Goal: Task Accomplishment & Management: Manage account settings

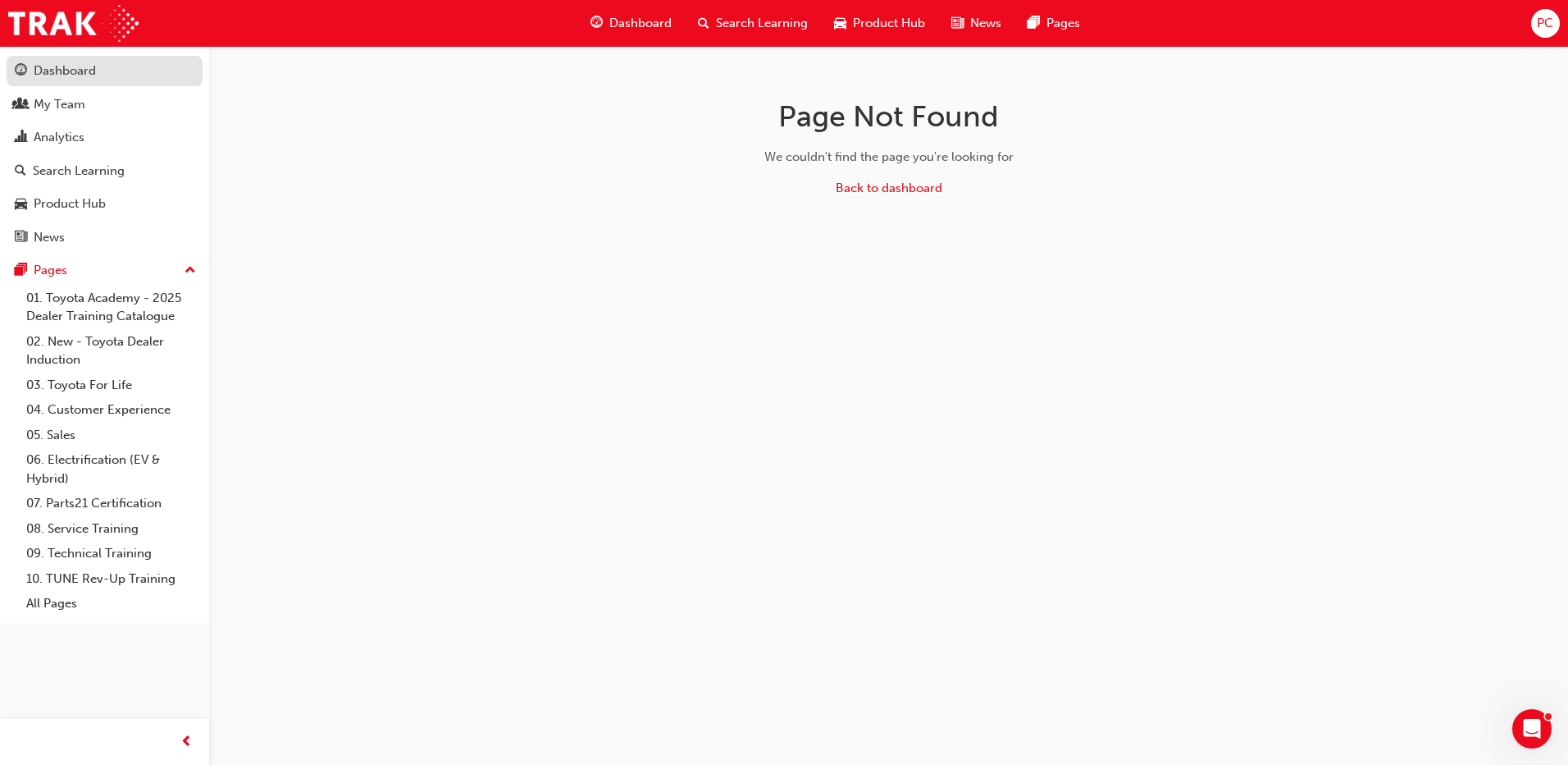
click at [80, 66] on div "Dashboard" at bounding box center [65, 71] width 62 height 19
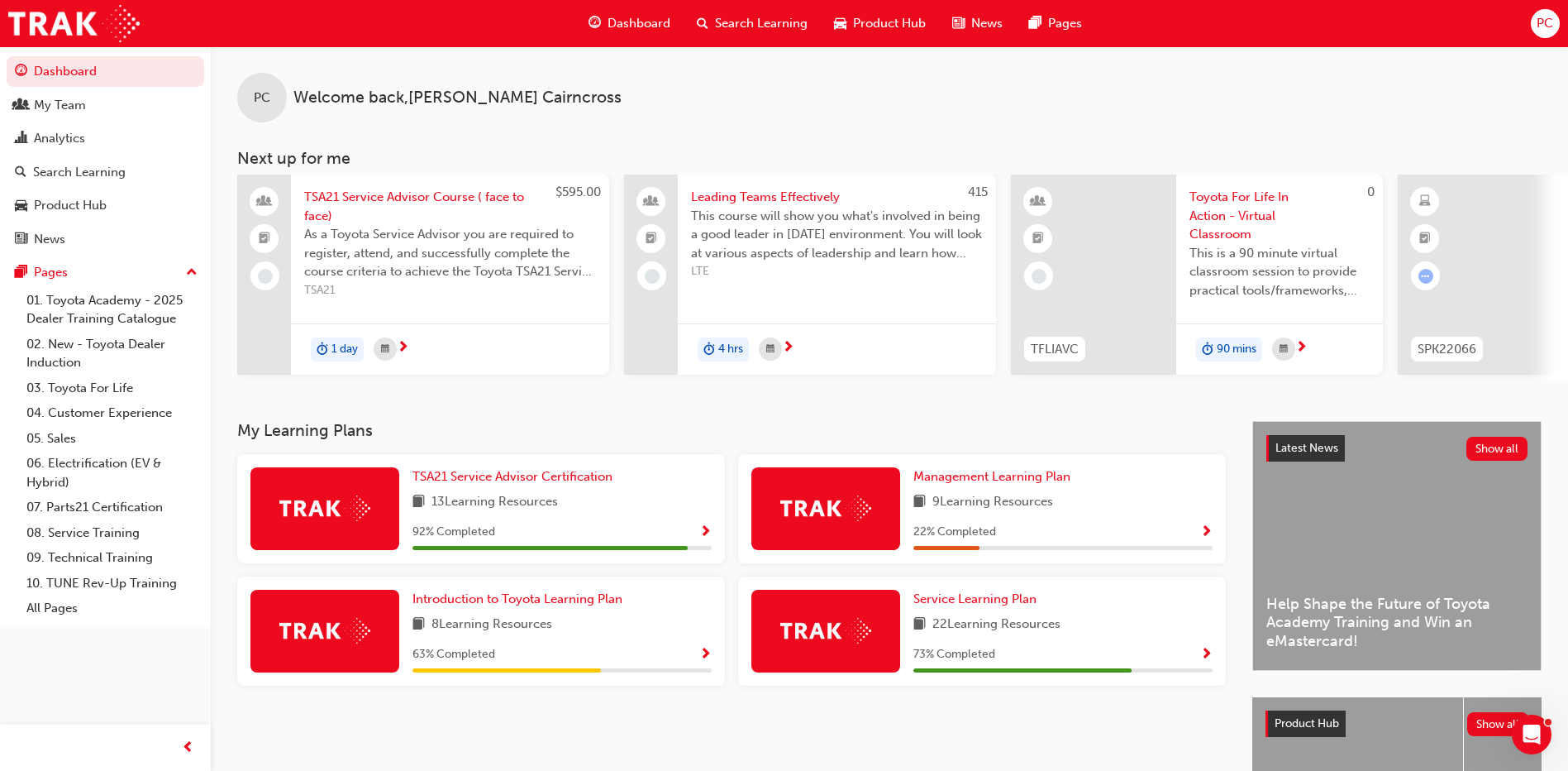
click at [629, 24] on span "Dashboard" at bounding box center [639, 23] width 63 height 19
click at [68, 139] on div "Analytics" at bounding box center [59, 138] width 51 height 19
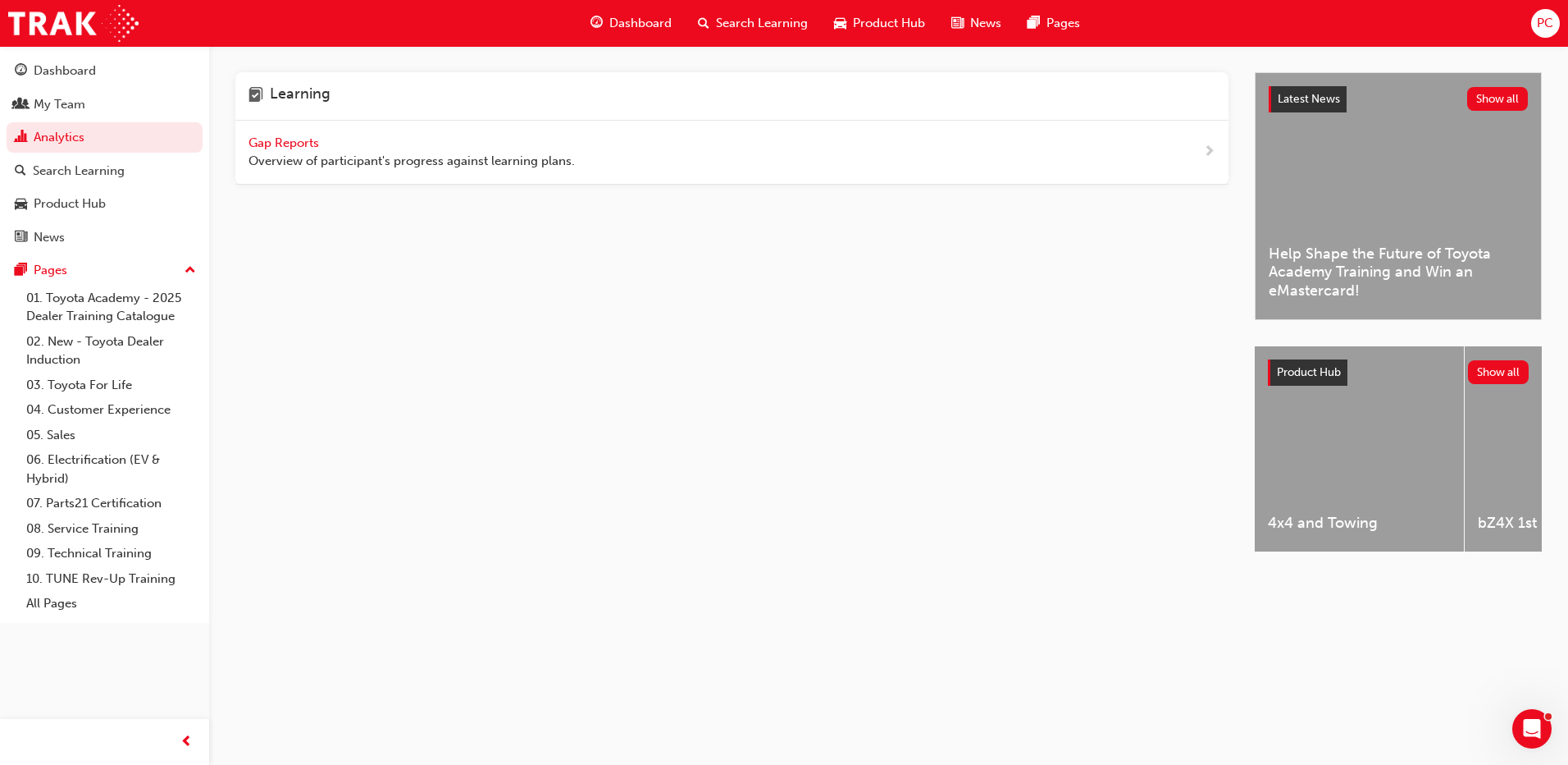
click at [308, 148] on span "Gap Reports" at bounding box center [285, 143] width 74 height 15
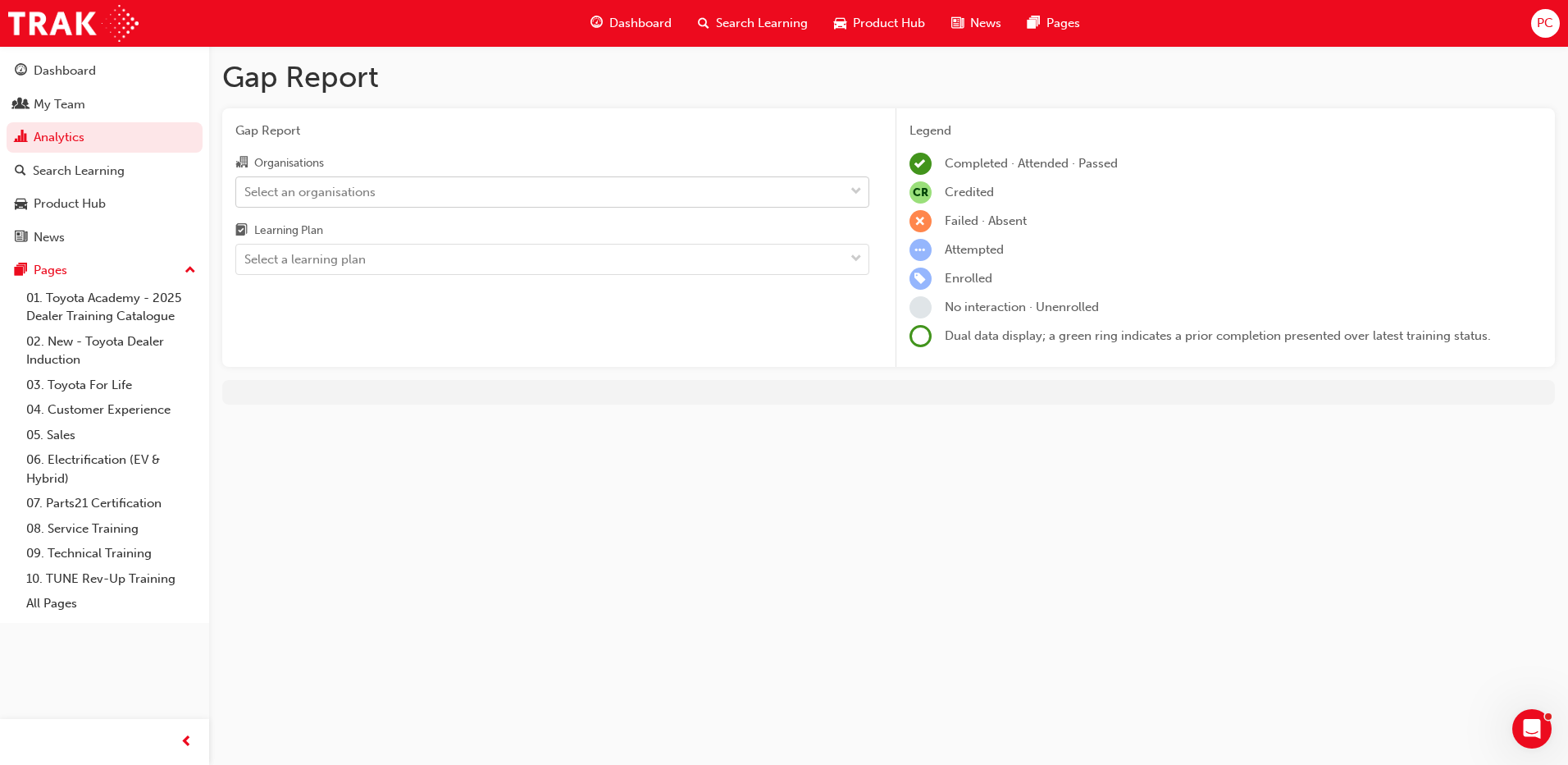
click at [347, 195] on div "Select an organisations" at bounding box center [310, 192] width 131 height 19
click at [246, 195] on input "Organisations Select an organisations" at bounding box center [245, 191] width 2 height 14
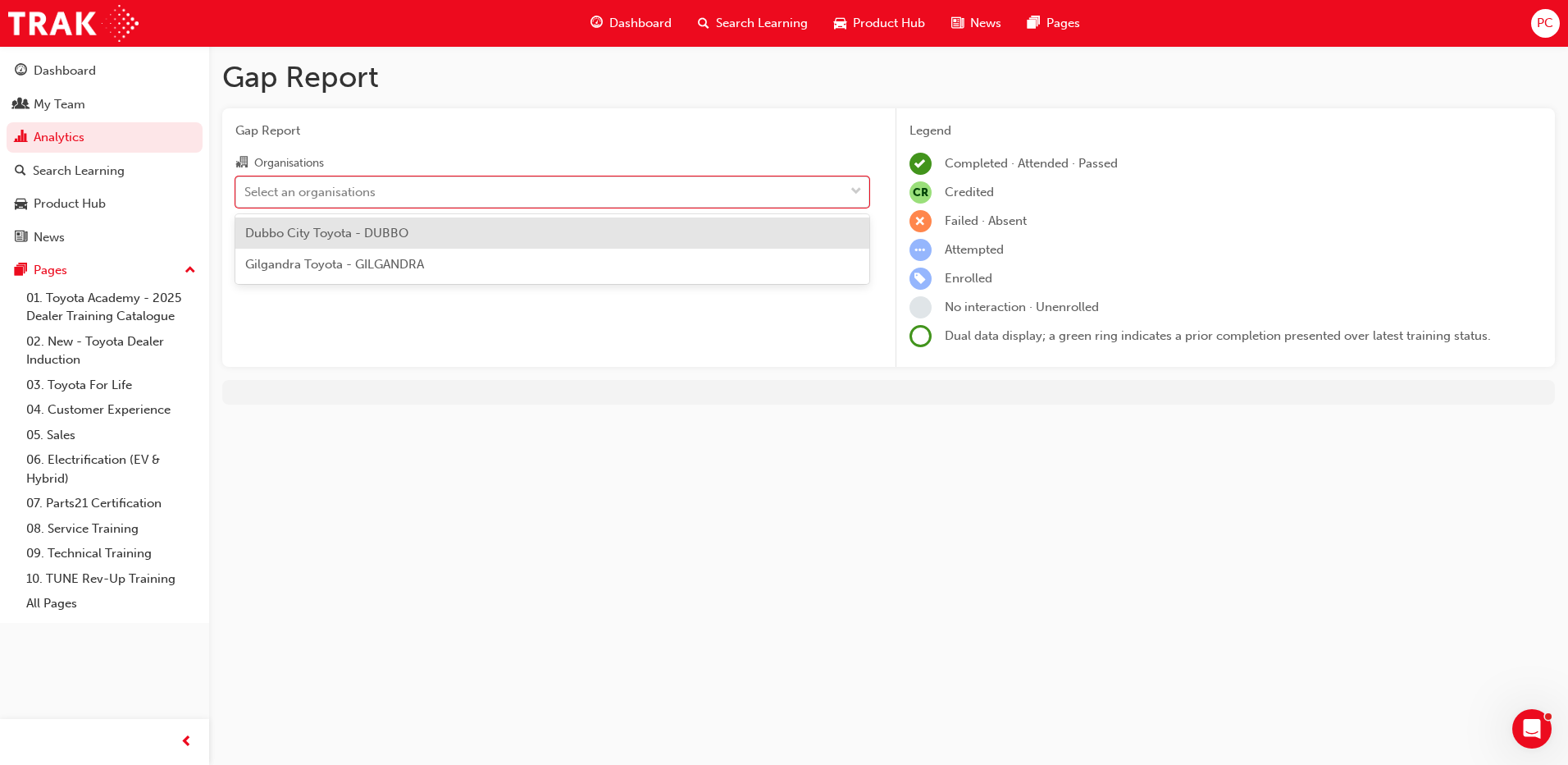
click at [343, 231] on span "Dubbo City Toyota - DUBBO" at bounding box center [327, 233] width 163 height 15
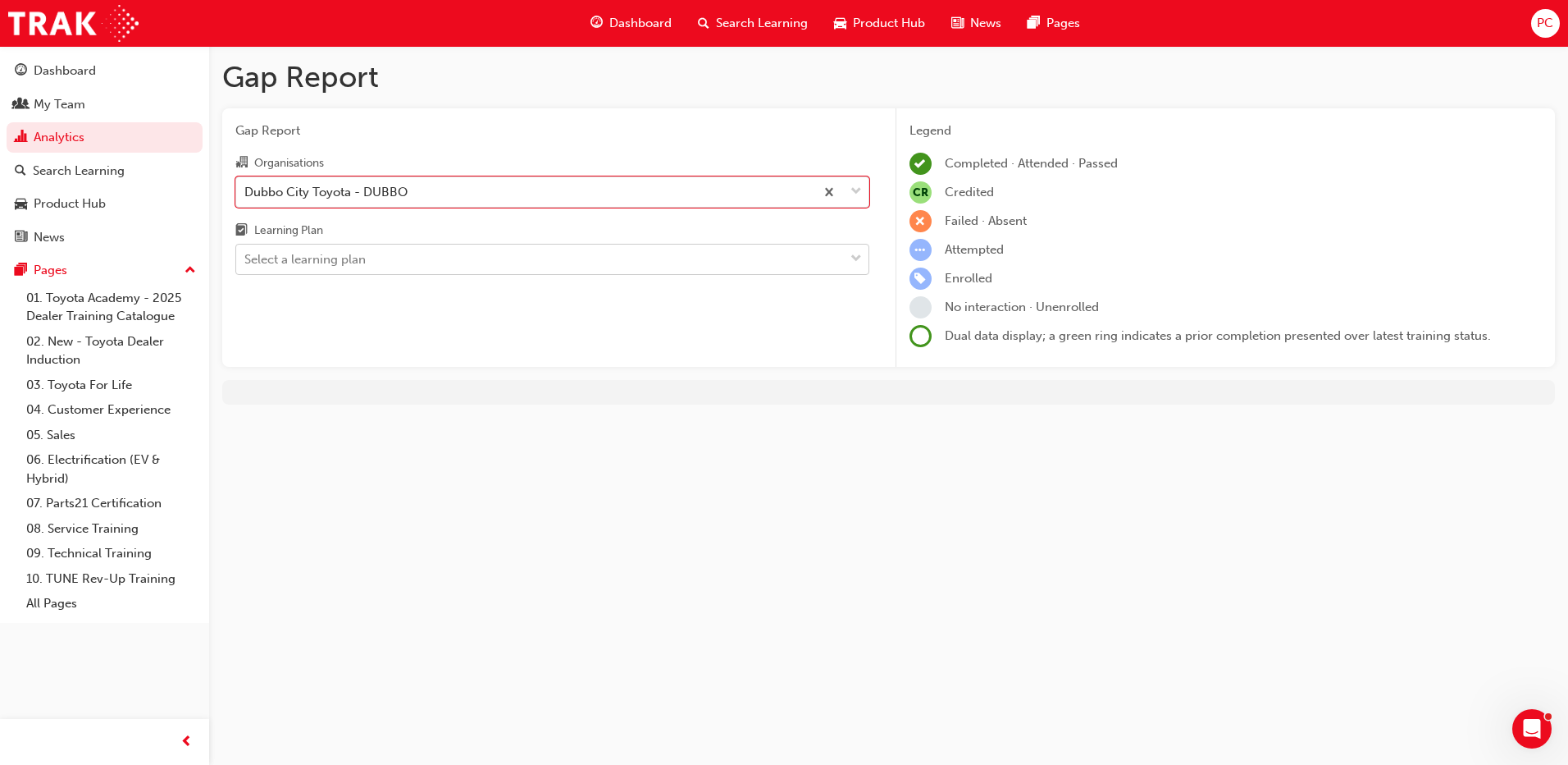
click at [340, 258] on div "Select a learning plan" at bounding box center [305, 260] width 121 height 19
click at [246, 258] on input "Learning Plan Select a learning plan" at bounding box center [245, 259] width 2 height 14
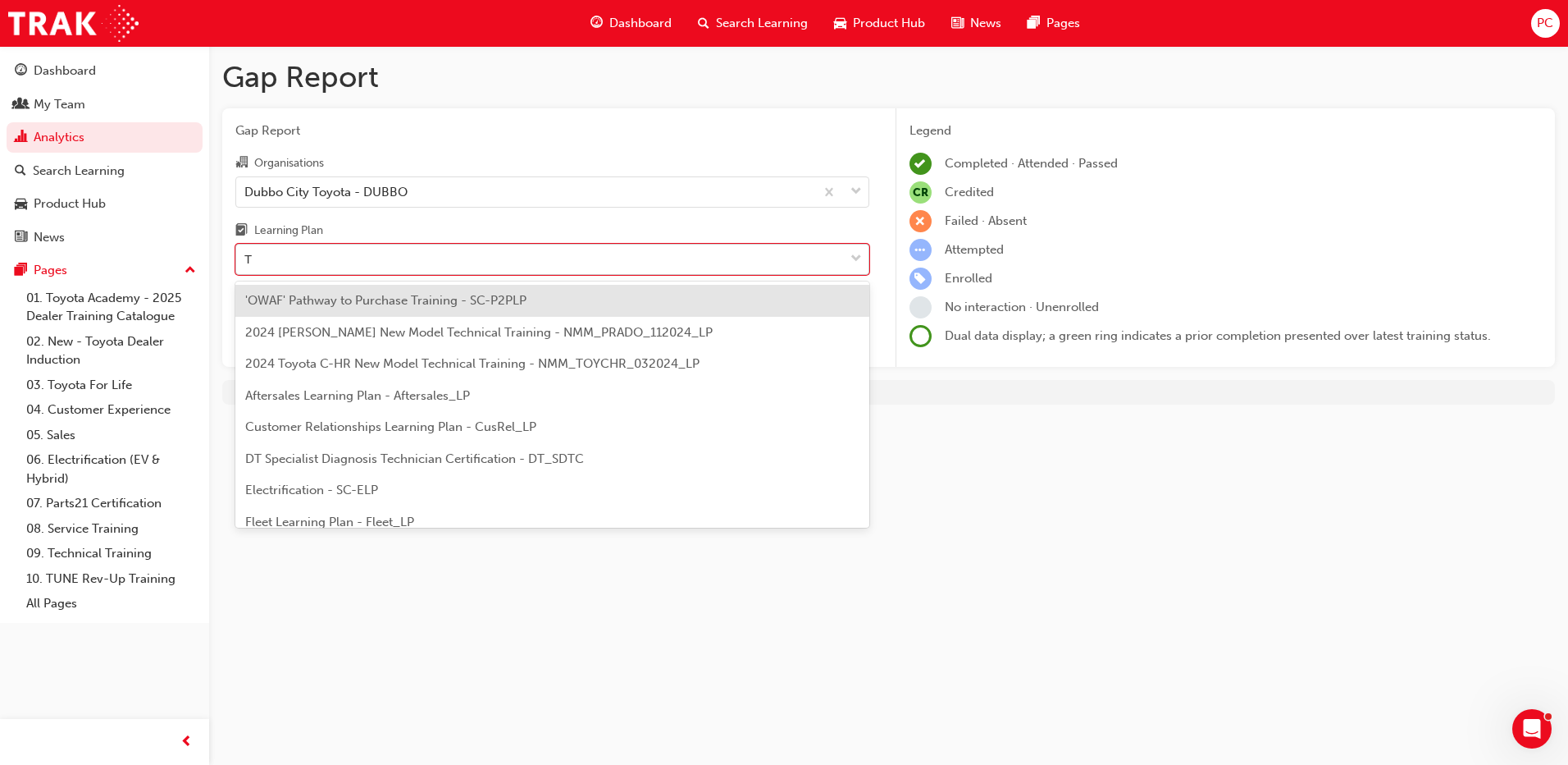
type input "TF"
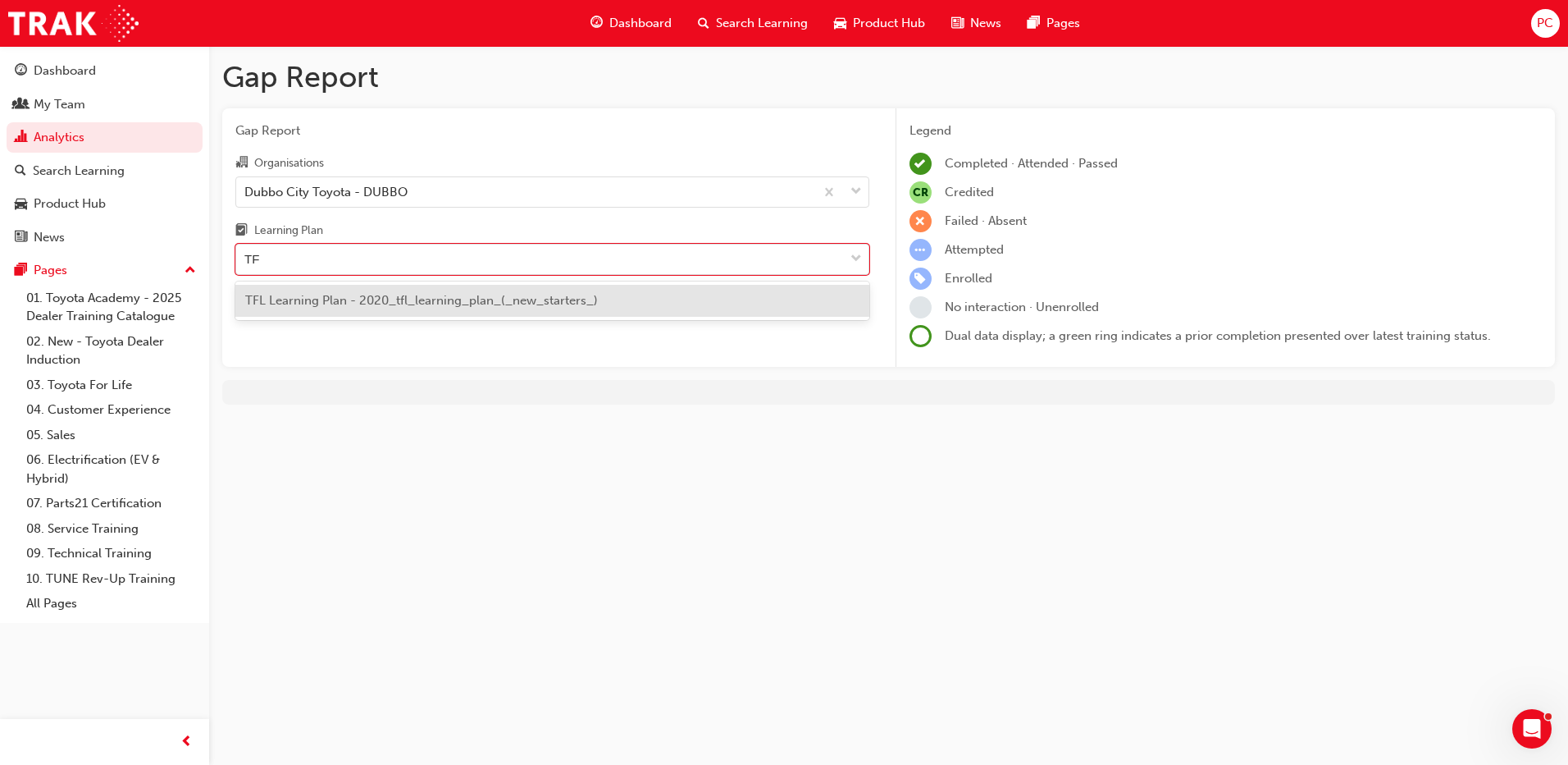
click at [380, 306] on span "TFL Learning Plan - 2020_tfl_learning_plan_(_new_starters_)" at bounding box center [421, 300] width 352 height 15
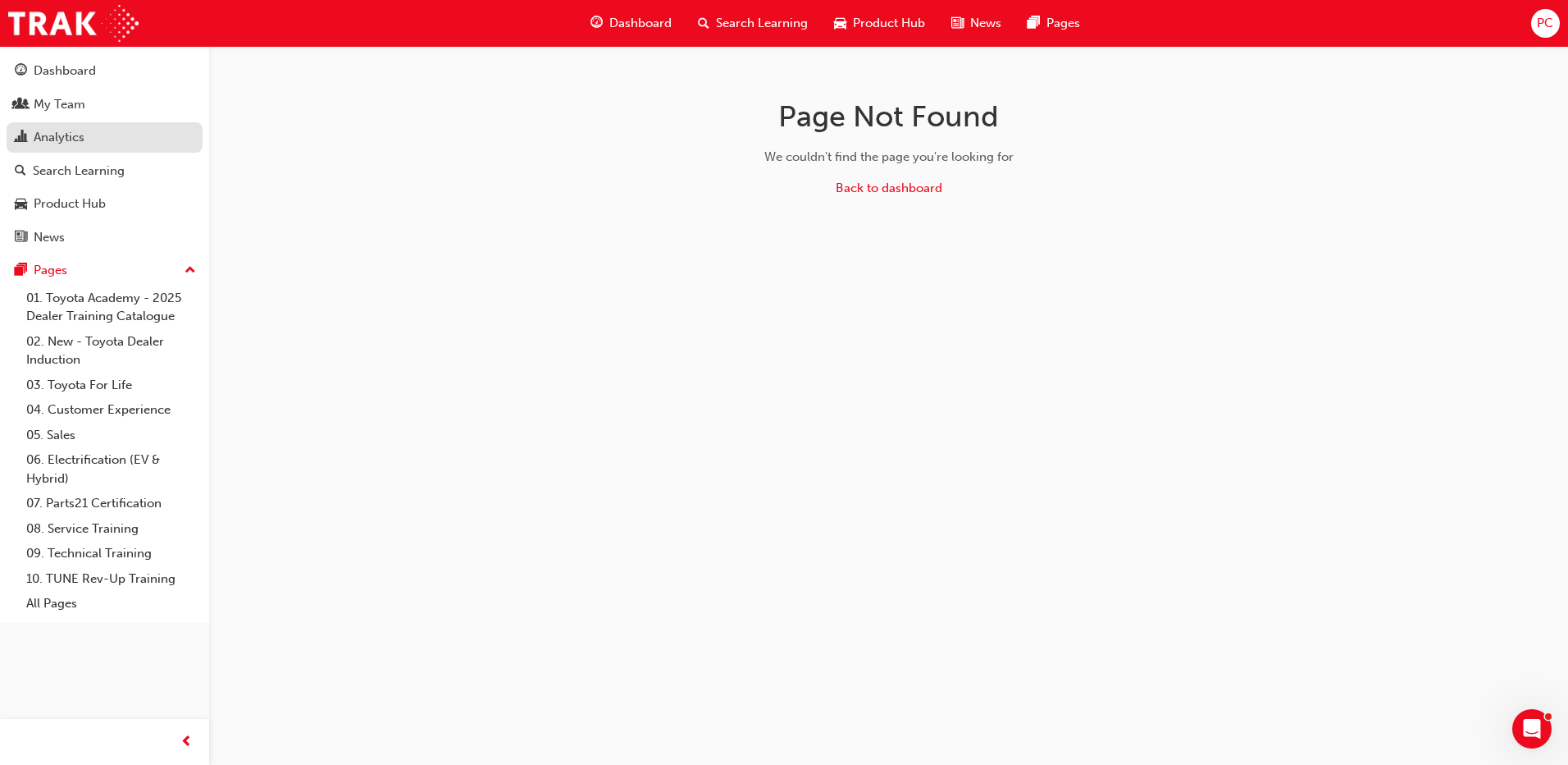
click at [66, 134] on div "Analytics" at bounding box center [59, 137] width 51 height 19
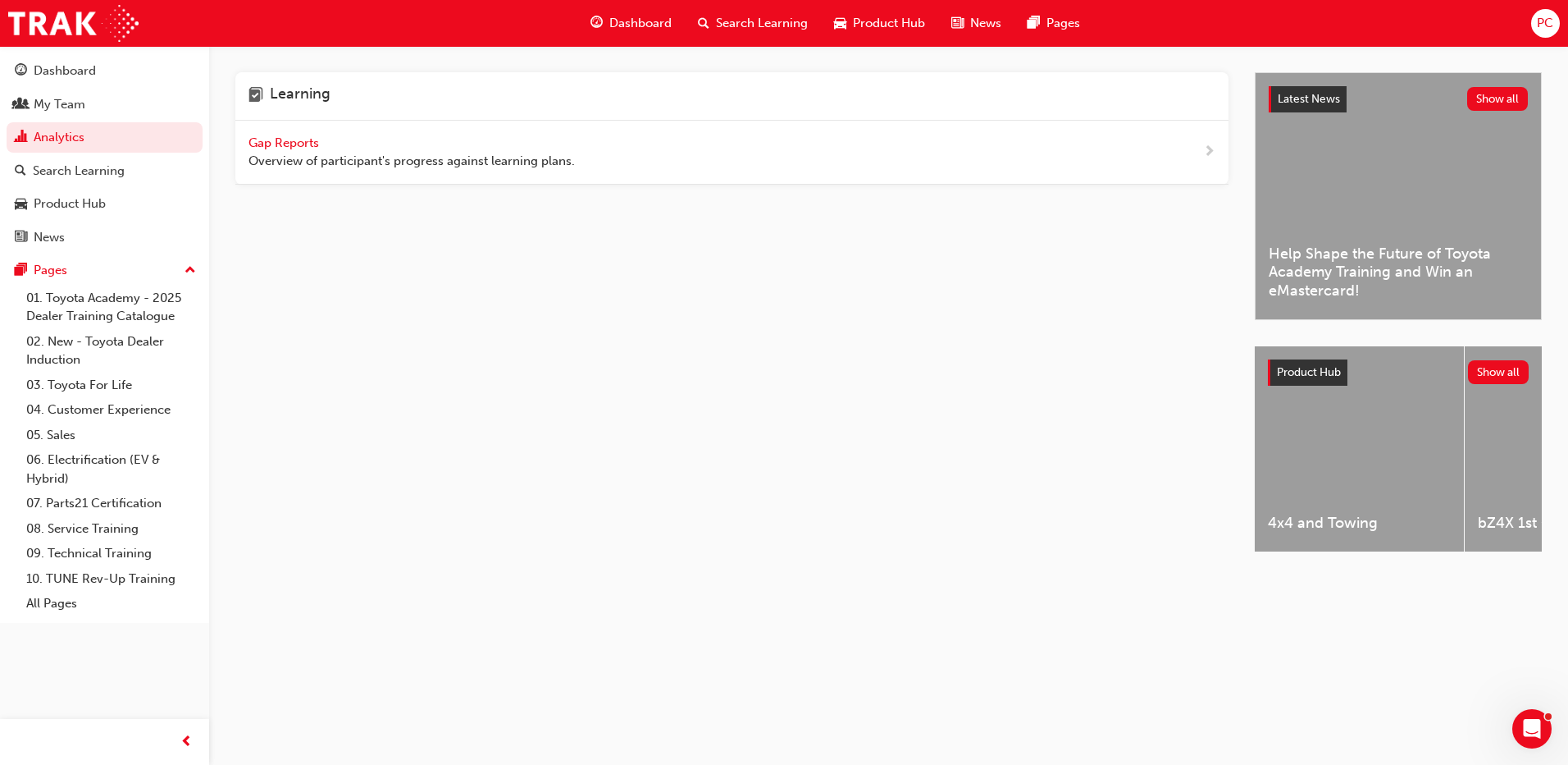
click at [298, 137] on span "Gap Reports" at bounding box center [285, 143] width 74 height 15
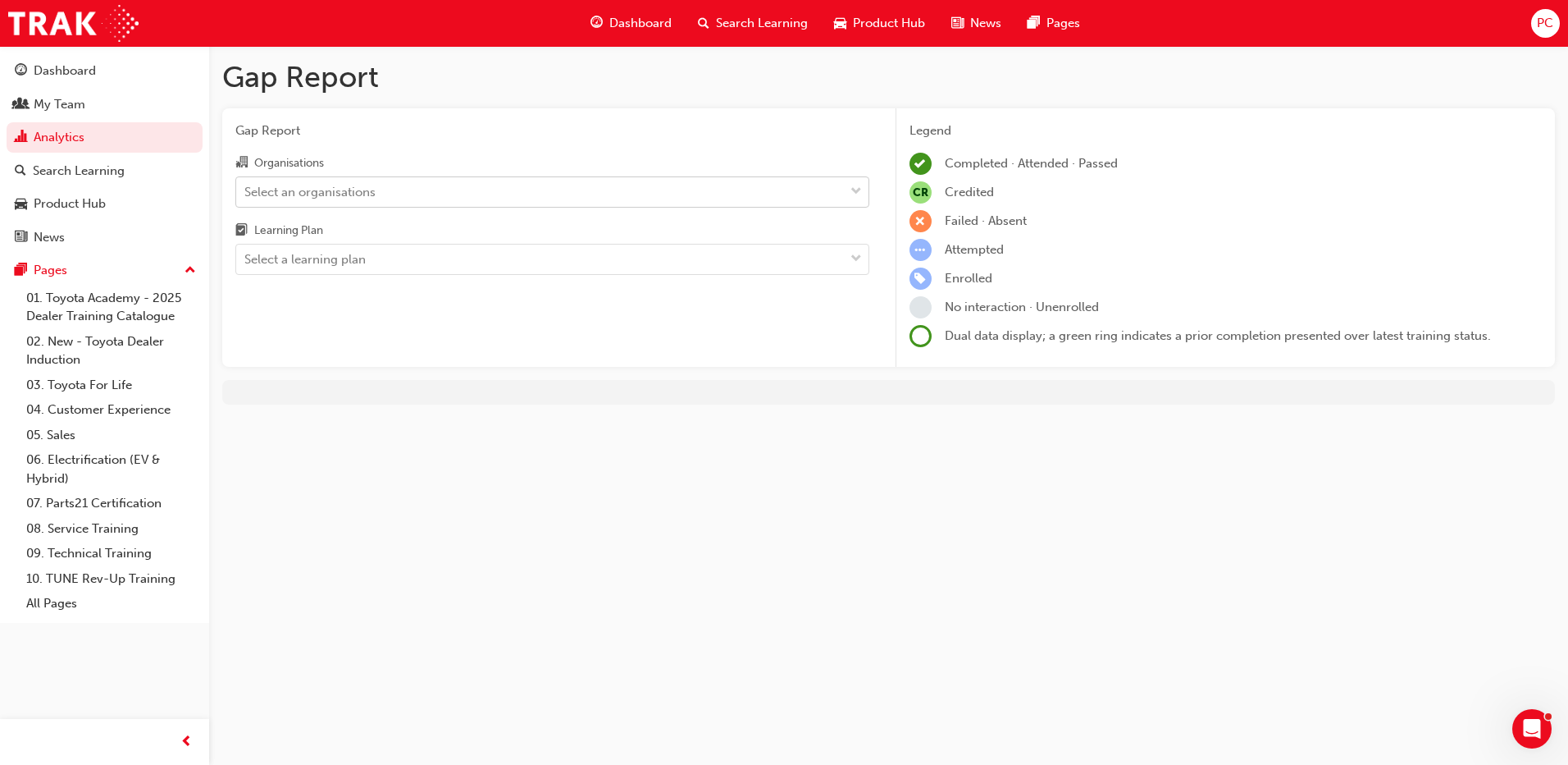
click at [373, 197] on div "Select an organisations" at bounding box center [310, 192] width 131 height 19
click at [246, 197] on input "Organisations Select an organisations" at bounding box center [245, 191] width 2 height 14
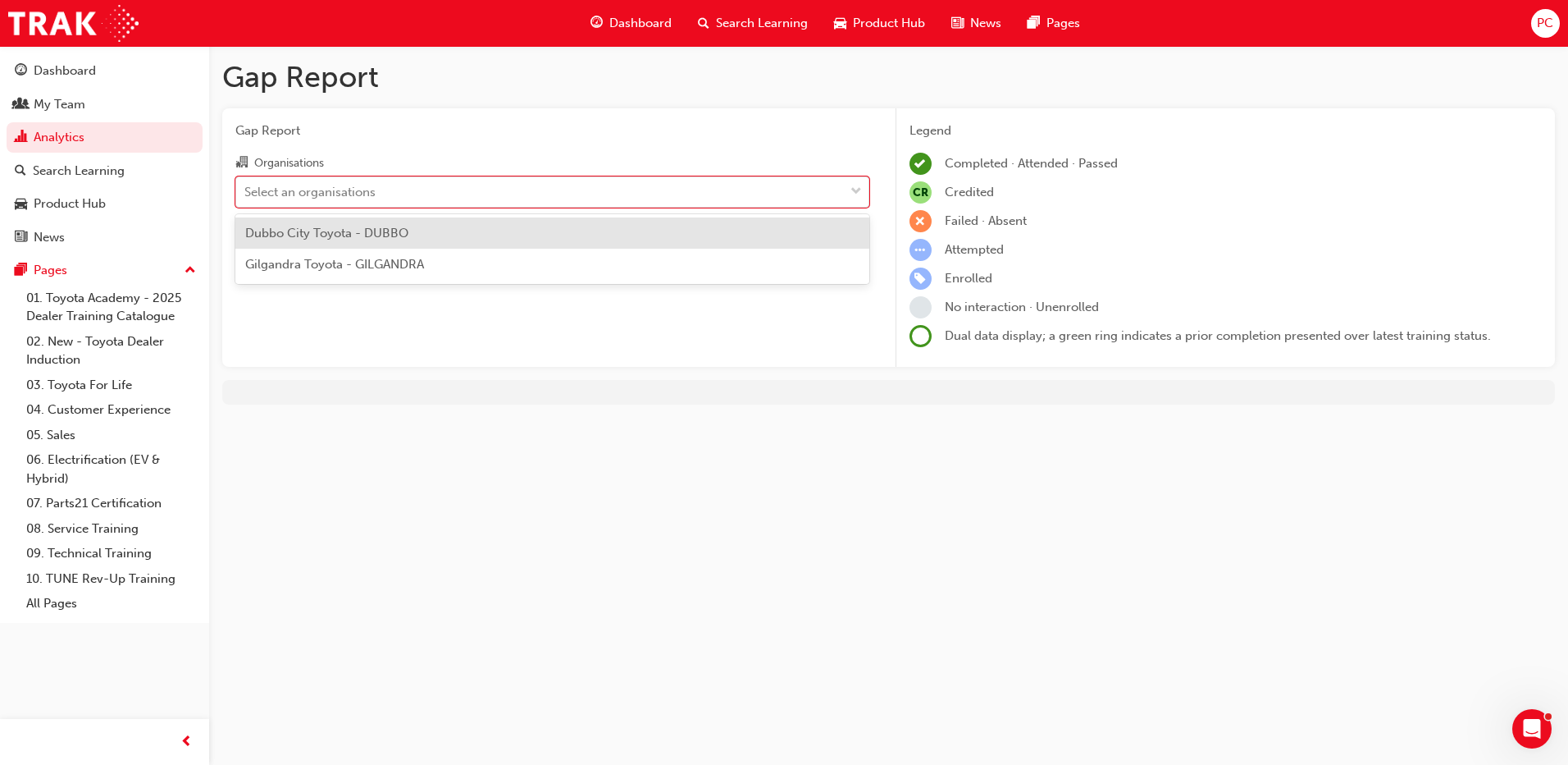
click at [354, 226] on span "Dubbo City Toyota - DUBBO" at bounding box center [327, 233] width 163 height 15
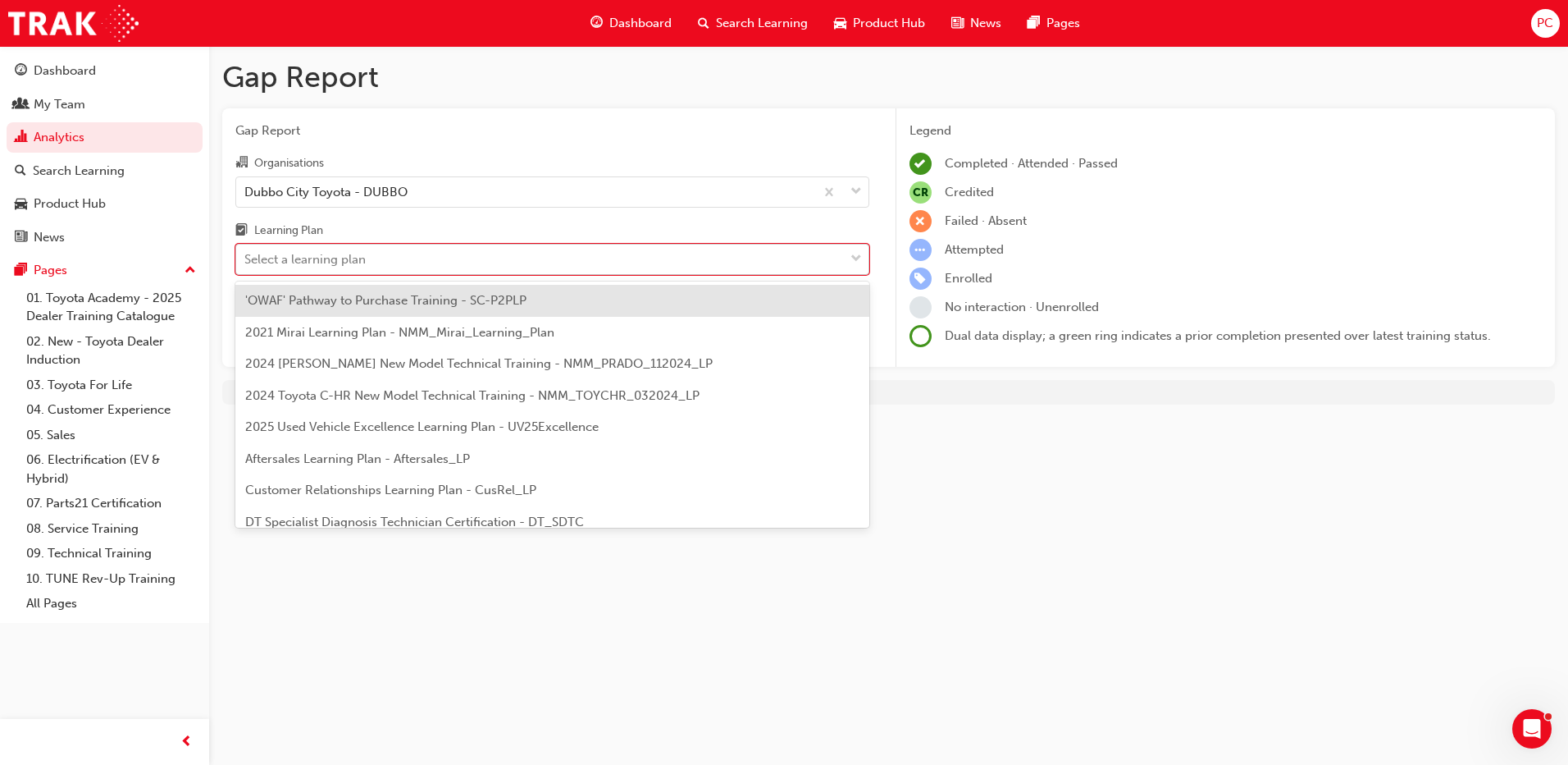
click at [365, 258] on div "Select a learning plan" at bounding box center [305, 260] width 121 height 19
click at [246, 258] on input "Learning Plan option 'OWAF' Pathway to Purchase Training - SC-P2PLP focused, 1 …" at bounding box center [245, 259] width 2 height 14
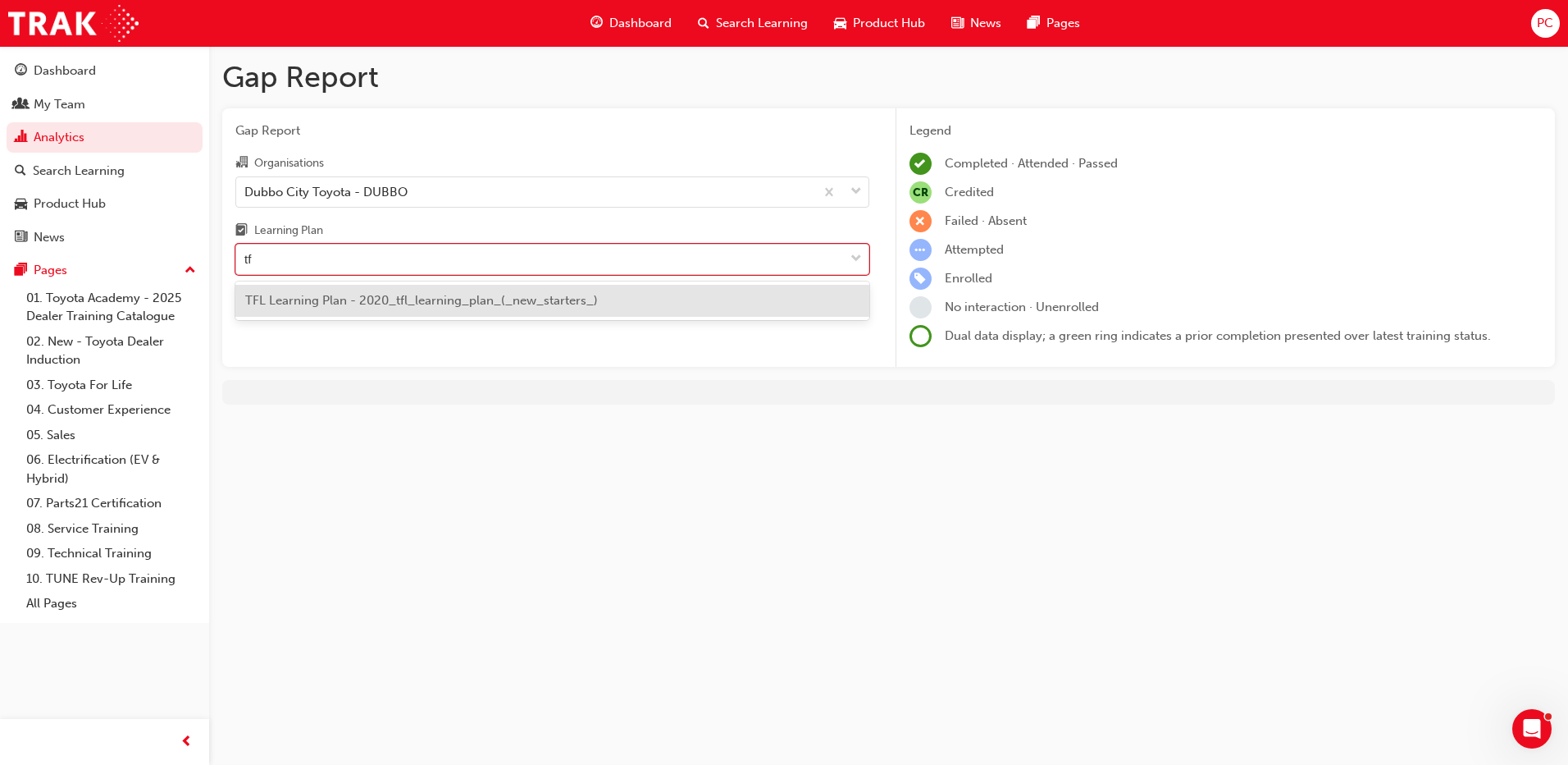
type input "tfl"
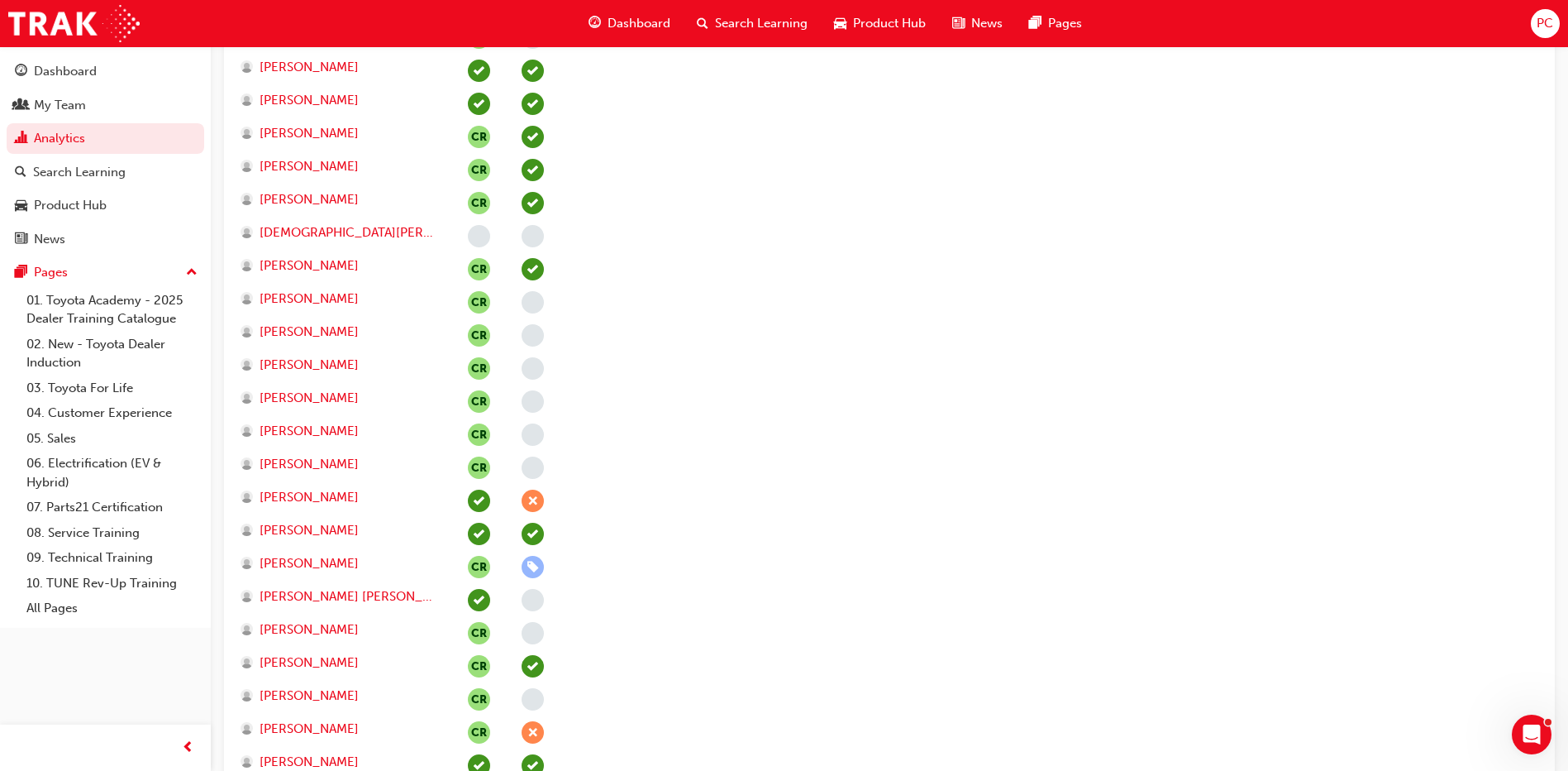
scroll to position [1157, 0]
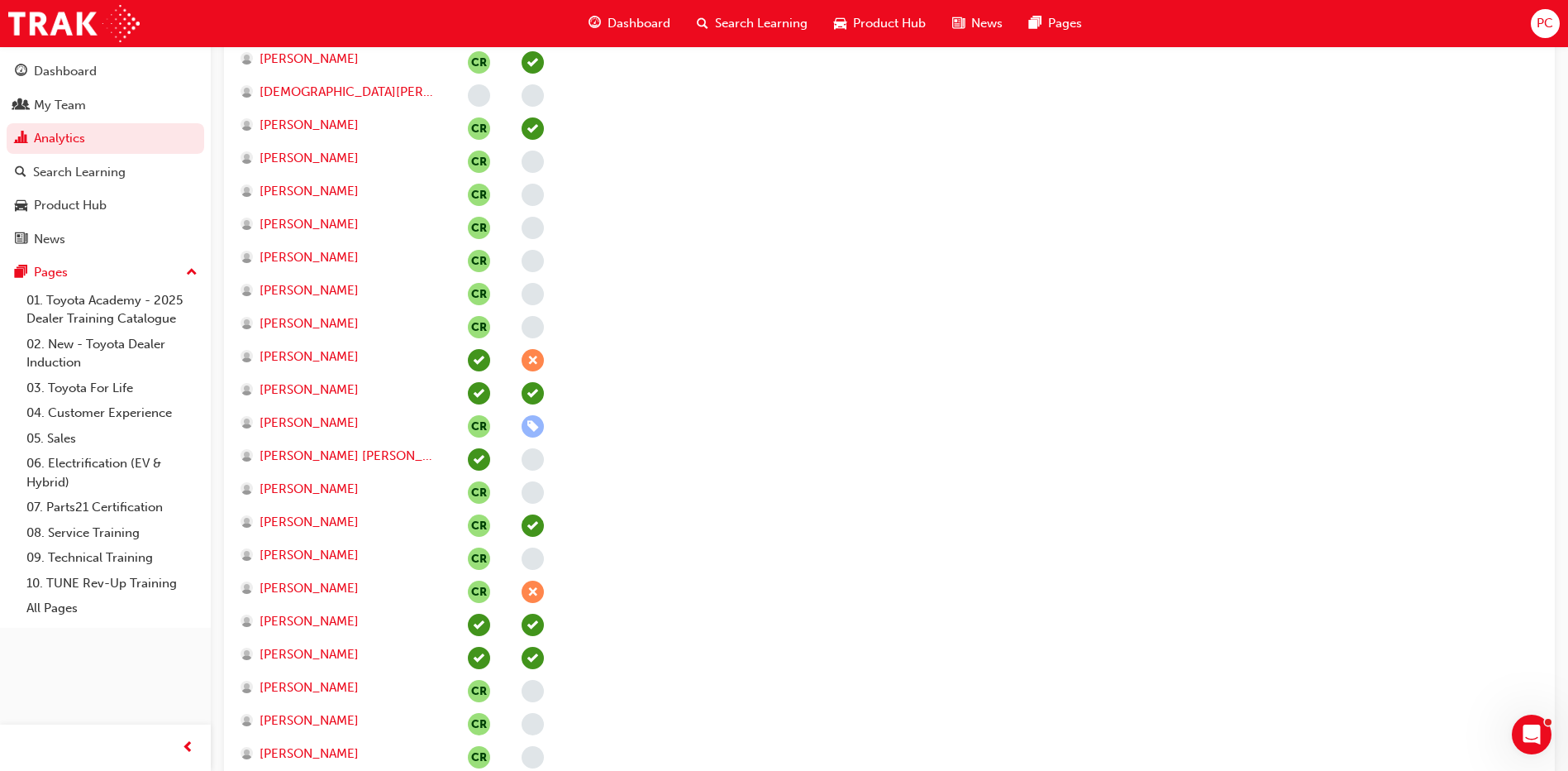
click at [535, 363] on span "learningRecordVerb_ABSENT-icon" at bounding box center [532, 360] width 23 height 23
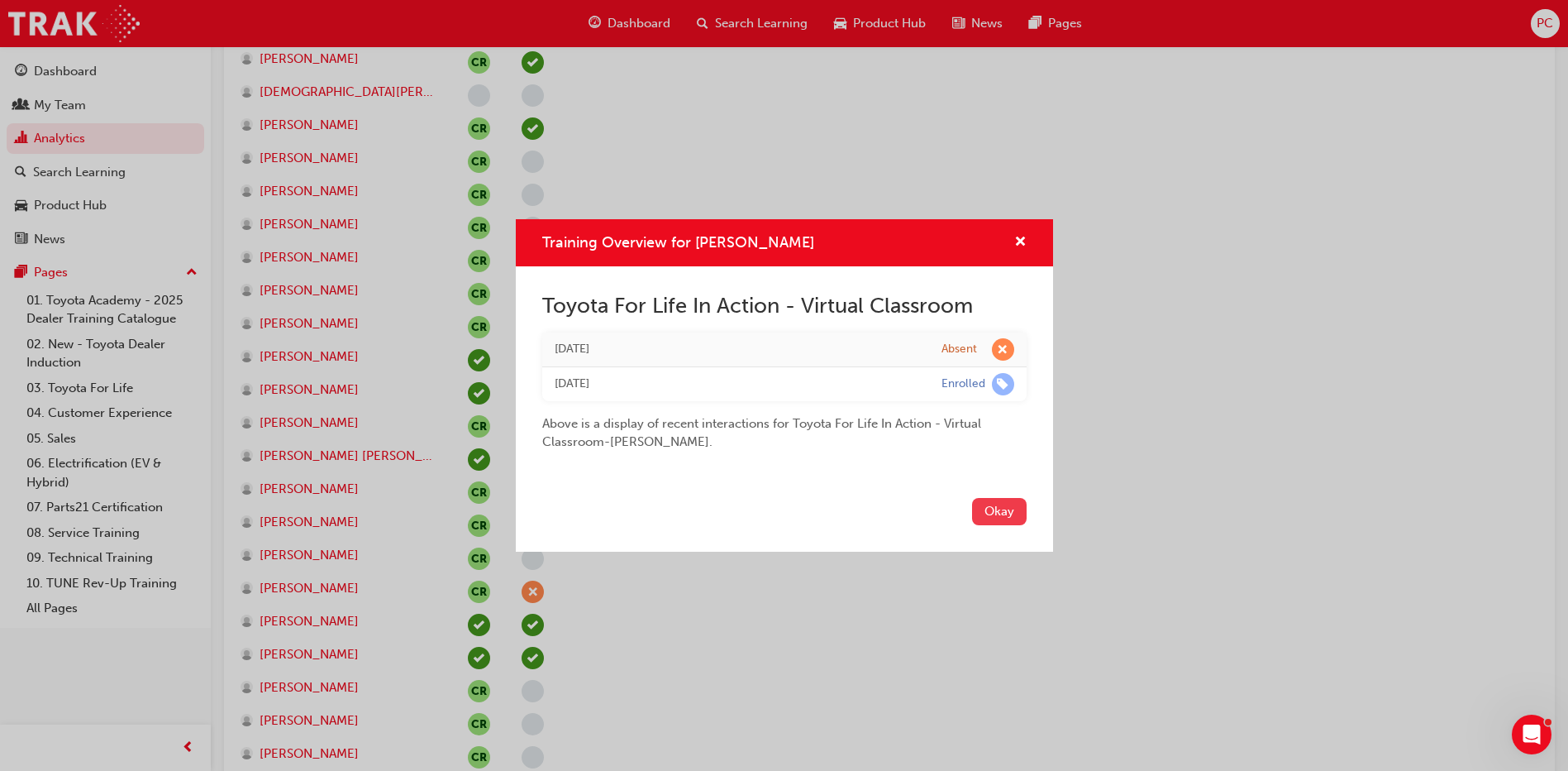
click at [998, 518] on button "Okay" at bounding box center [999, 511] width 54 height 28
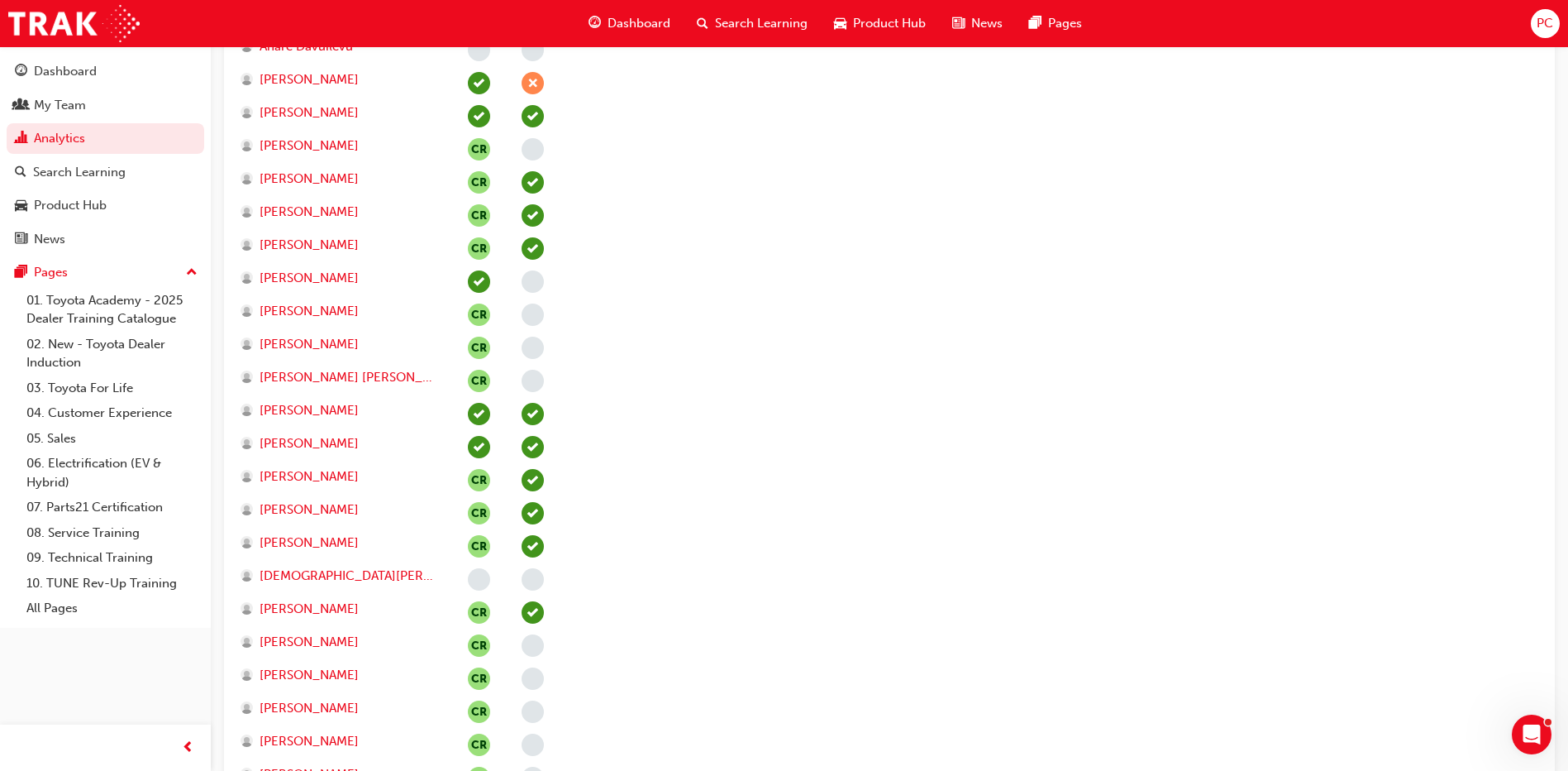
scroll to position [496, 0]
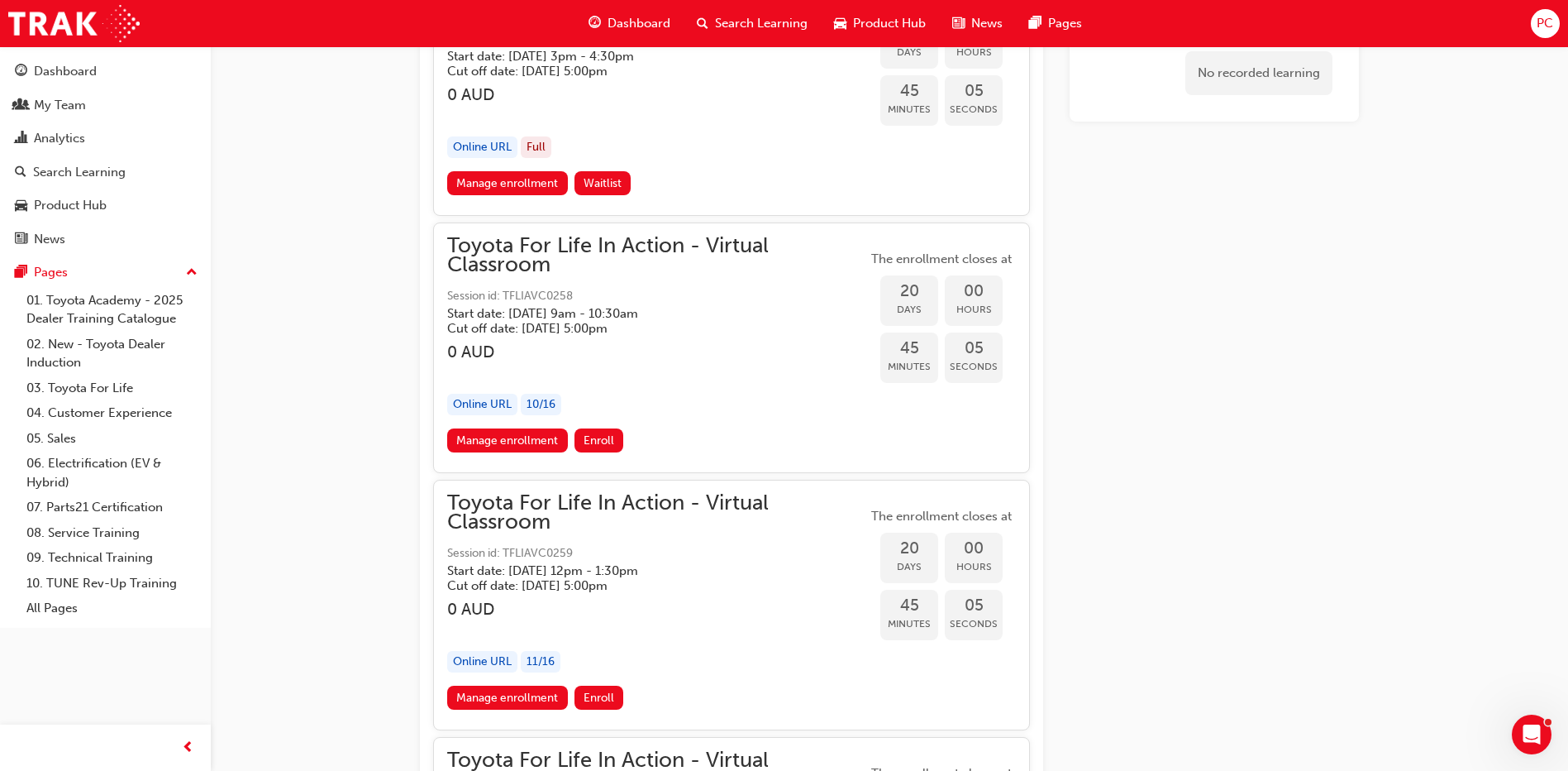
scroll to position [11174, 0]
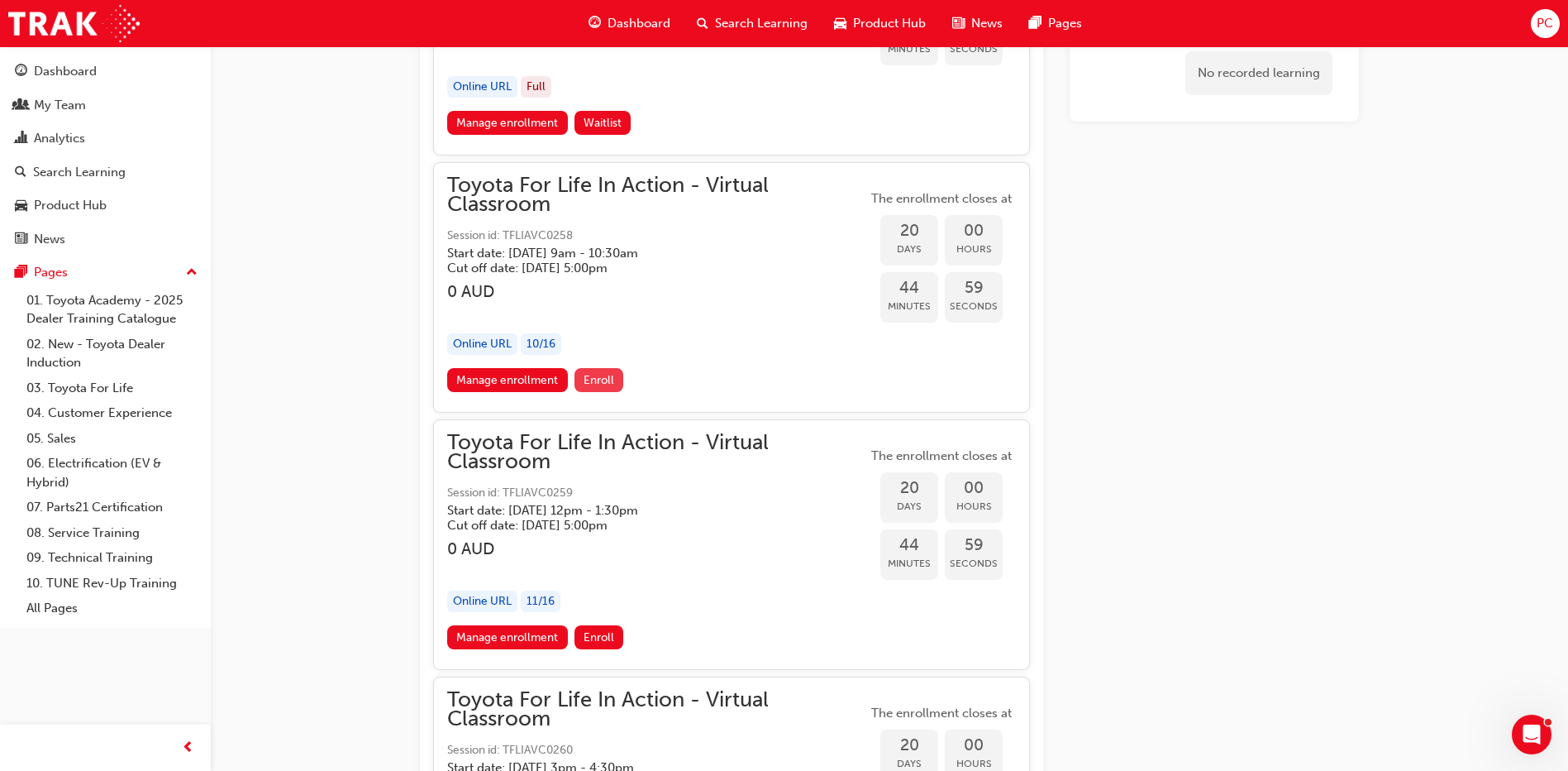
click at [588, 378] on span "Enroll" at bounding box center [598, 380] width 31 height 14
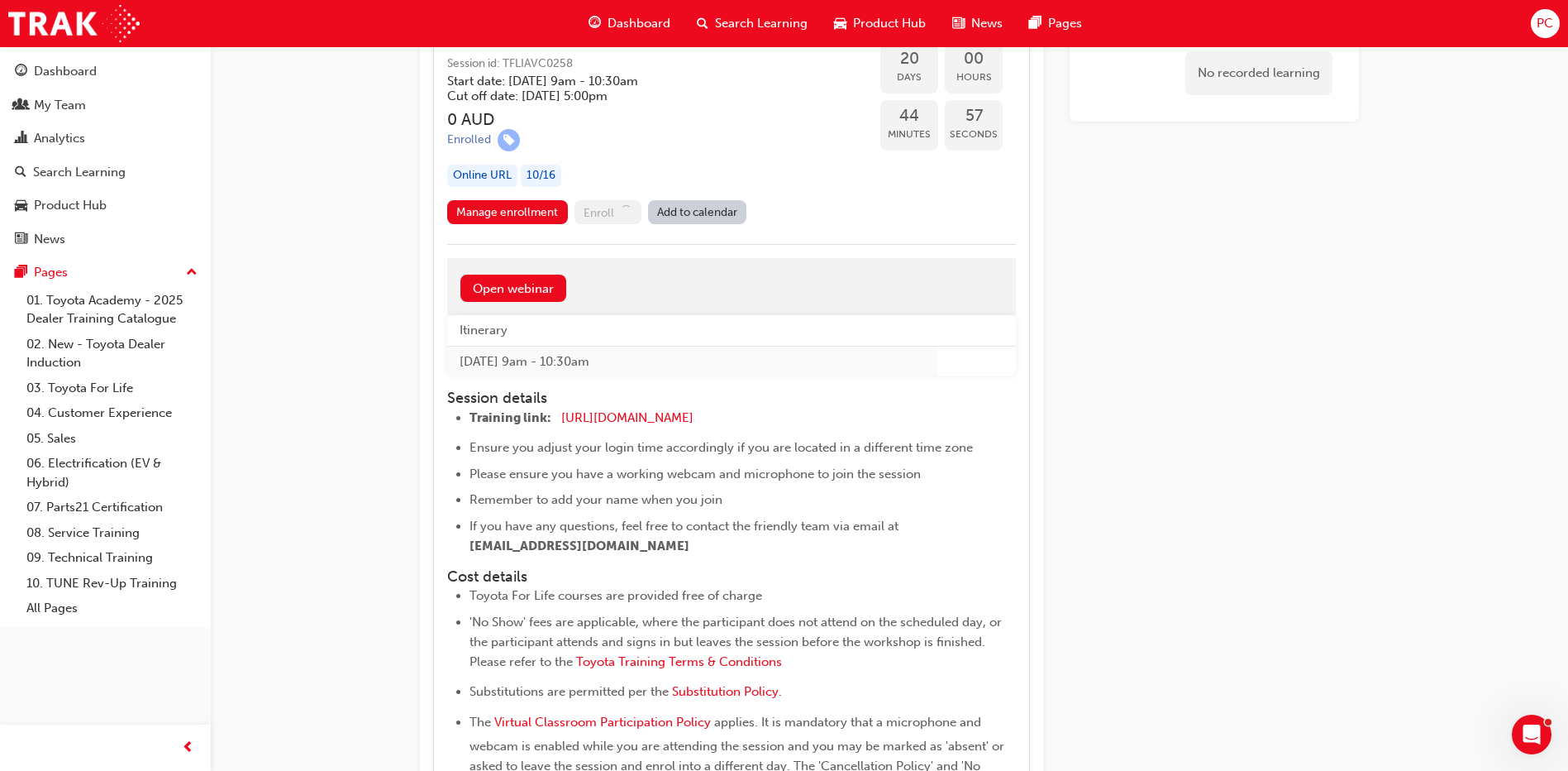
scroll to position [11339, 0]
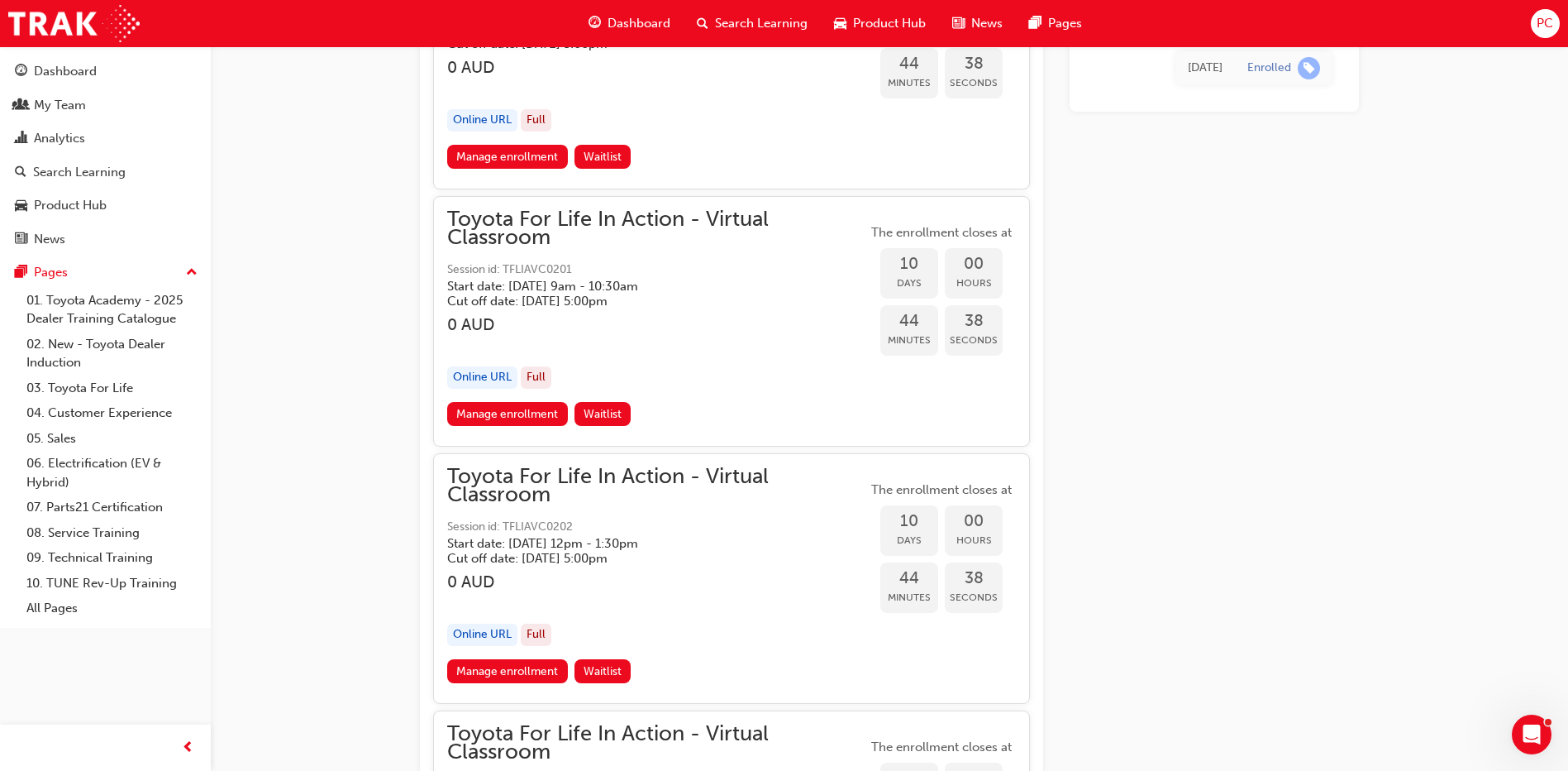
scroll to position [5375, 0]
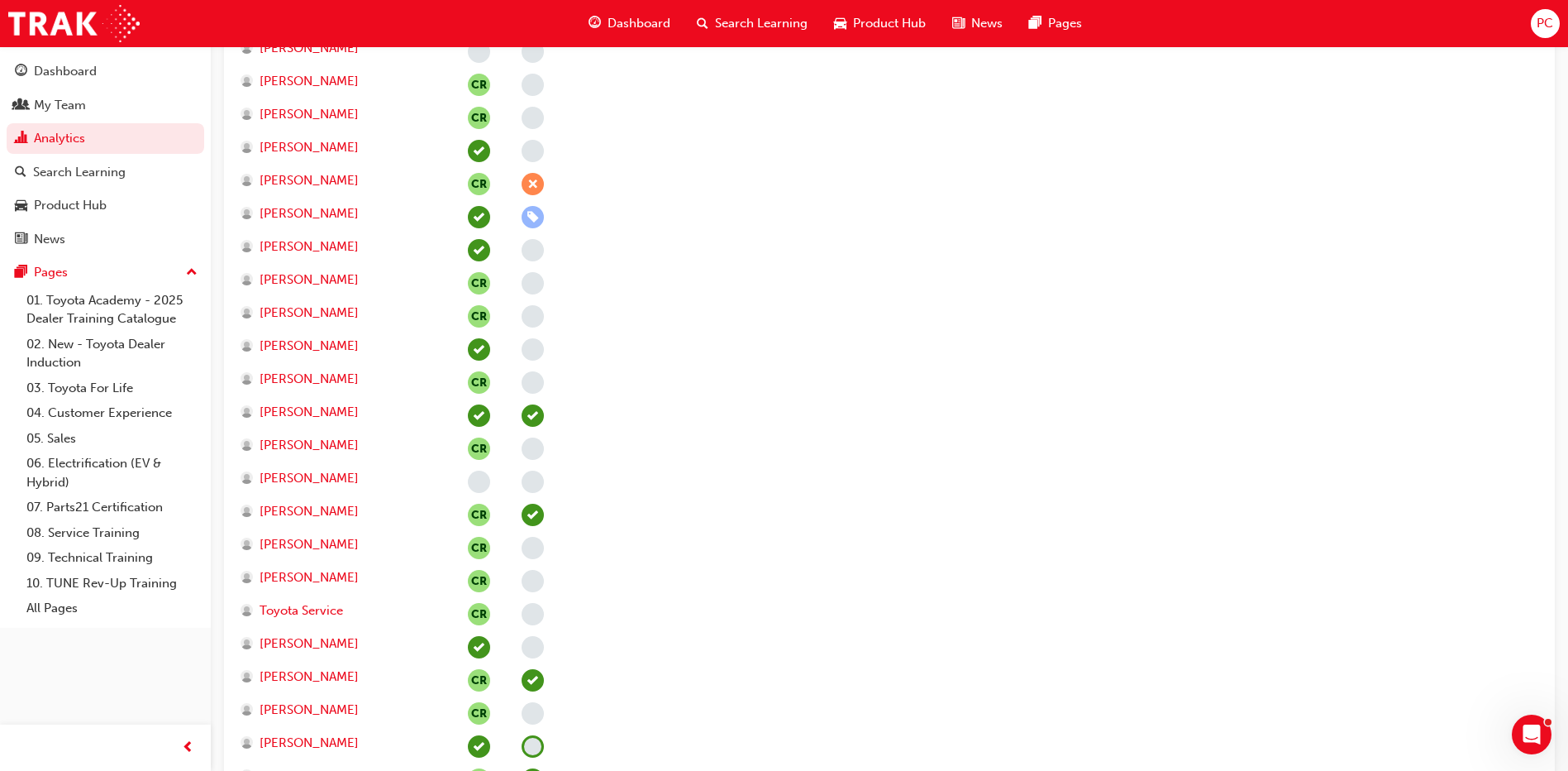
scroll to position [2398, 0]
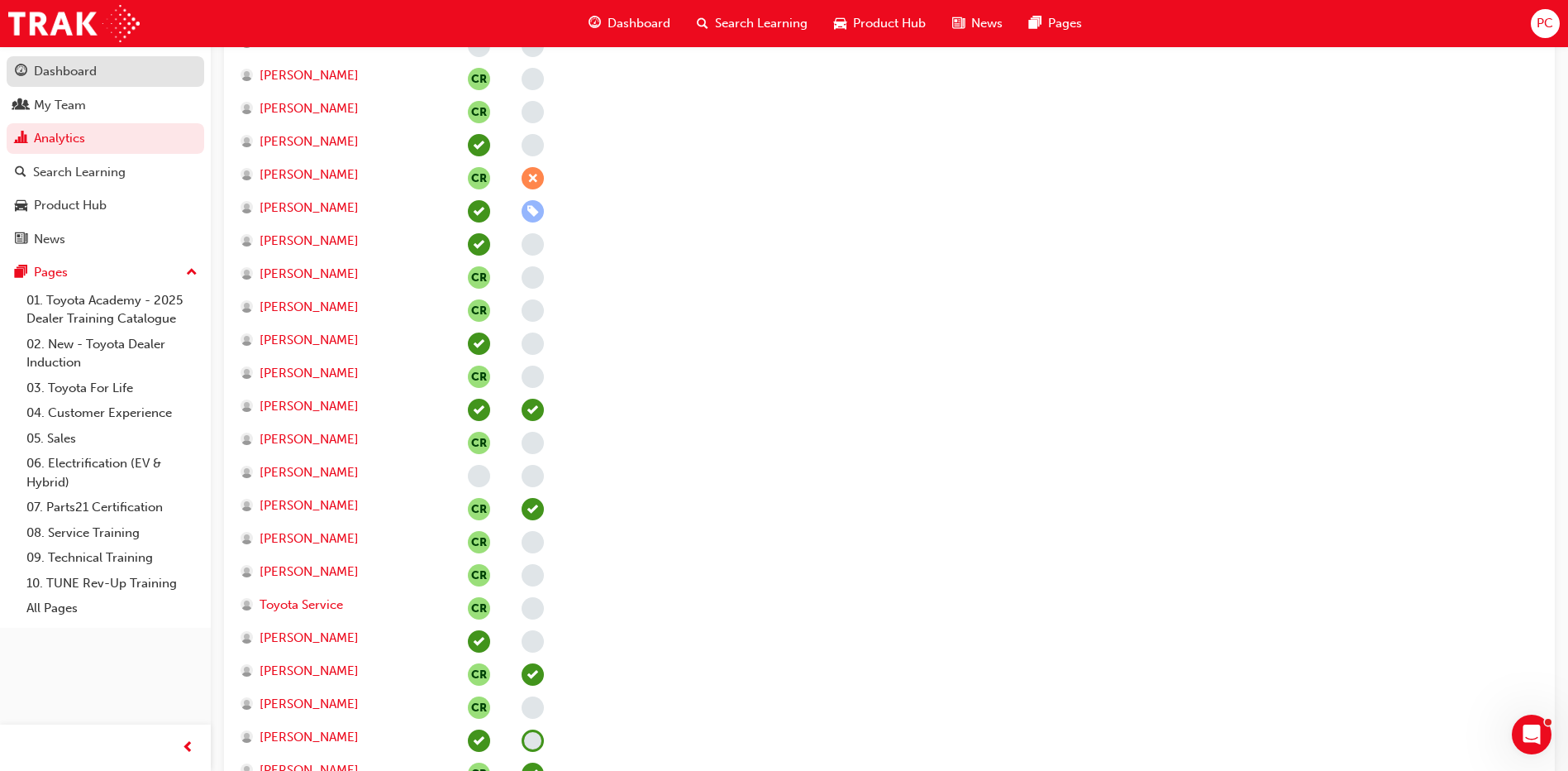
click at [65, 75] on div "Dashboard" at bounding box center [65, 71] width 63 height 19
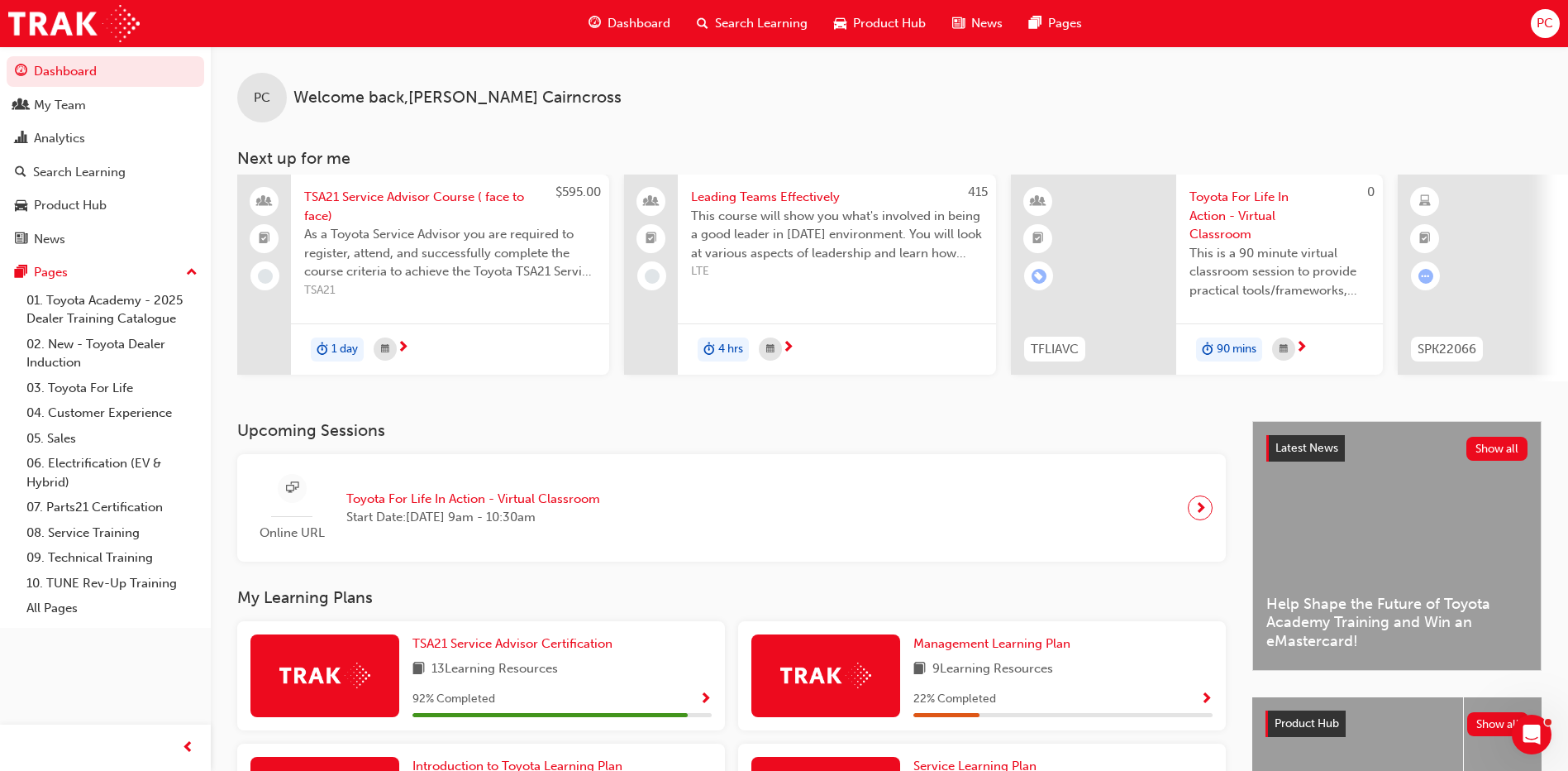
click at [756, 528] on div "Online URL Toyota For Life In Action - Virtual Classroom Start Date: Fri 17 Oct…" at bounding box center [731, 508] width 962 height 82
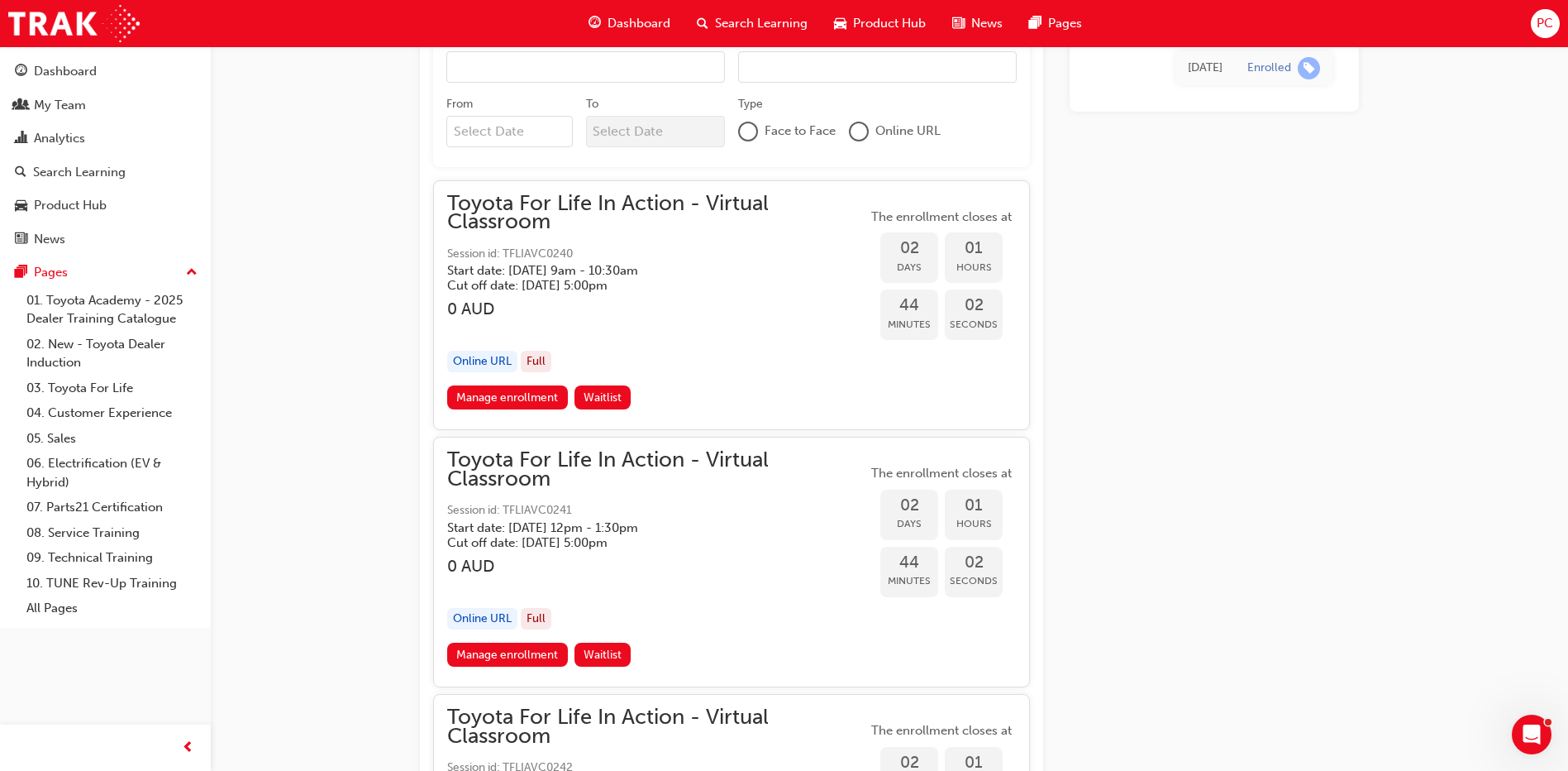
scroll to position [897, 0]
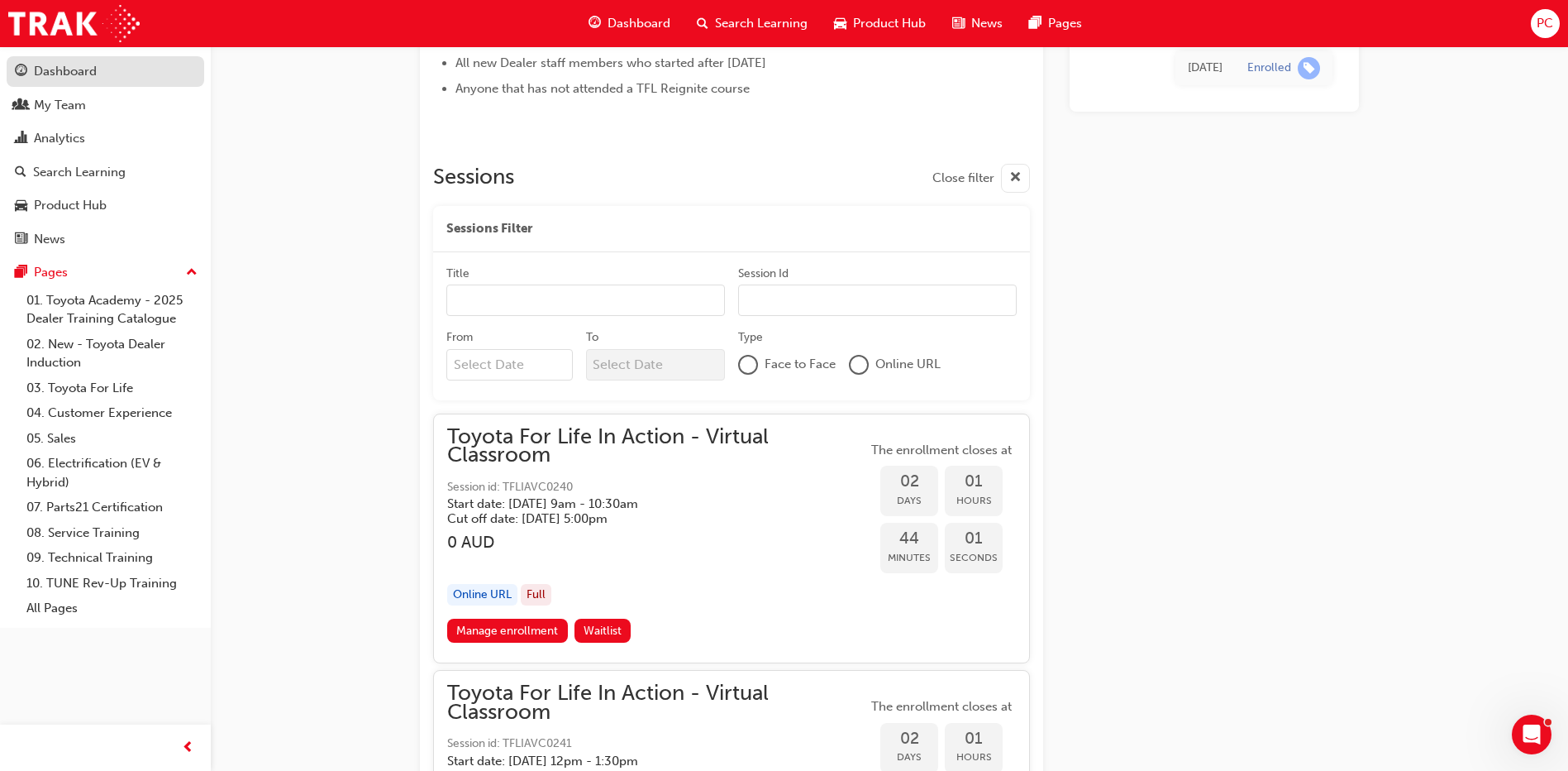
click at [73, 72] on div "Dashboard" at bounding box center [65, 71] width 63 height 19
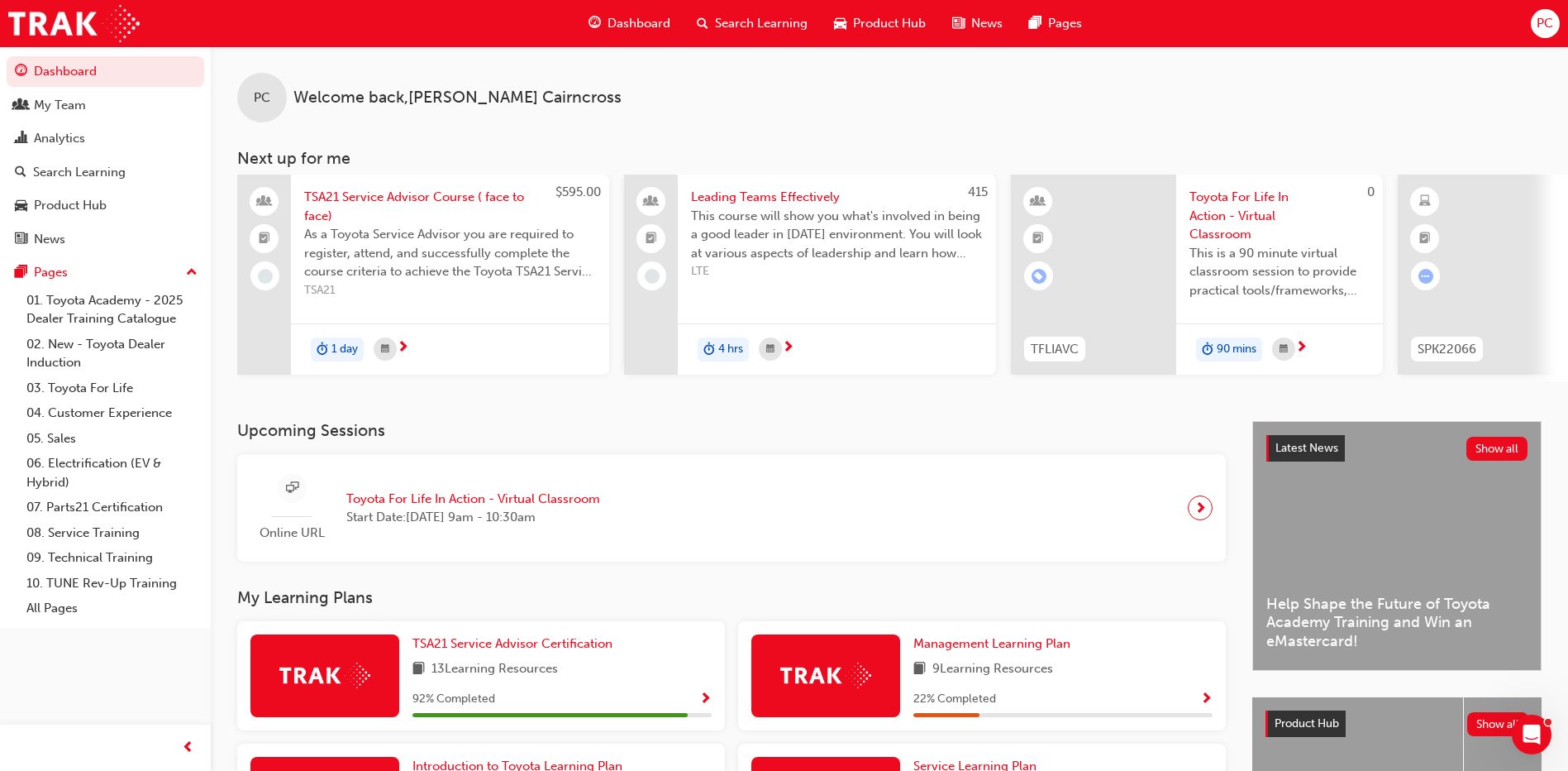
click at [560, 520] on span "Start Date: Fri 17 Oct 2025 , 9am - 10:30am" at bounding box center [473, 517] width 254 height 19
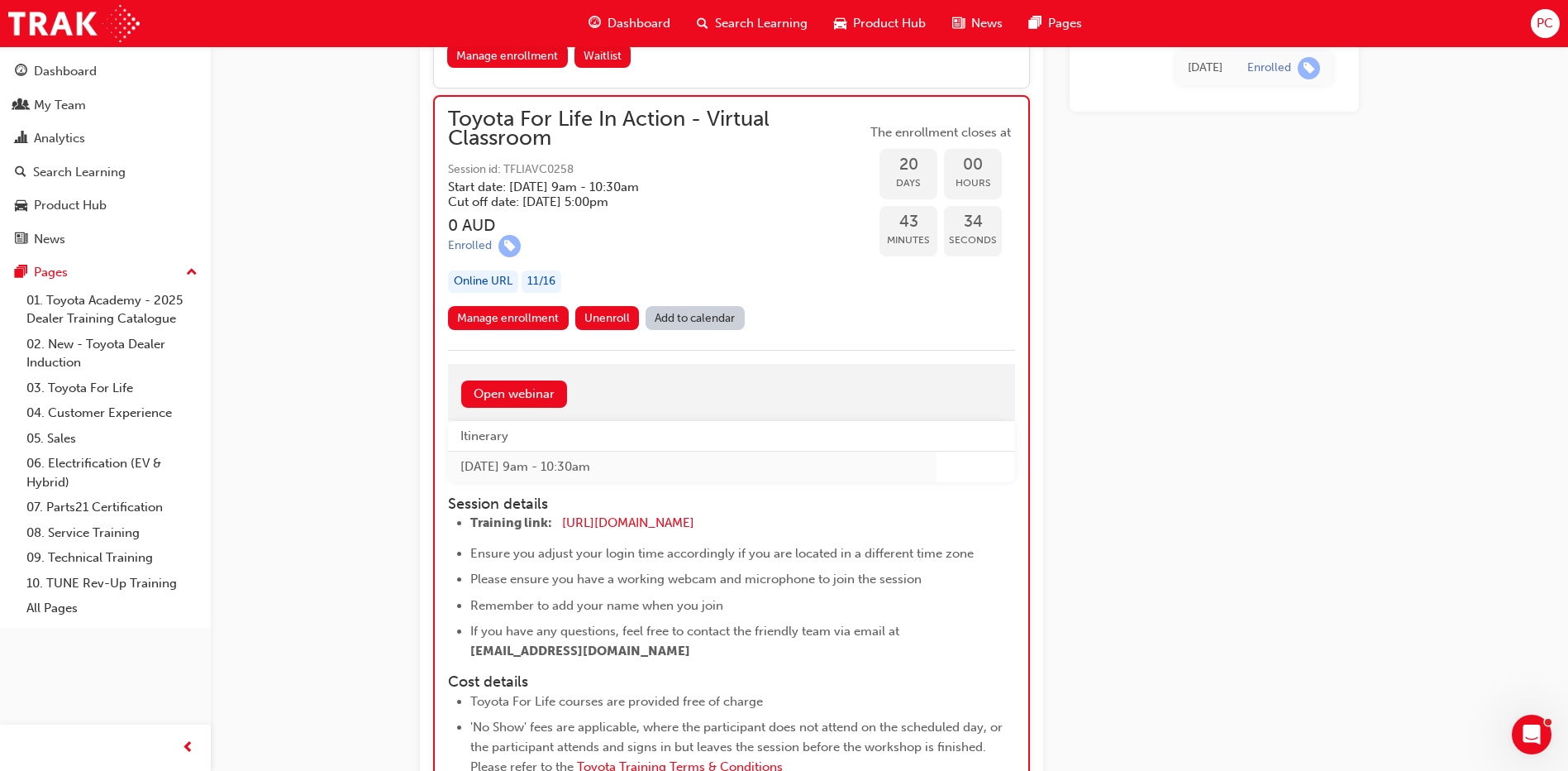
scroll to position [11316, 0]
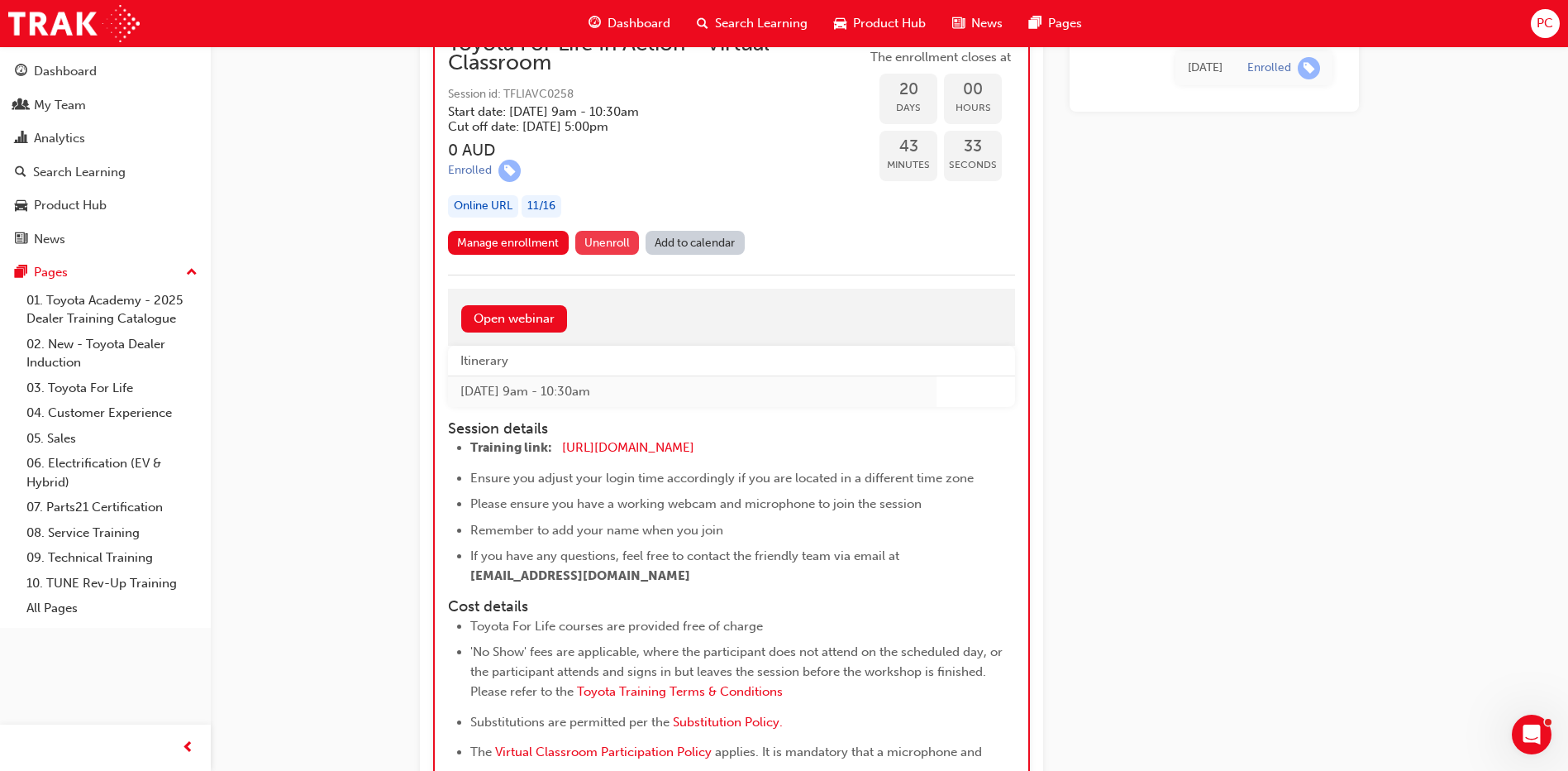
click at [616, 241] on span "Unenroll" at bounding box center [607, 243] width 45 height 14
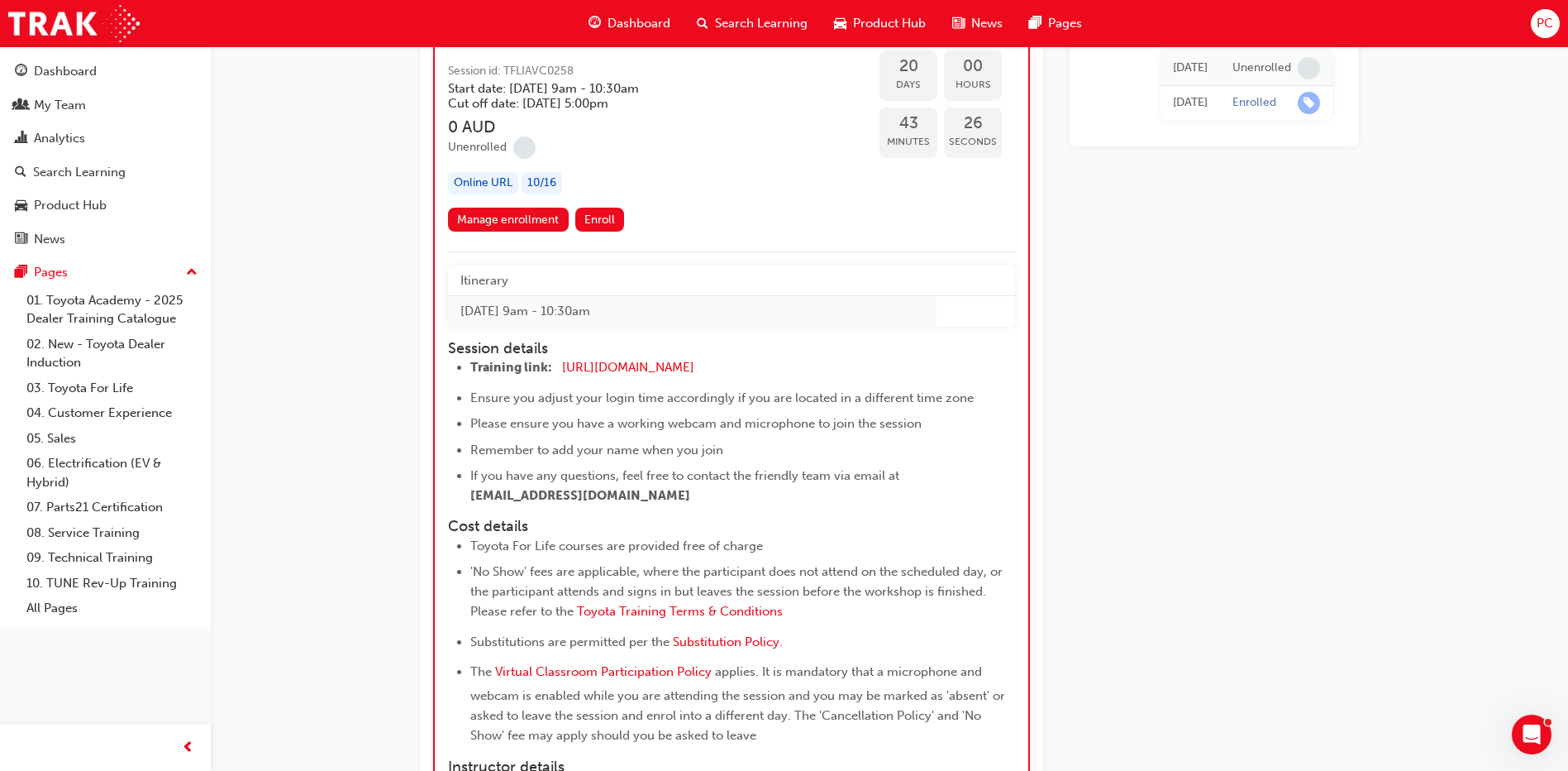
scroll to position [11009, 0]
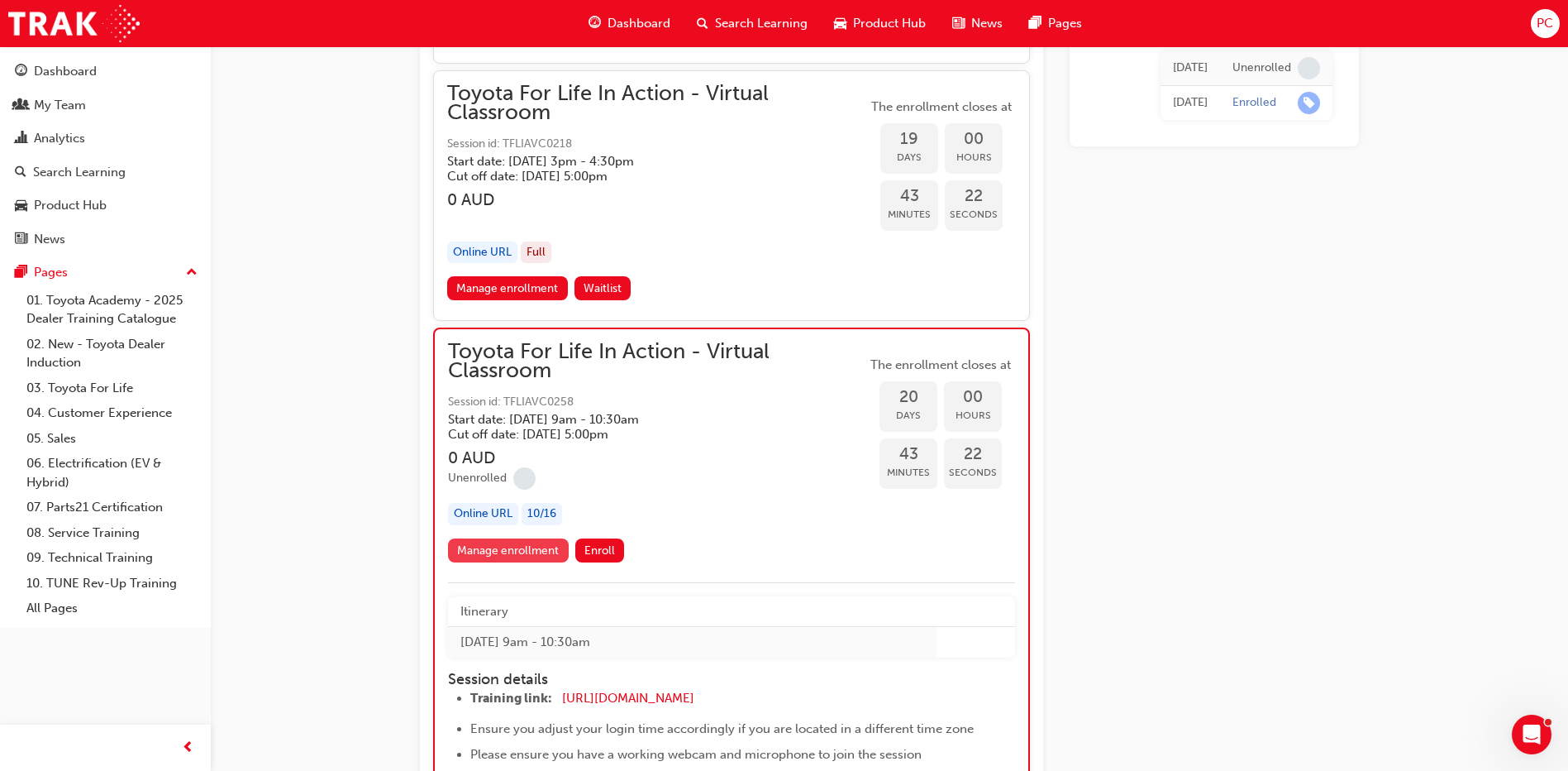
click at [531, 551] on link "Manage enrollment" at bounding box center [508, 550] width 120 height 24
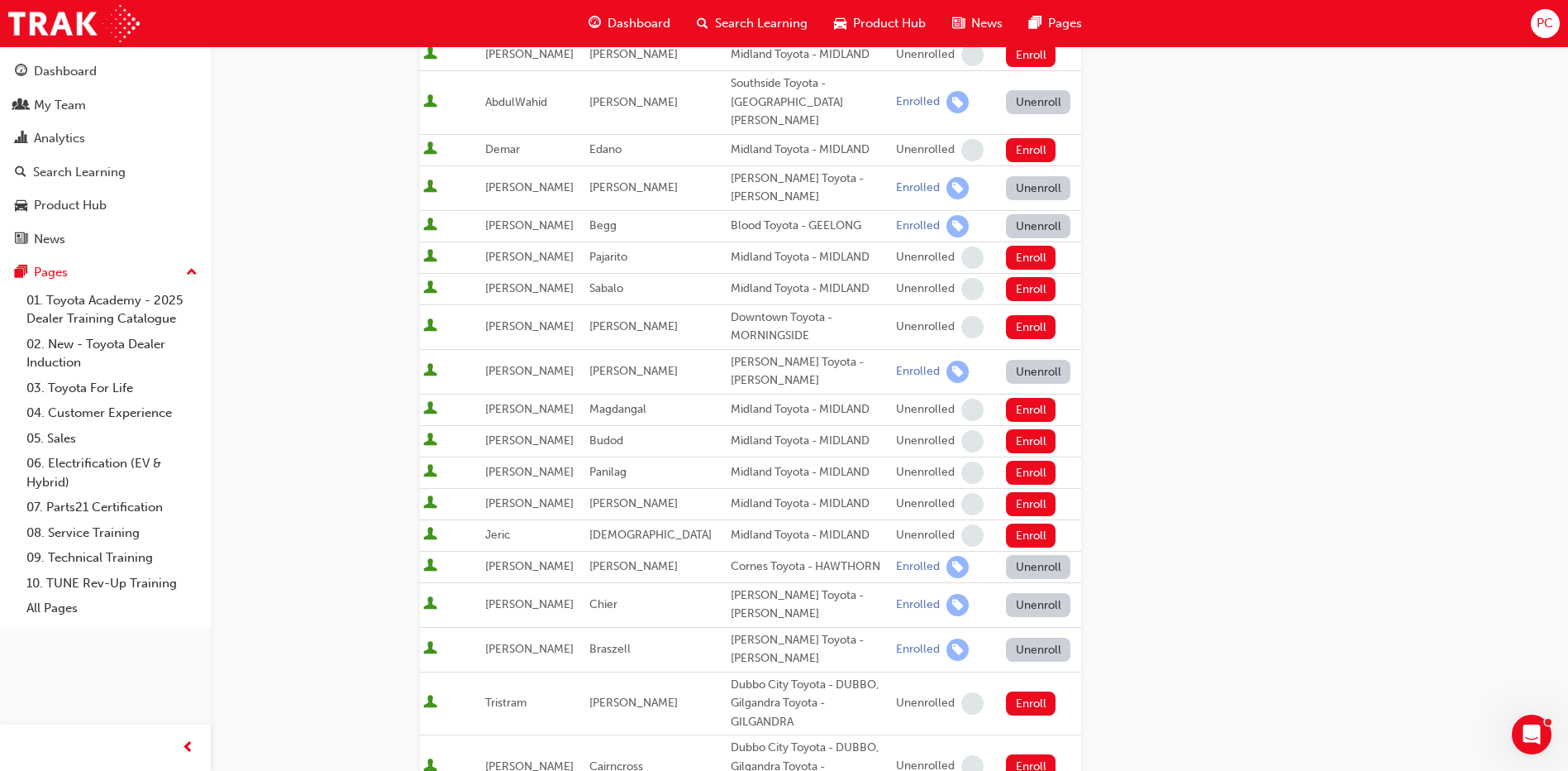
scroll to position [855, 0]
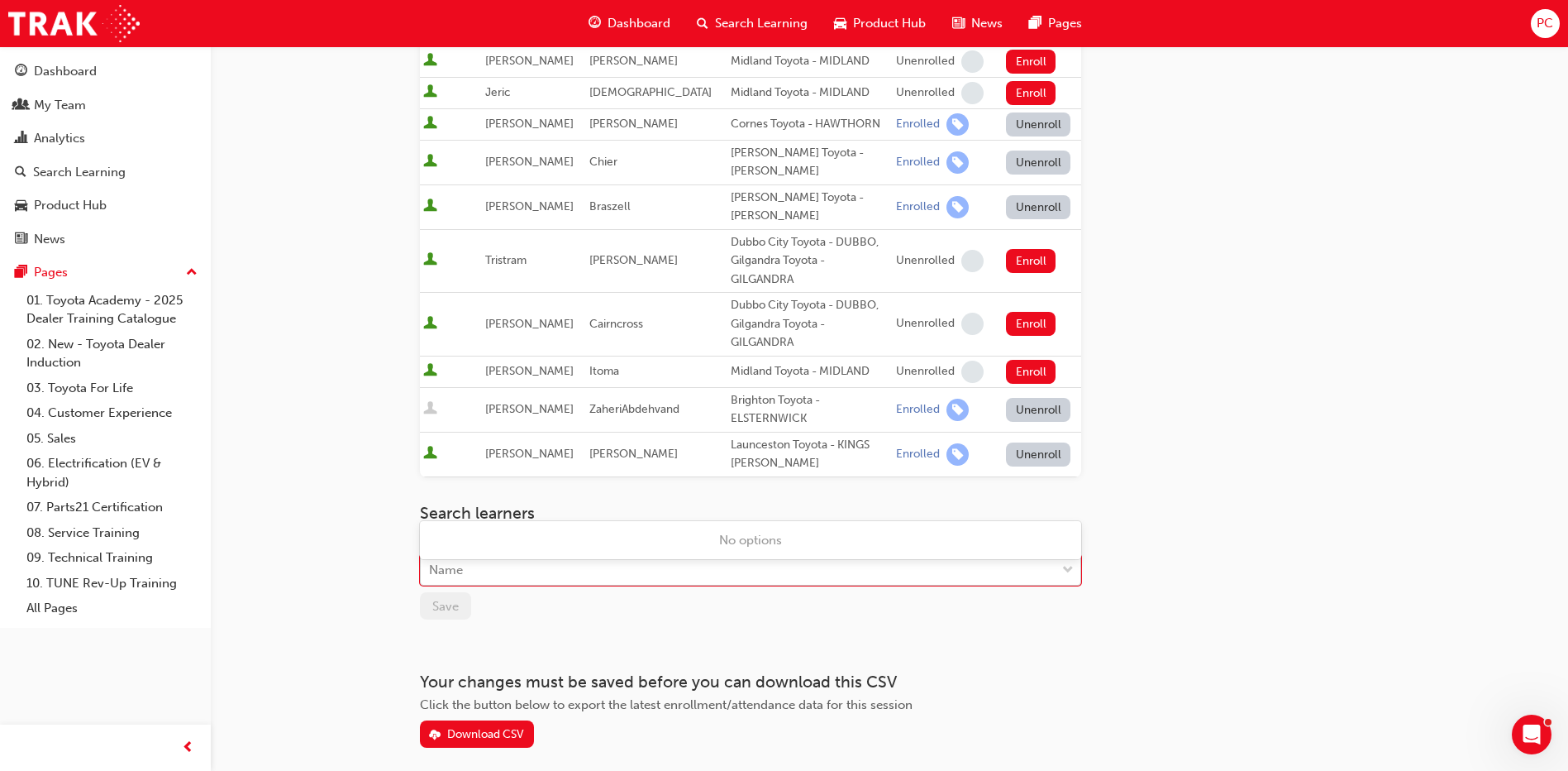
click at [1072, 559] on span "down-icon" at bounding box center [1068, 570] width 12 height 22
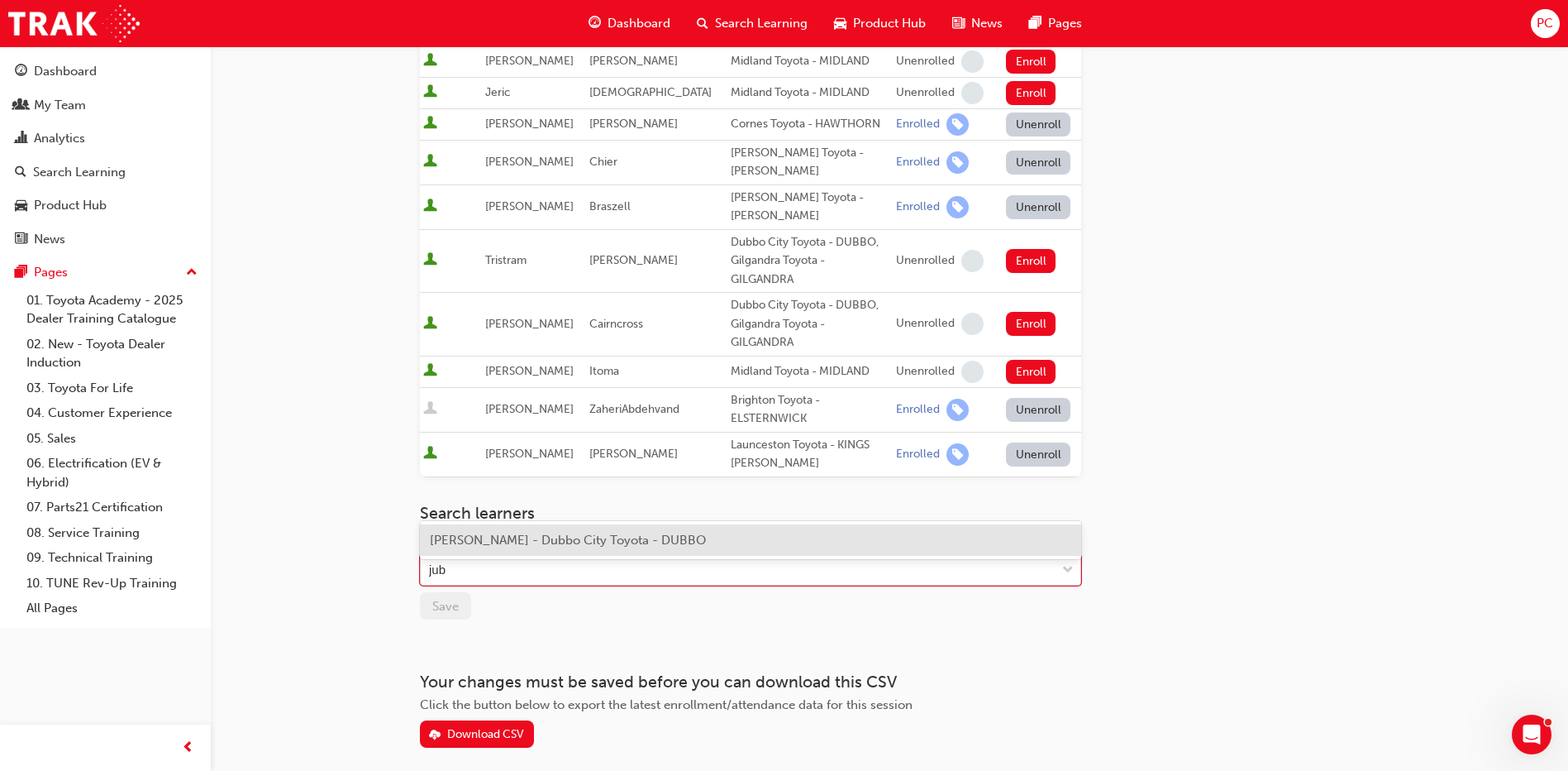
type input "[PERSON_NAME]"
click at [705, 539] on div "[PERSON_NAME] - Dubbo City Toyota - DUBBO" at bounding box center [750, 540] width 661 height 33
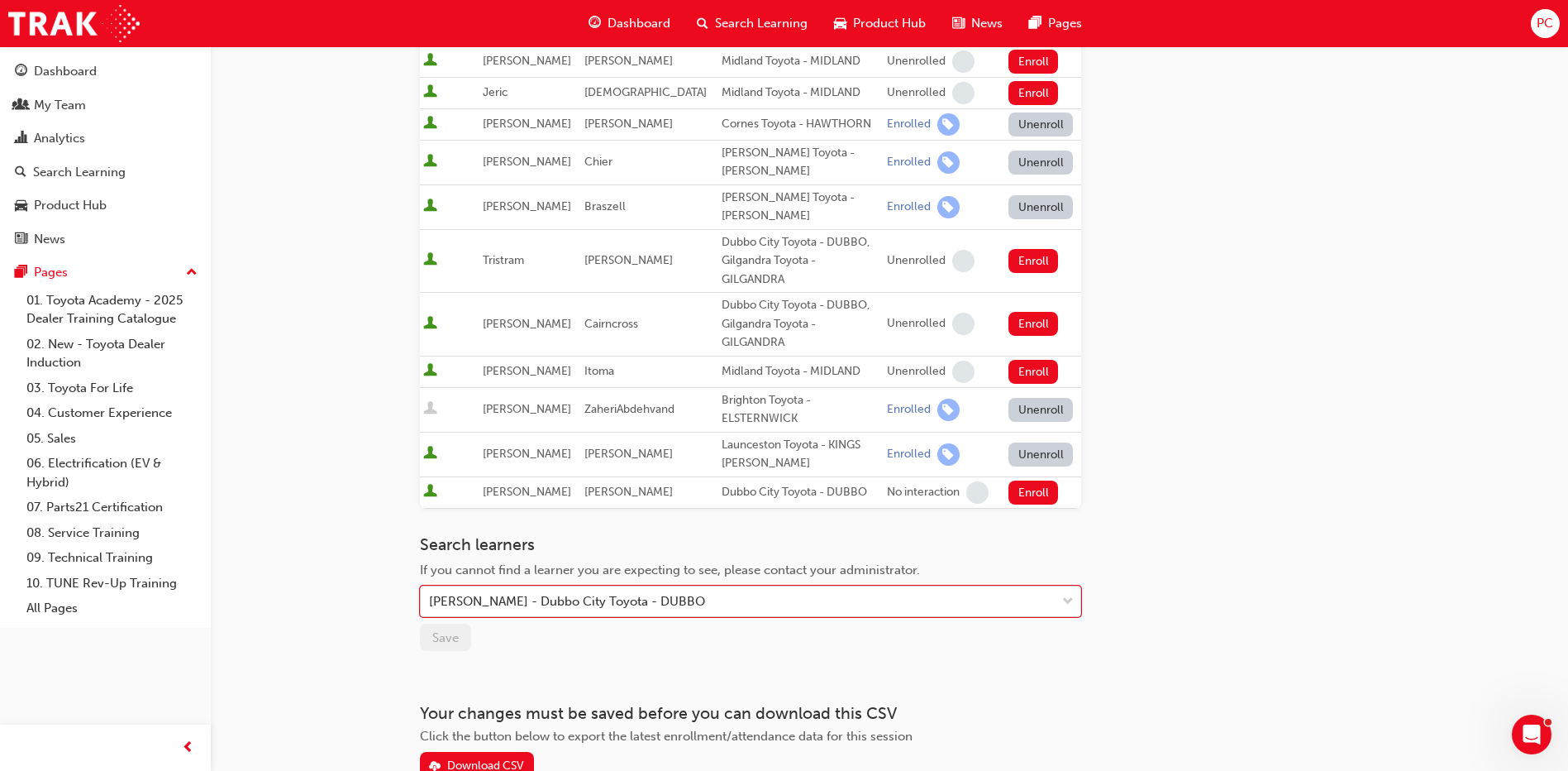
click at [766, 587] on div "[PERSON_NAME] - Dubbo City Toyota - DUBBO" at bounding box center [737, 601] width 634 height 29
drag, startPoint x: 765, startPoint y: 523, endPoint x: 442, endPoint y: 518, distance: 323.0
click at [442, 587] on div "[PERSON_NAME] - Dubbo City Toyota - DUBBO" at bounding box center [737, 601] width 634 height 29
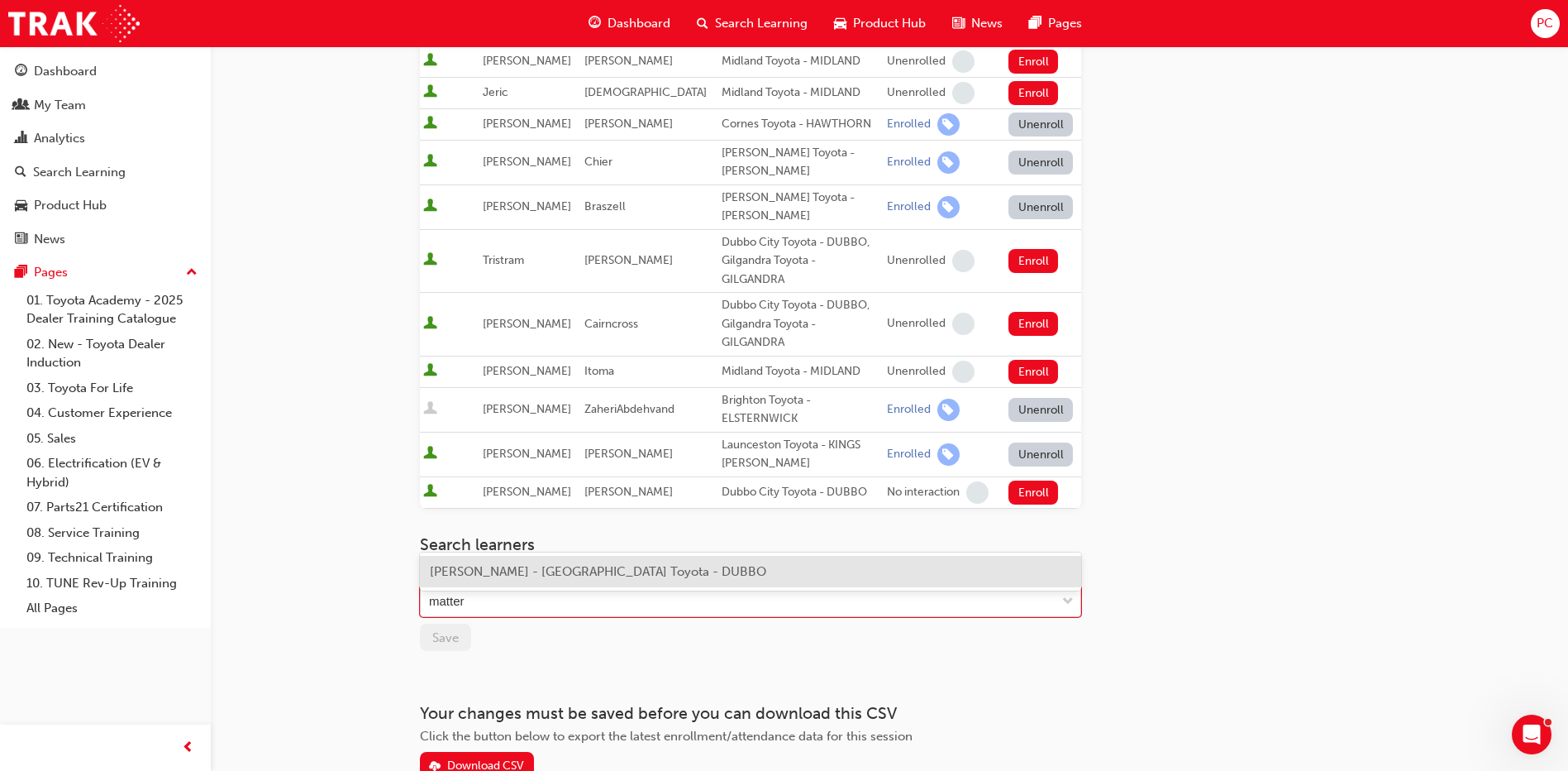
type input "matters"
click at [479, 576] on span "[PERSON_NAME] - [GEOGRAPHIC_DATA] Toyota - DUBBO" at bounding box center [598, 571] width 336 height 15
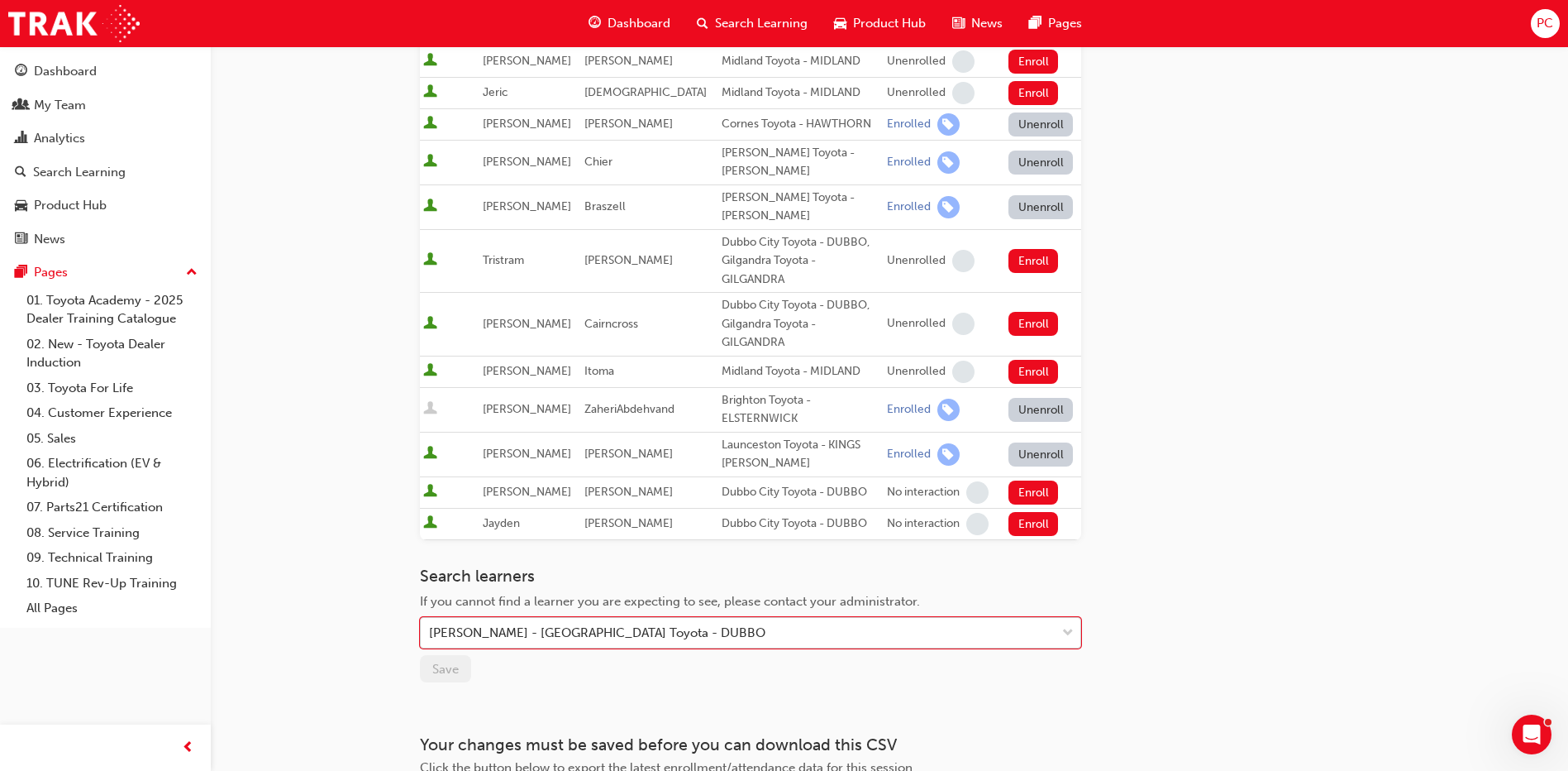
click at [663, 624] on div "[PERSON_NAME] - [GEOGRAPHIC_DATA] Toyota - DUBBO" at bounding box center [597, 633] width 336 height 19
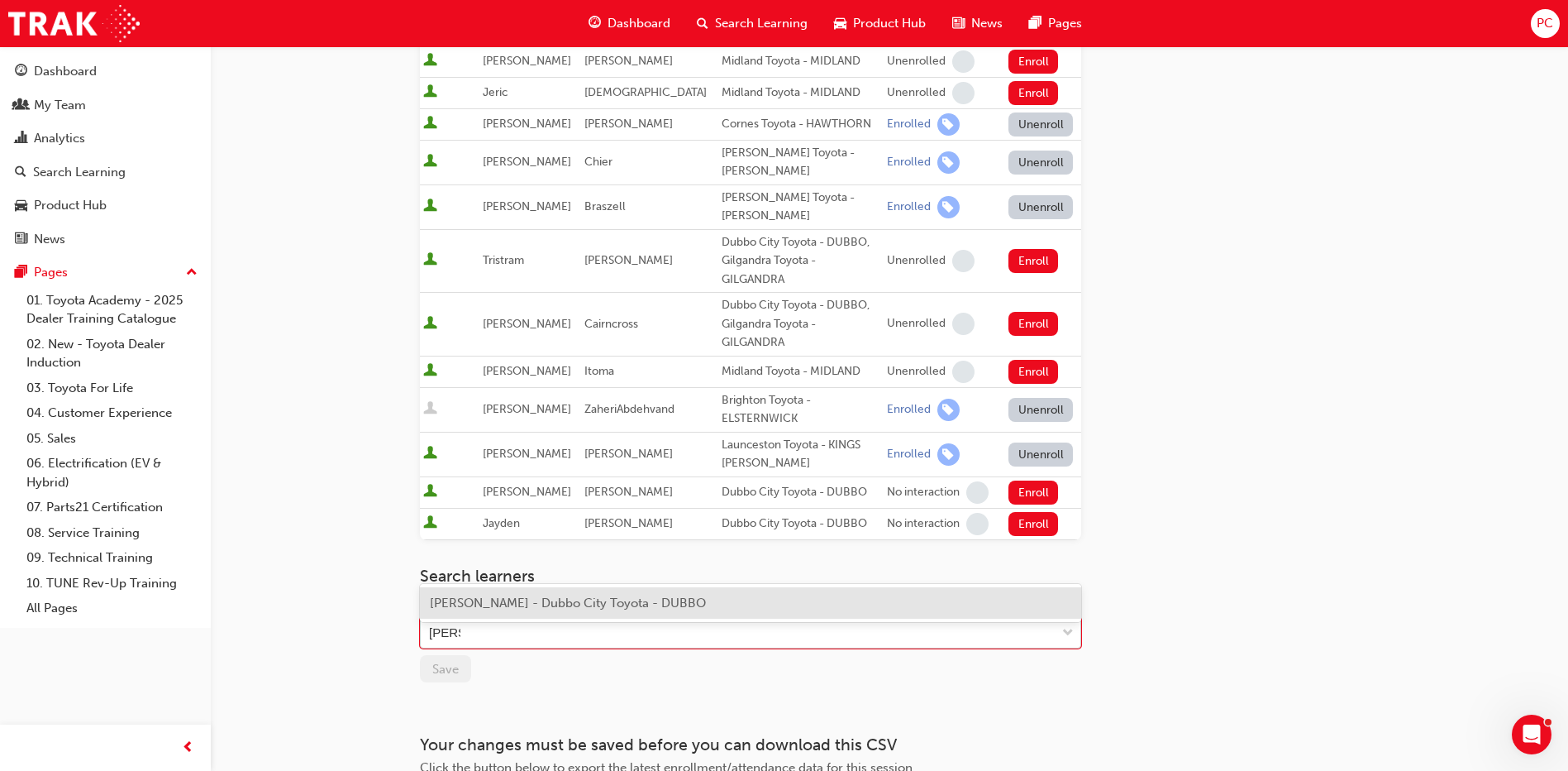
type input "Mackie"
click at [654, 601] on span "[PERSON_NAME] - Dubbo City Toyota - DUBBO" at bounding box center [568, 603] width 276 height 15
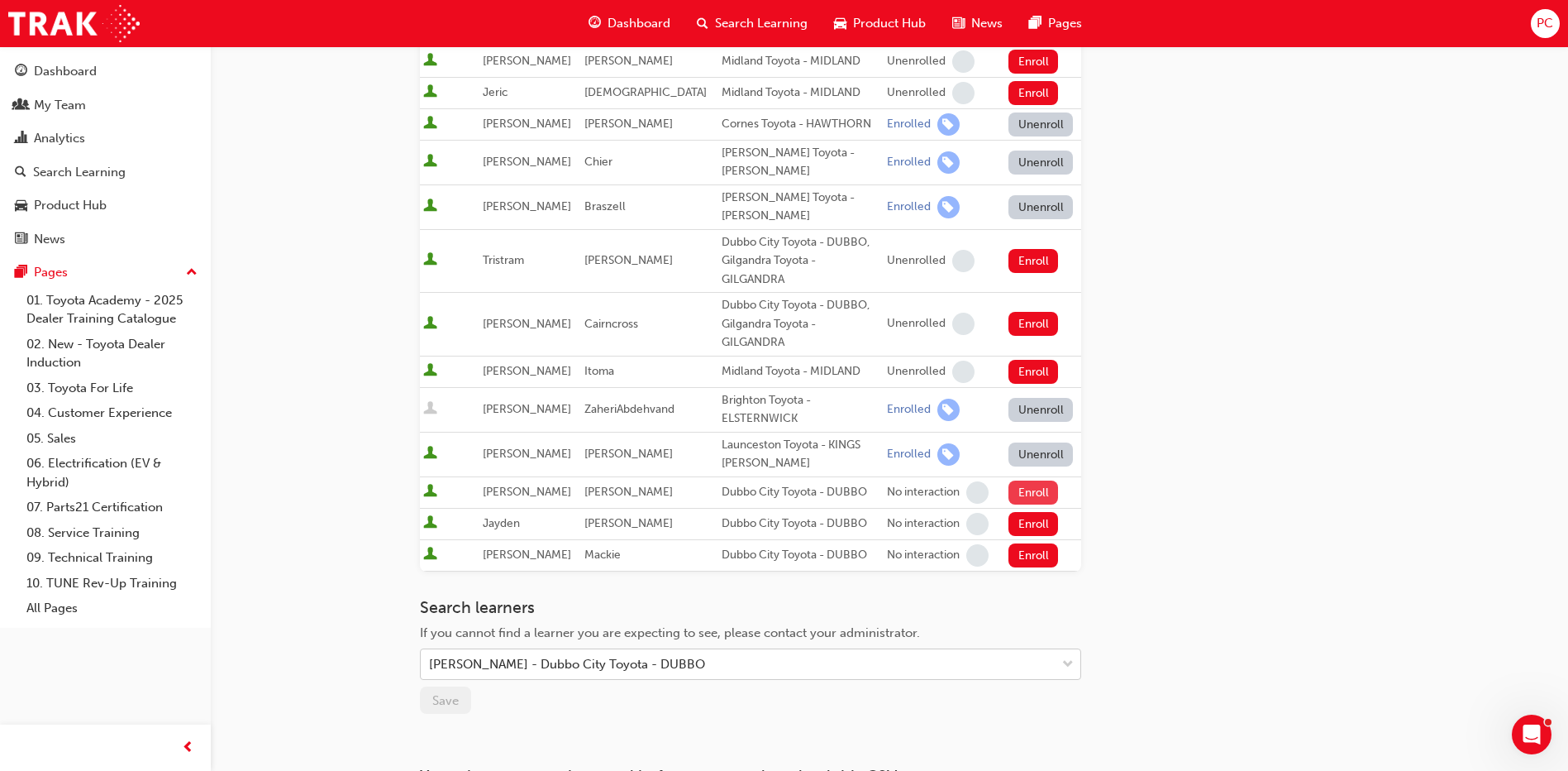
click at [1033, 481] on button "Enroll" at bounding box center [1032, 493] width 49 height 24
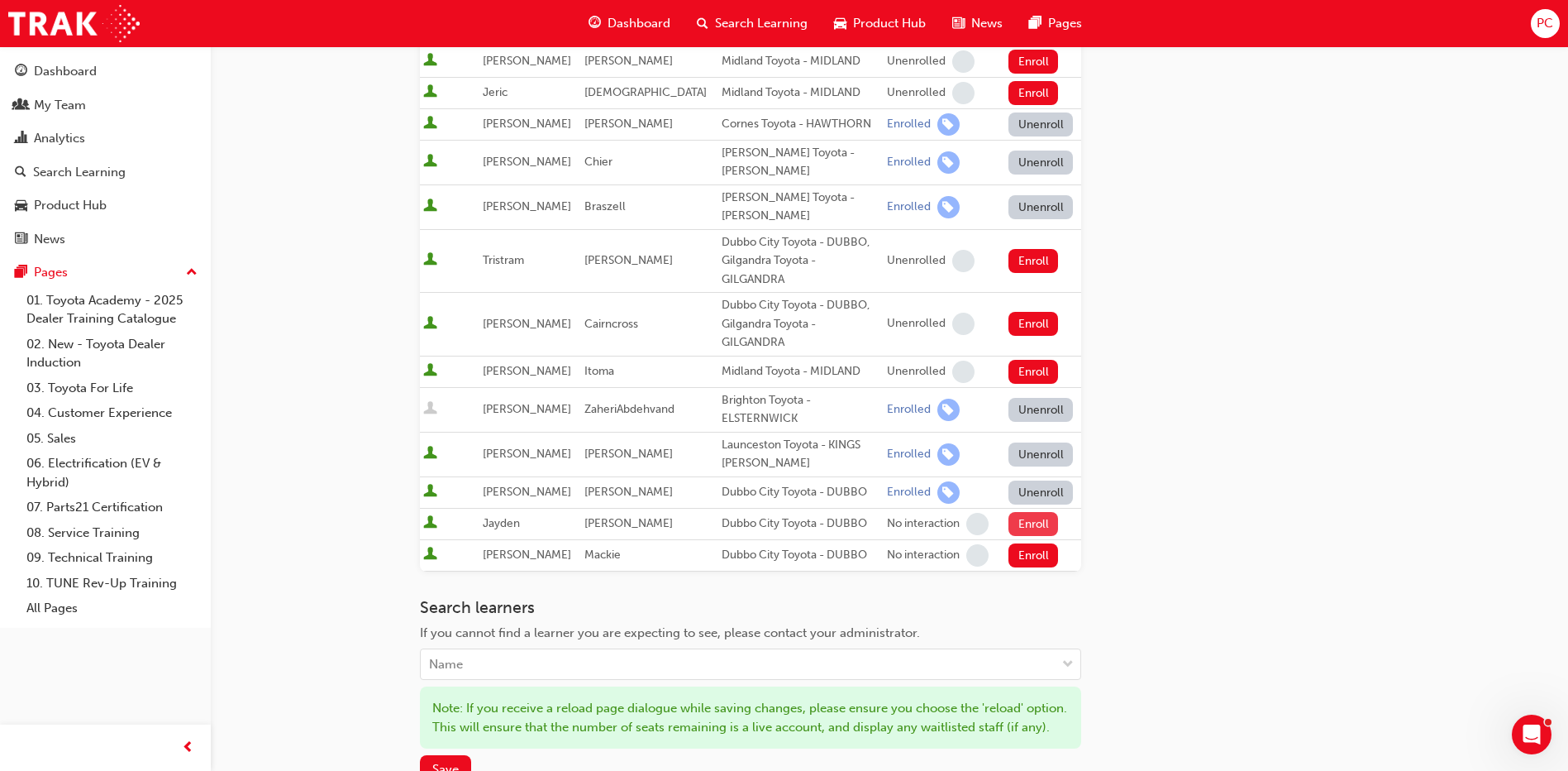
click at [1034, 512] on button "Enroll" at bounding box center [1032, 523] width 49 height 24
click at [1036, 544] on button "Enroll" at bounding box center [1032, 555] width 49 height 24
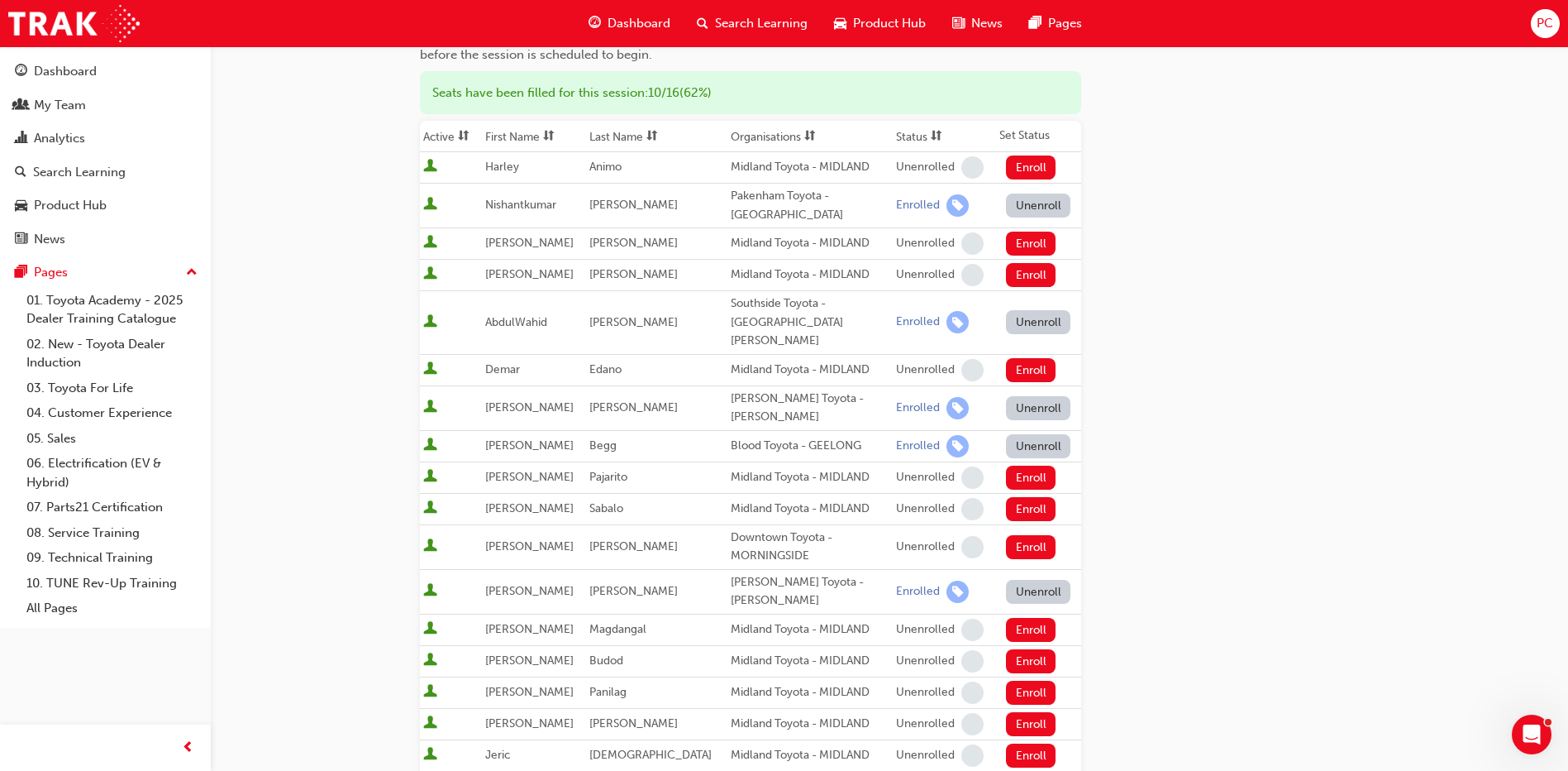
scroll to position [29, 0]
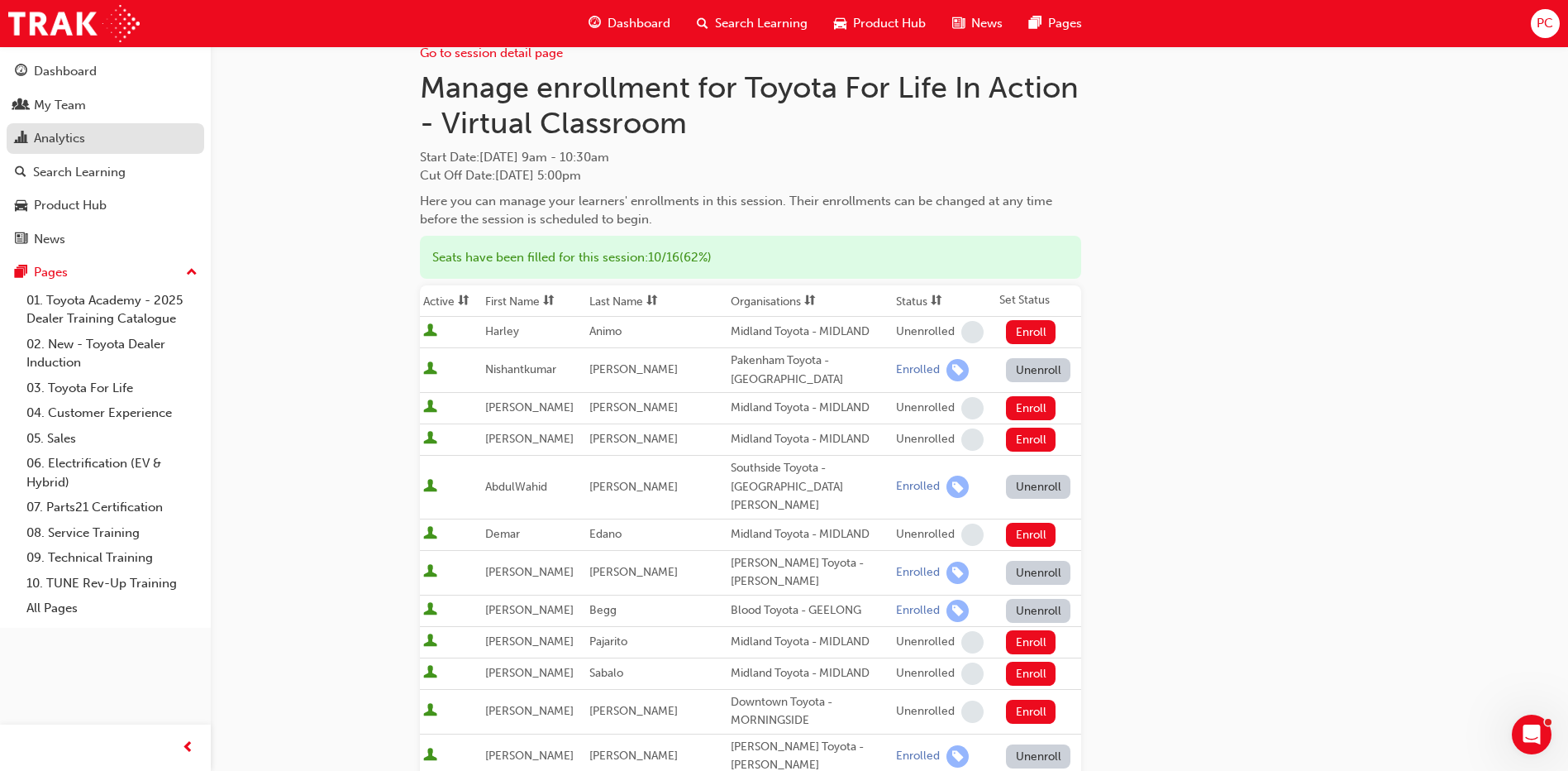
click at [54, 132] on div "Analytics" at bounding box center [59, 138] width 51 height 19
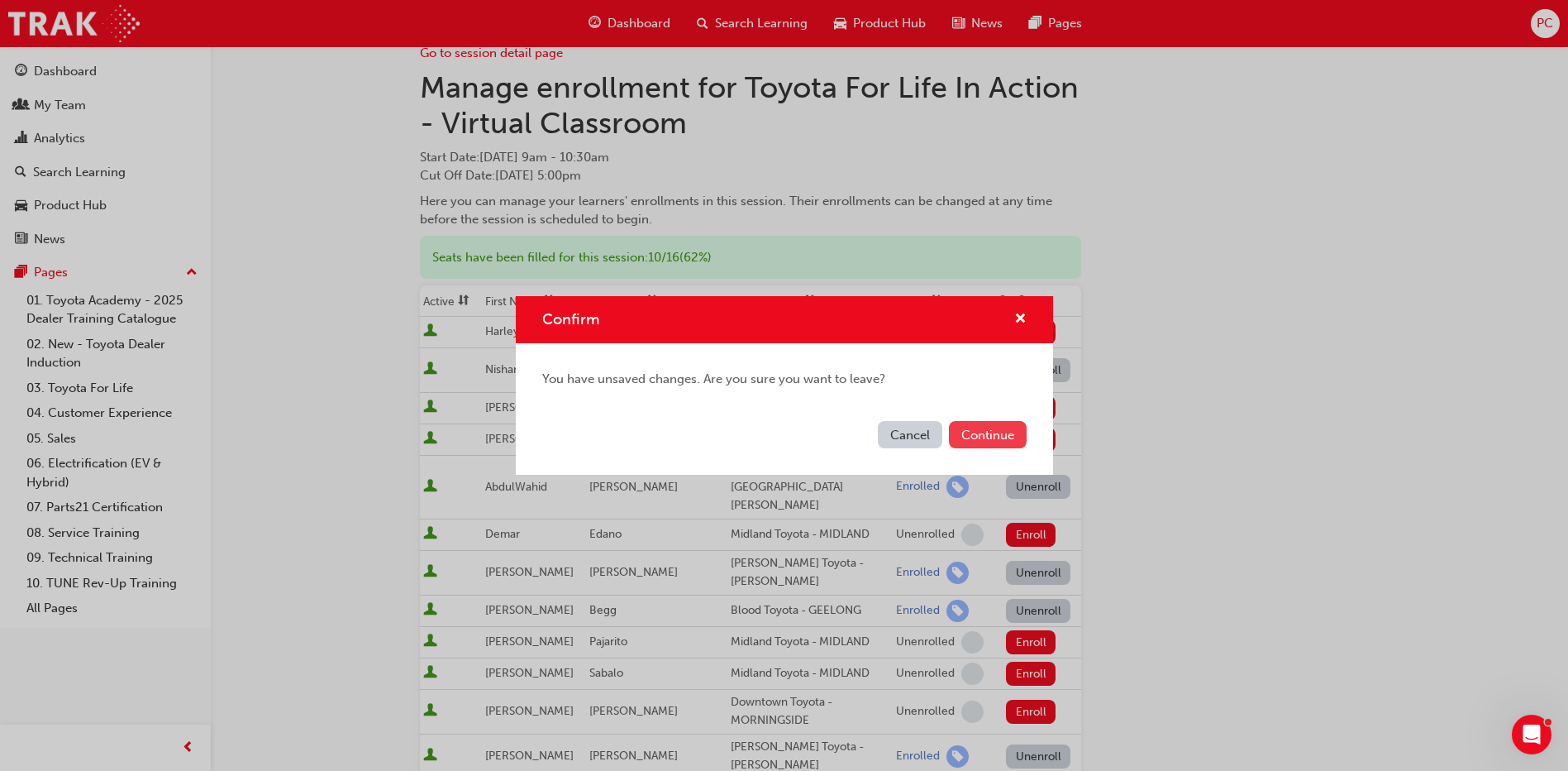
click at [965, 431] on button "Continue" at bounding box center [987, 434] width 78 height 28
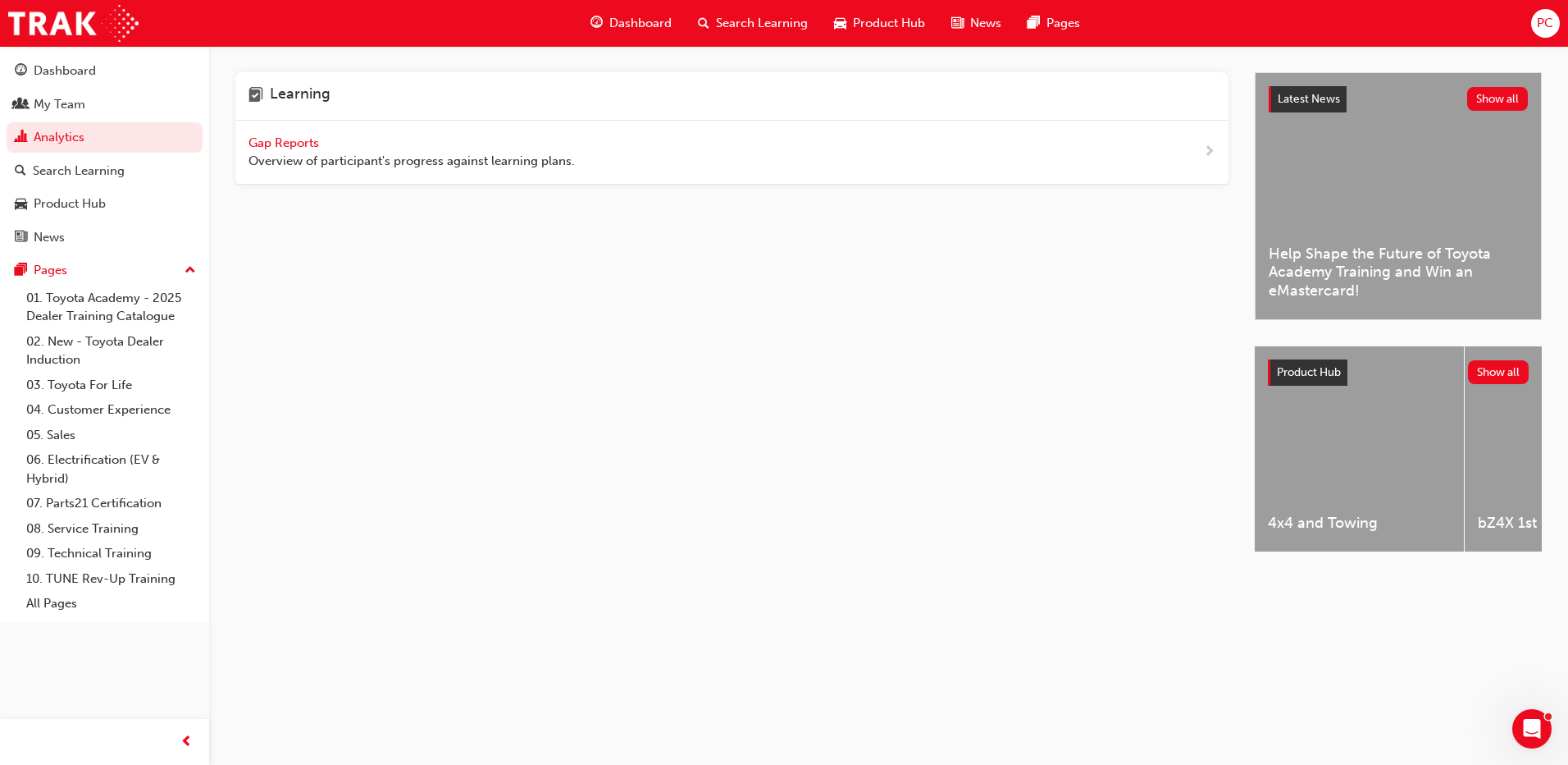
click at [299, 146] on span "Gap Reports" at bounding box center [285, 143] width 74 height 15
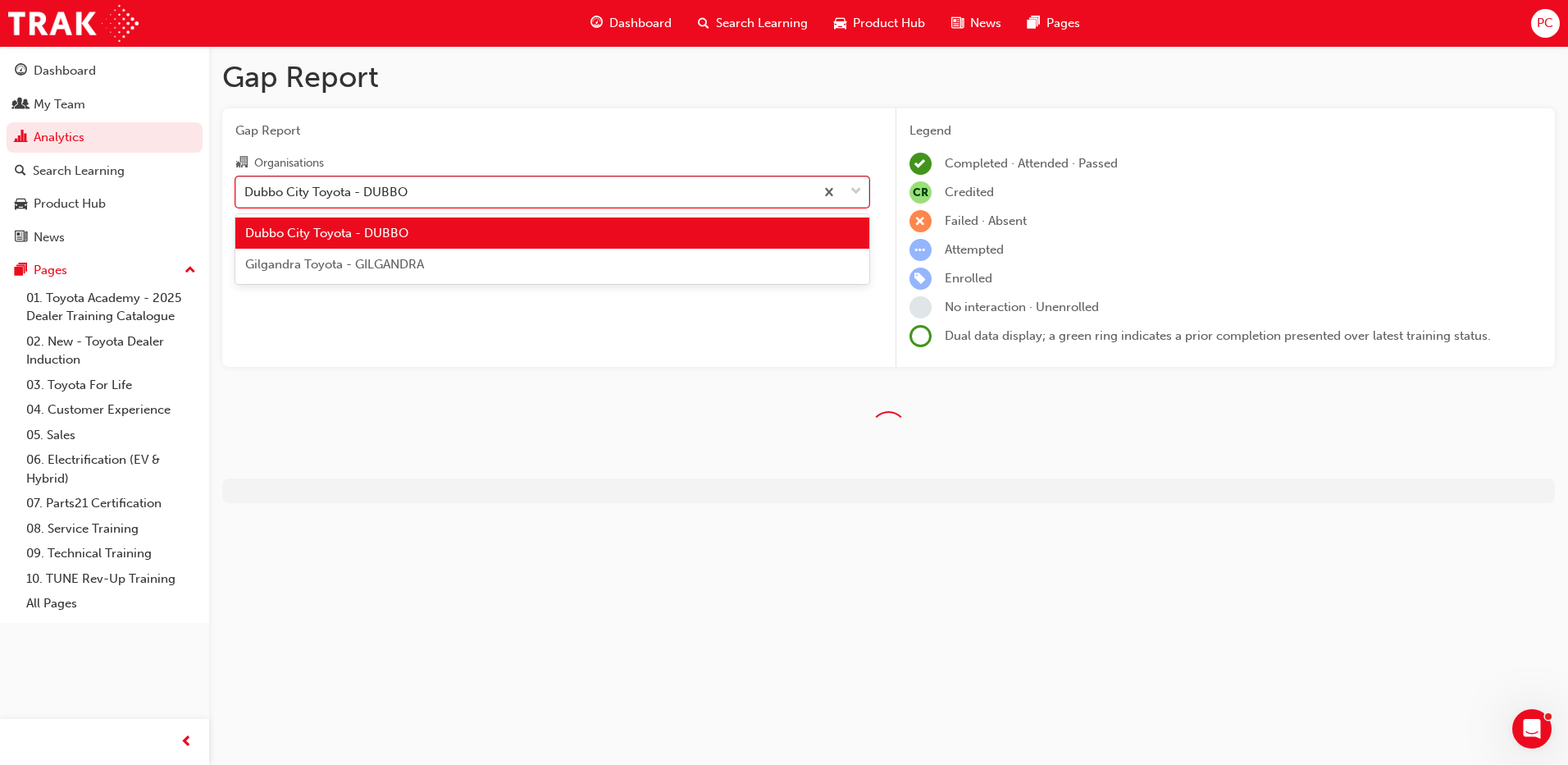
click at [430, 192] on div "Dubbo City Toyota - DUBBO" at bounding box center [525, 192] width 578 height 29
click at [246, 192] on input "Organisations option Dubbo City Toyota - DUBBO focused, 1 of 2. 2 results avail…" at bounding box center [245, 191] width 2 height 14
click at [410, 236] on div "Dubbo City Toyota - DUBBO" at bounding box center [552, 233] width 634 height 32
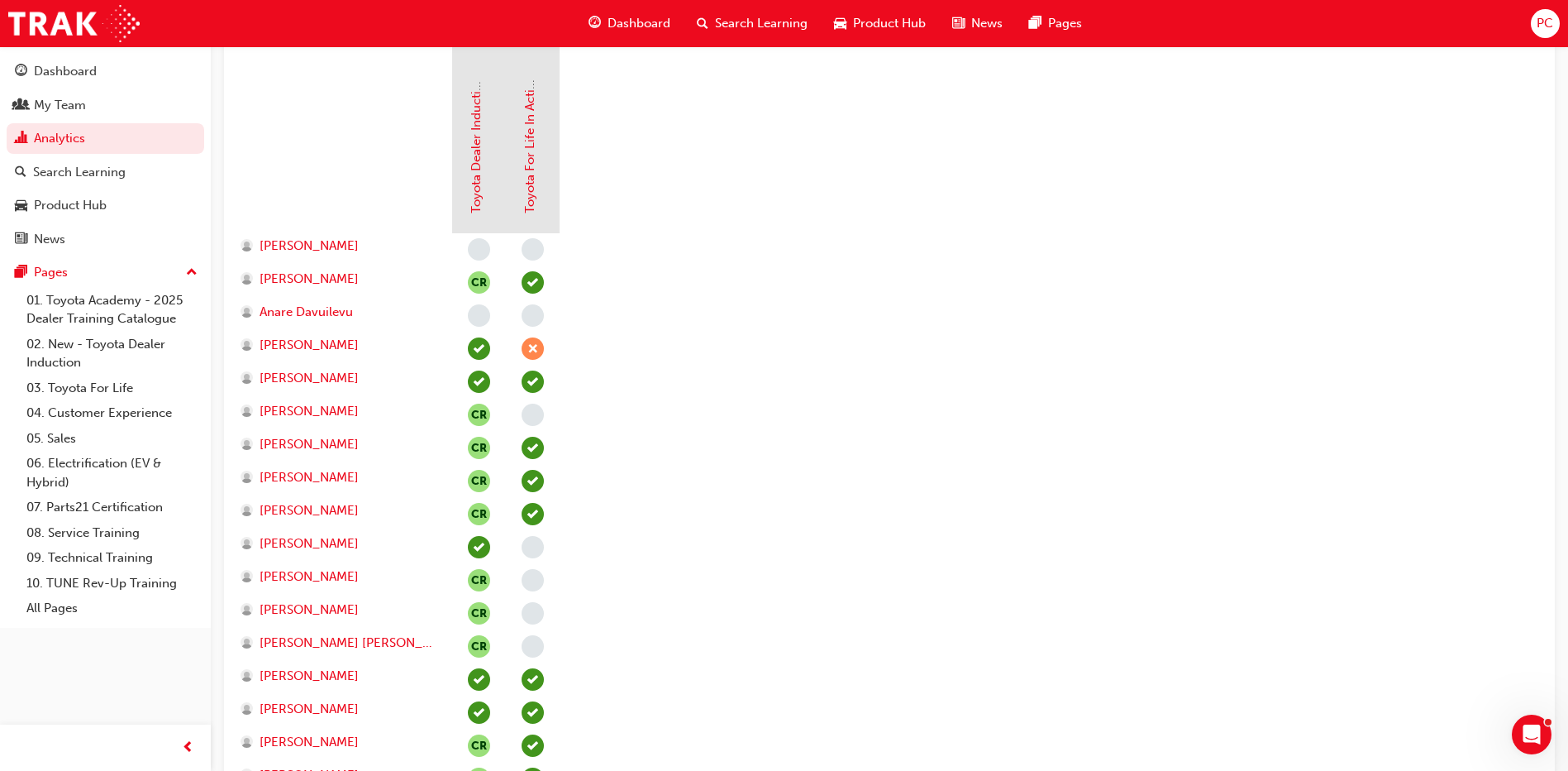
scroll to position [331, 0]
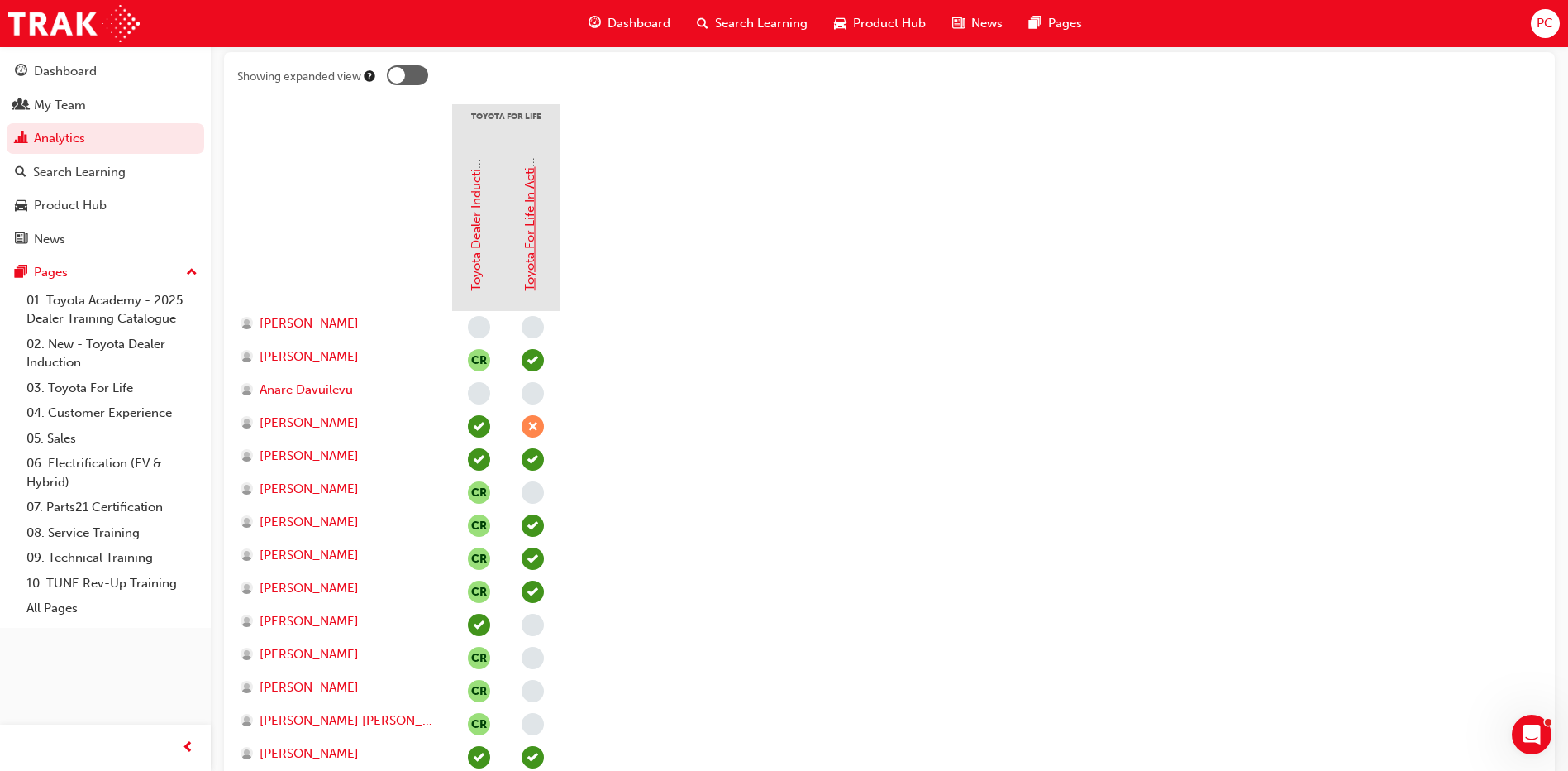
click at [529, 237] on link "Toyota For Life In Action - Virtual Classroom" at bounding box center [530, 164] width 15 height 254
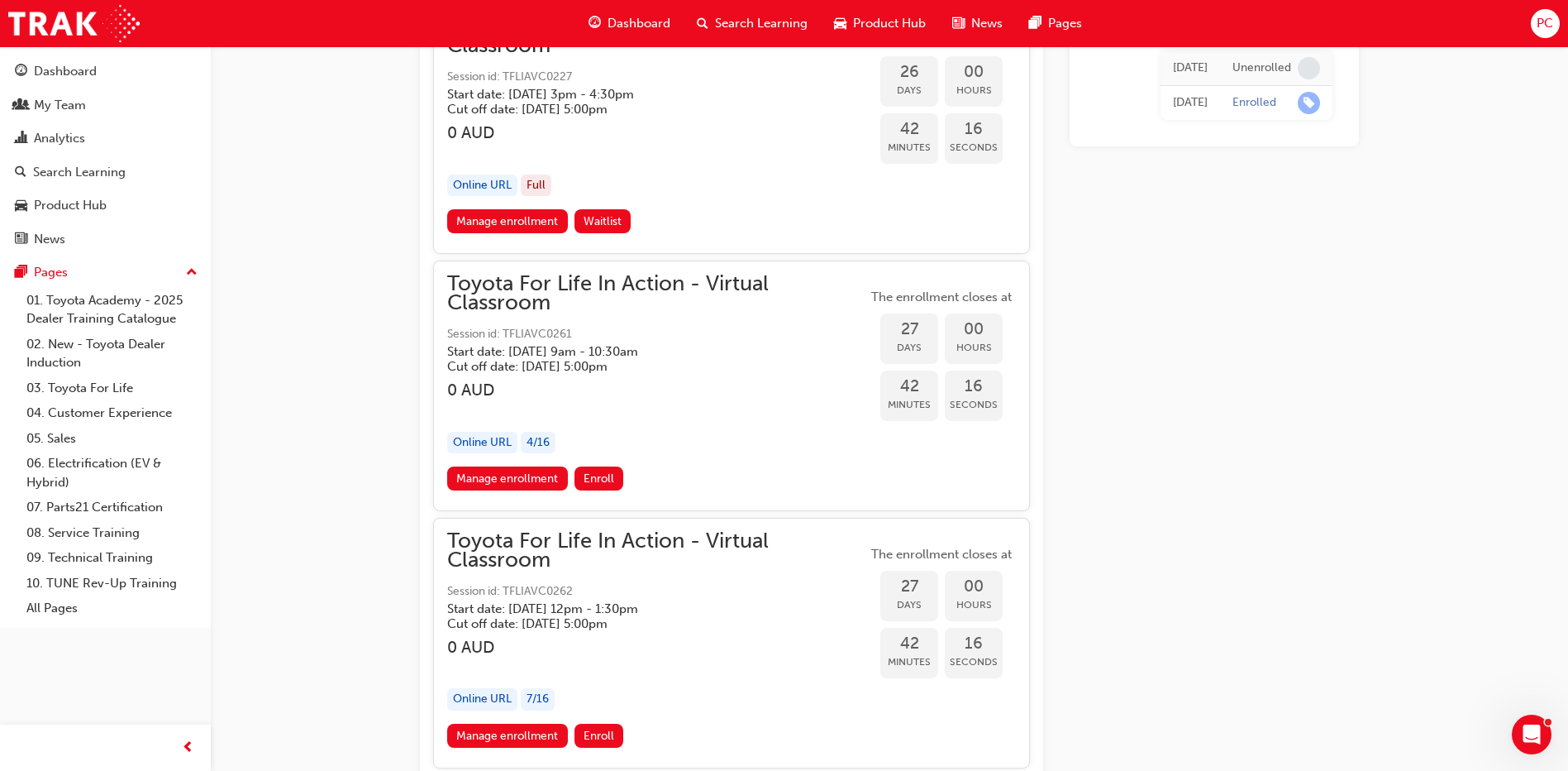
scroll to position [14723, 0]
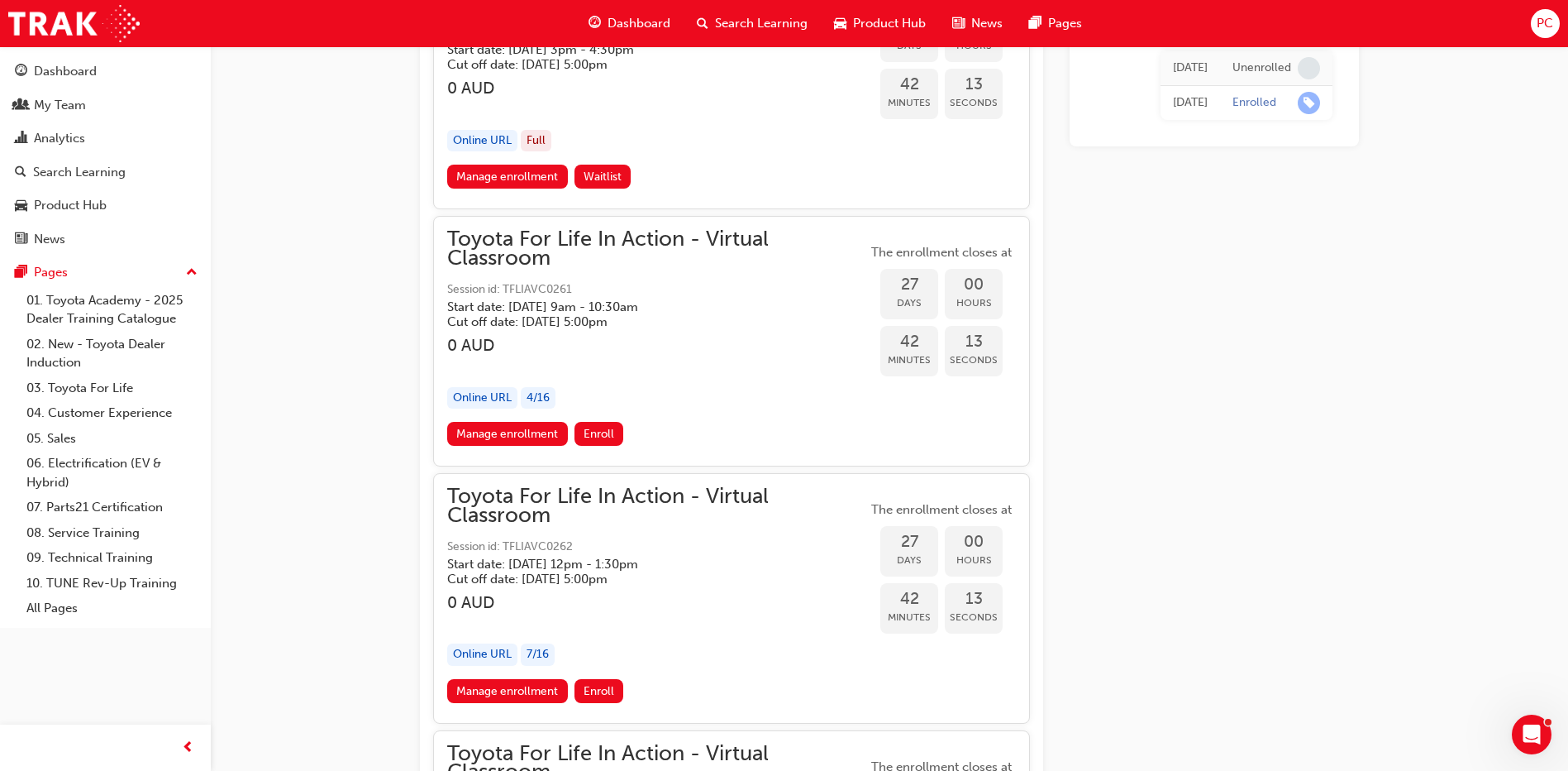
drag, startPoint x: 1576, startPoint y: 85, endPoint x: 1212, endPoint y: 248, distance: 398.8
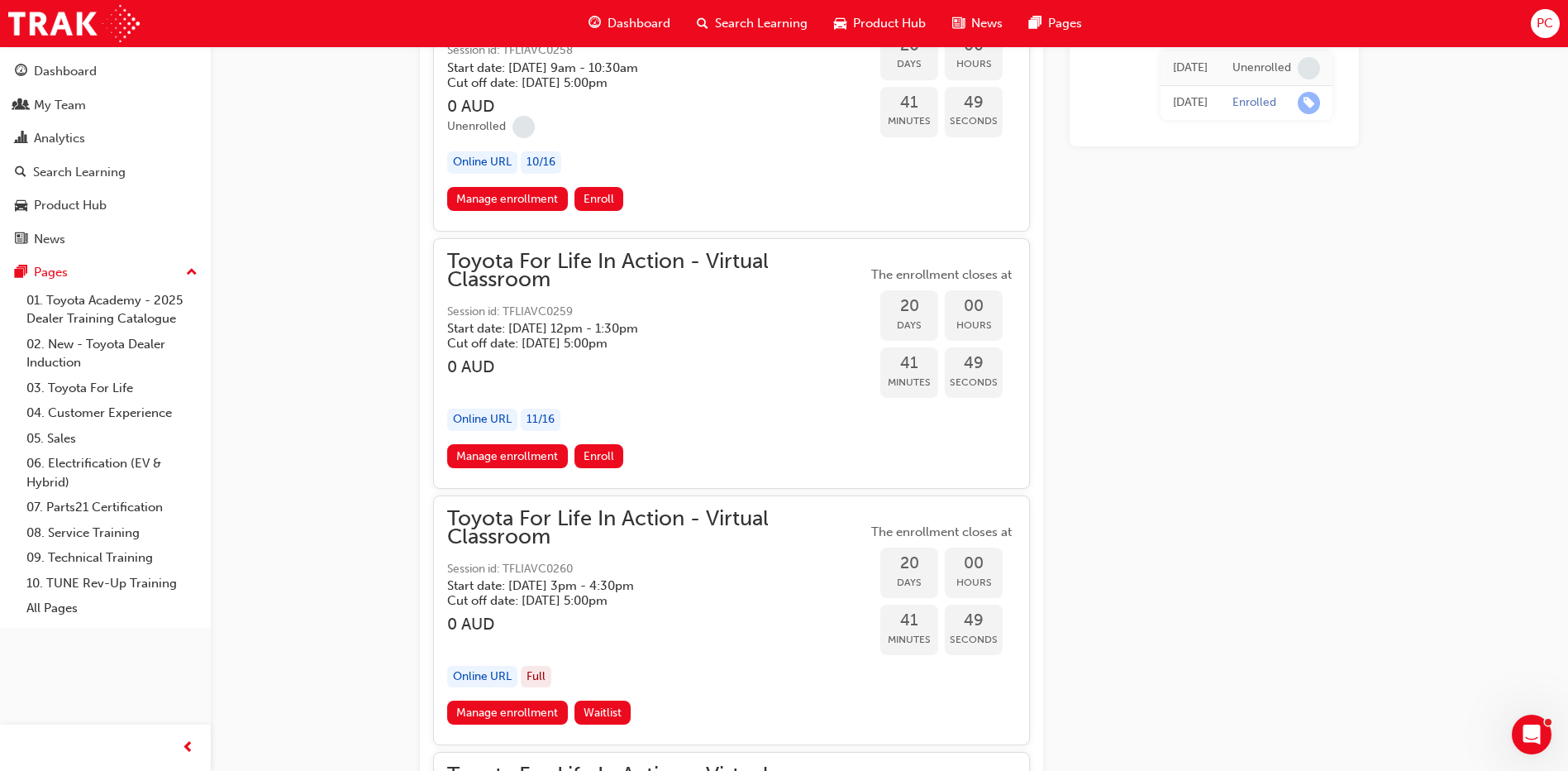
scroll to position [11377, 0]
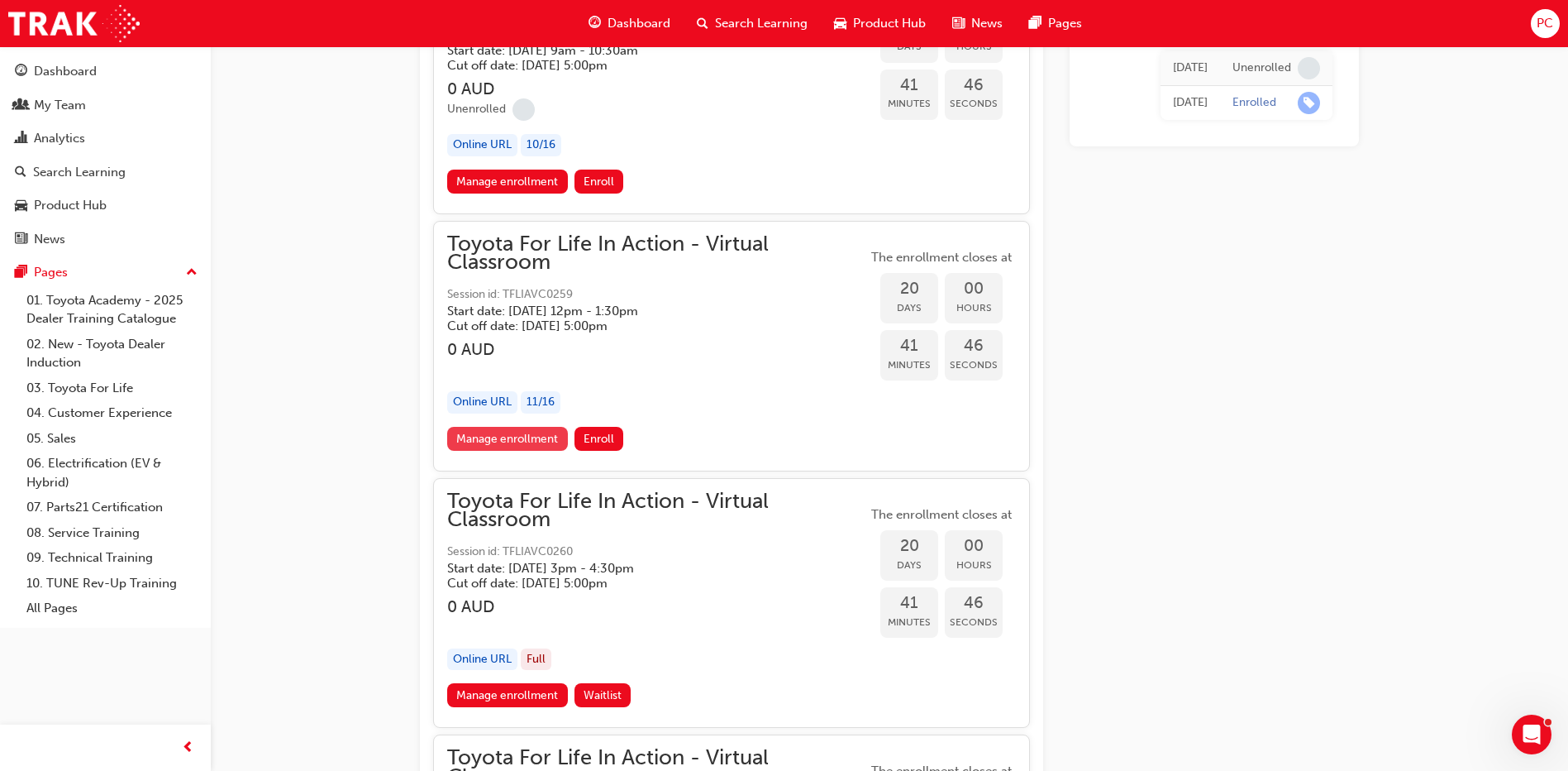
click at [531, 439] on link "Manage enrollment" at bounding box center [507, 438] width 120 height 24
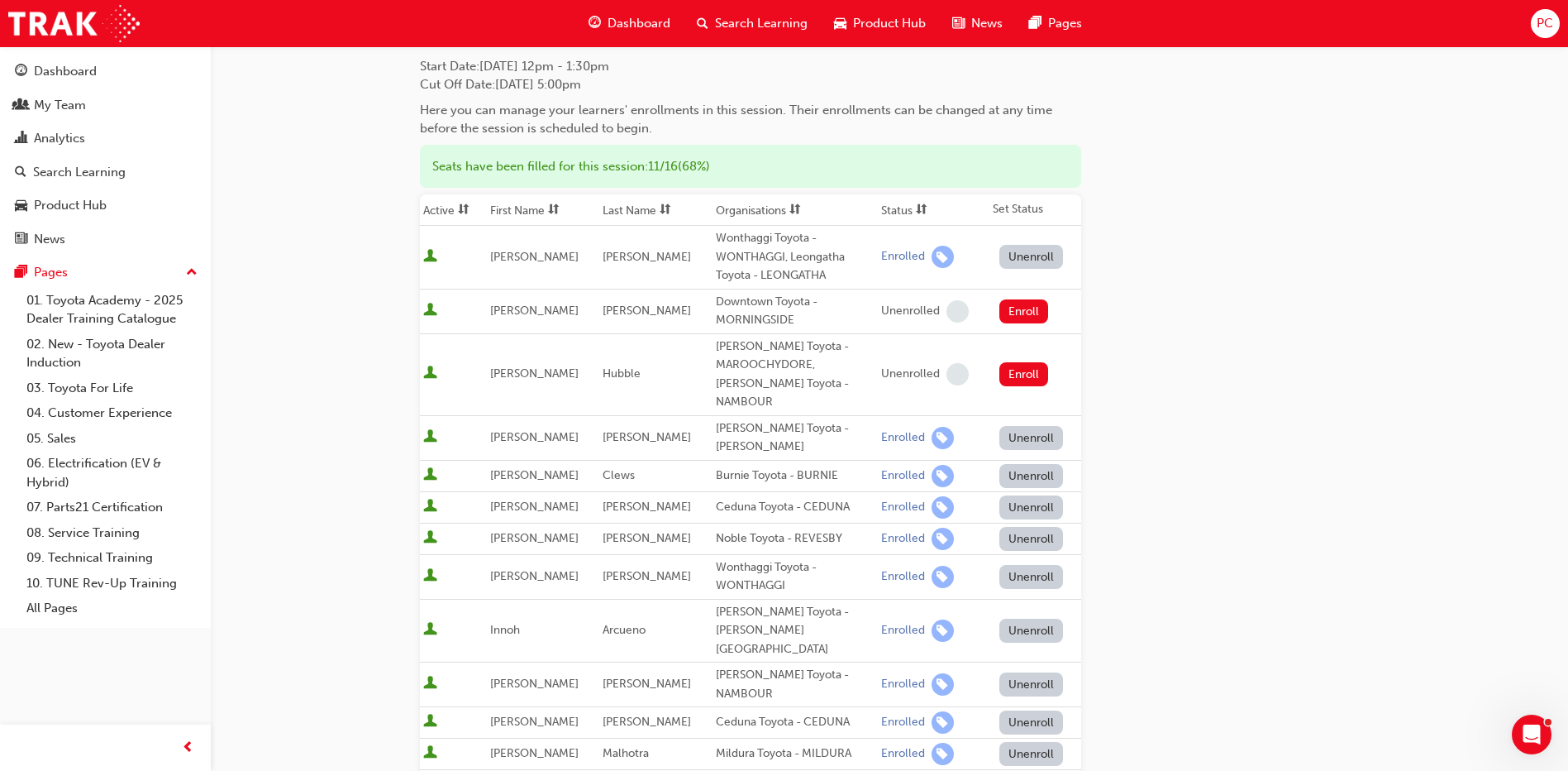
scroll to position [331, 0]
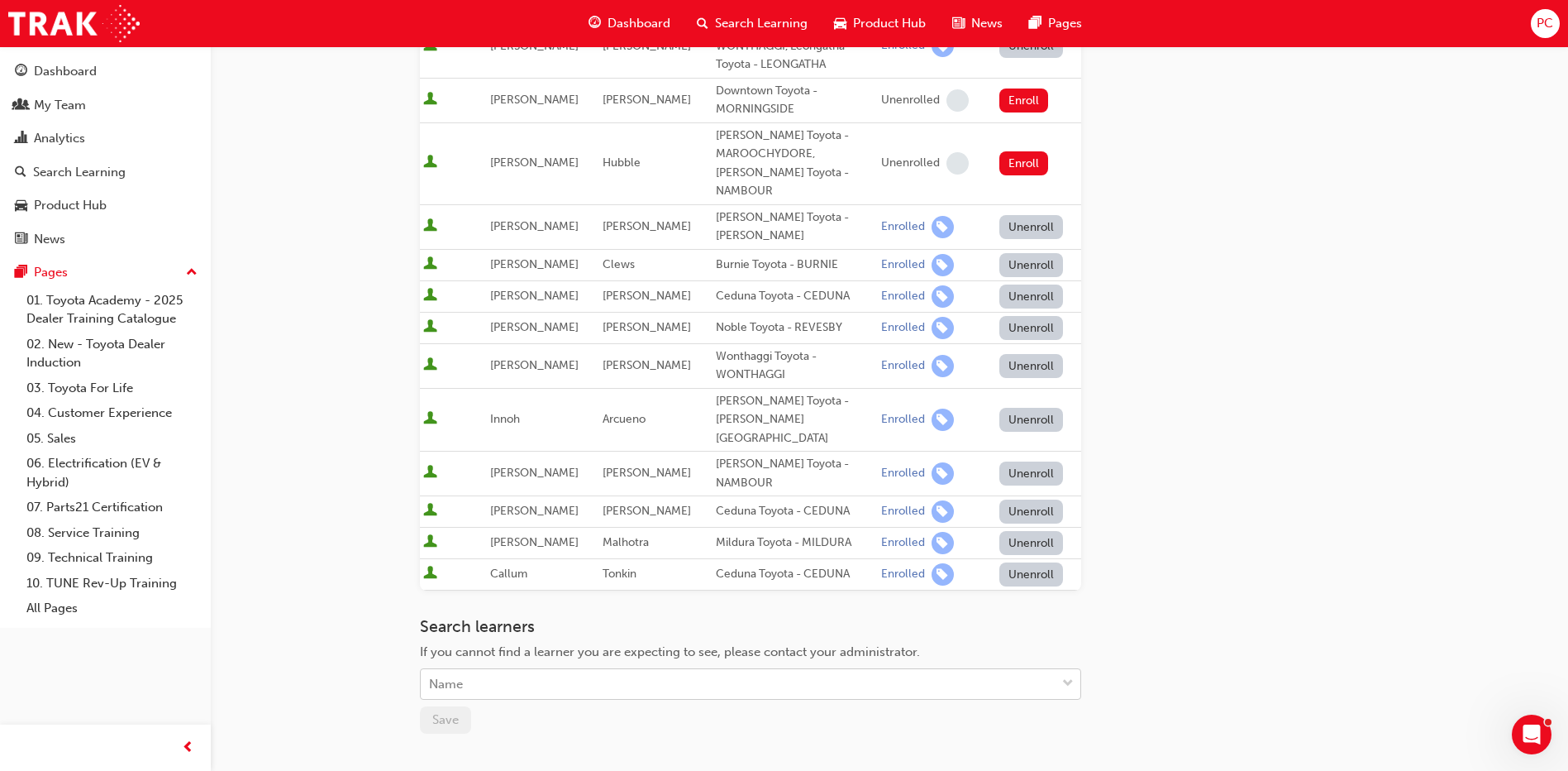
click at [556, 670] on div "Name" at bounding box center [737, 684] width 634 height 29
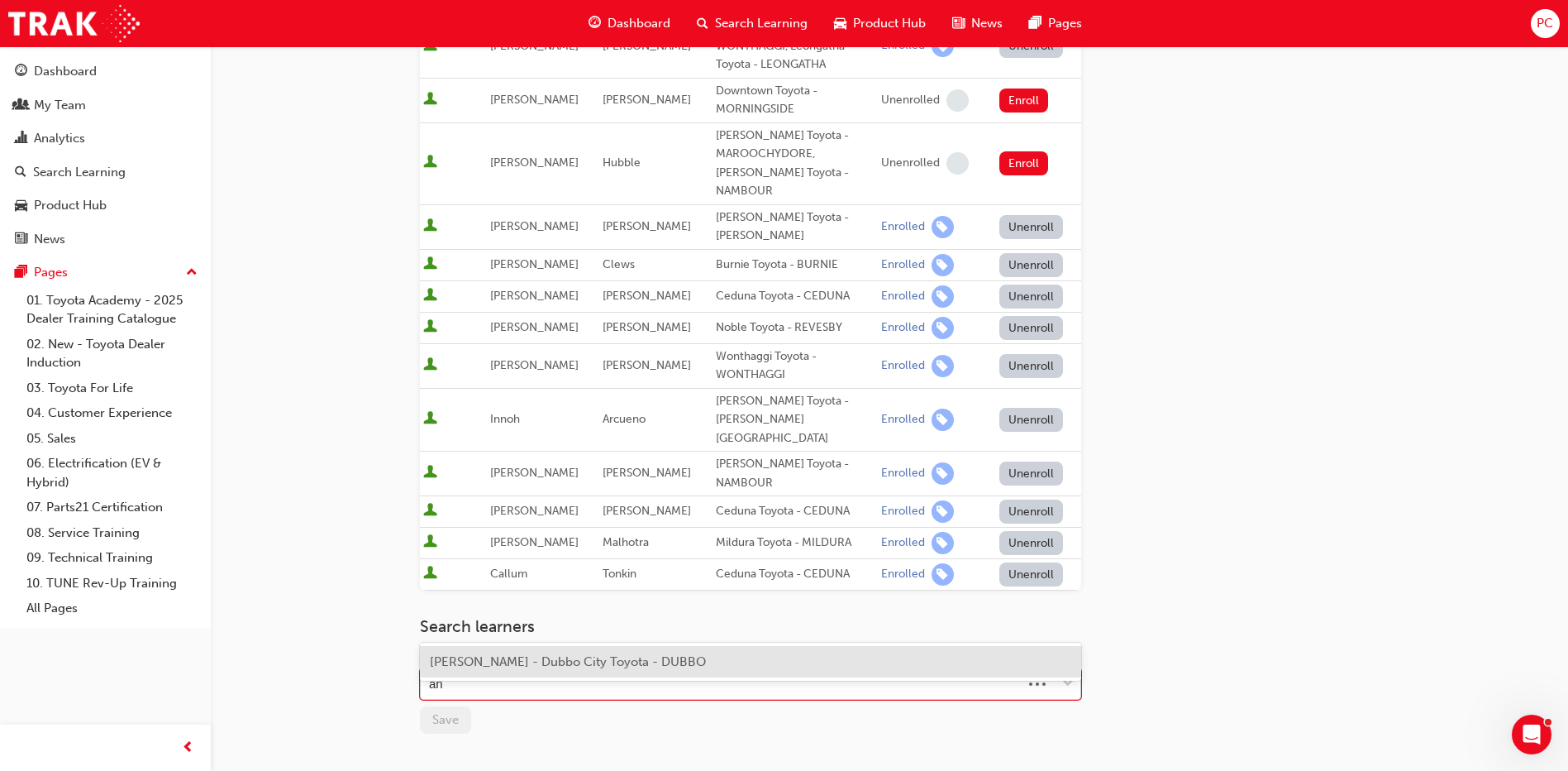
type input "a"
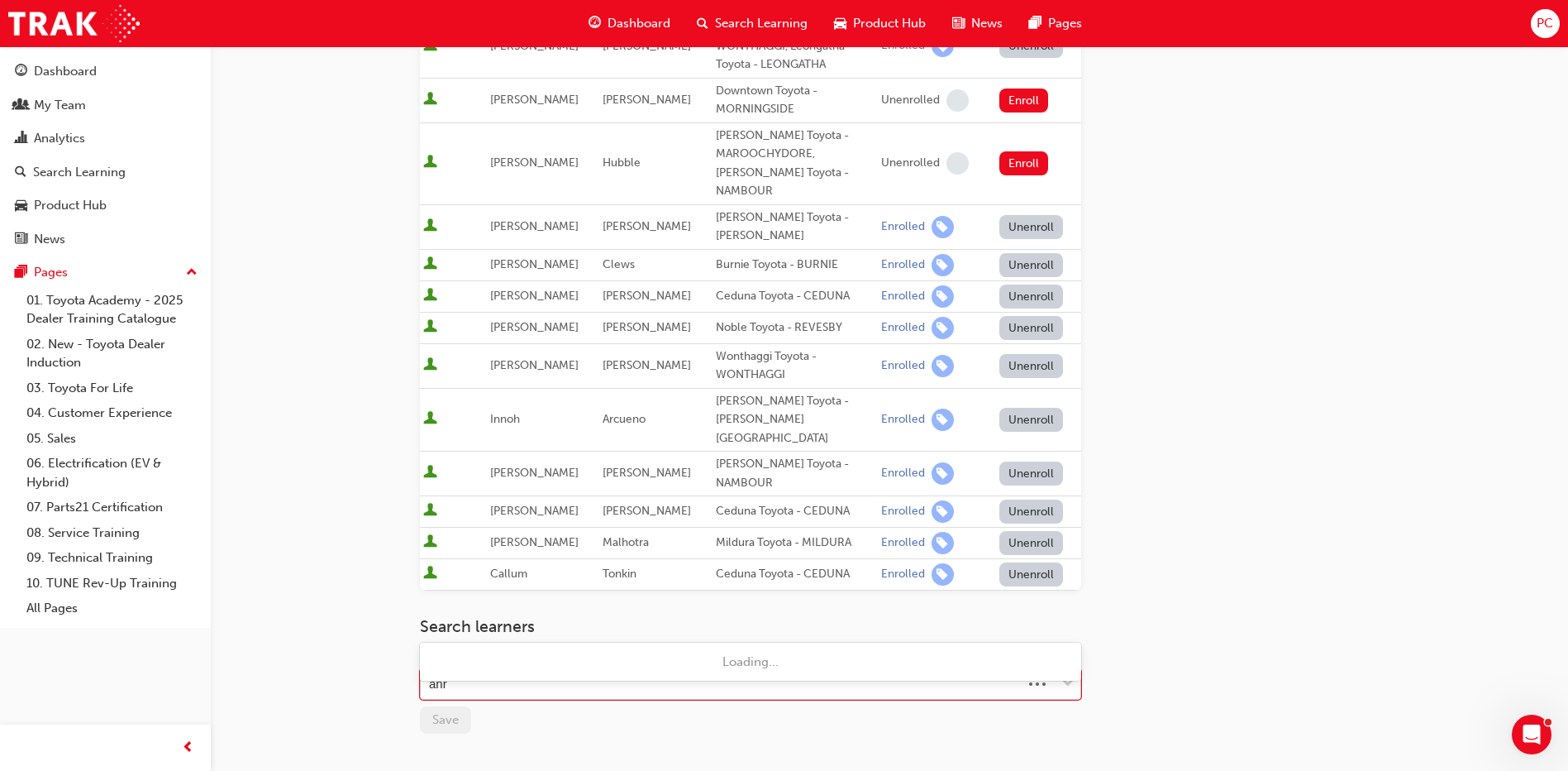
type input "an"
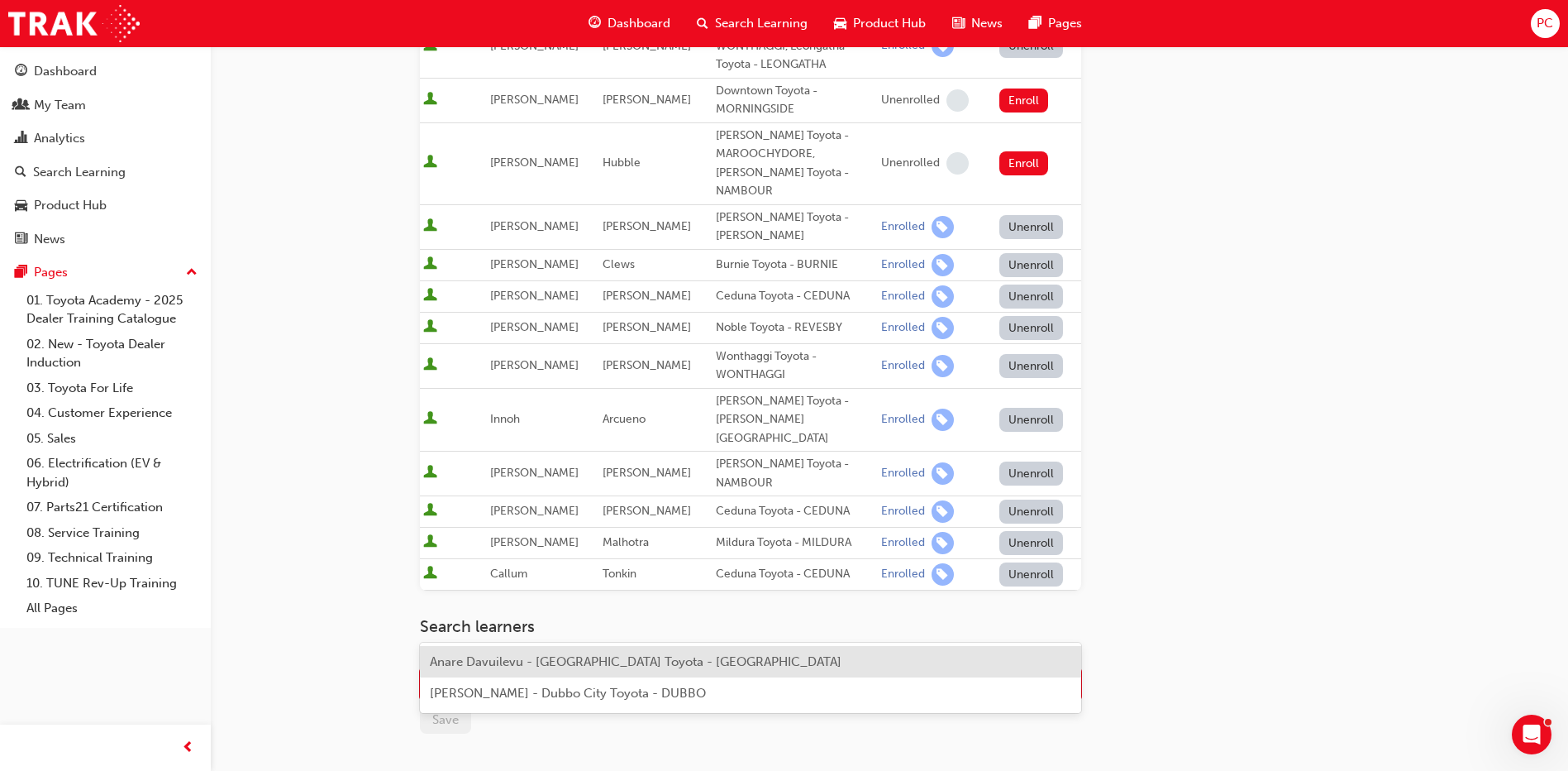
click at [547, 655] on span "Anare Davuilevu - [GEOGRAPHIC_DATA] Toyota - [GEOGRAPHIC_DATA]" at bounding box center [635, 661] width 411 height 15
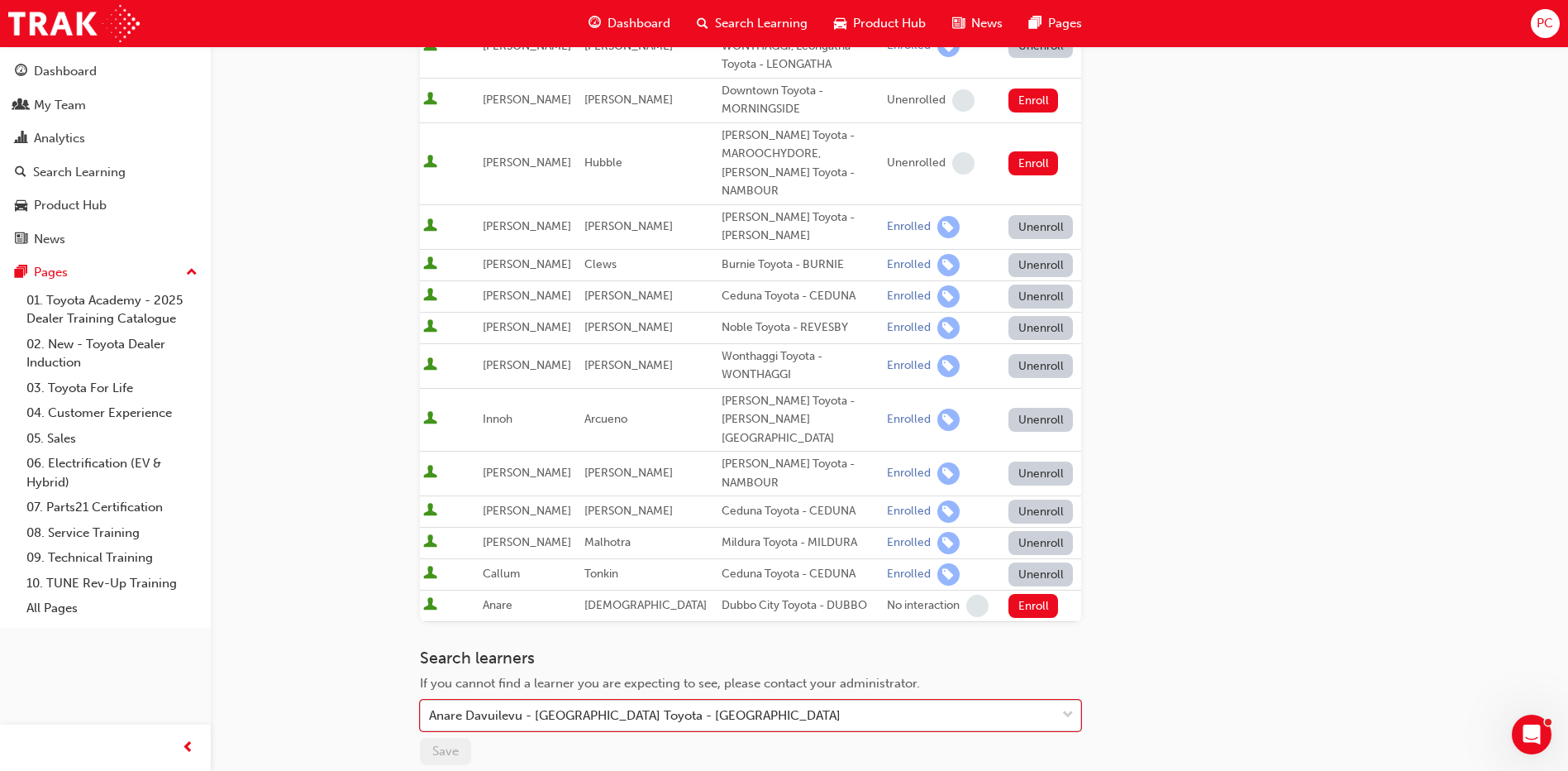
click at [686, 706] on div "Anare Davuilevu - [GEOGRAPHIC_DATA] Toyota - [GEOGRAPHIC_DATA]" at bounding box center [634, 715] width 411 height 19
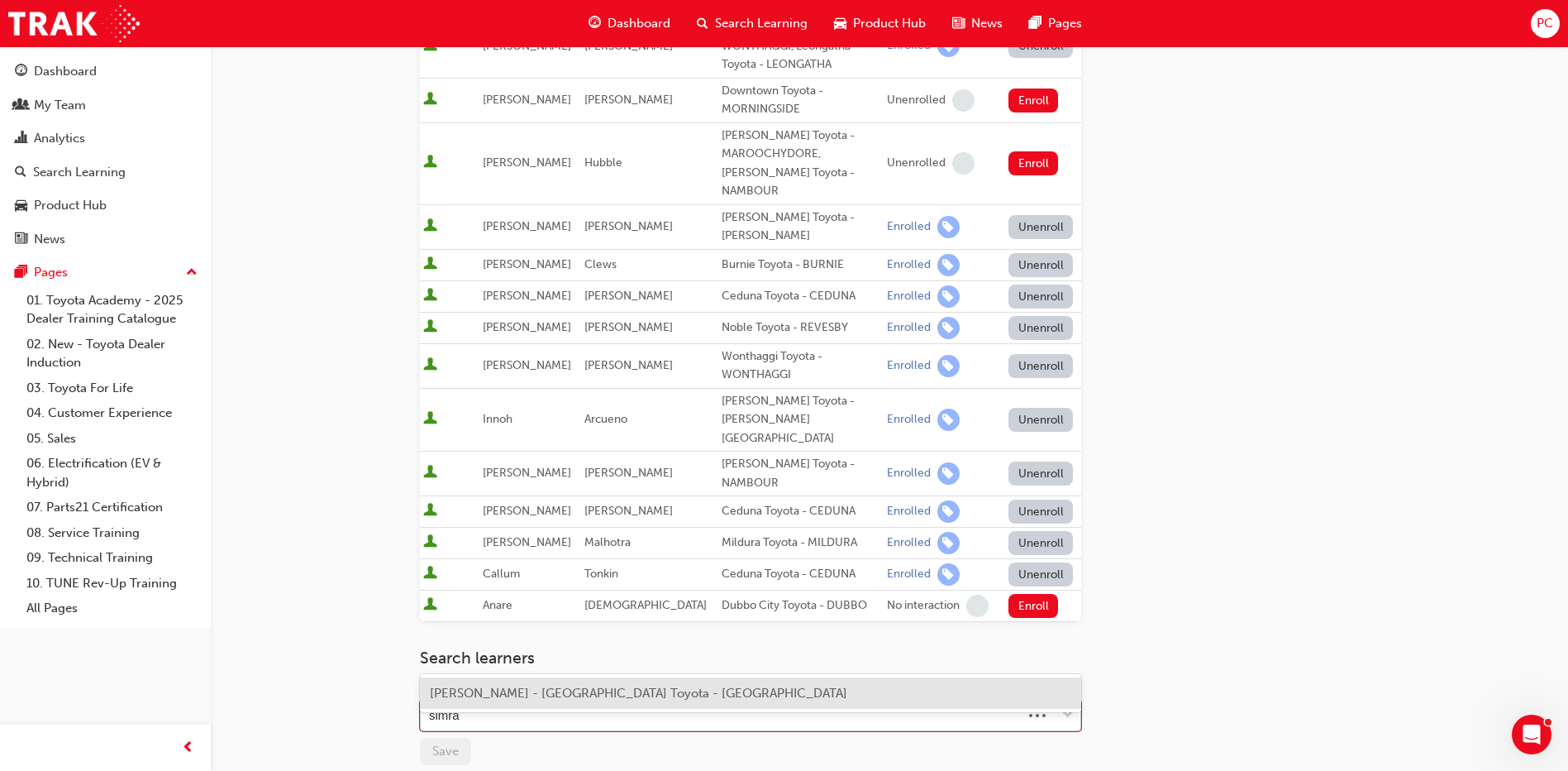
type input "[PERSON_NAME]"
click at [639, 692] on span "[PERSON_NAME] - [GEOGRAPHIC_DATA] Toyota - [GEOGRAPHIC_DATA]" at bounding box center [638, 693] width 417 height 15
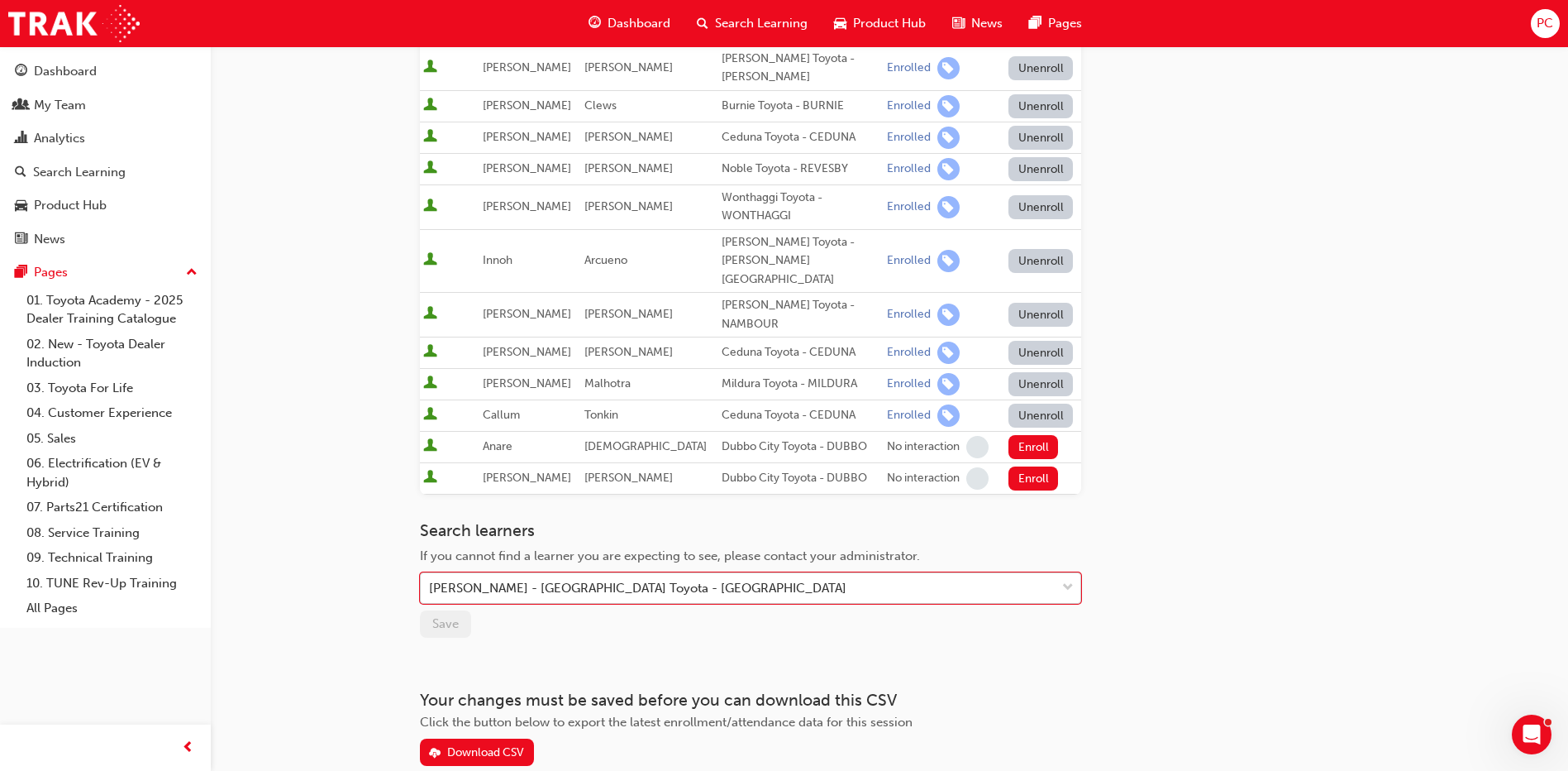
scroll to position [496, 0]
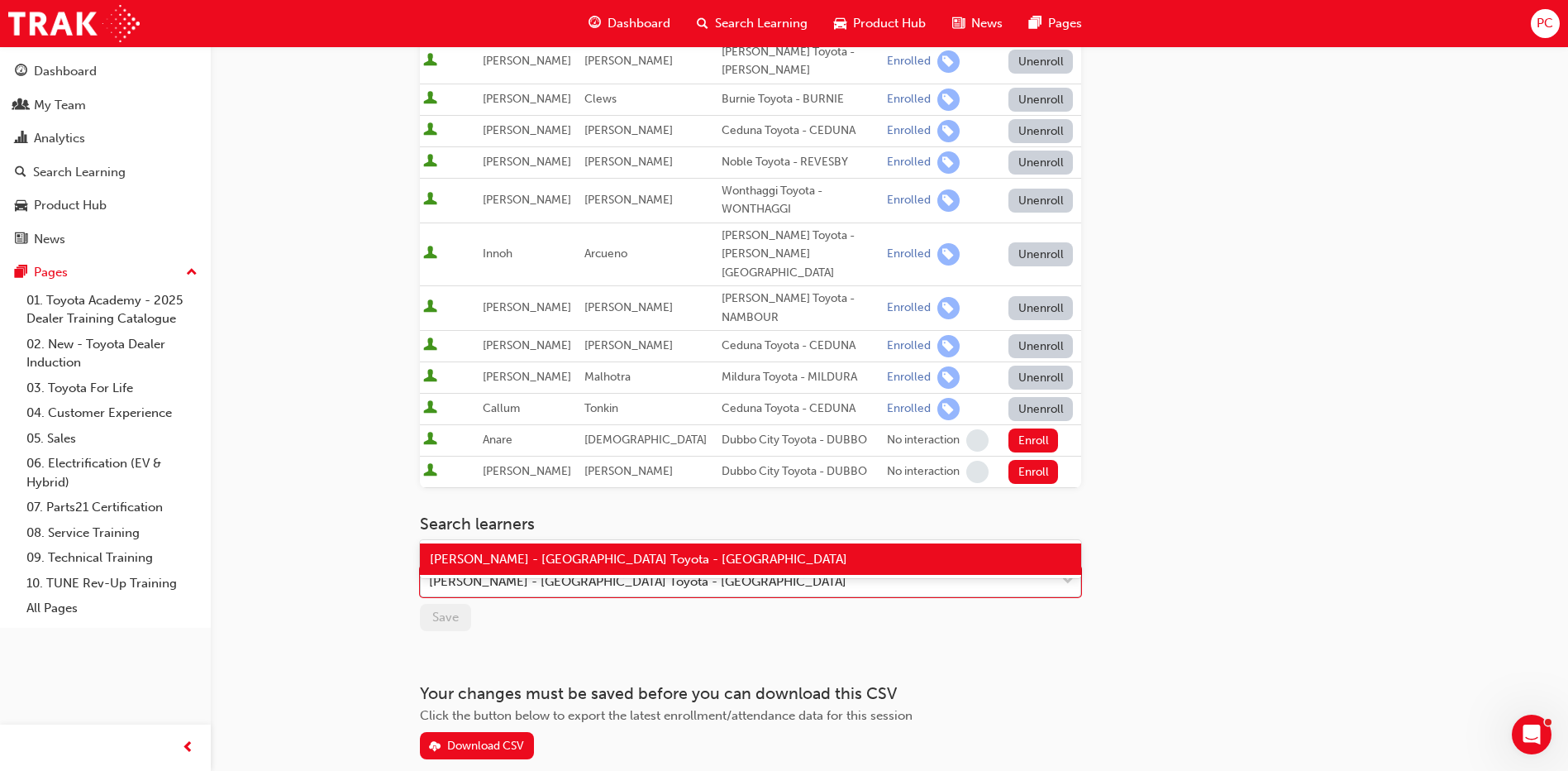
click at [725, 567] on div "[PERSON_NAME] - [GEOGRAPHIC_DATA] Toyota - [GEOGRAPHIC_DATA]" at bounding box center [737, 581] width 634 height 29
type input "na"
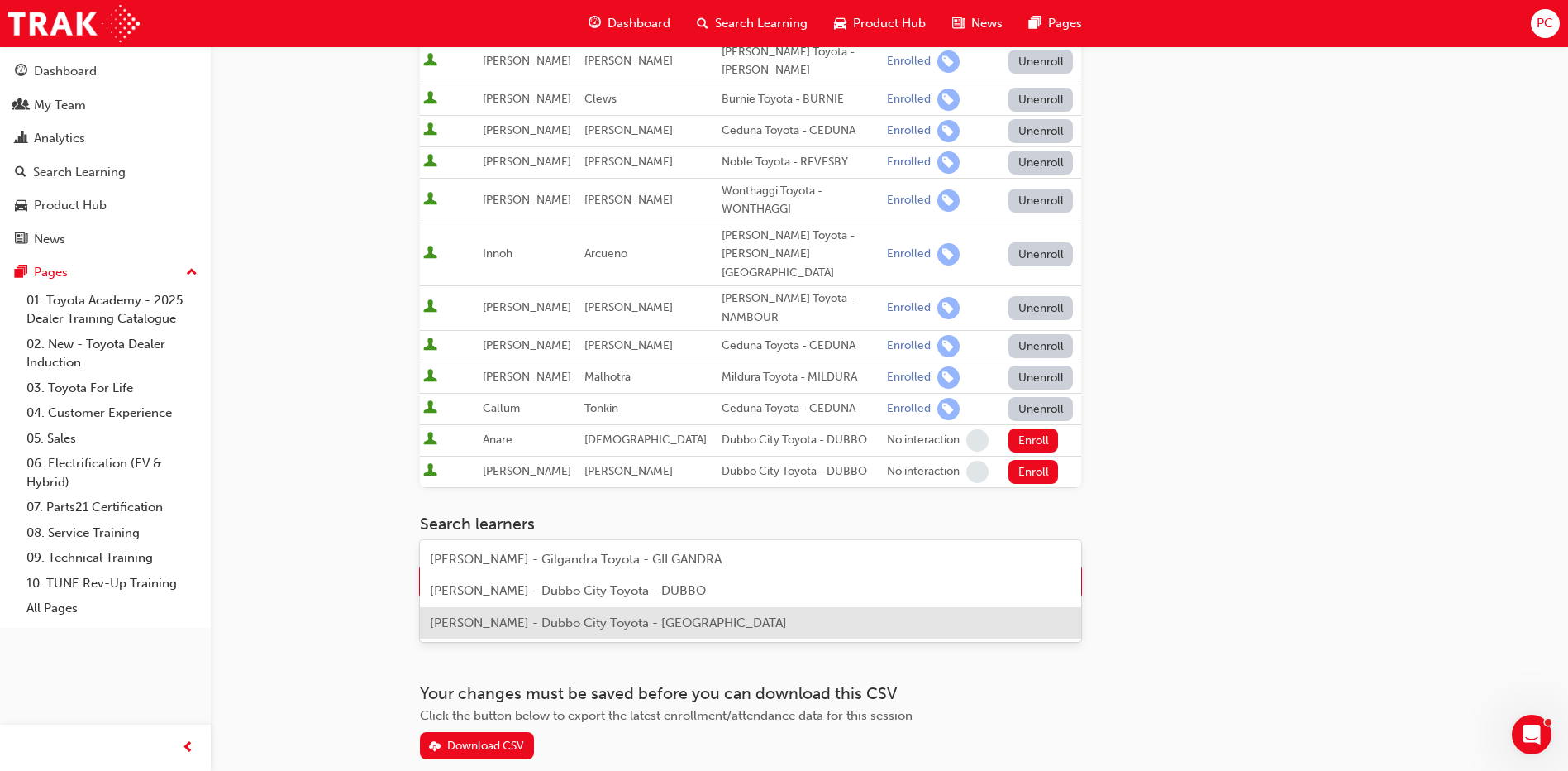
click at [617, 615] on span "[PERSON_NAME] - Dubbo City Toyota - [GEOGRAPHIC_DATA]" at bounding box center [608, 623] width 357 height 15
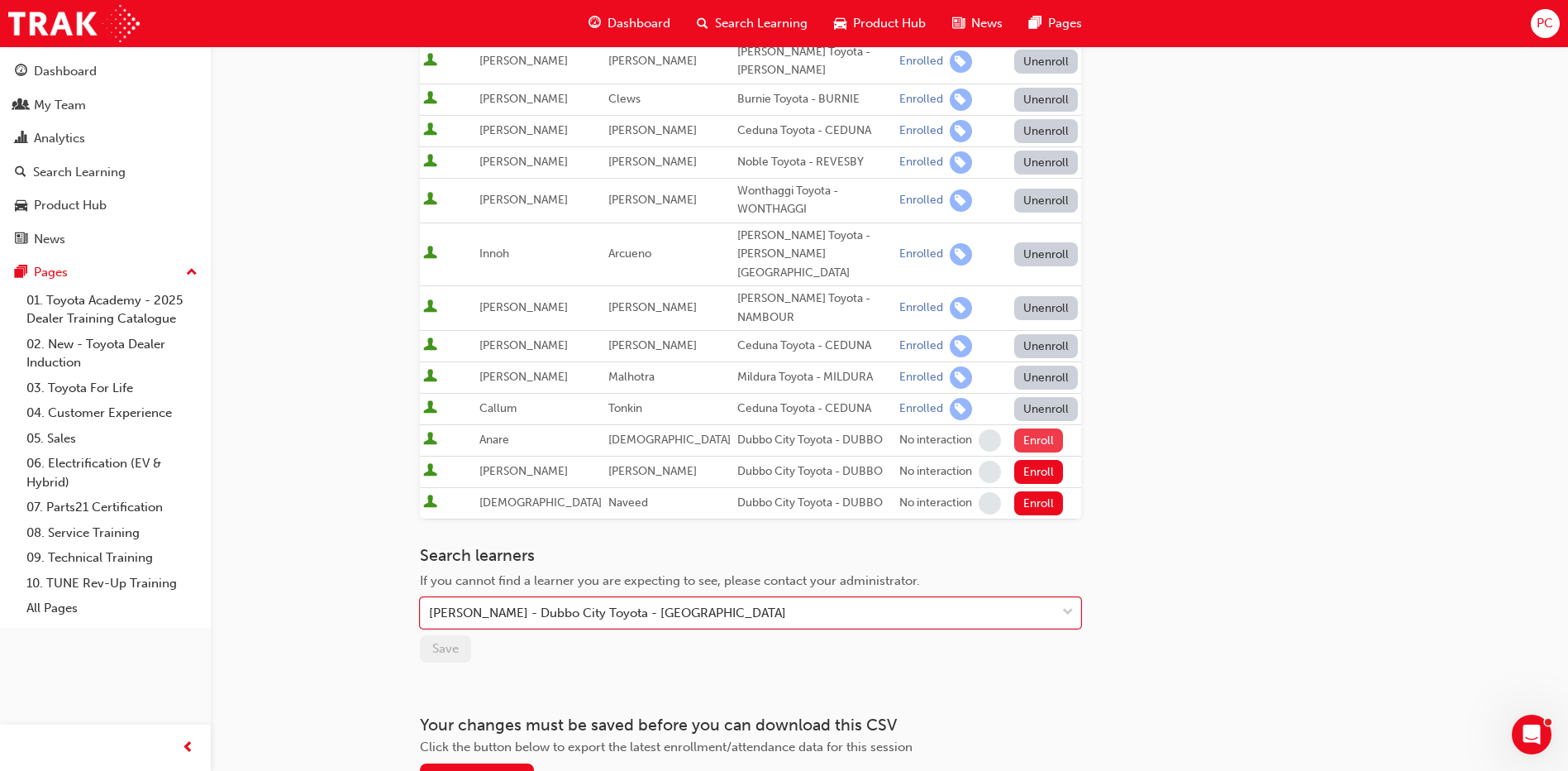
click at [1014, 428] on button "Enroll" at bounding box center [1038, 440] width 49 height 24
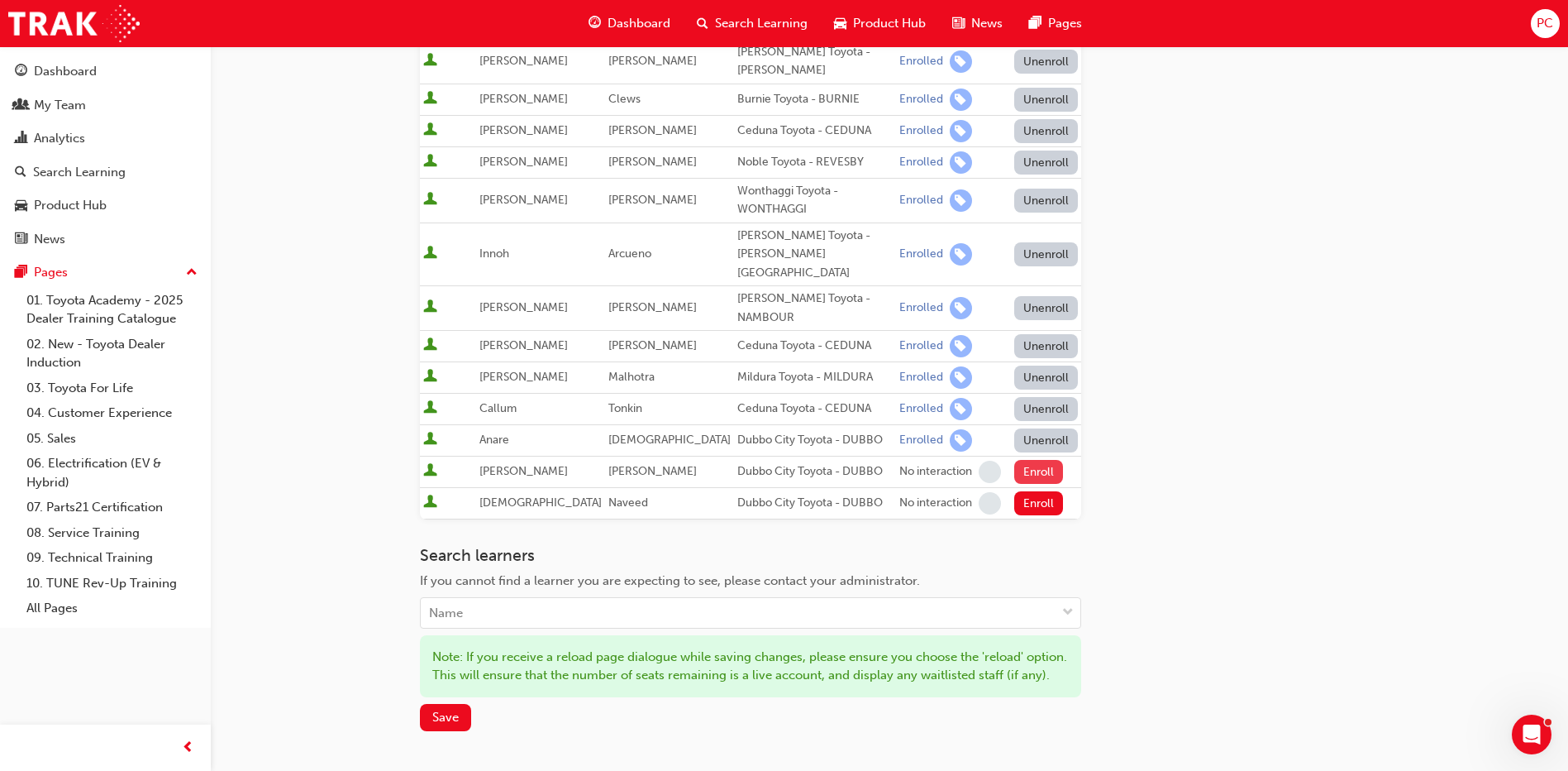
click at [1014, 460] on button "Enroll" at bounding box center [1038, 472] width 49 height 24
click at [1014, 491] on button "Enroll" at bounding box center [1038, 503] width 49 height 24
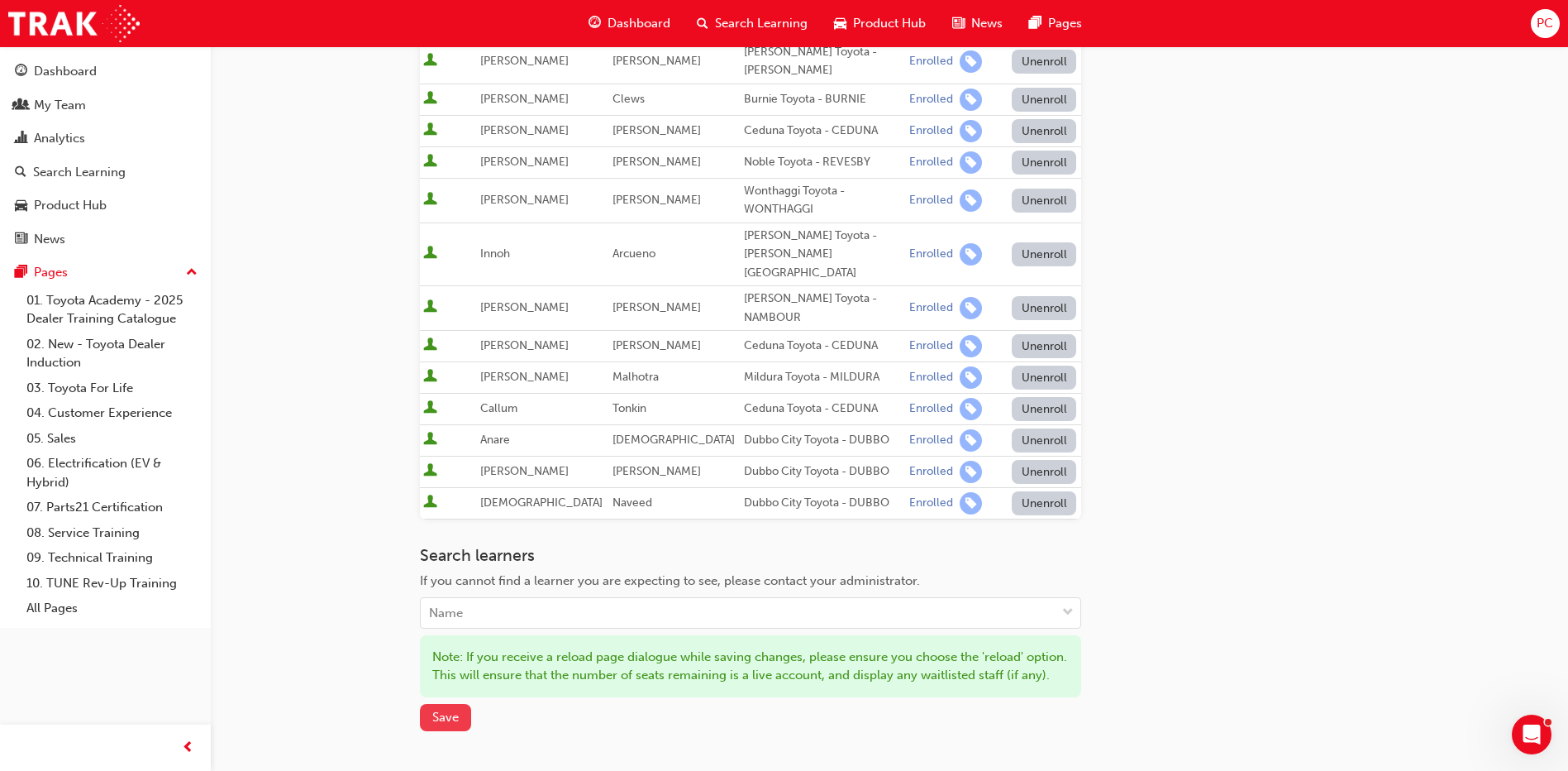
click at [445, 709] on span "Save" at bounding box center [445, 717] width 27 height 15
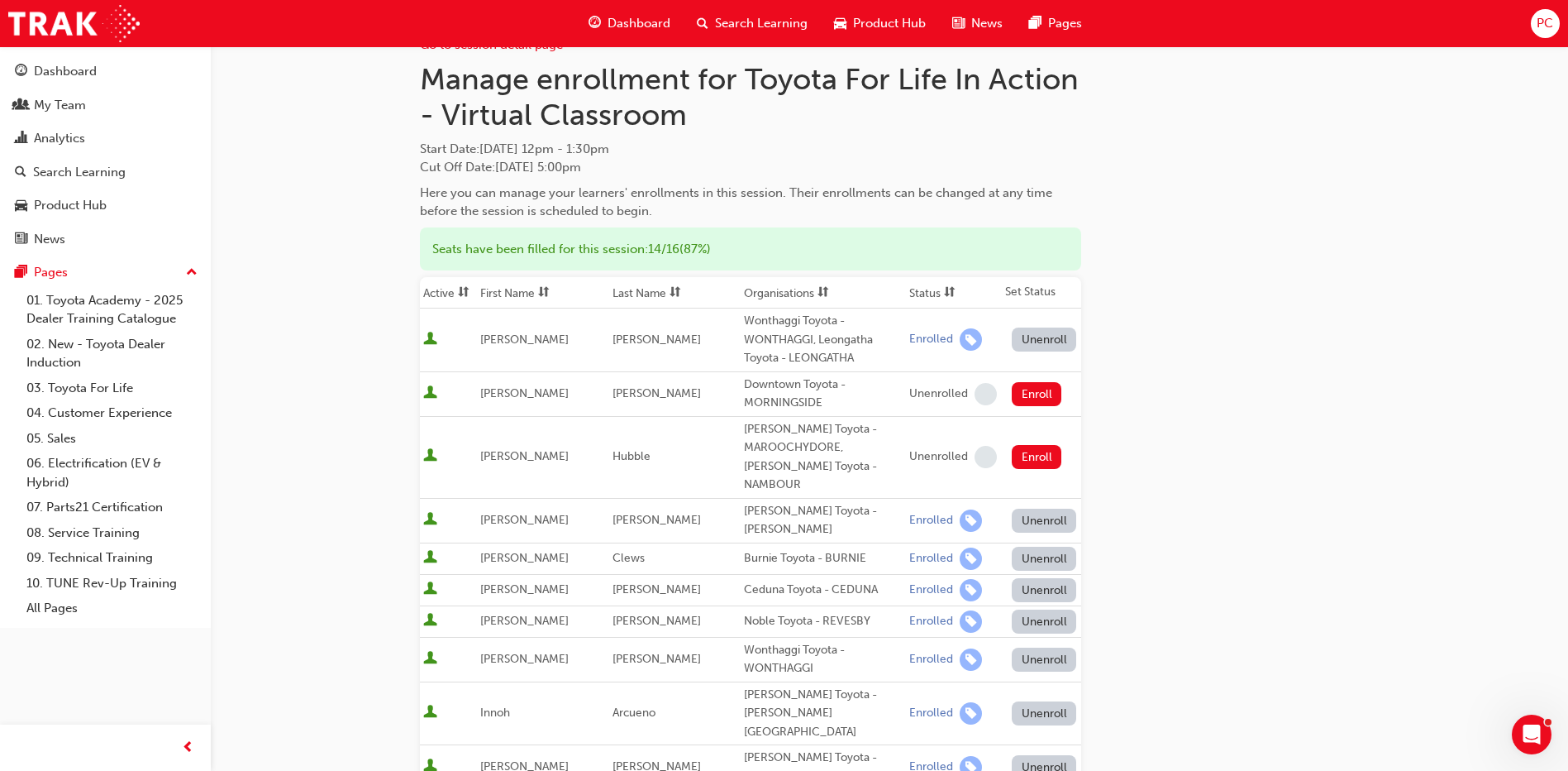
scroll to position [0, 0]
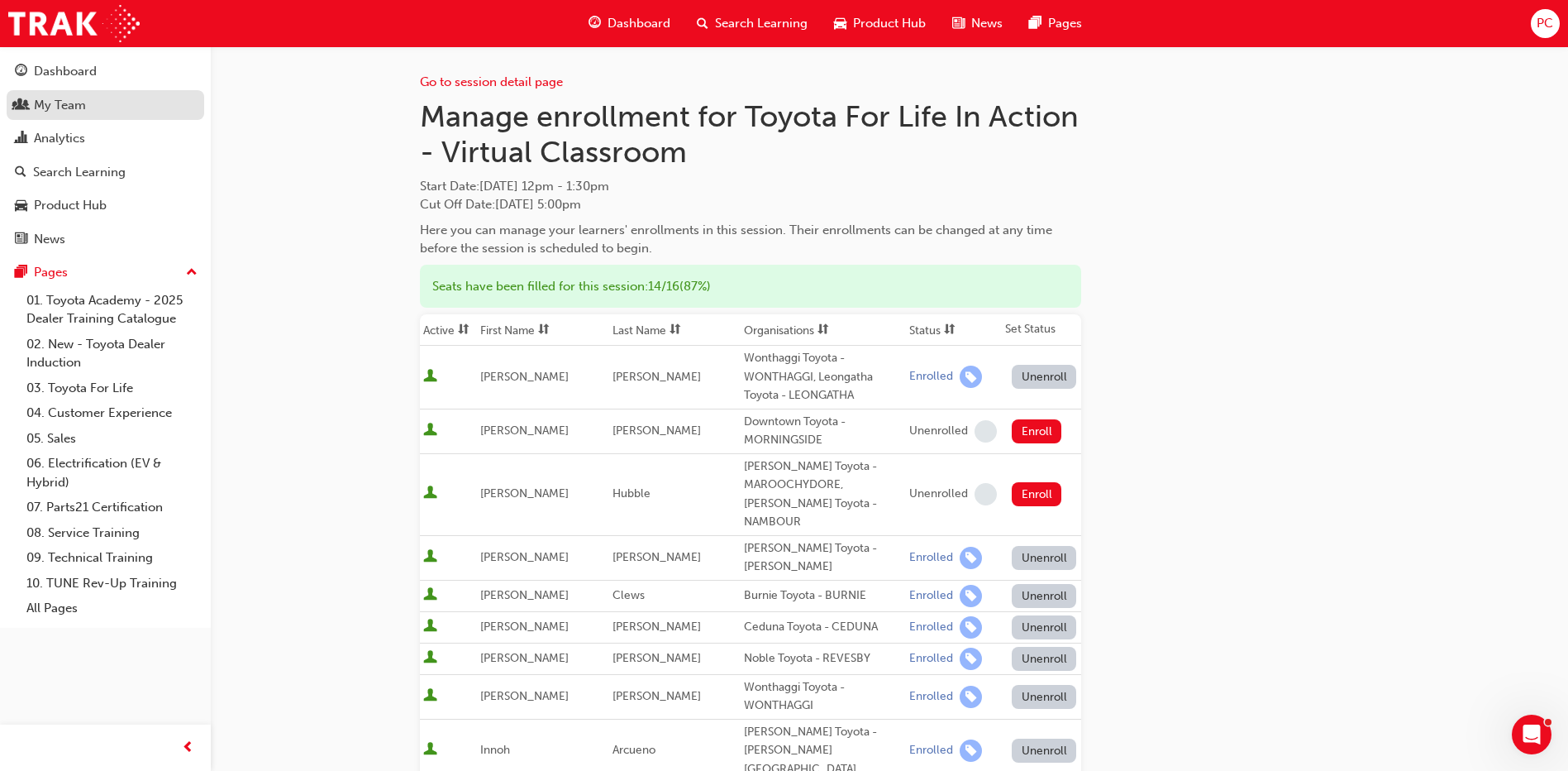
click at [64, 110] on div "My Team" at bounding box center [60, 105] width 52 height 19
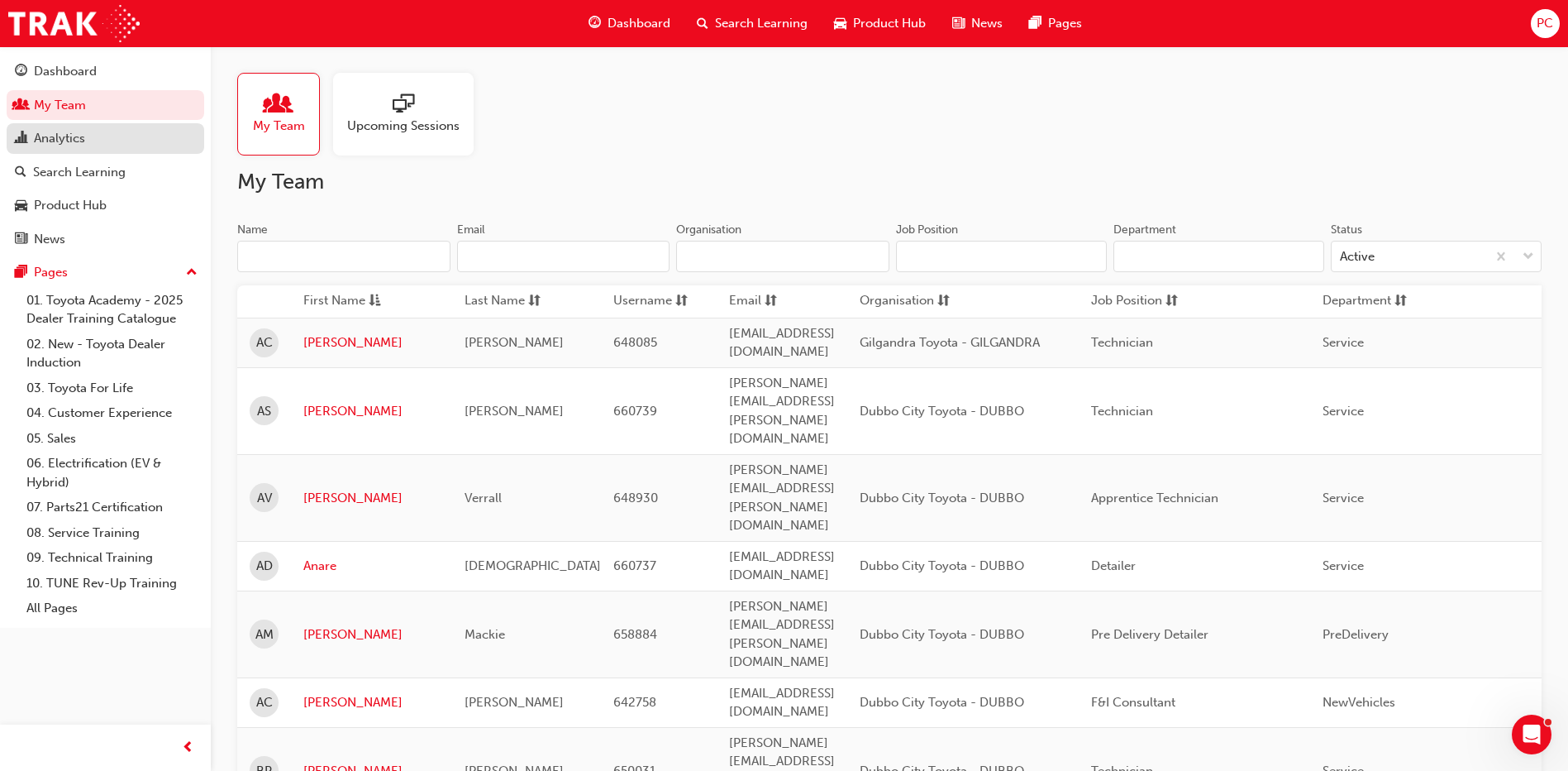
click at [74, 140] on div "Analytics" at bounding box center [59, 138] width 51 height 19
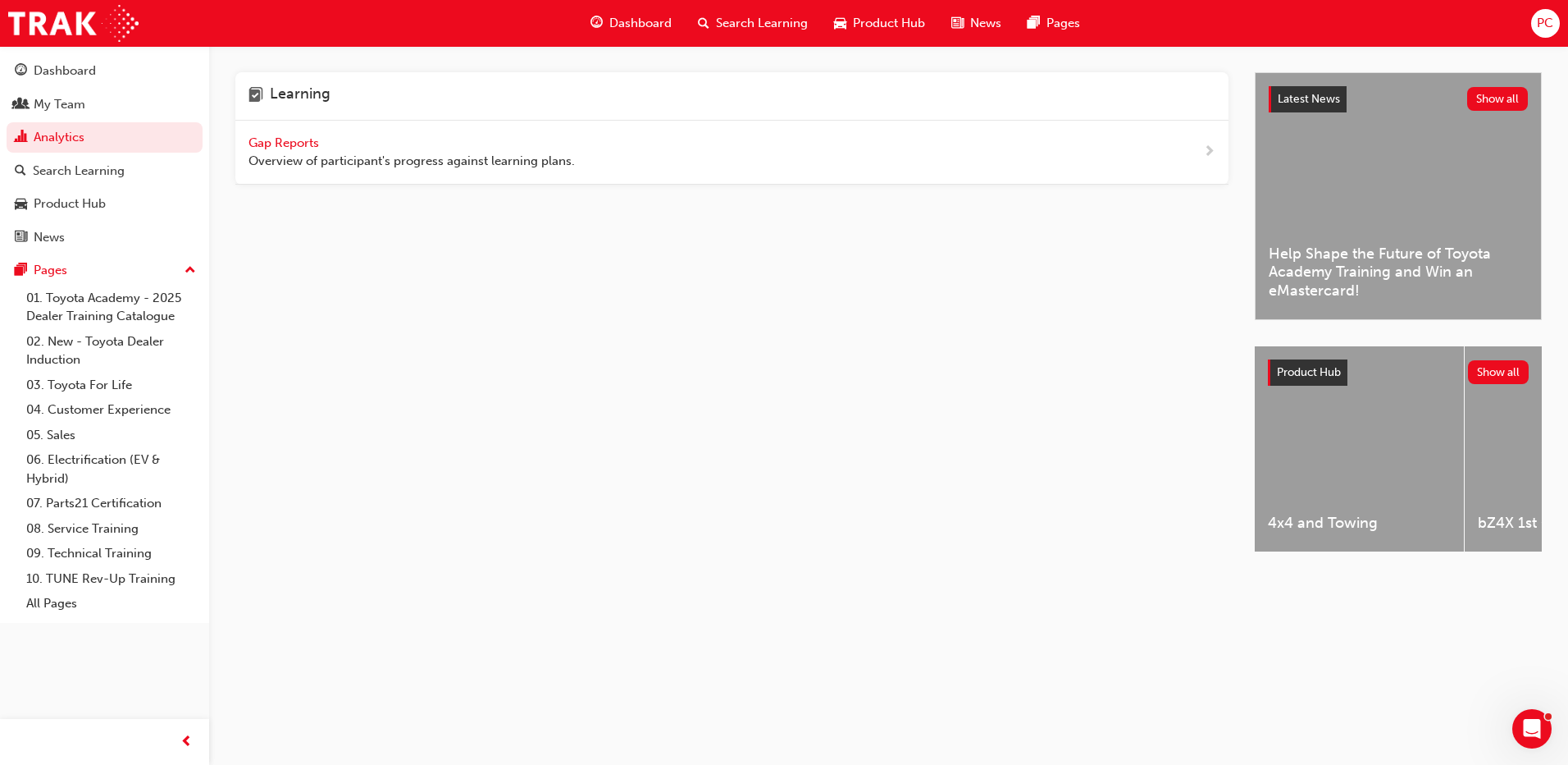
click at [289, 139] on span "Gap Reports" at bounding box center [285, 143] width 74 height 15
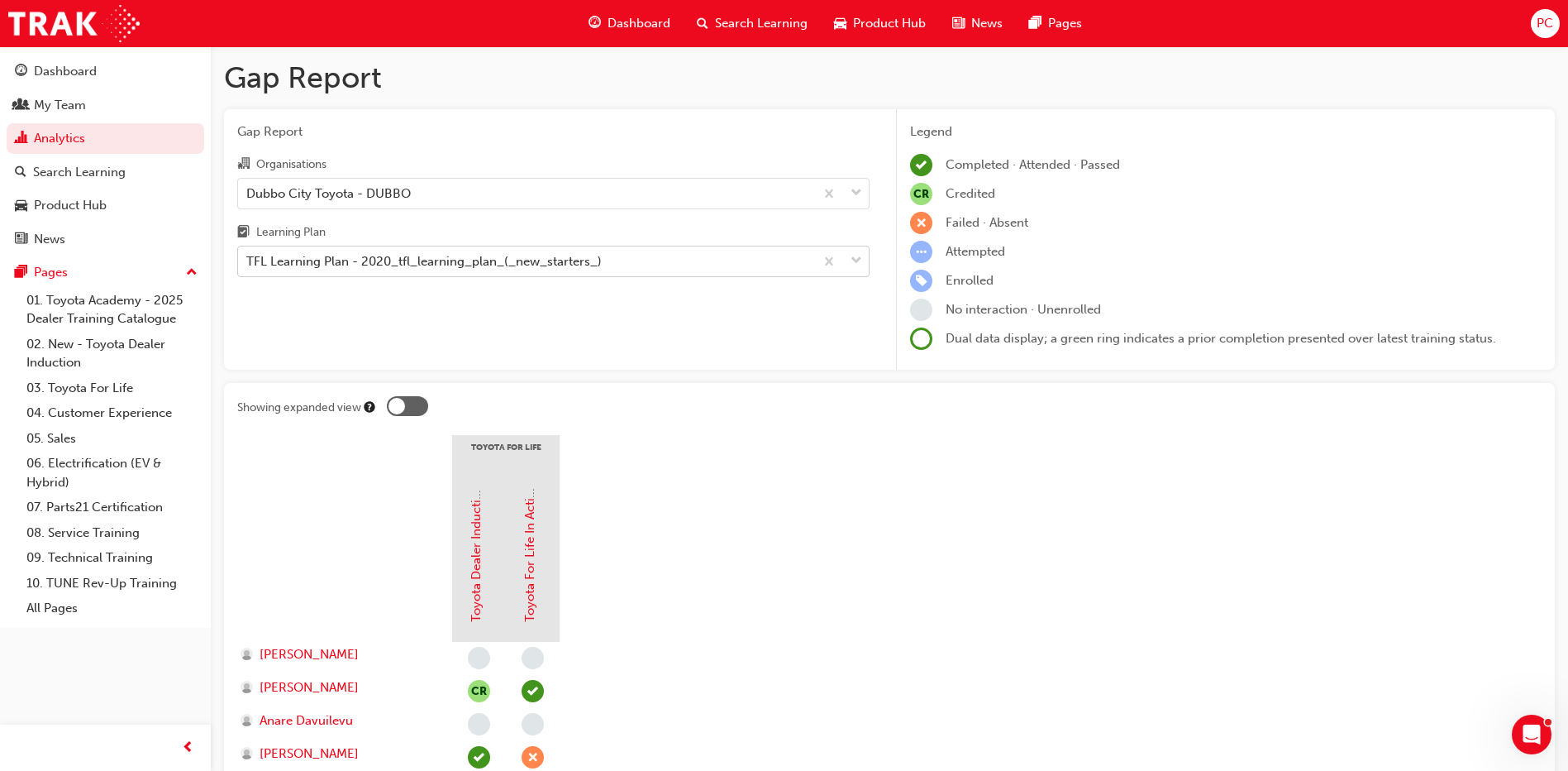
click at [557, 265] on div "TFL Learning Plan - 2020_tfl_learning_plan_(_new_starters_)" at bounding box center [424, 262] width 355 height 19
click at [248, 265] on input "Learning Plan TFL Learning Plan - 2020_tfl_learning_plan_(_new_starters_)" at bounding box center [247, 261] width 2 height 14
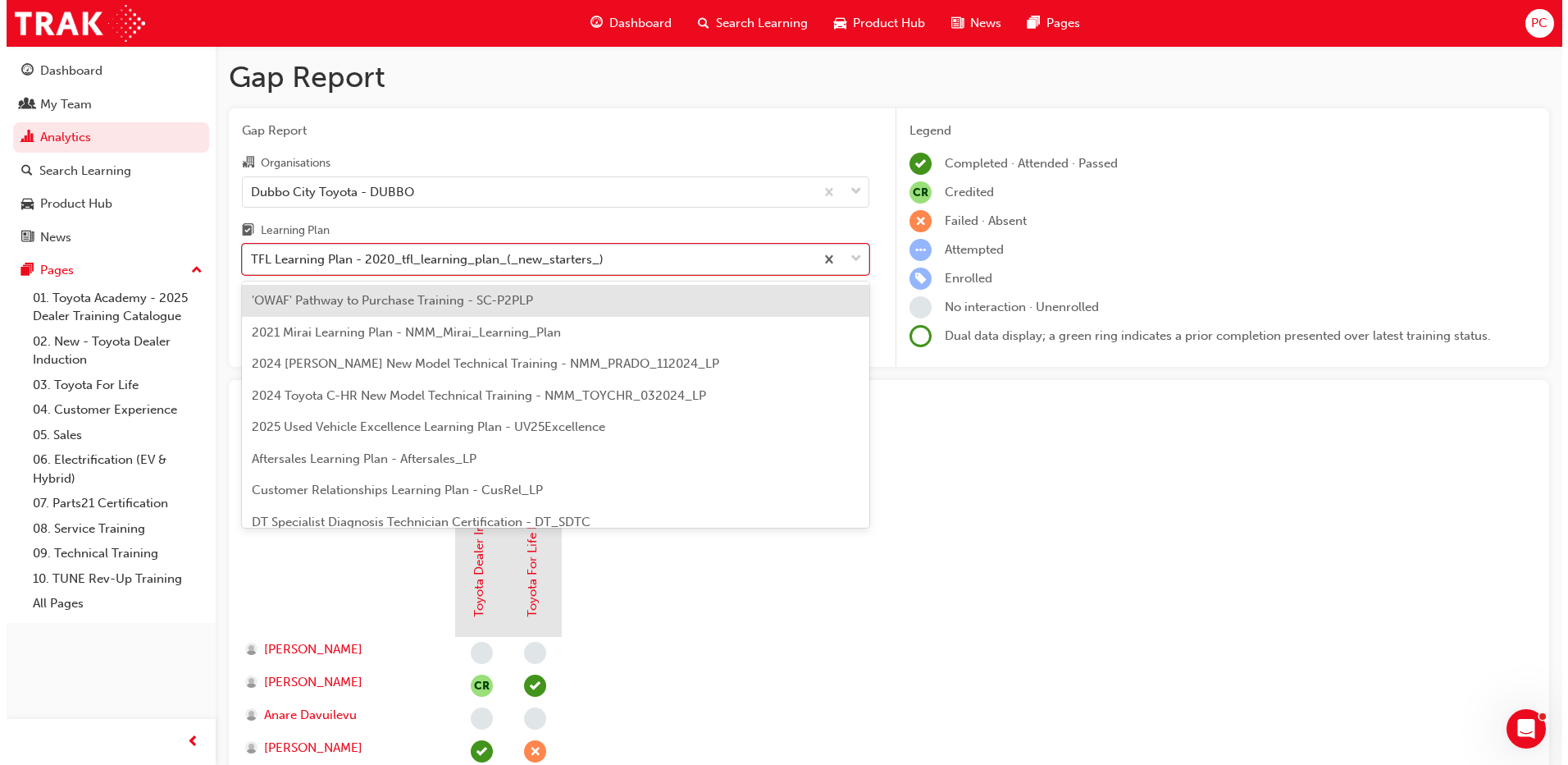
scroll to position [558, 0]
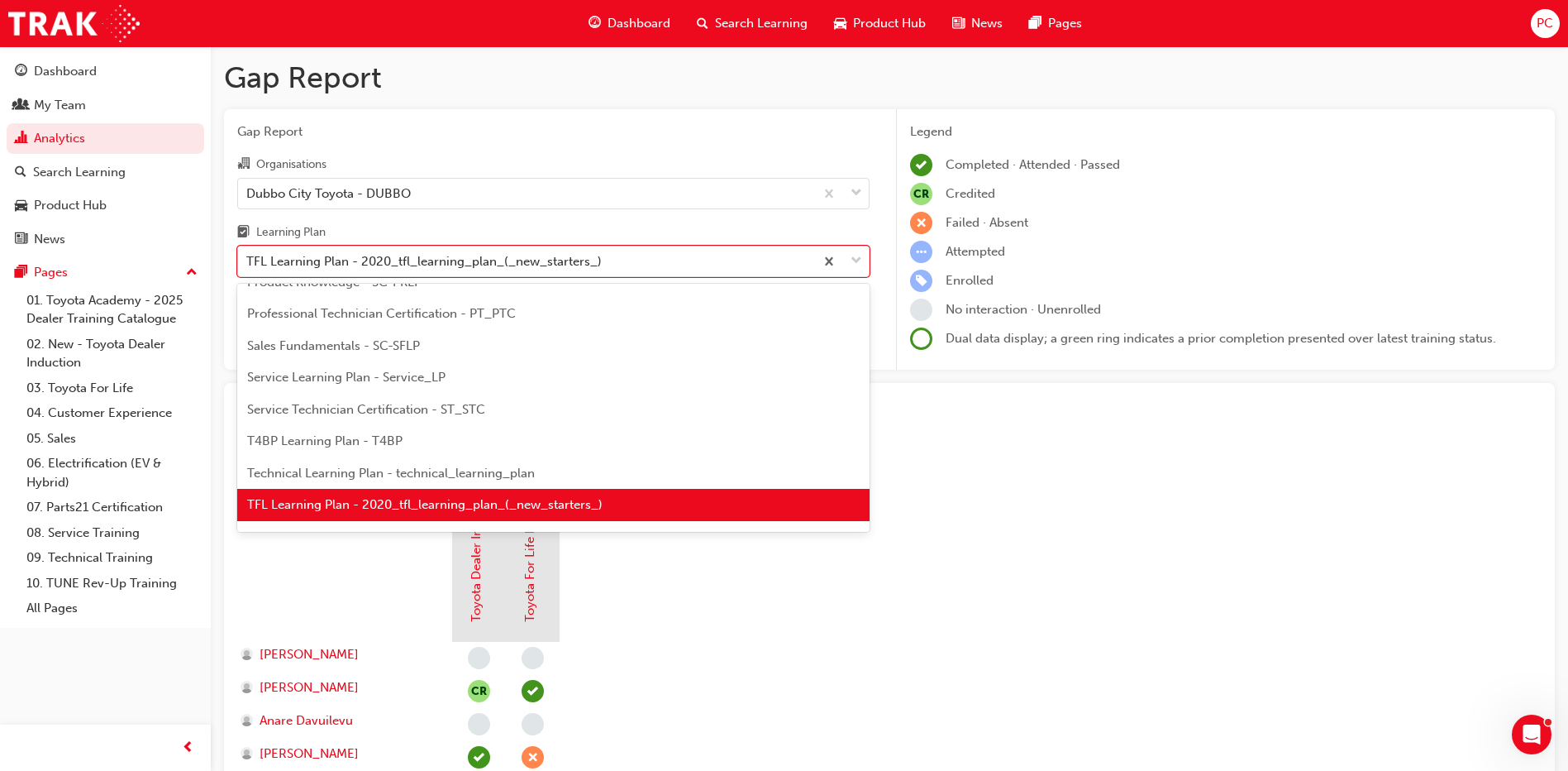
click at [539, 304] on div "Professional Technician Certification - PT_PTC" at bounding box center [553, 314] width 632 height 33
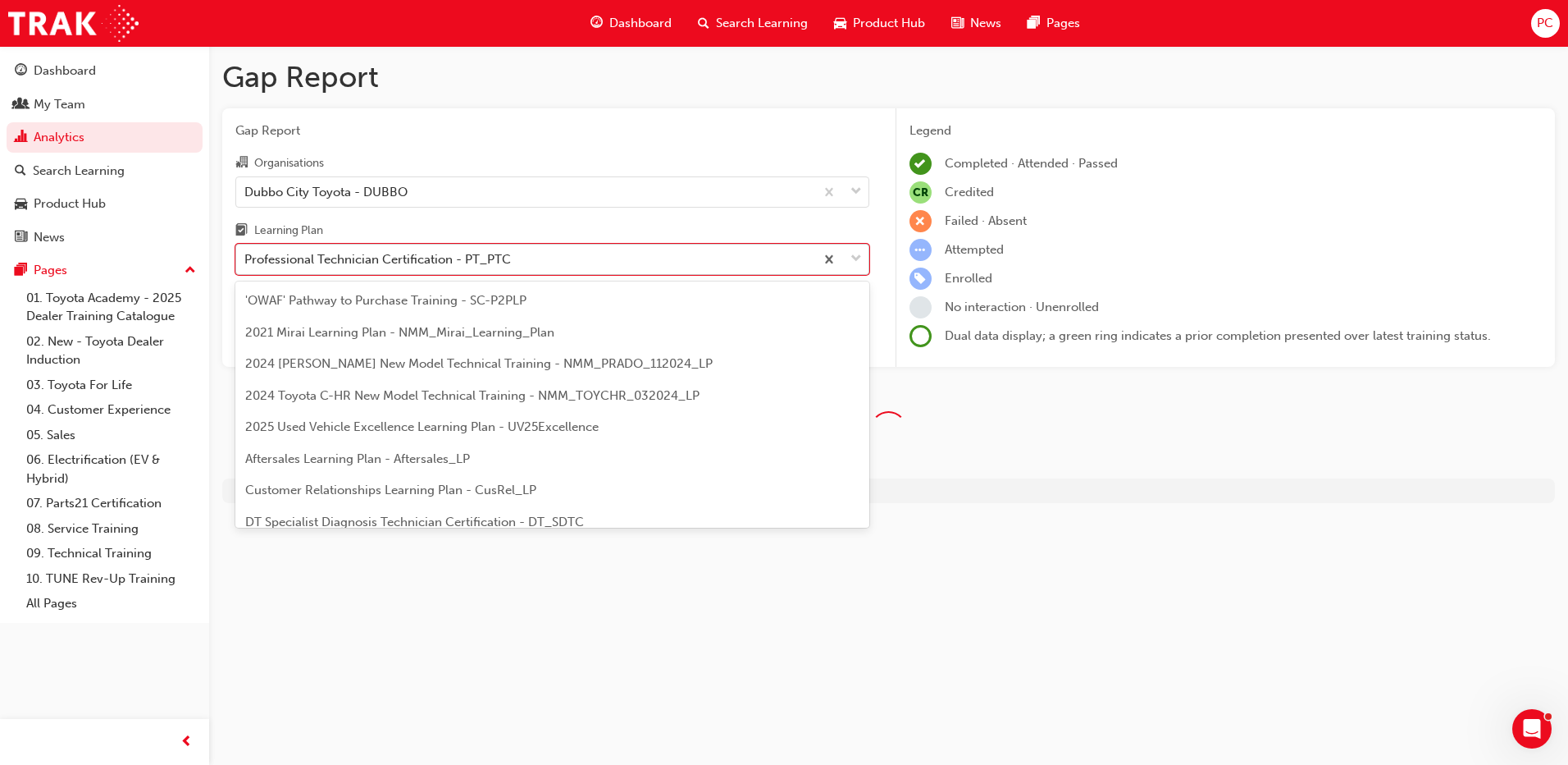
click at [541, 262] on div "Professional Technician Certification - PT_PTC" at bounding box center [525, 260] width 578 height 29
click at [246, 262] on input "Learning Plan option Professional Technician Certification - PT_PTC, selected. …" at bounding box center [245, 259] width 2 height 14
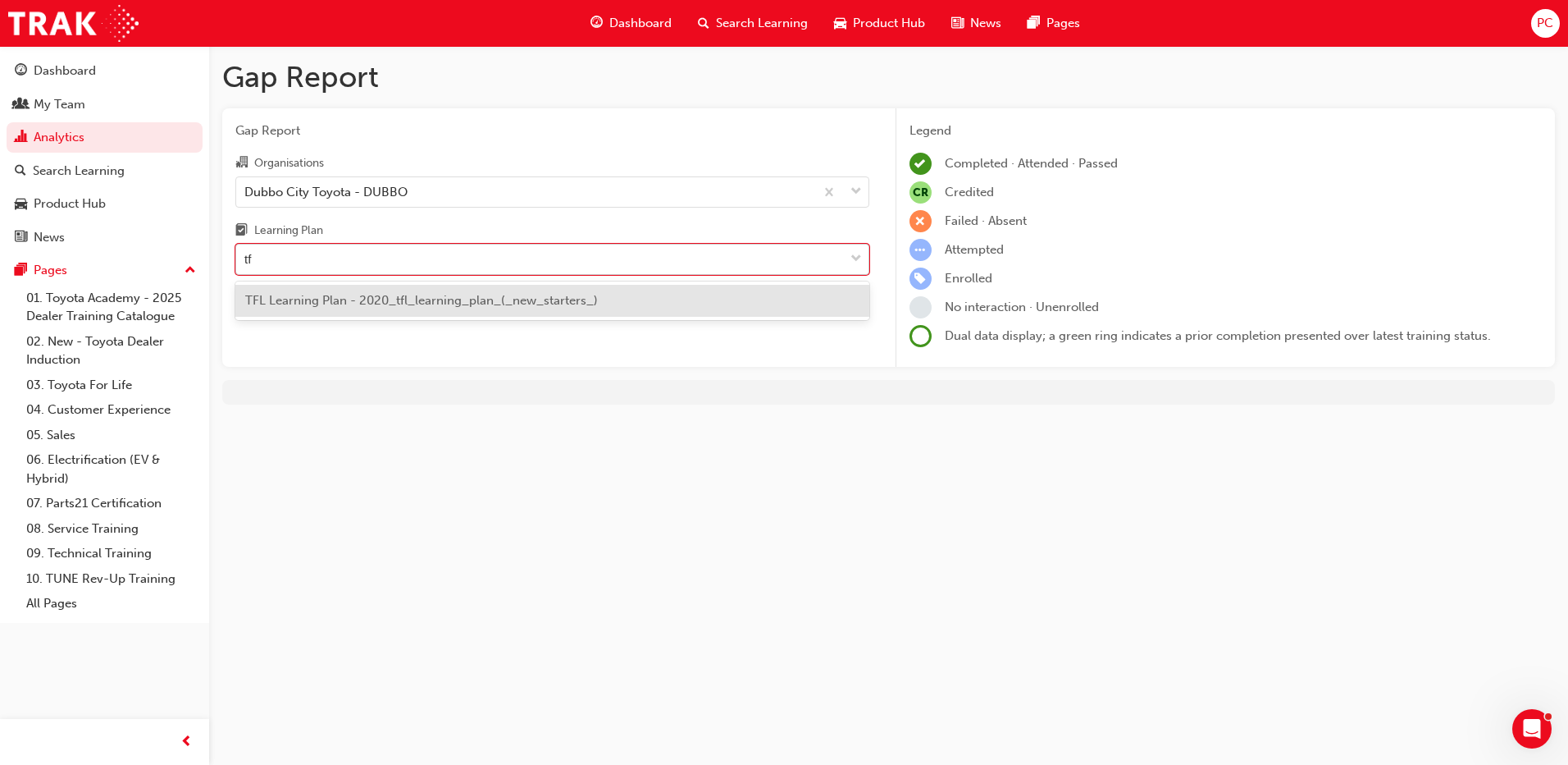
type input "tfl"
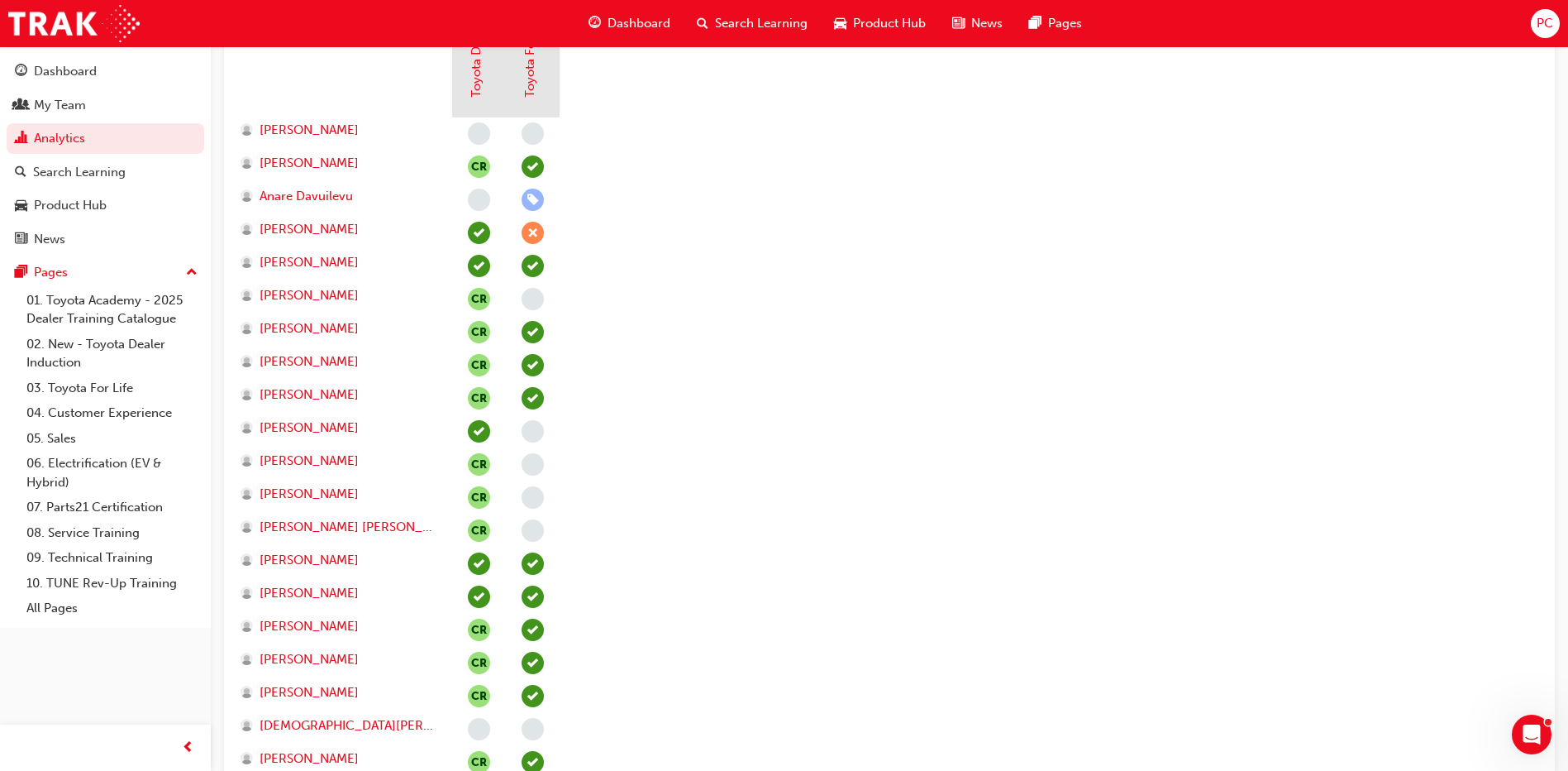
scroll to position [523, 0]
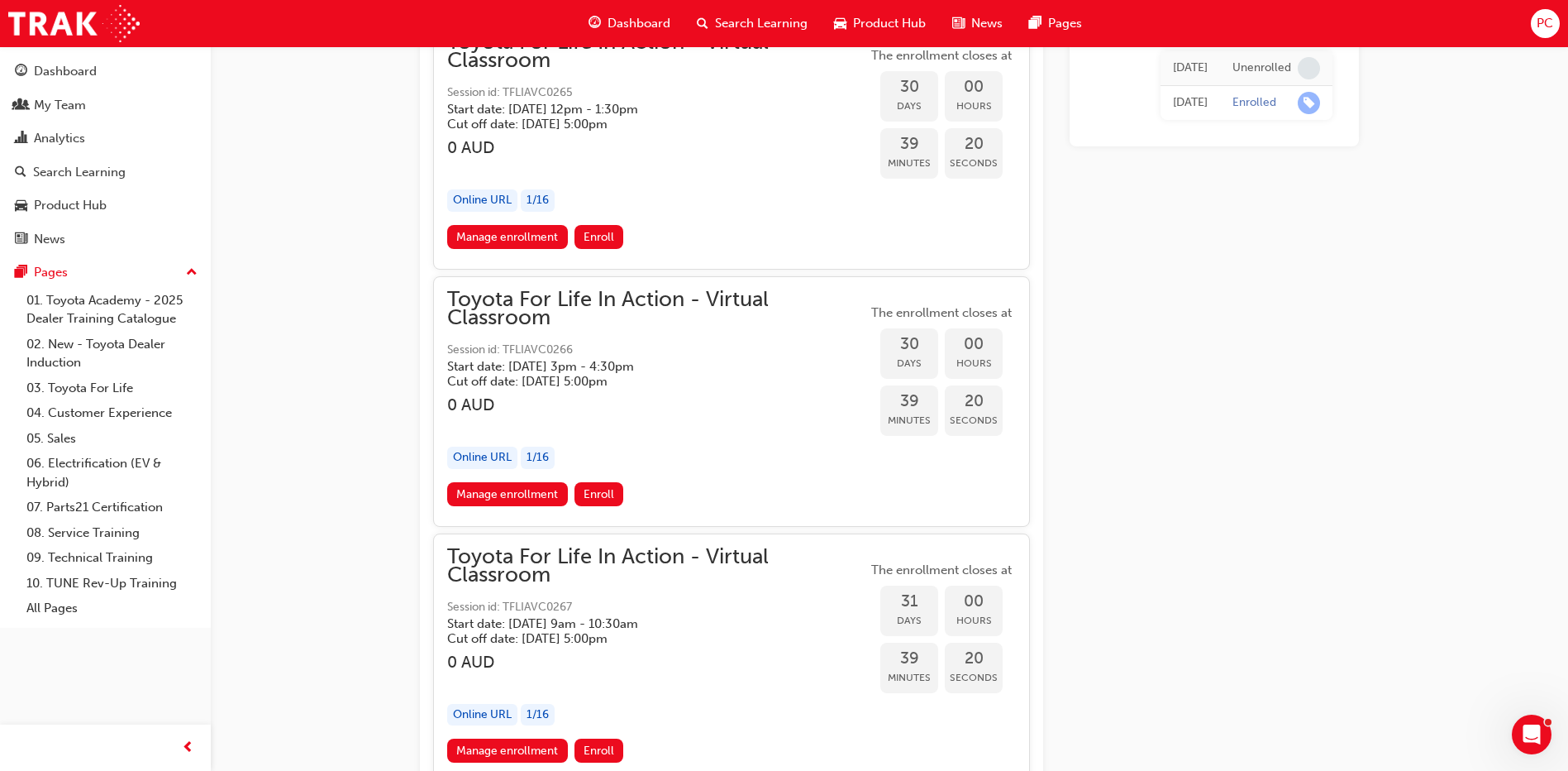
scroll to position [15950, 0]
click at [544, 487] on link "Manage enrollment" at bounding box center [507, 493] width 120 height 24
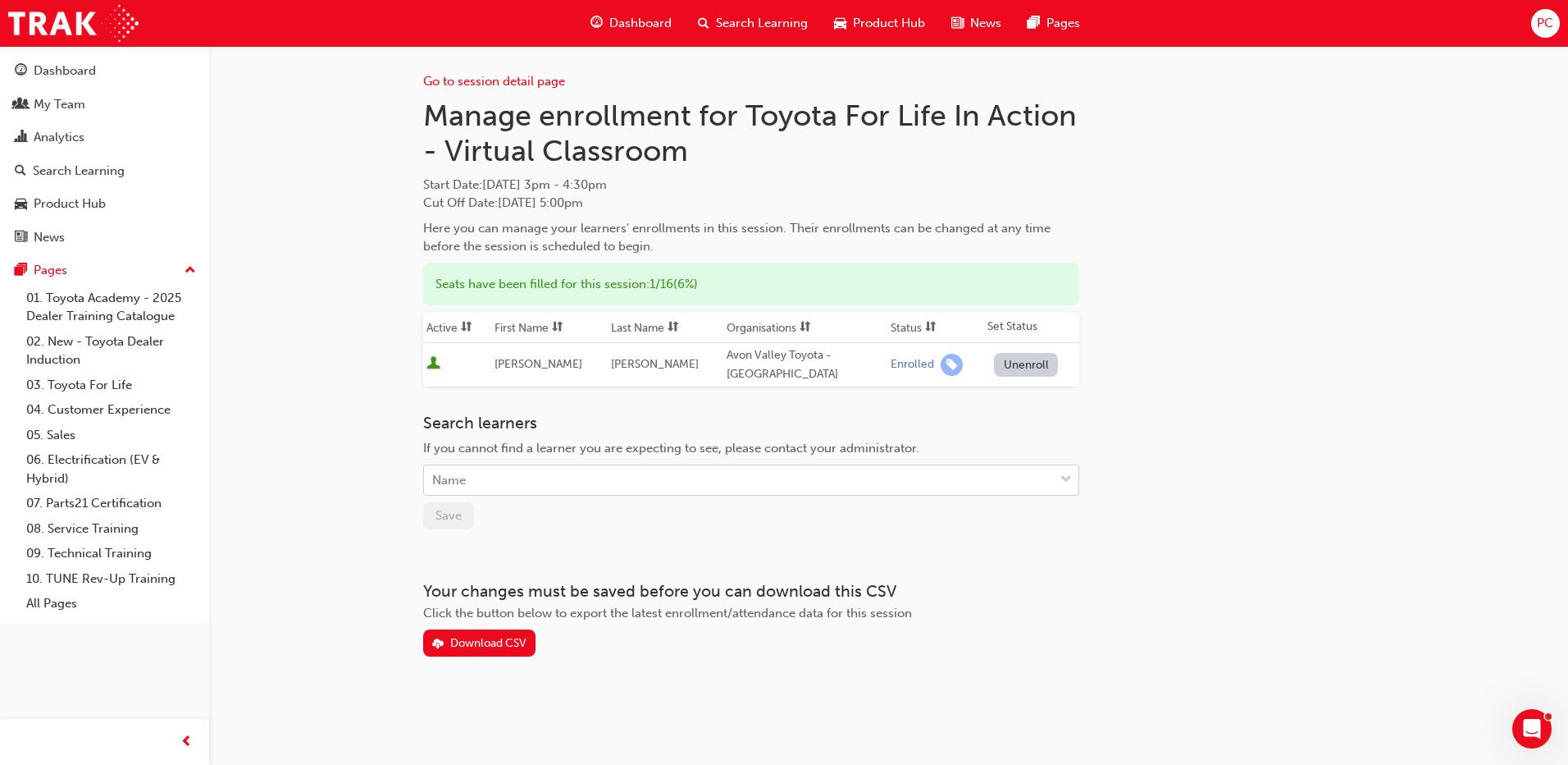
click at [502, 481] on div "Name" at bounding box center [738, 480] width 629 height 29
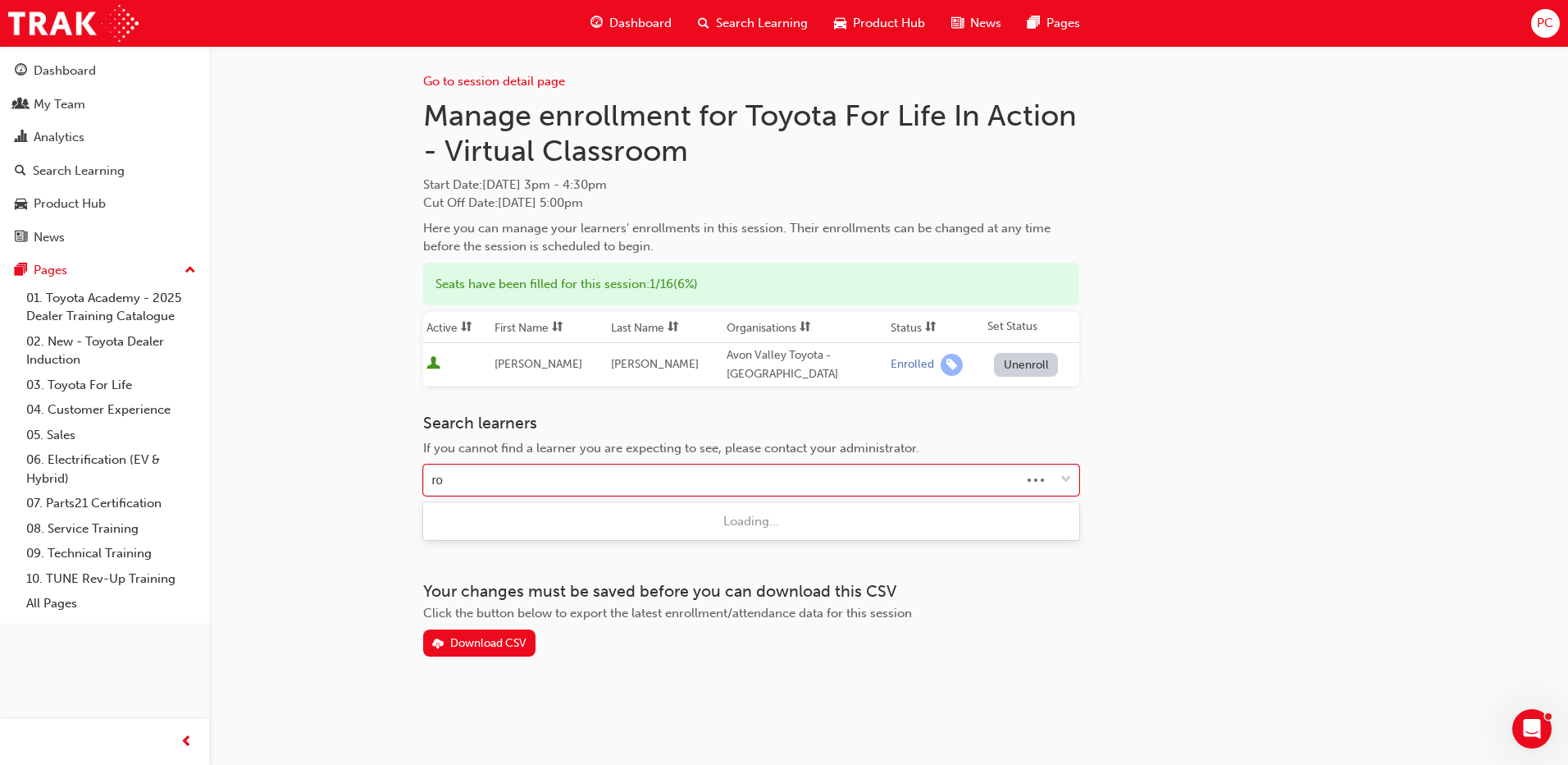
type input "rod"
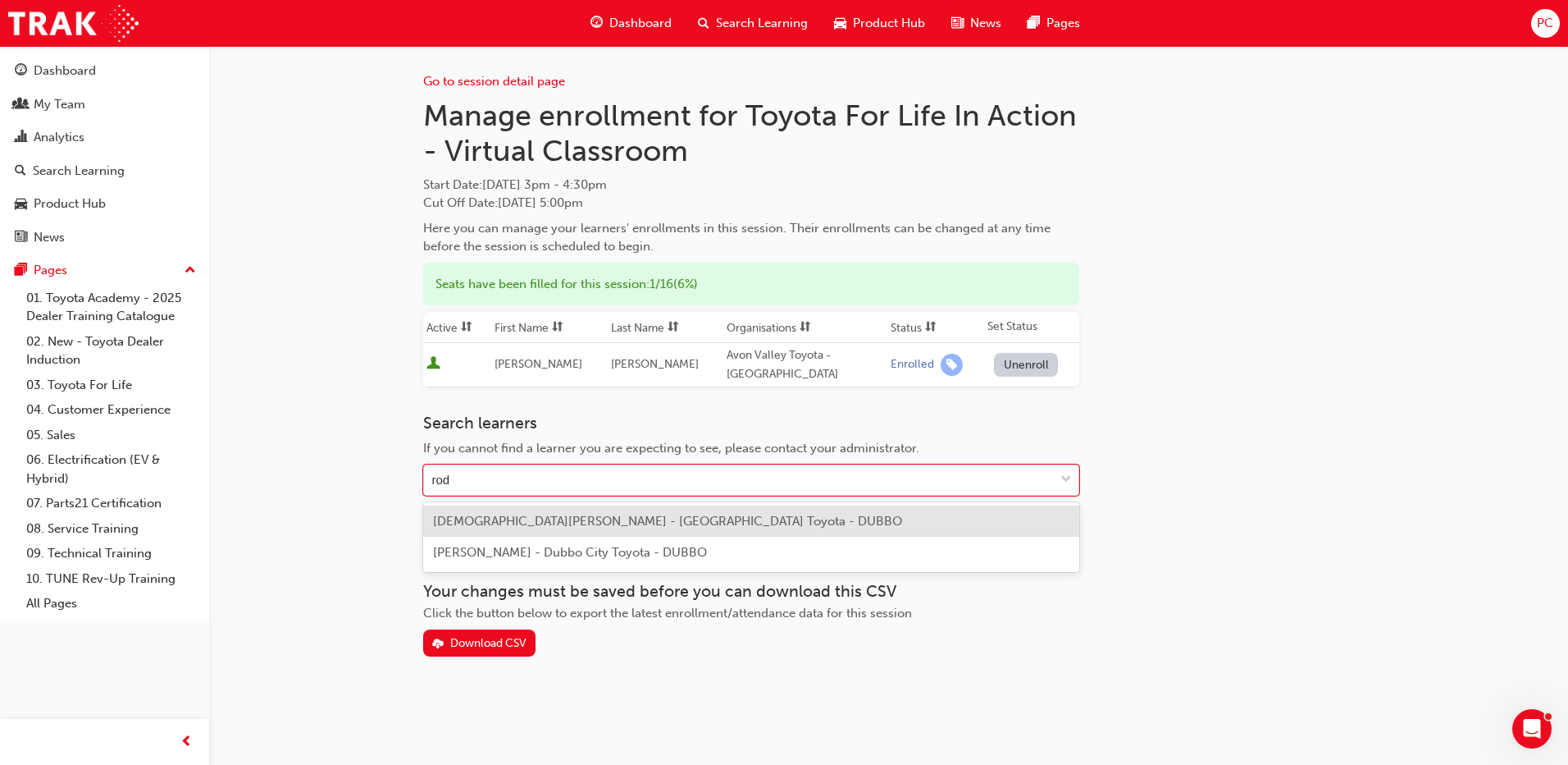
click at [534, 524] on span "[DEMOGRAPHIC_DATA][PERSON_NAME] - [GEOGRAPHIC_DATA] Toyota - DUBBO" at bounding box center [667, 521] width 469 height 15
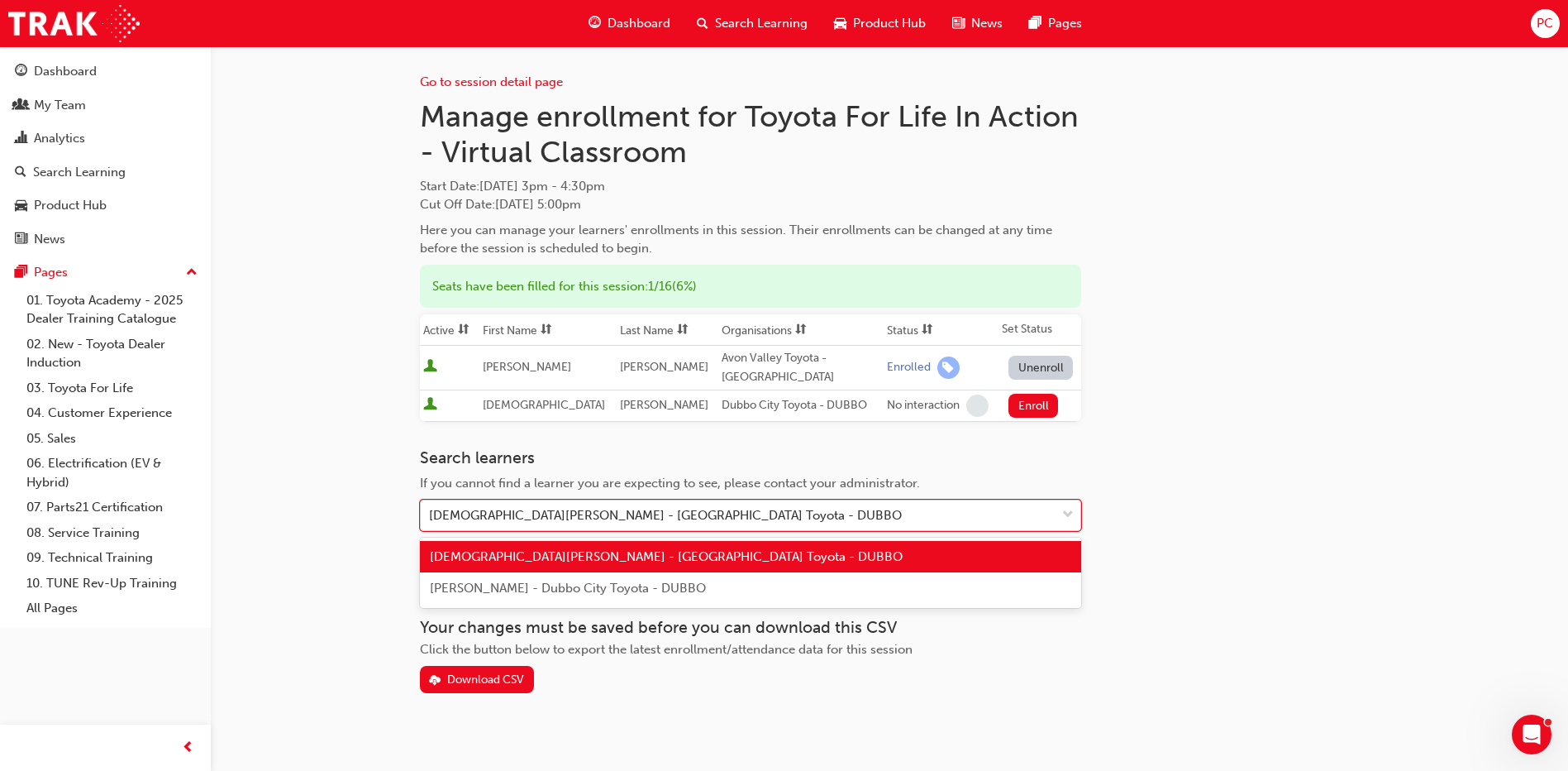
click at [584, 517] on div "[DEMOGRAPHIC_DATA][PERSON_NAME] - [GEOGRAPHIC_DATA] Toyota - DUBBO" at bounding box center [665, 515] width 473 height 19
type input "a"
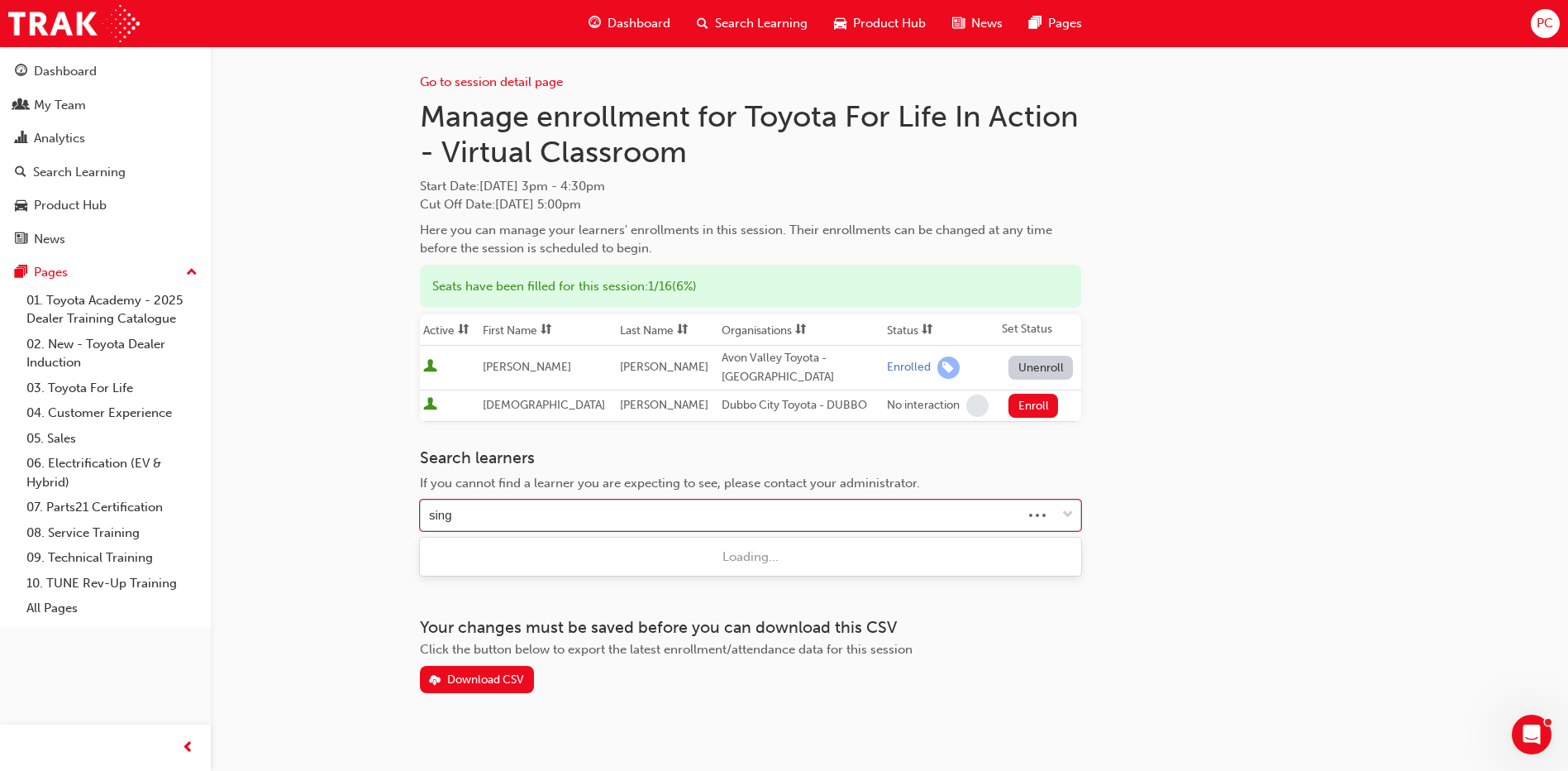
type input "singh"
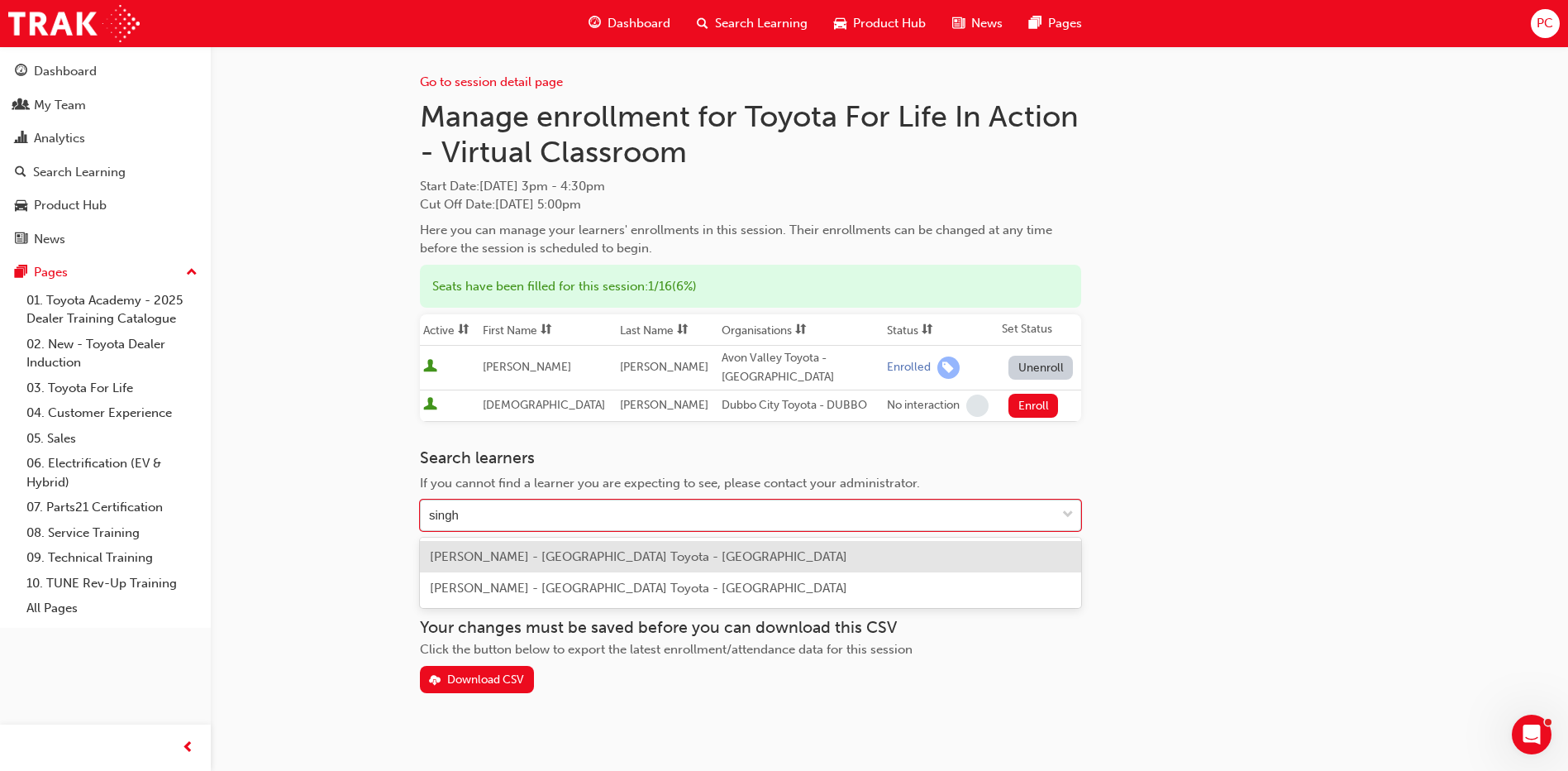
click at [541, 554] on span "[PERSON_NAME] - [GEOGRAPHIC_DATA] Toyota - [GEOGRAPHIC_DATA]" at bounding box center [638, 557] width 417 height 15
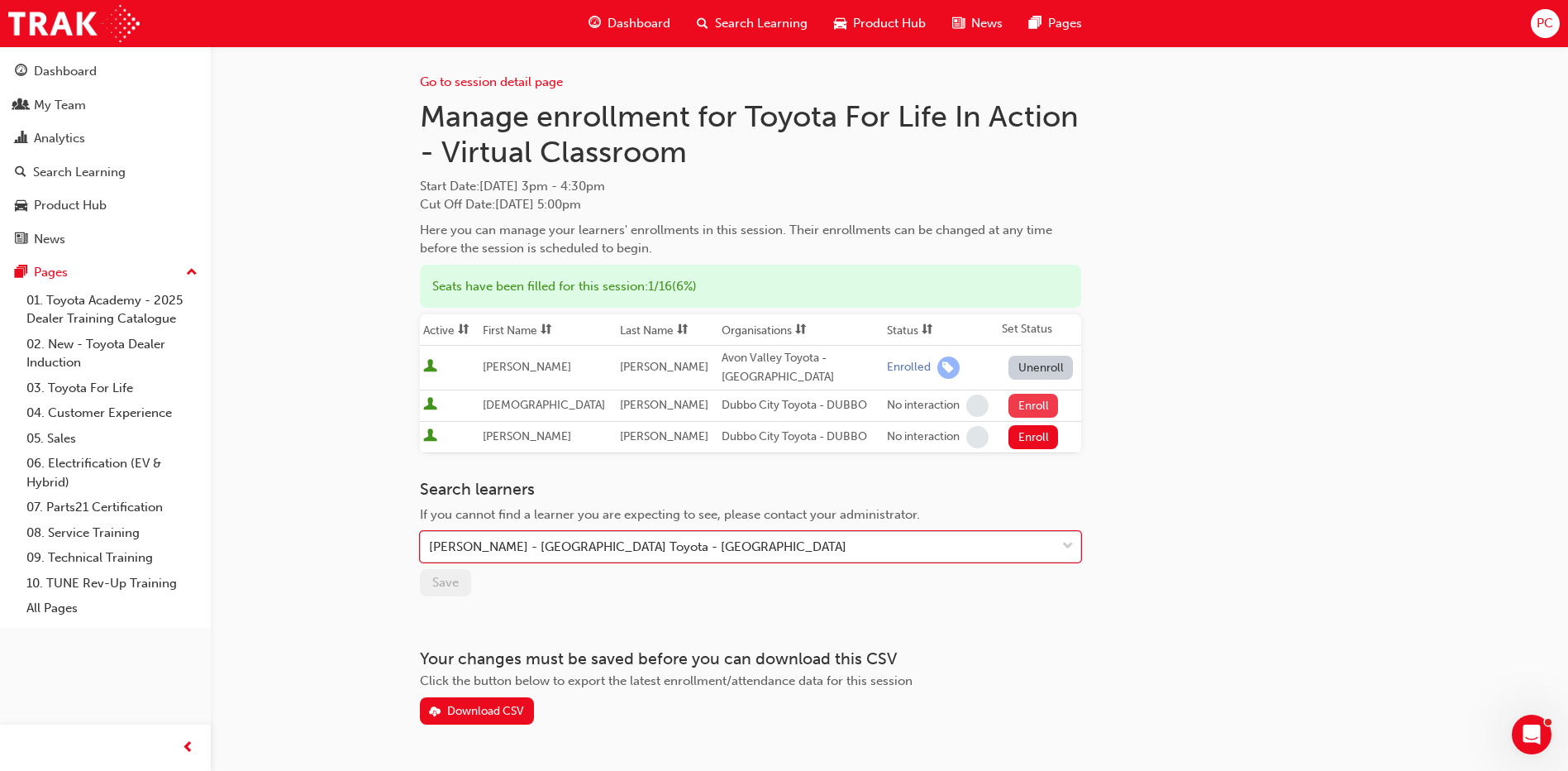
click at [1011, 408] on button "Enroll" at bounding box center [1032, 406] width 49 height 24
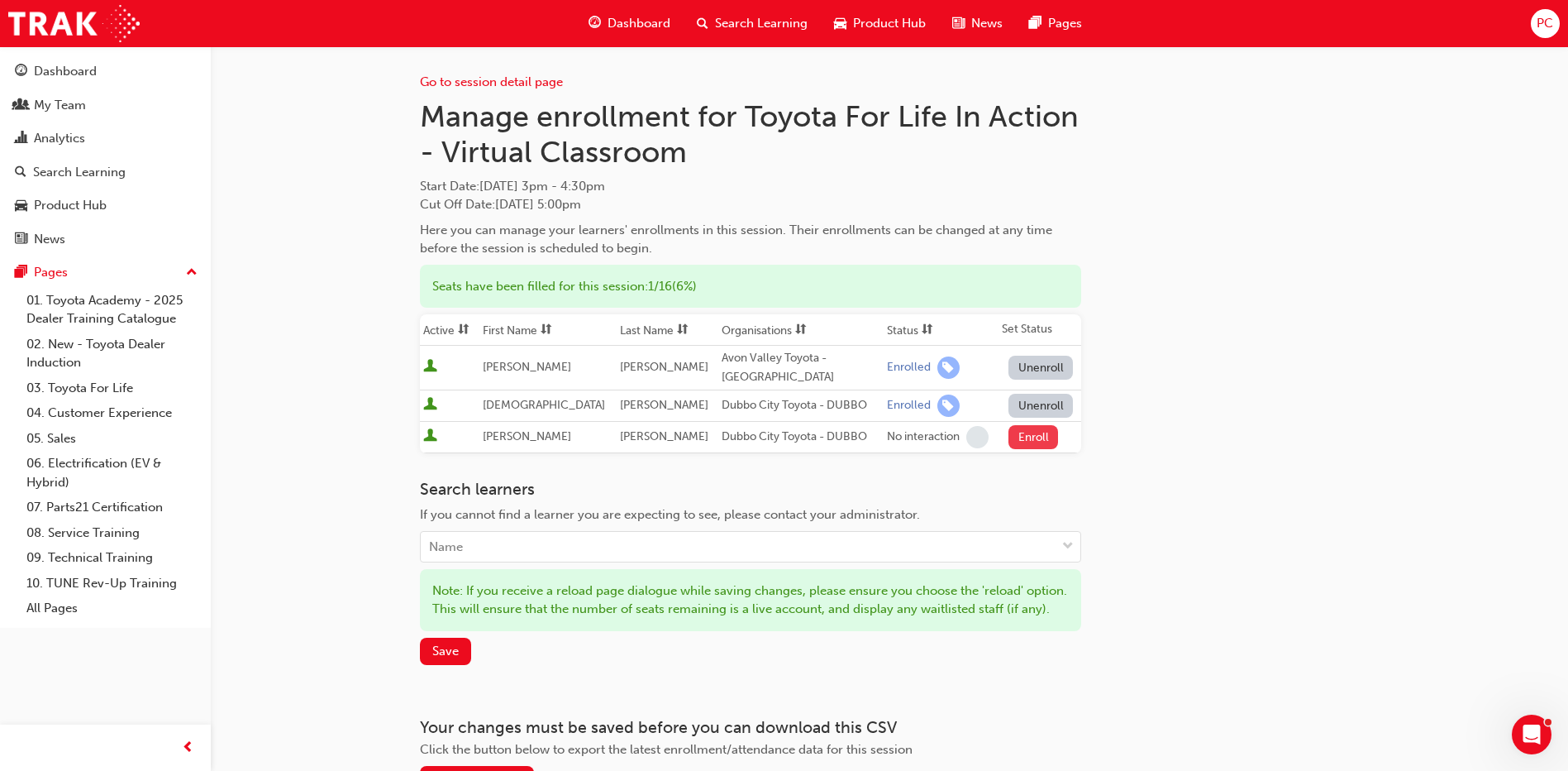
click at [1018, 437] on button "Enroll" at bounding box center [1032, 437] width 49 height 24
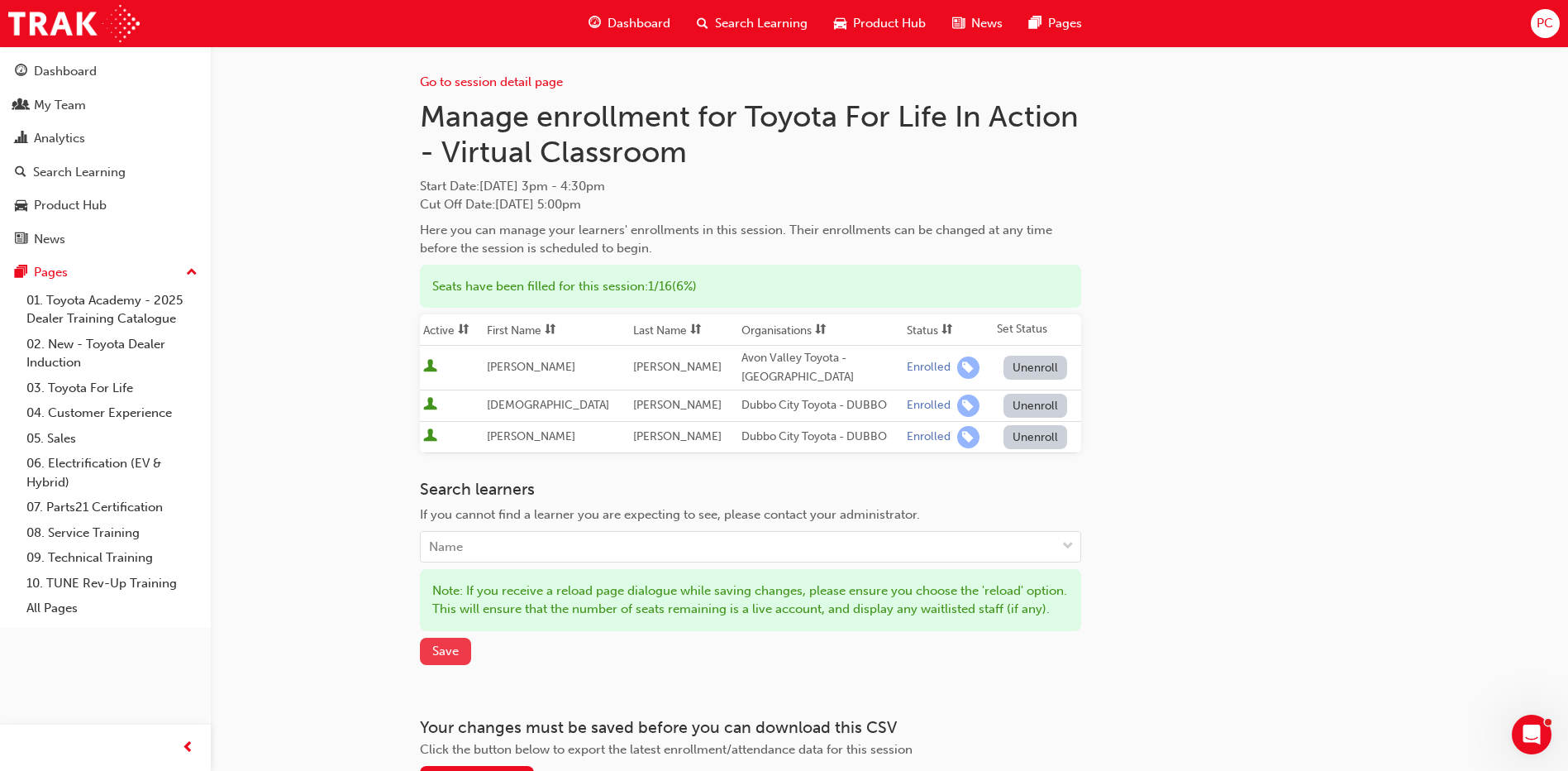
click at [441, 658] on span "Save" at bounding box center [445, 651] width 27 height 15
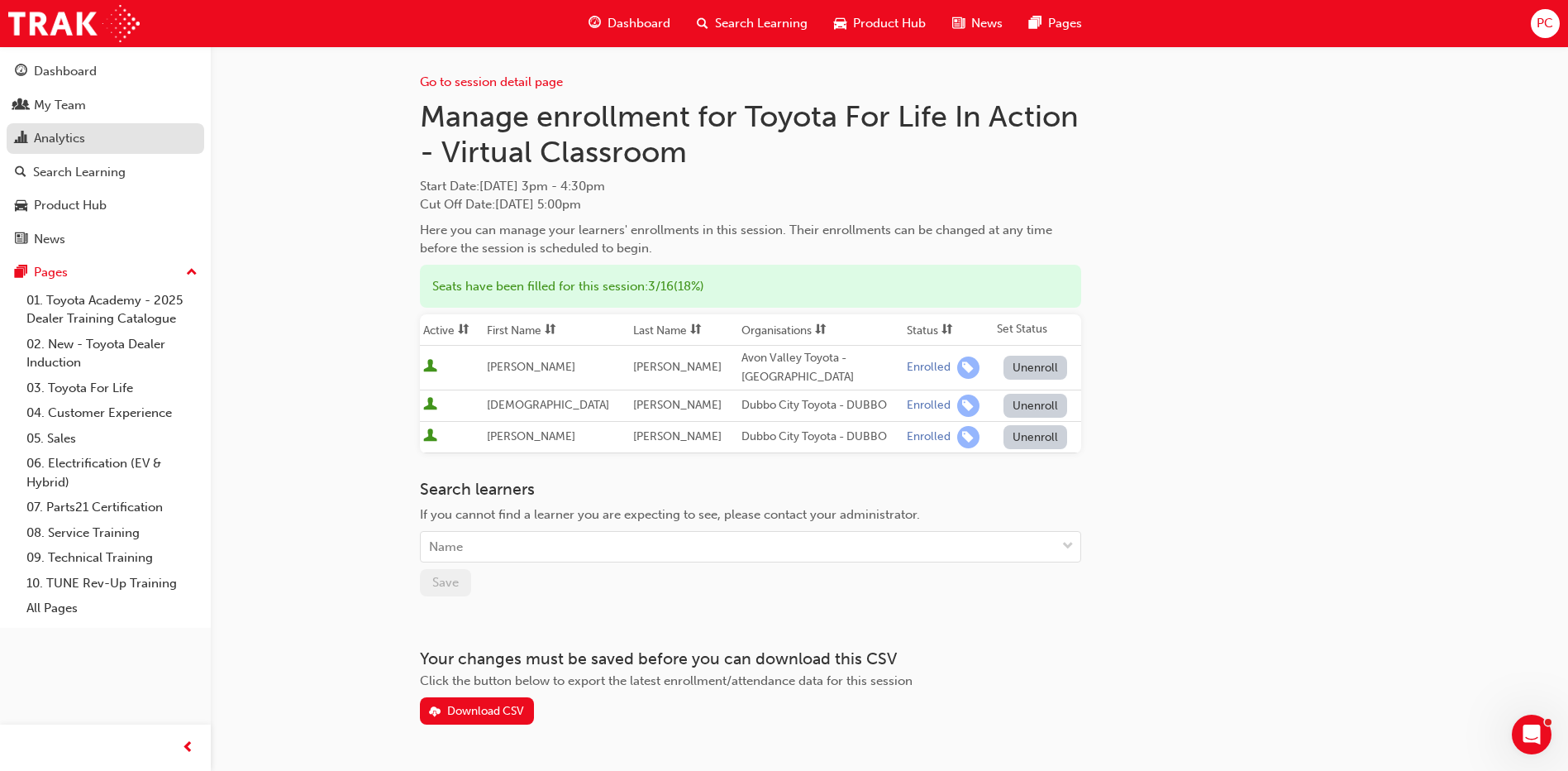
click at [58, 140] on div "Analytics" at bounding box center [59, 138] width 51 height 19
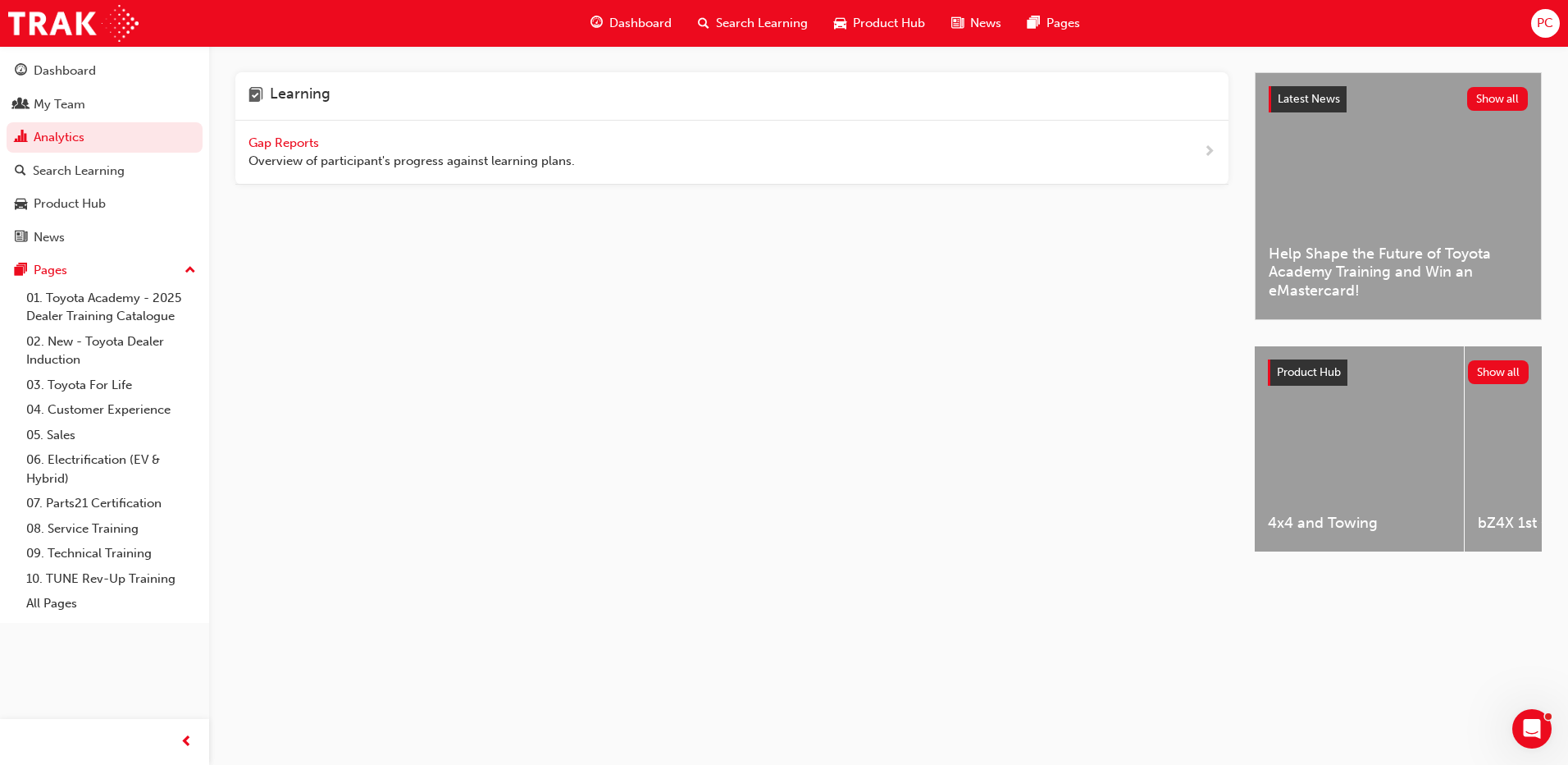
click at [267, 141] on span "Gap Reports" at bounding box center [285, 143] width 74 height 15
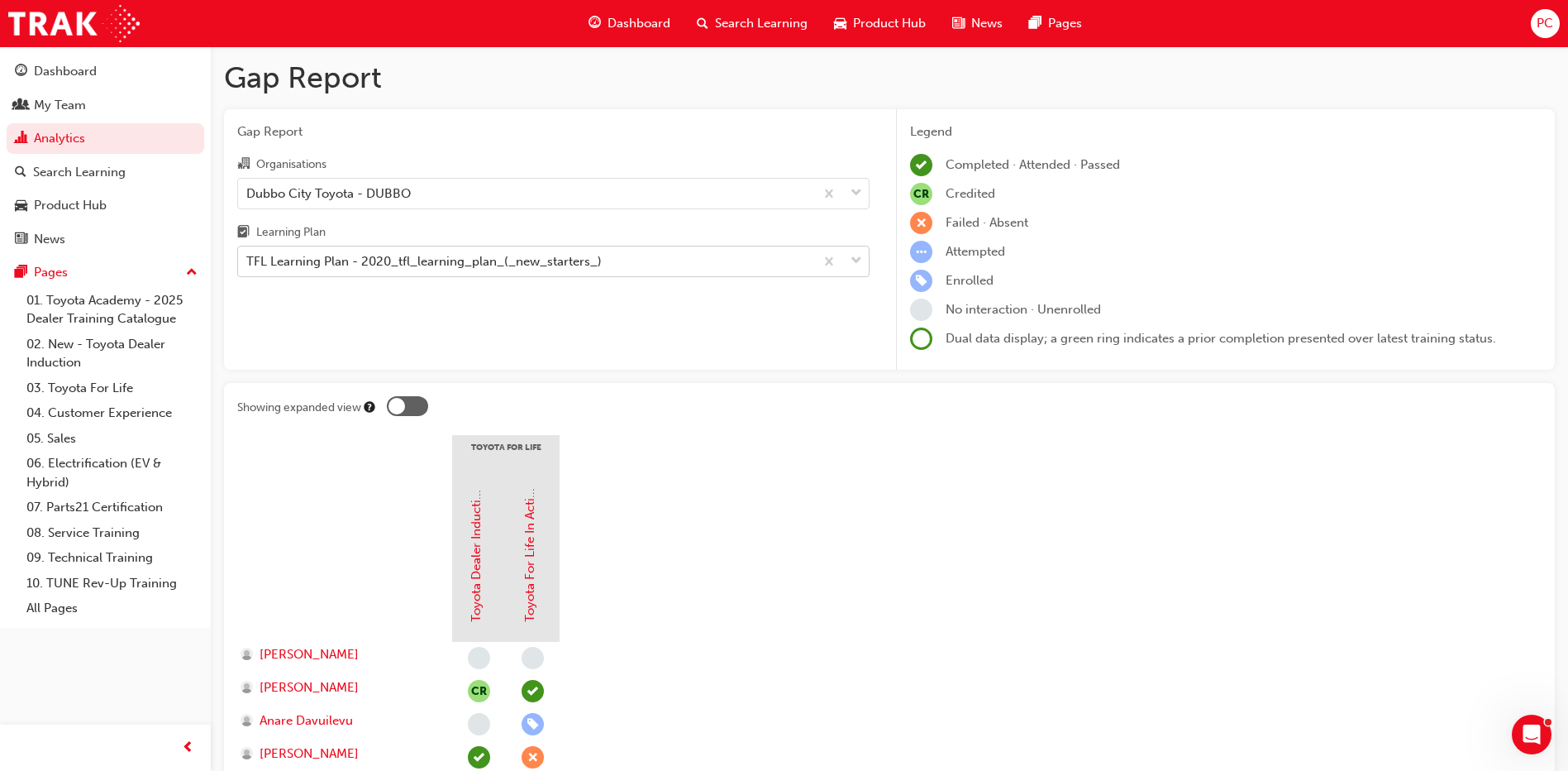
click at [555, 270] on div "TFL Learning Plan - 2020_tfl_learning_plan_(_new_starters_)" at bounding box center [424, 262] width 355 height 19
click at [248, 268] on input "Learning Plan TFL Learning Plan - 2020_tfl_learning_plan_(_new_starters_)" at bounding box center [247, 261] width 2 height 14
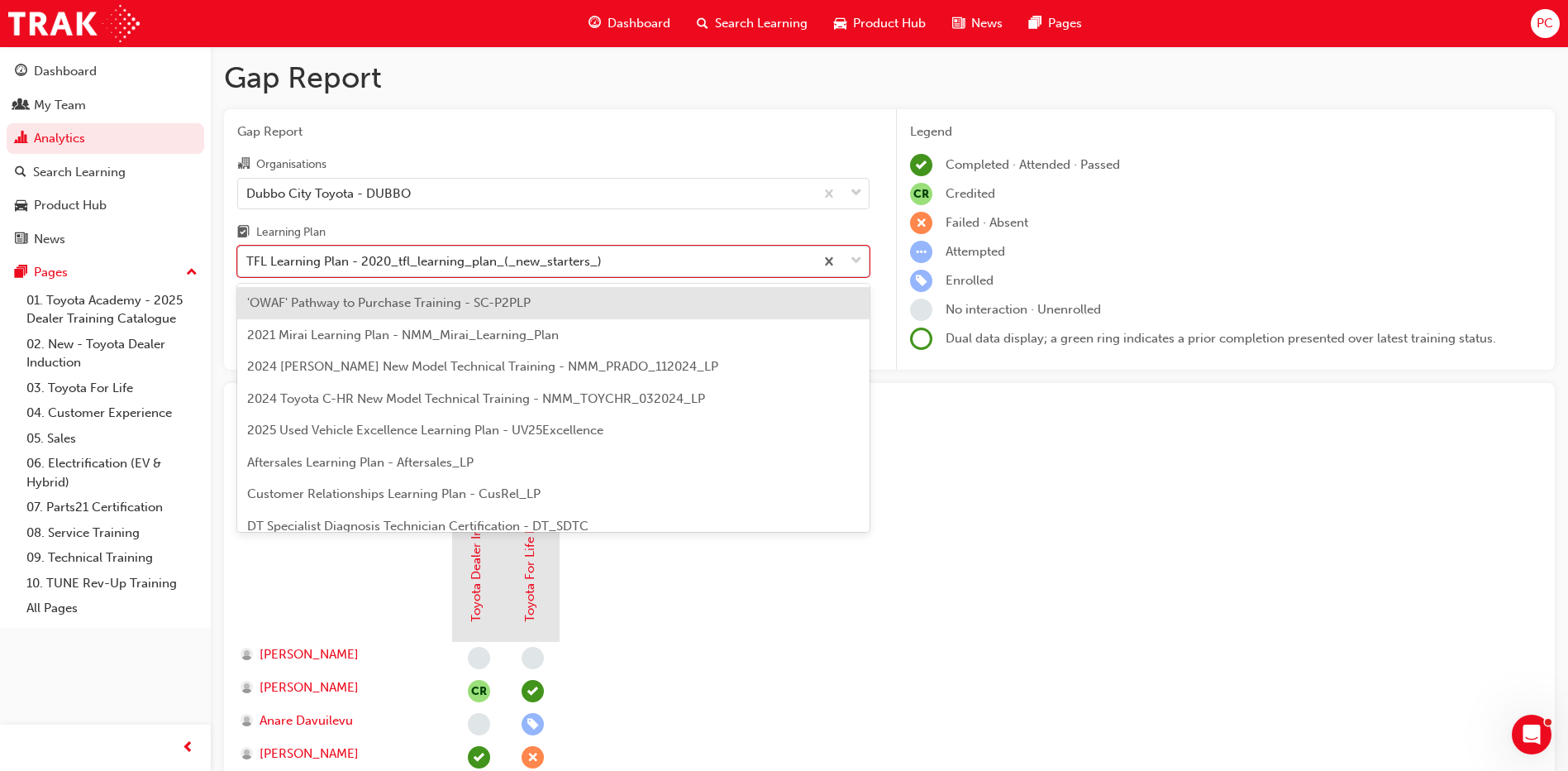
scroll to position [562, 0]
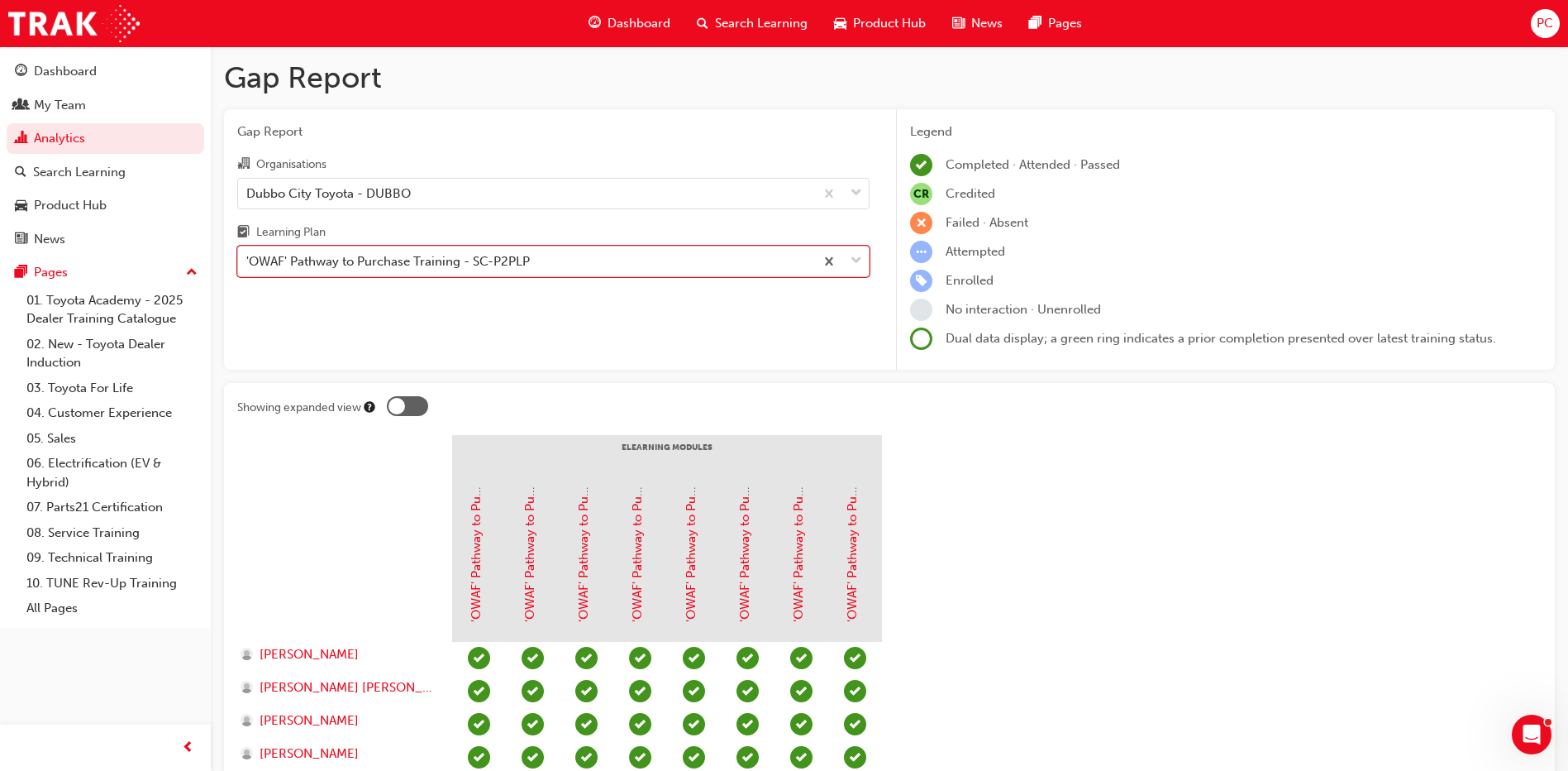
click at [647, 269] on div "'OWAF' Pathway to Purchase Training - SC-P2PLP" at bounding box center [526, 262] width 576 height 29
click at [248, 268] on input "Learning Plan option 'OWAF' Pathway to Purchase Training - SC-P2PLP, selected. …" at bounding box center [247, 261] width 2 height 14
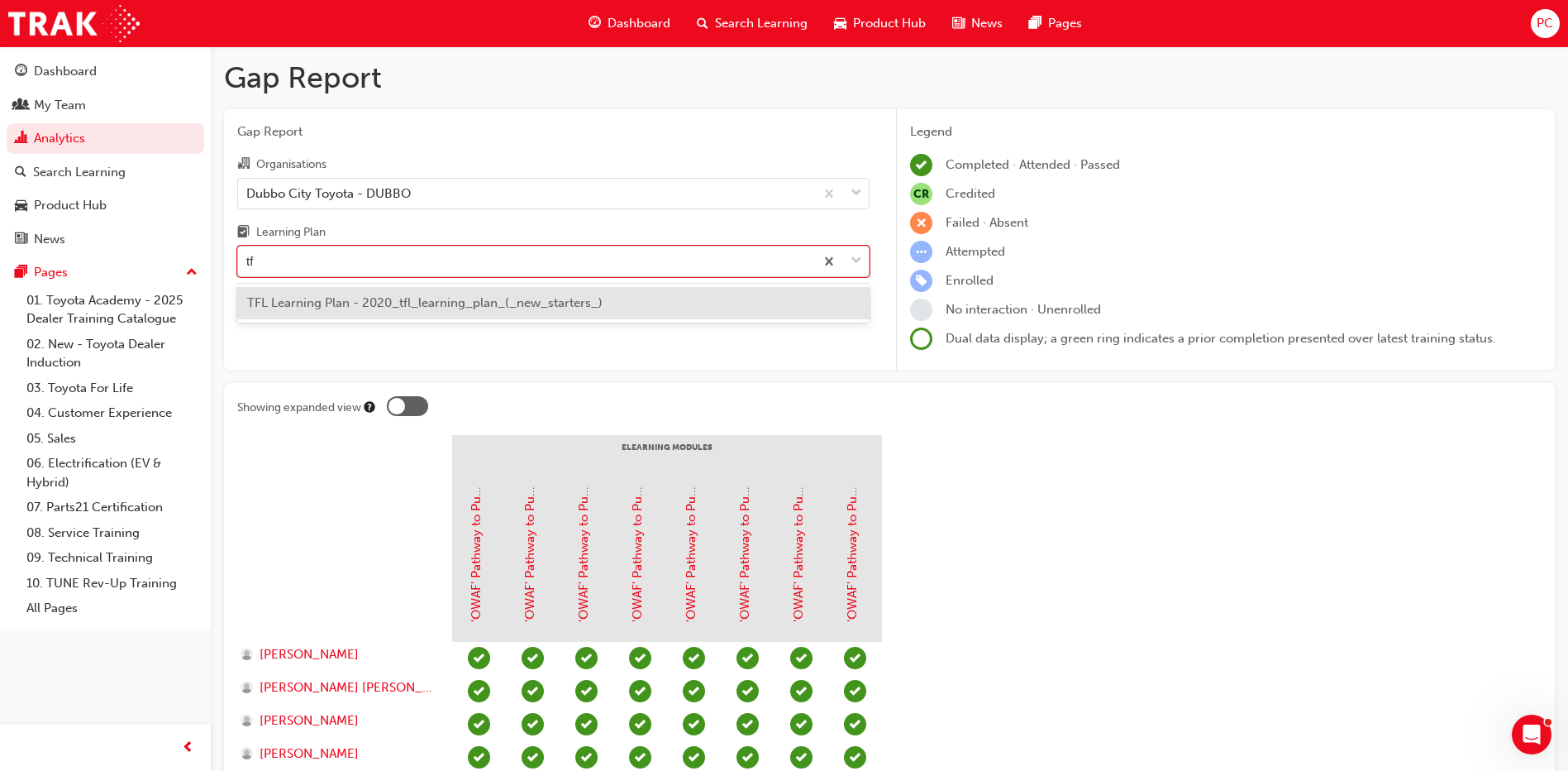
type input "tfl"
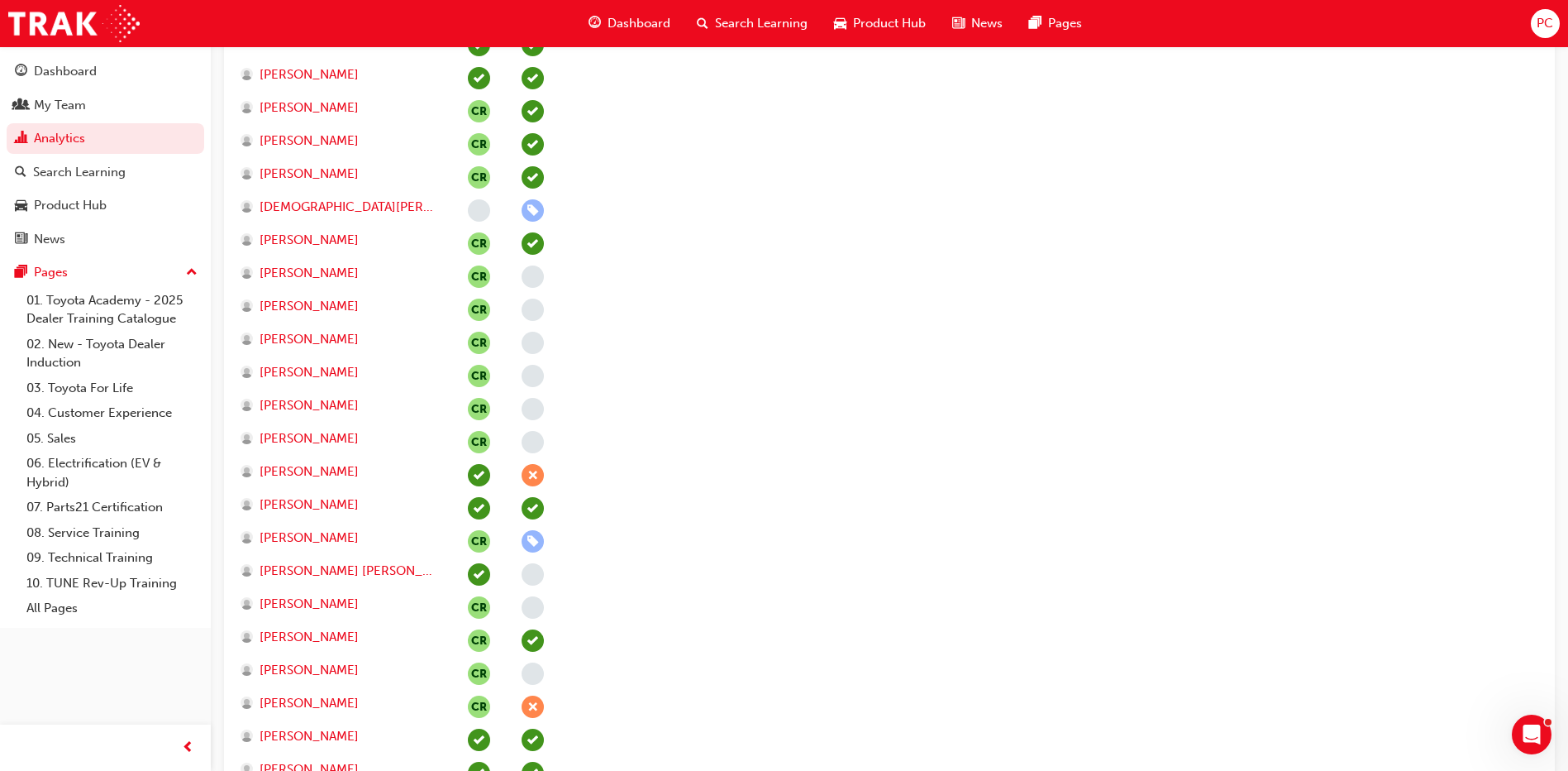
scroll to position [1075, 0]
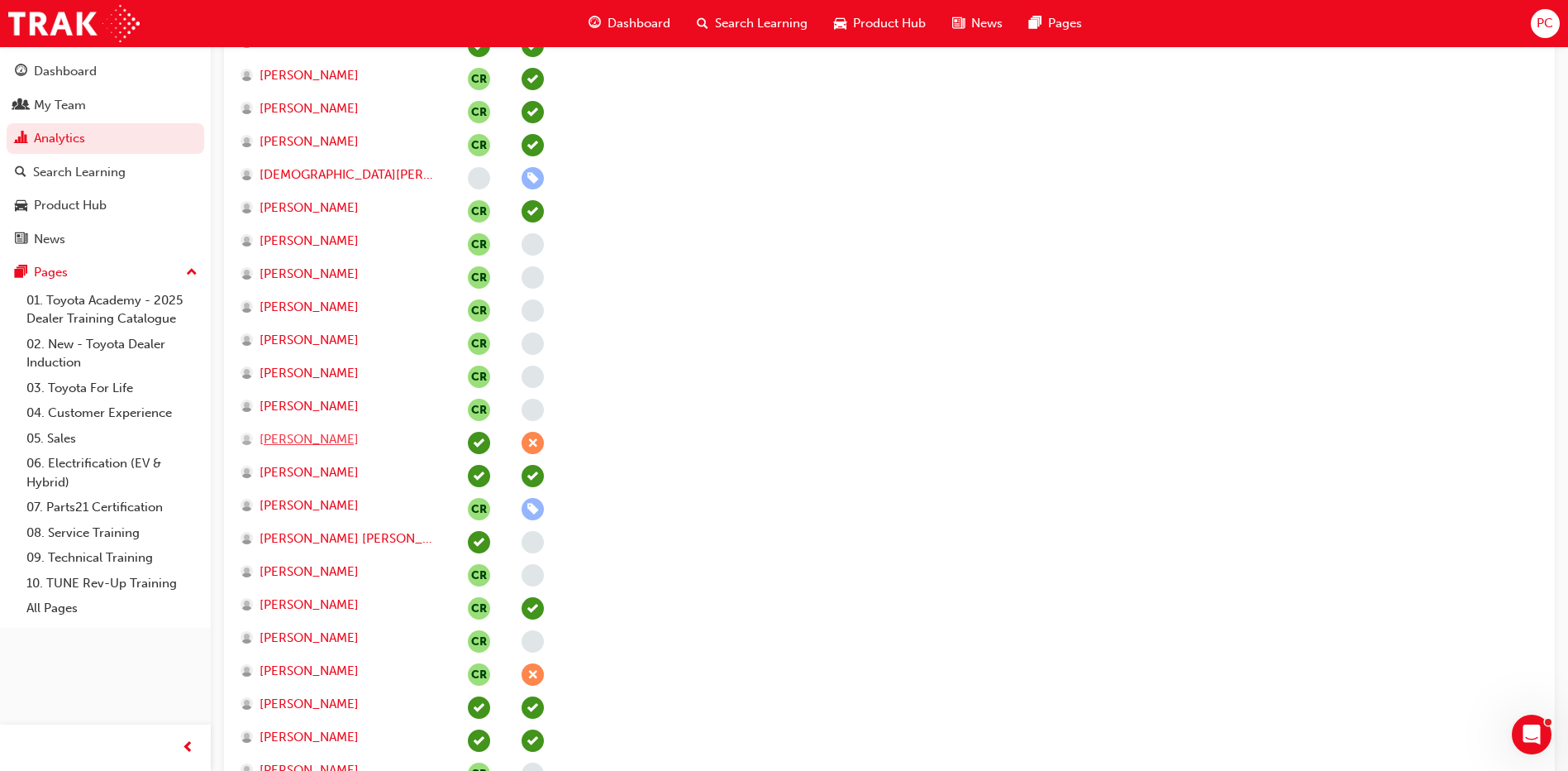
click at [300, 439] on span "[PERSON_NAME]" at bounding box center [309, 439] width 99 height 19
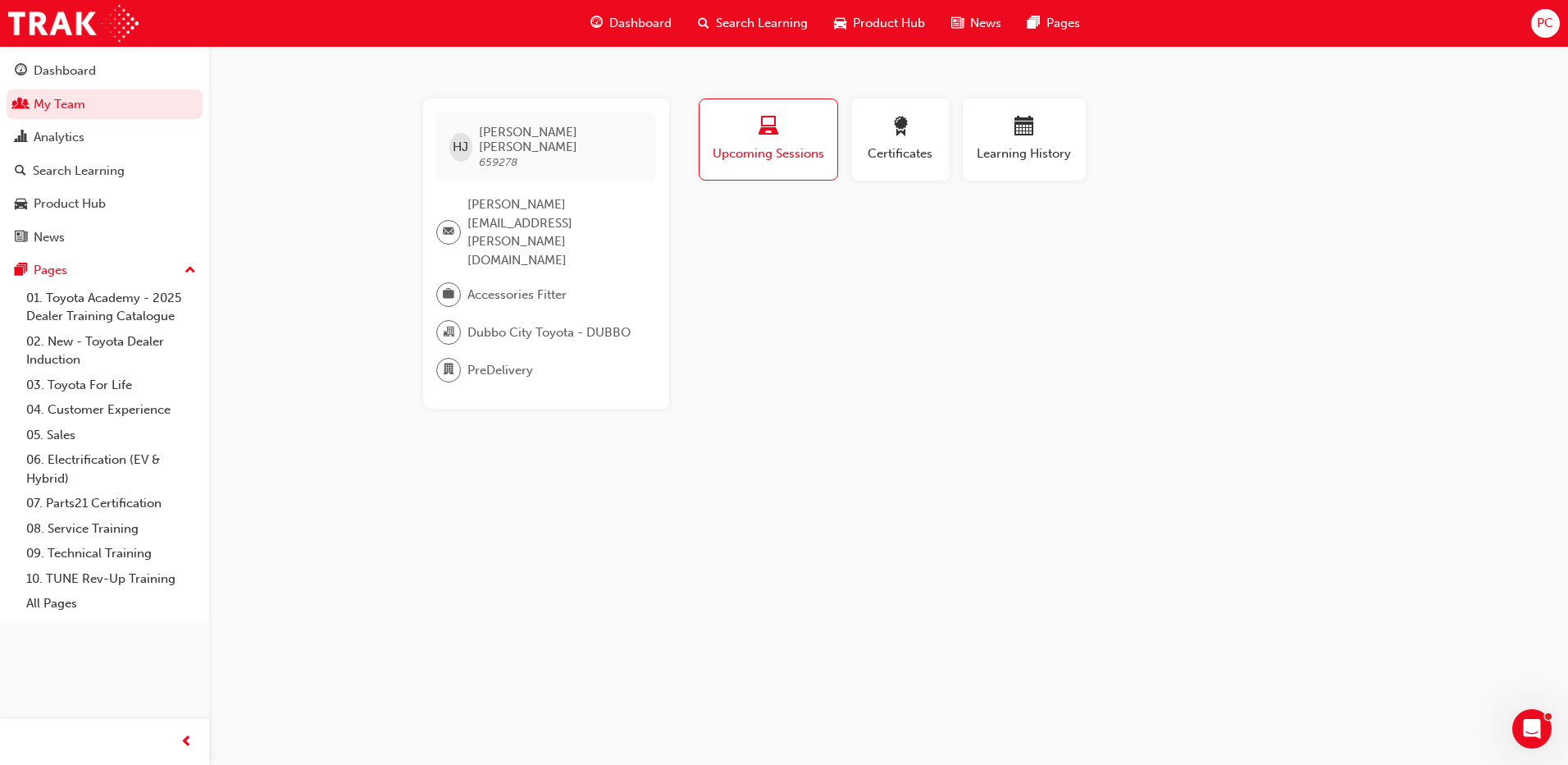
click at [773, 124] on span "laptop-icon" at bounding box center [769, 127] width 20 height 22
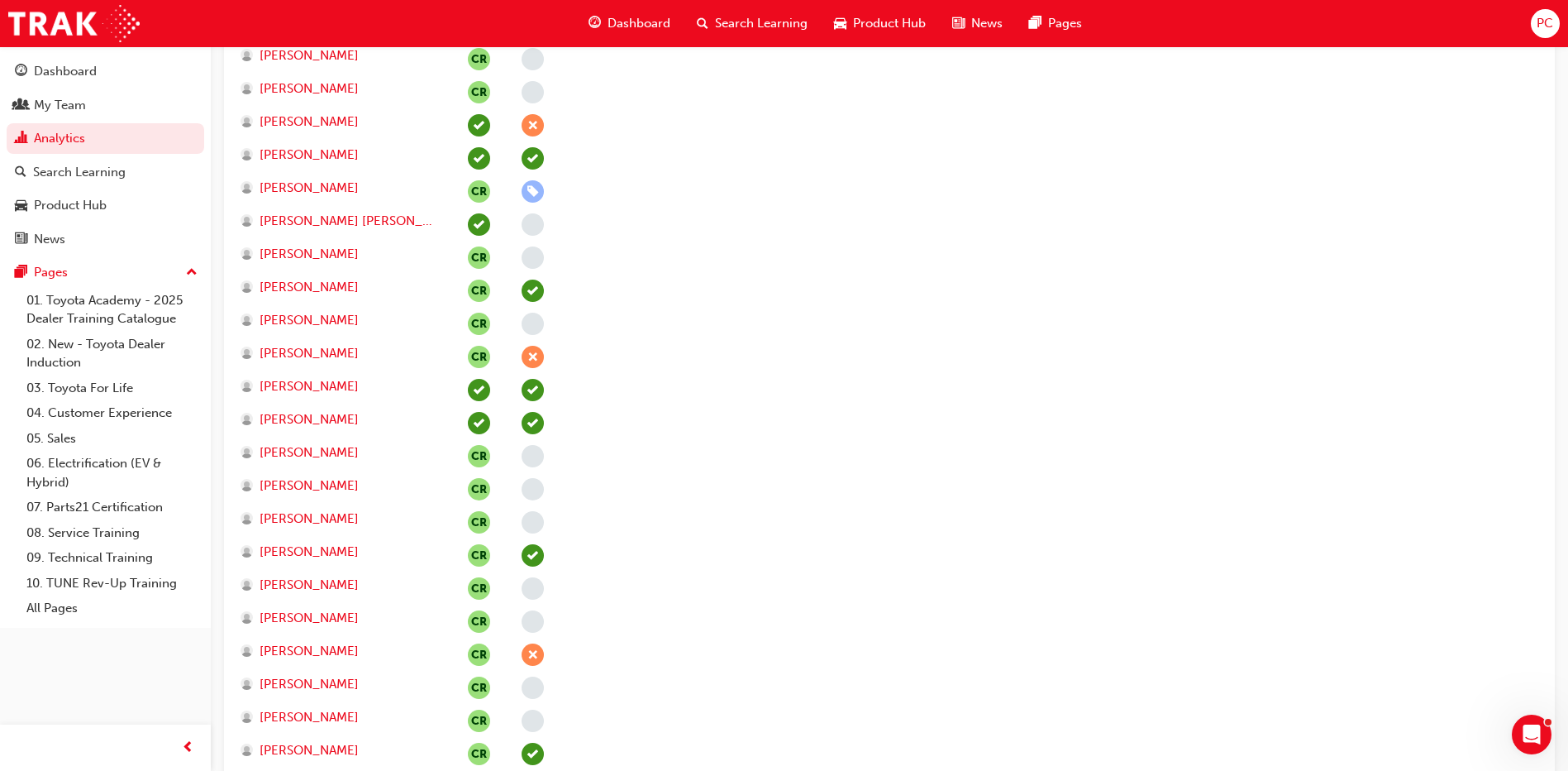
scroll to position [1406, 0]
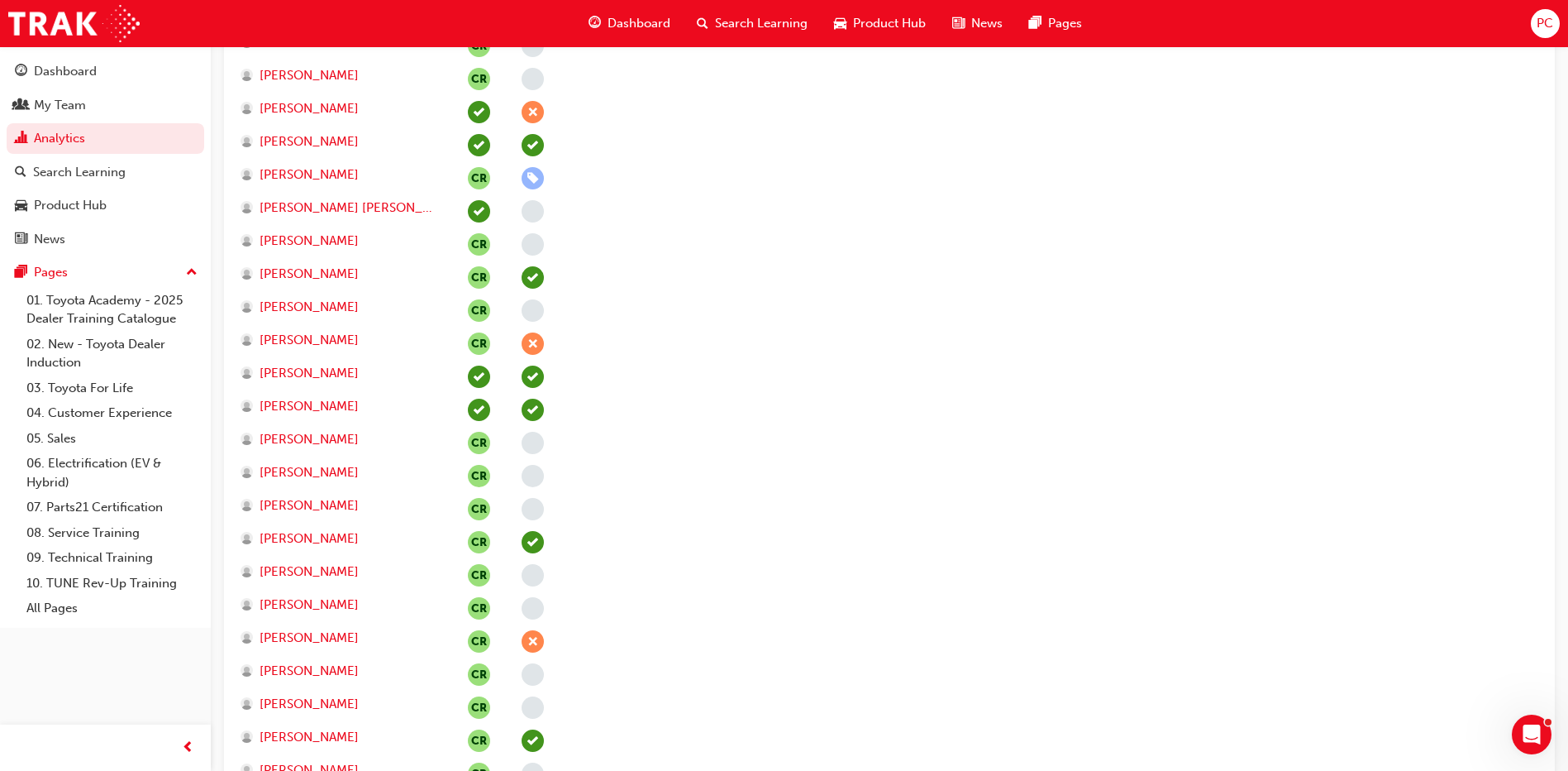
click at [532, 336] on span "learningRecordVerb_ABSENT-icon" at bounding box center [532, 344] width 23 height 23
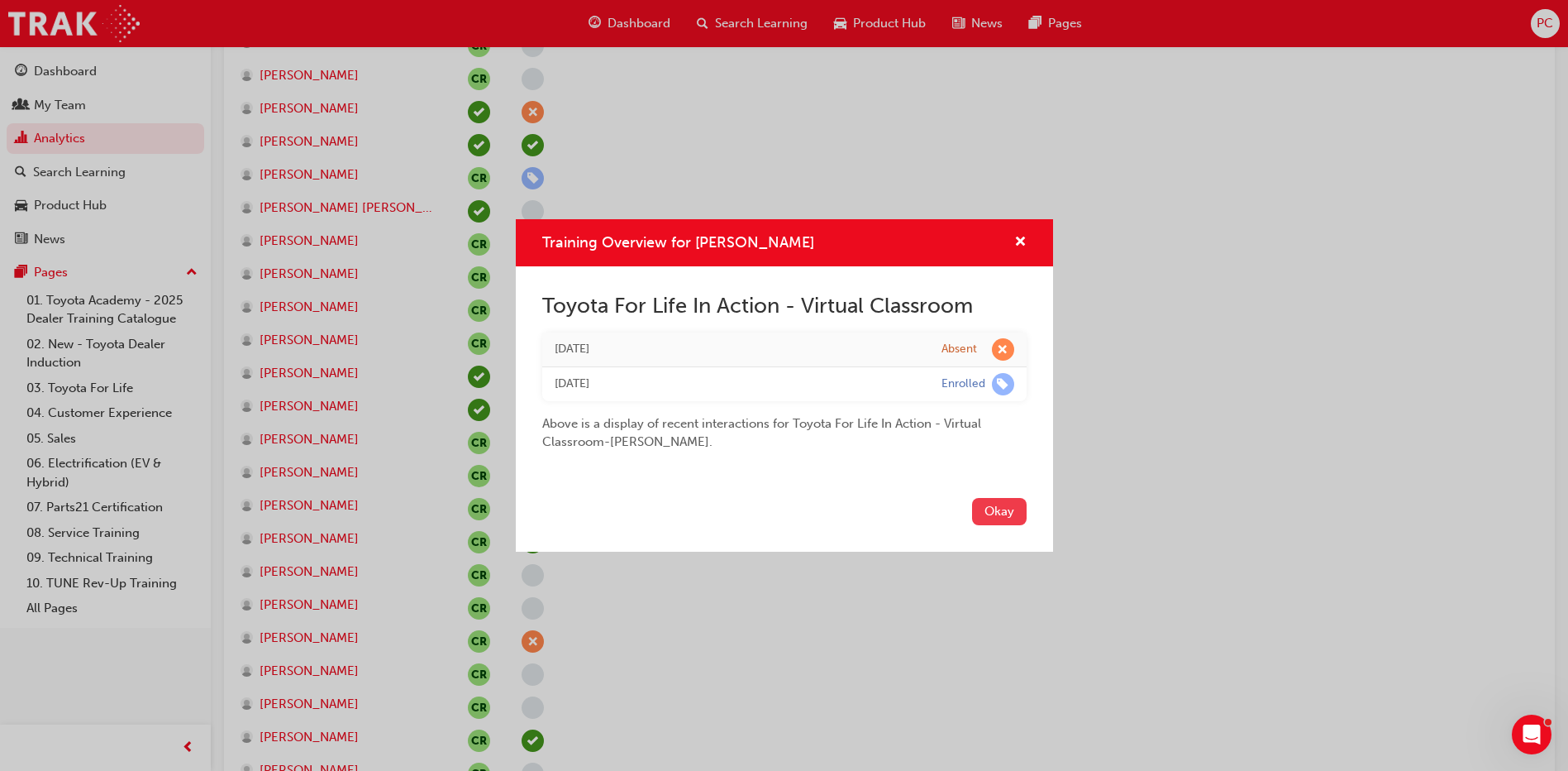
click at [1004, 518] on button "Okay" at bounding box center [999, 511] width 54 height 28
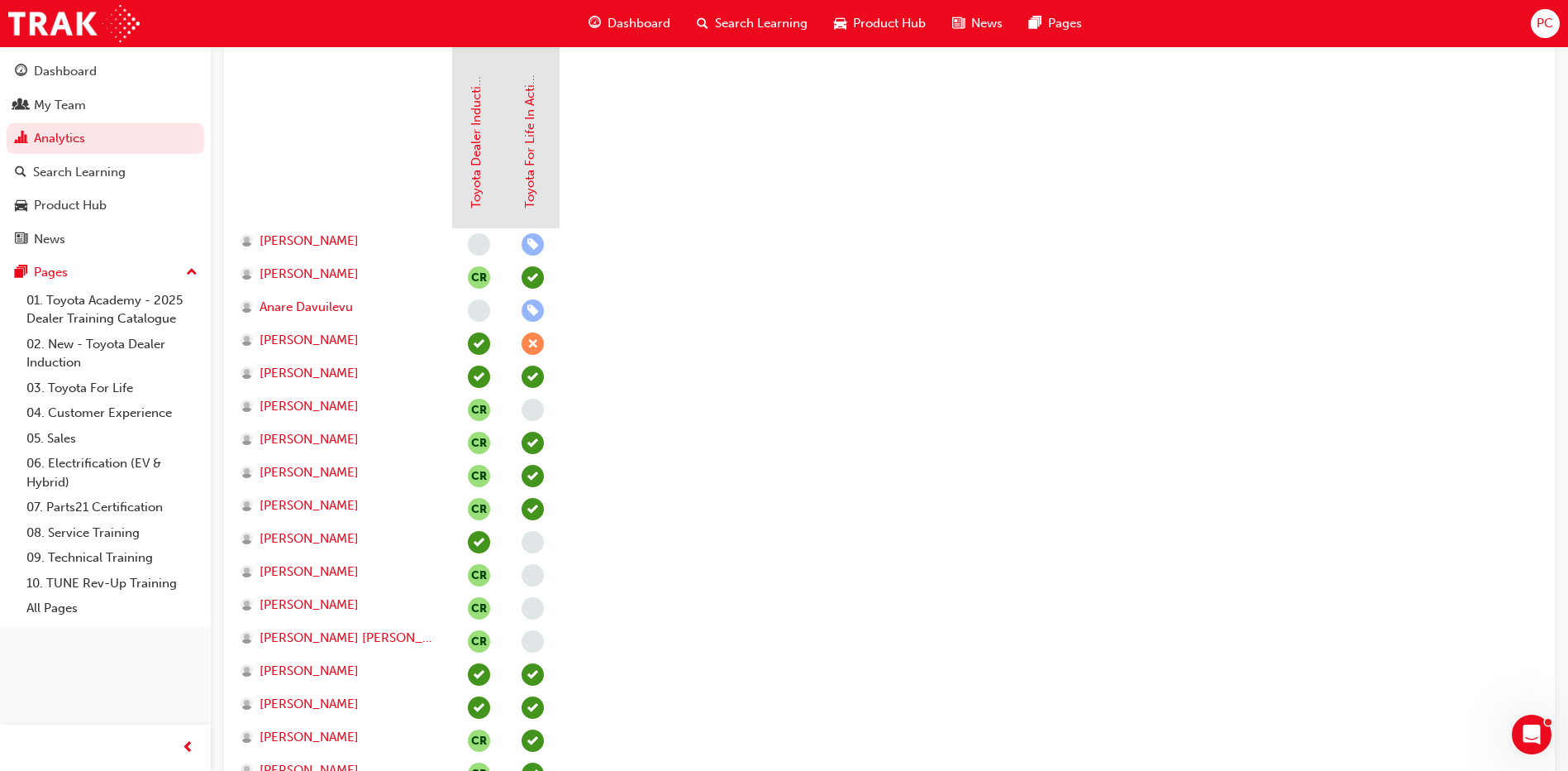
scroll to position [0, 0]
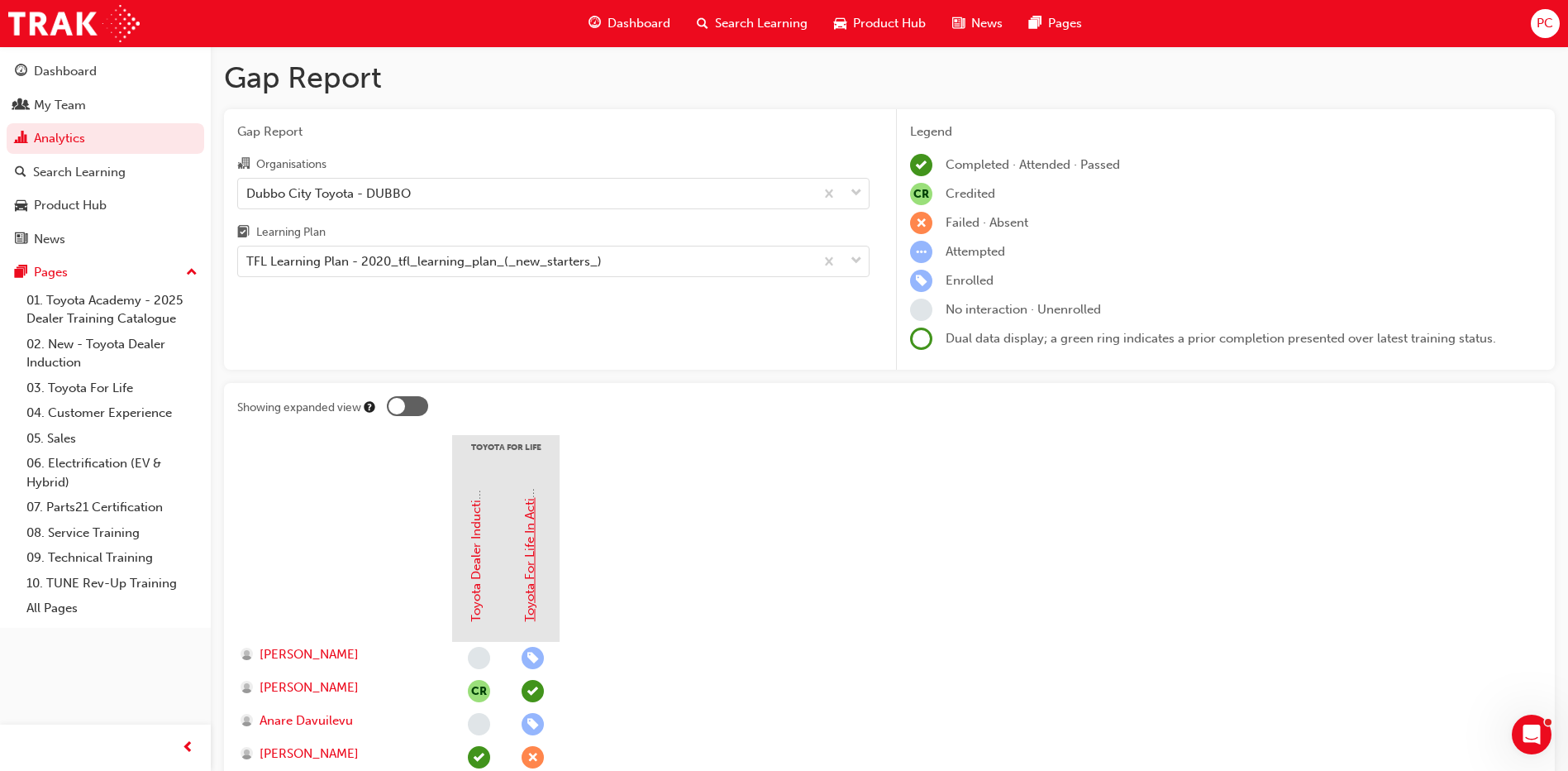
click at [531, 567] on link "Toyota For Life In Action - Virtual Classroom" at bounding box center [530, 495] width 15 height 254
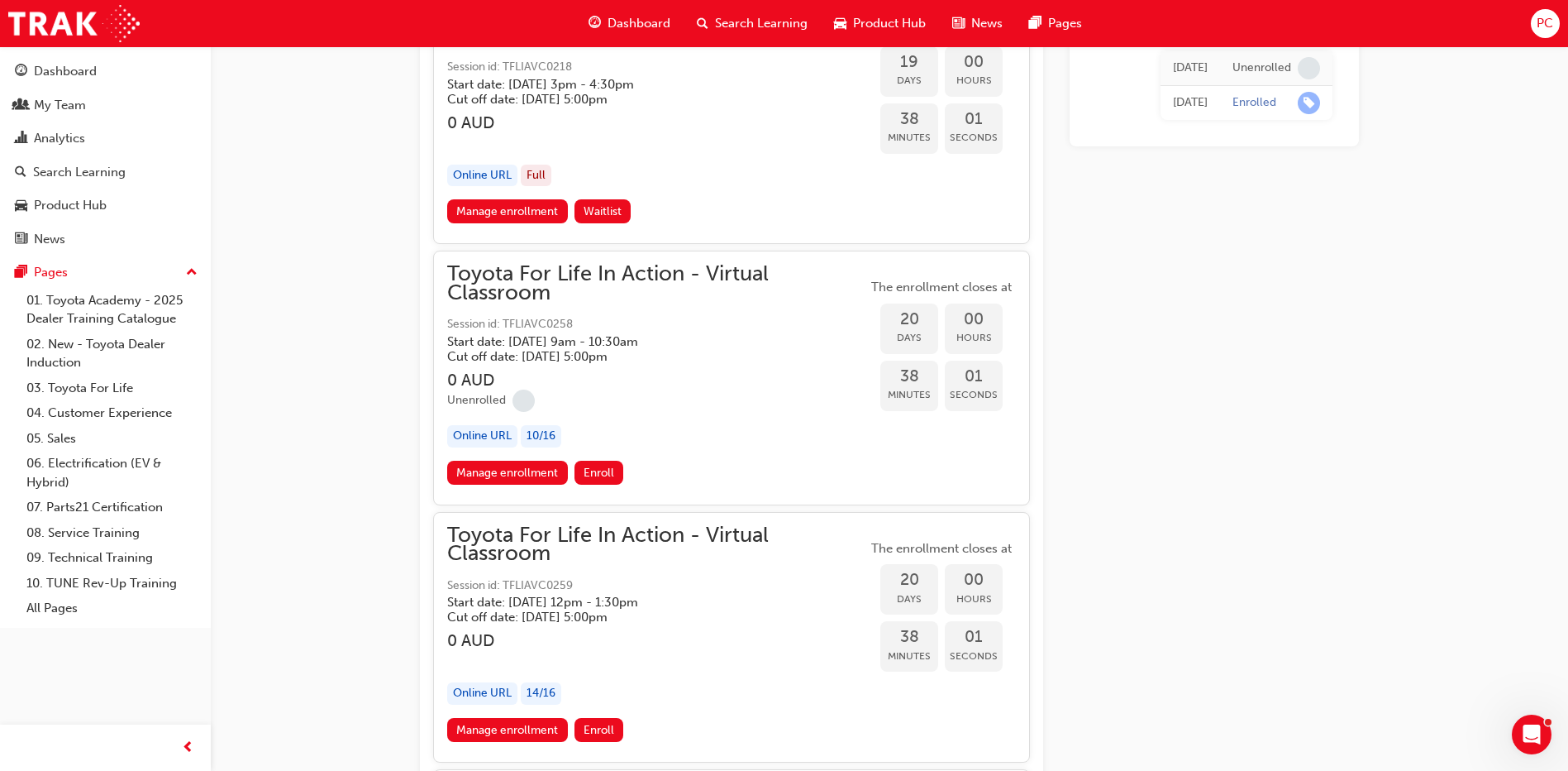
scroll to position [11251, 0]
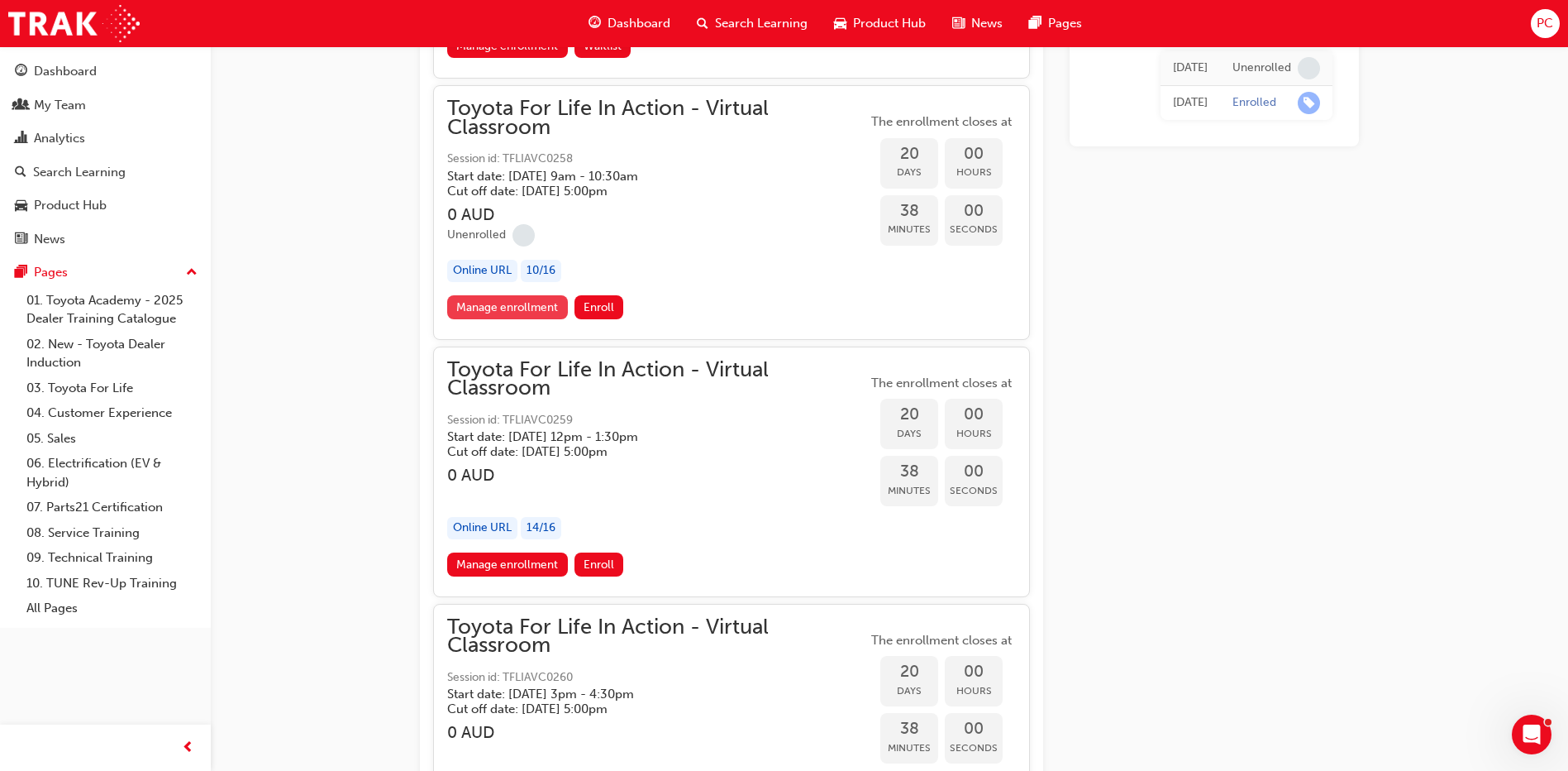
click at [534, 308] on link "Manage enrollment" at bounding box center [507, 307] width 120 height 24
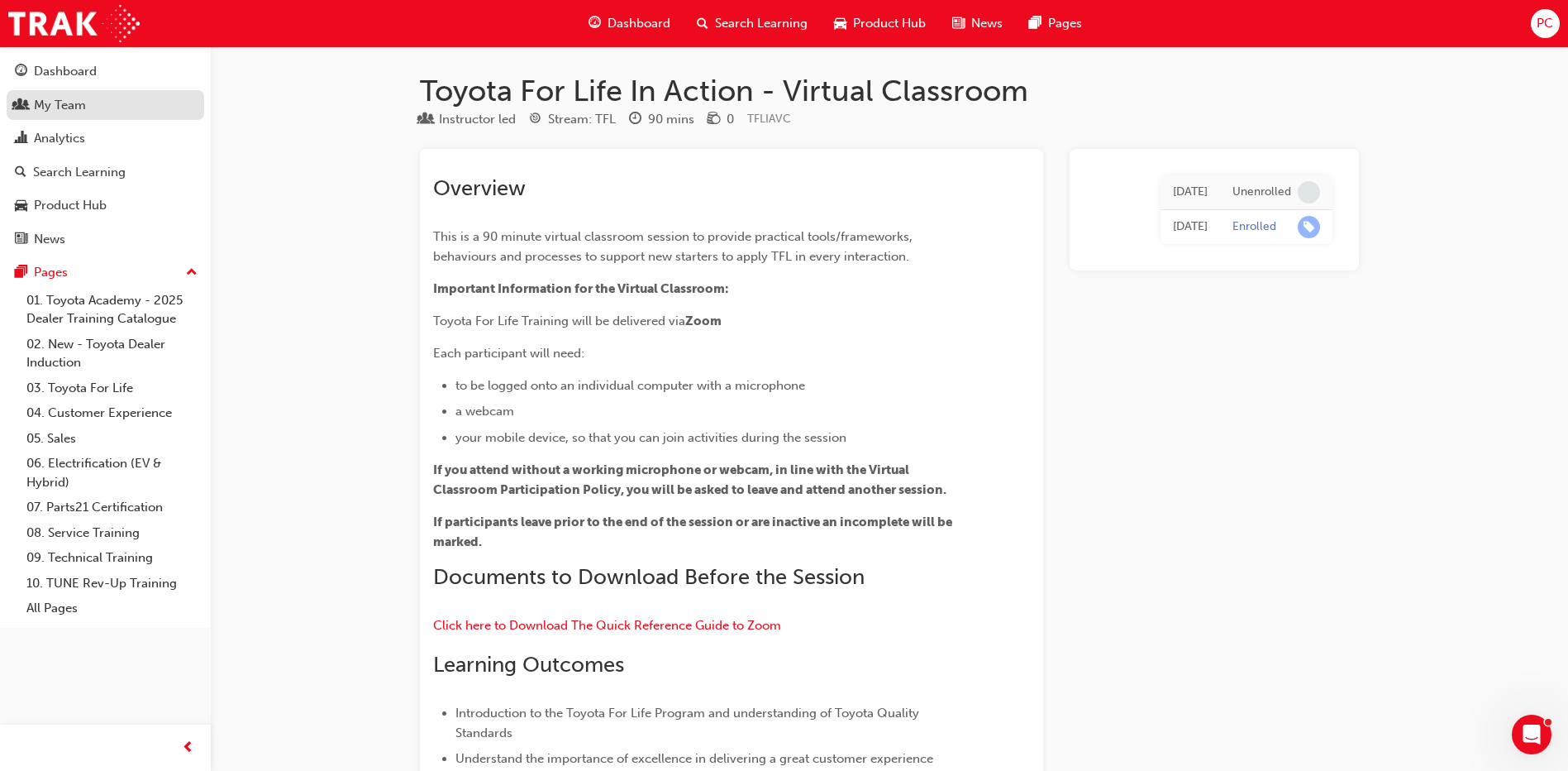
click at [49, 103] on div "My Team" at bounding box center [60, 105] width 52 height 19
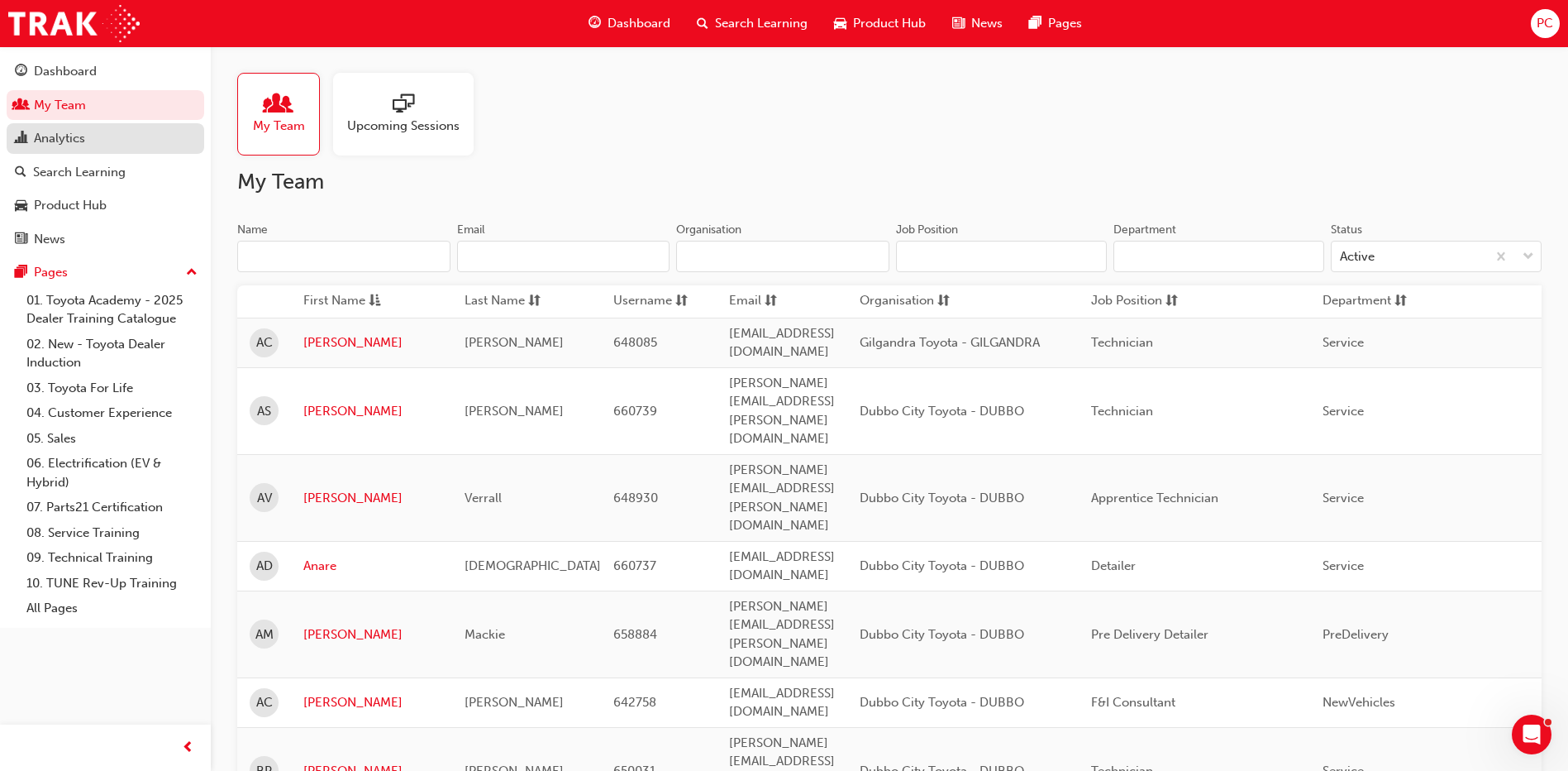
click at [55, 139] on div "Analytics" at bounding box center [59, 138] width 51 height 19
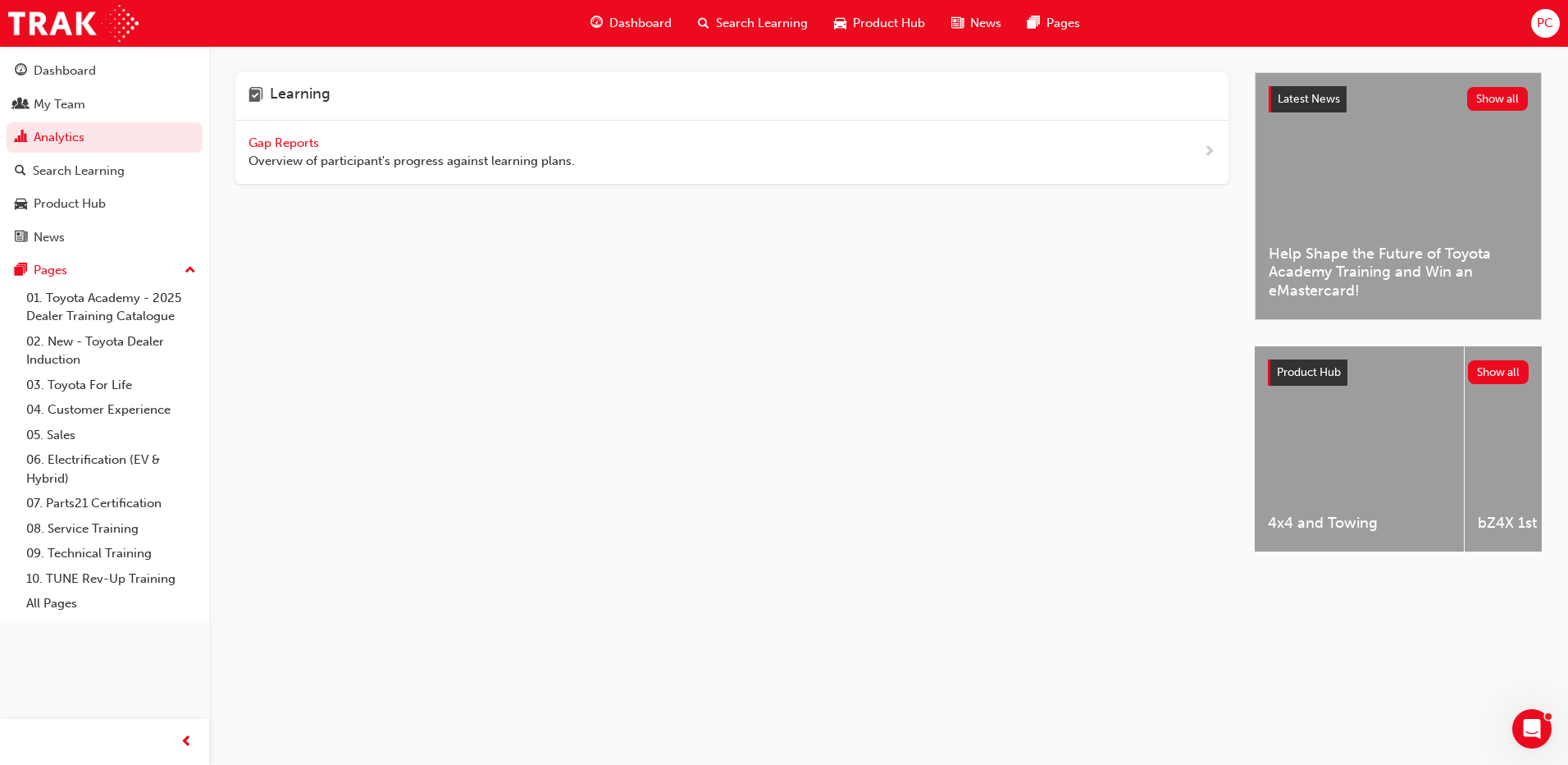
click at [311, 139] on span "Gap Reports" at bounding box center [285, 143] width 74 height 15
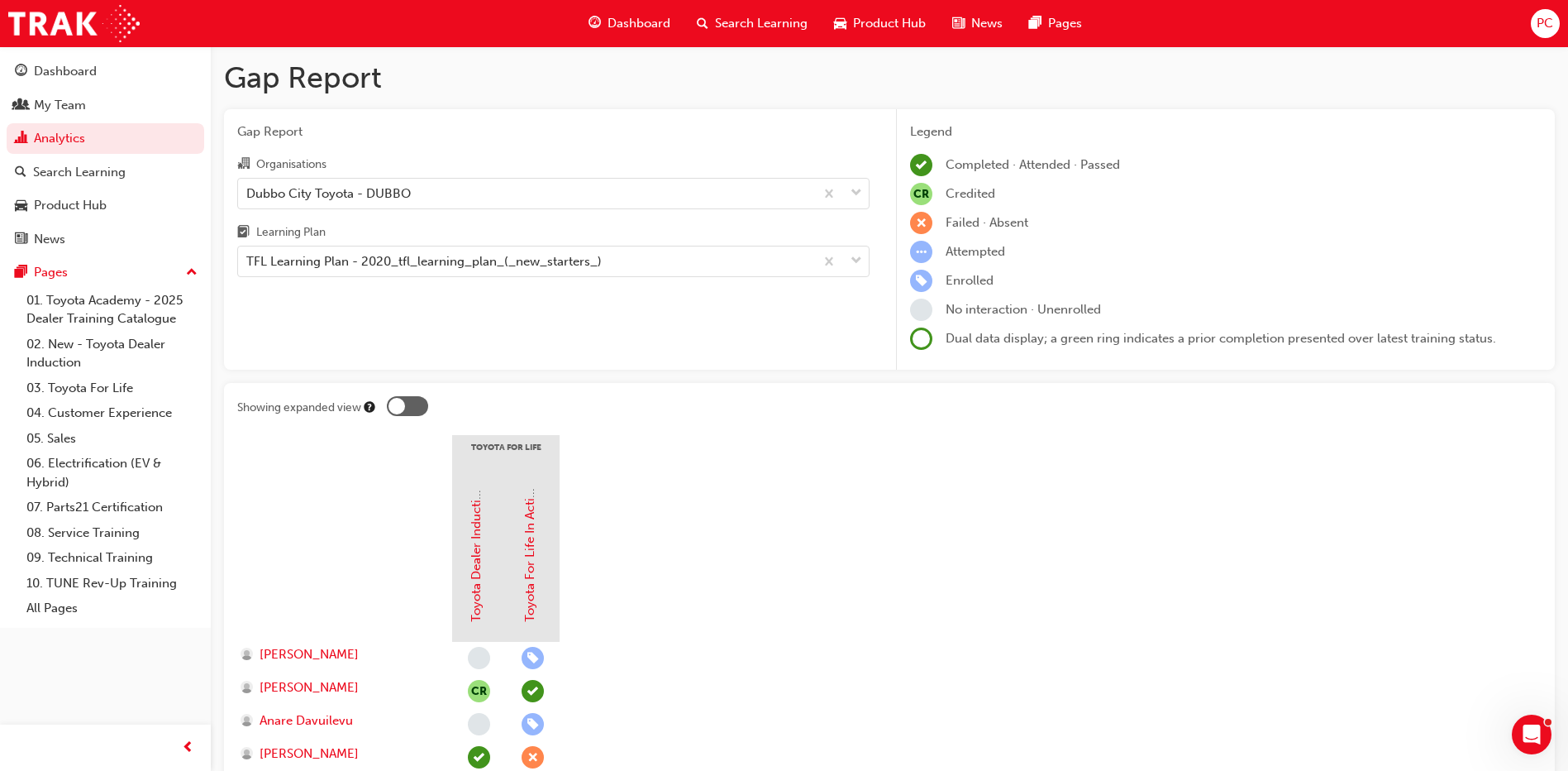
scroll to position [248, 0]
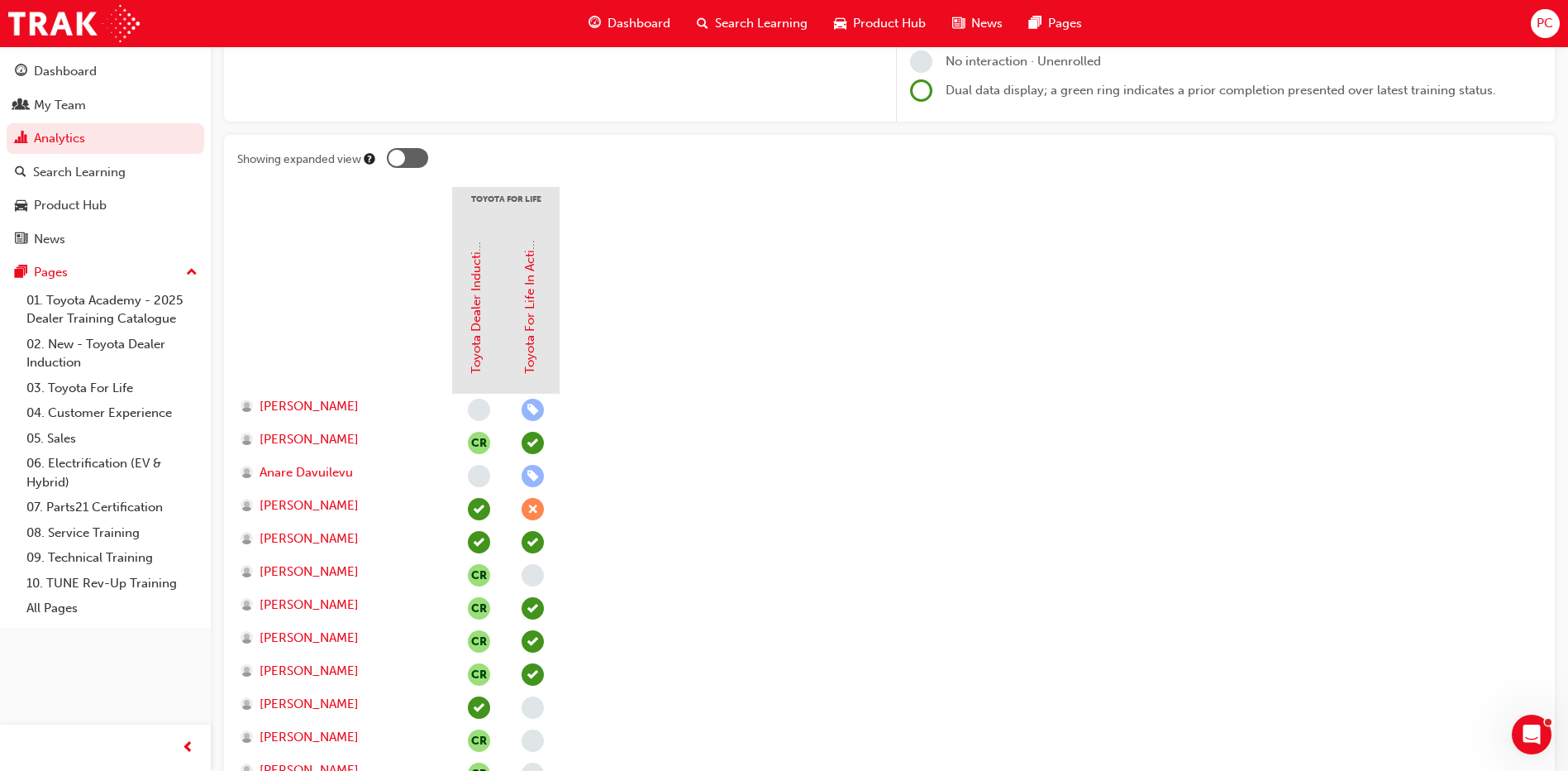
click at [538, 414] on span "learningRecordVerb_ENROLL-icon" at bounding box center [532, 410] width 23 height 23
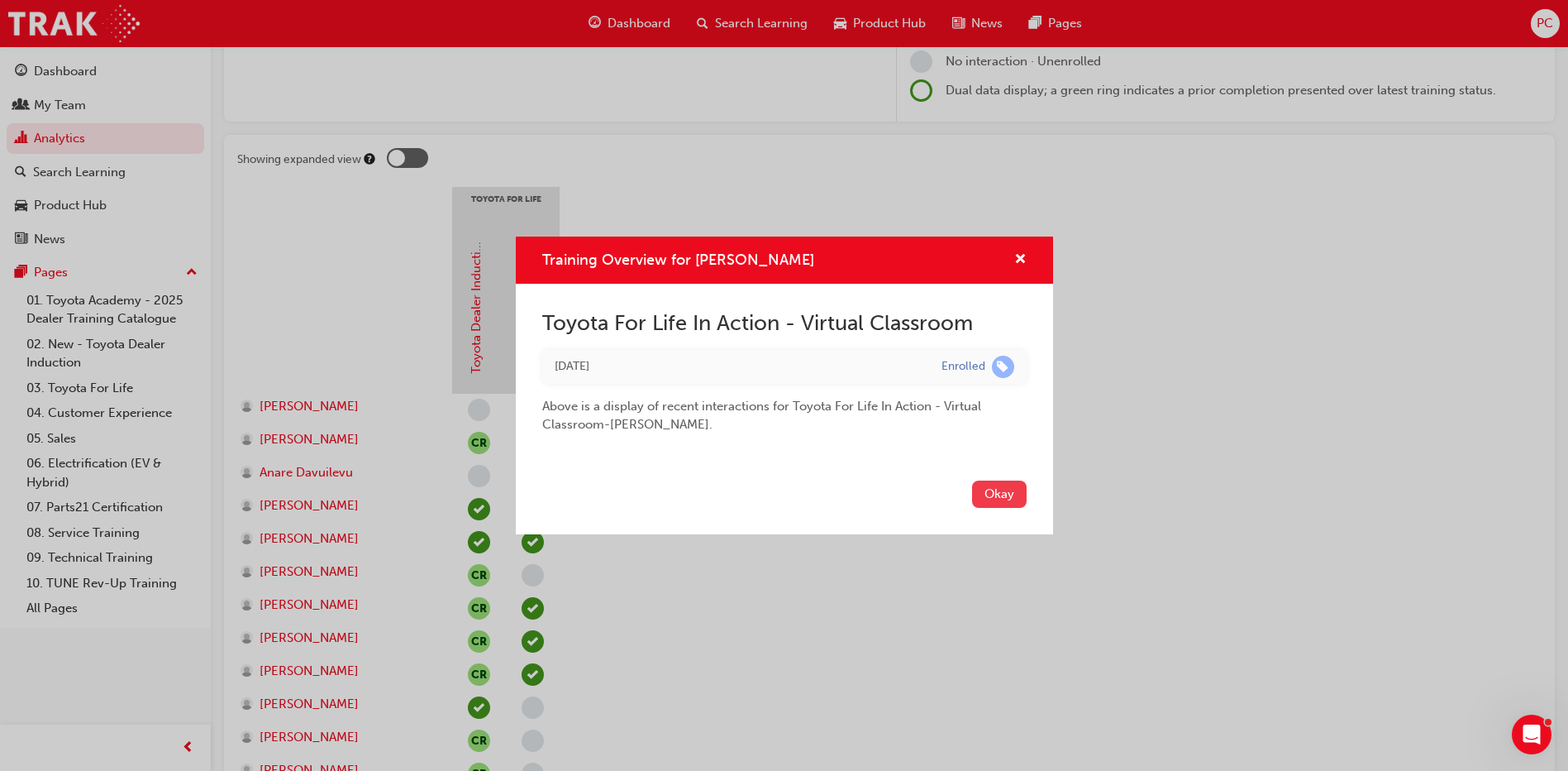
click at [1011, 489] on button "Okay" at bounding box center [999, 494] width 54 height 28
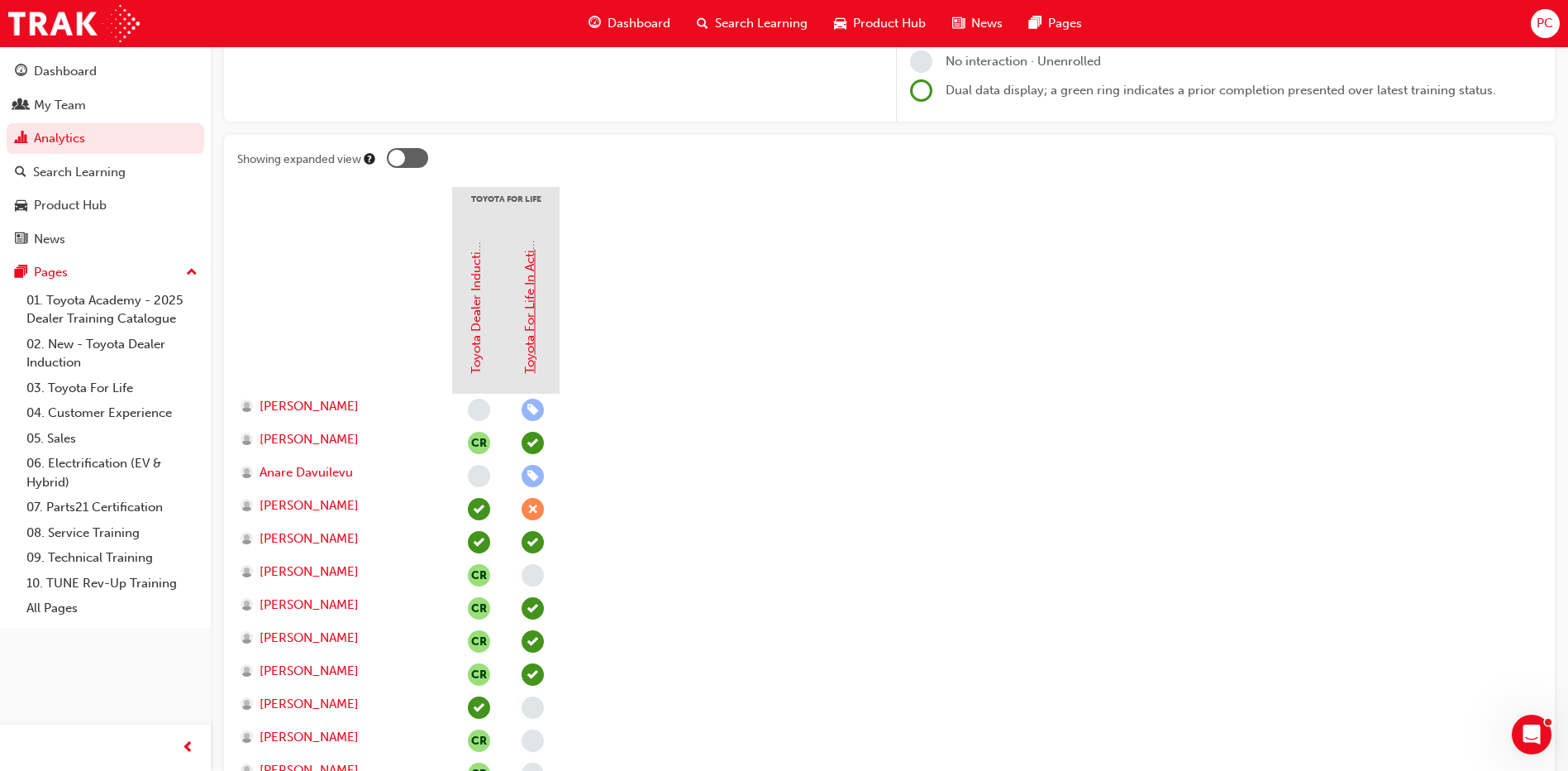
click at [535, 328] on link "Toyota For Life In Action - Virtual Classroom" at bounding box center [530, 247] width 15 height 254
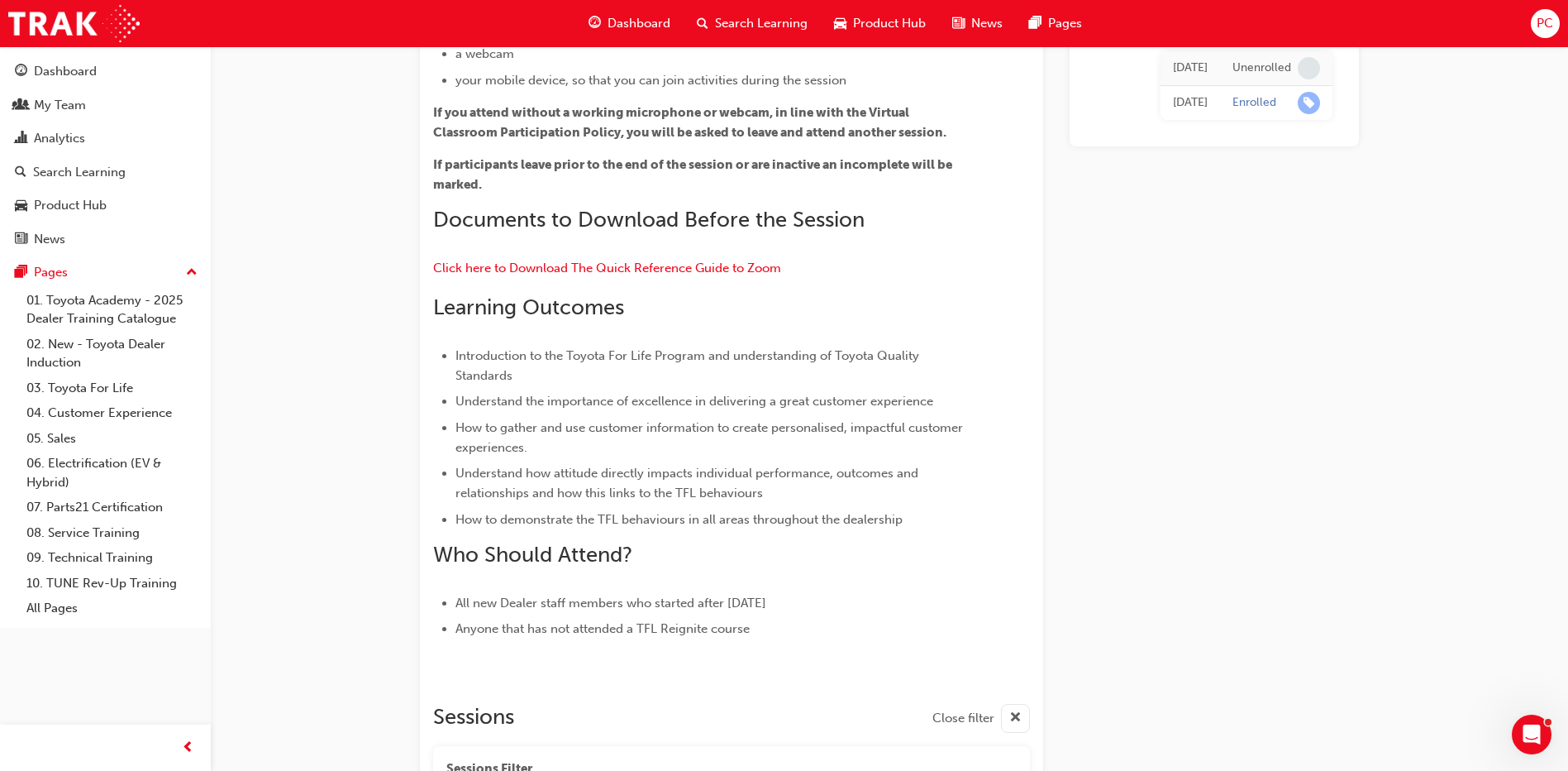
scroll to position [1310, 0]
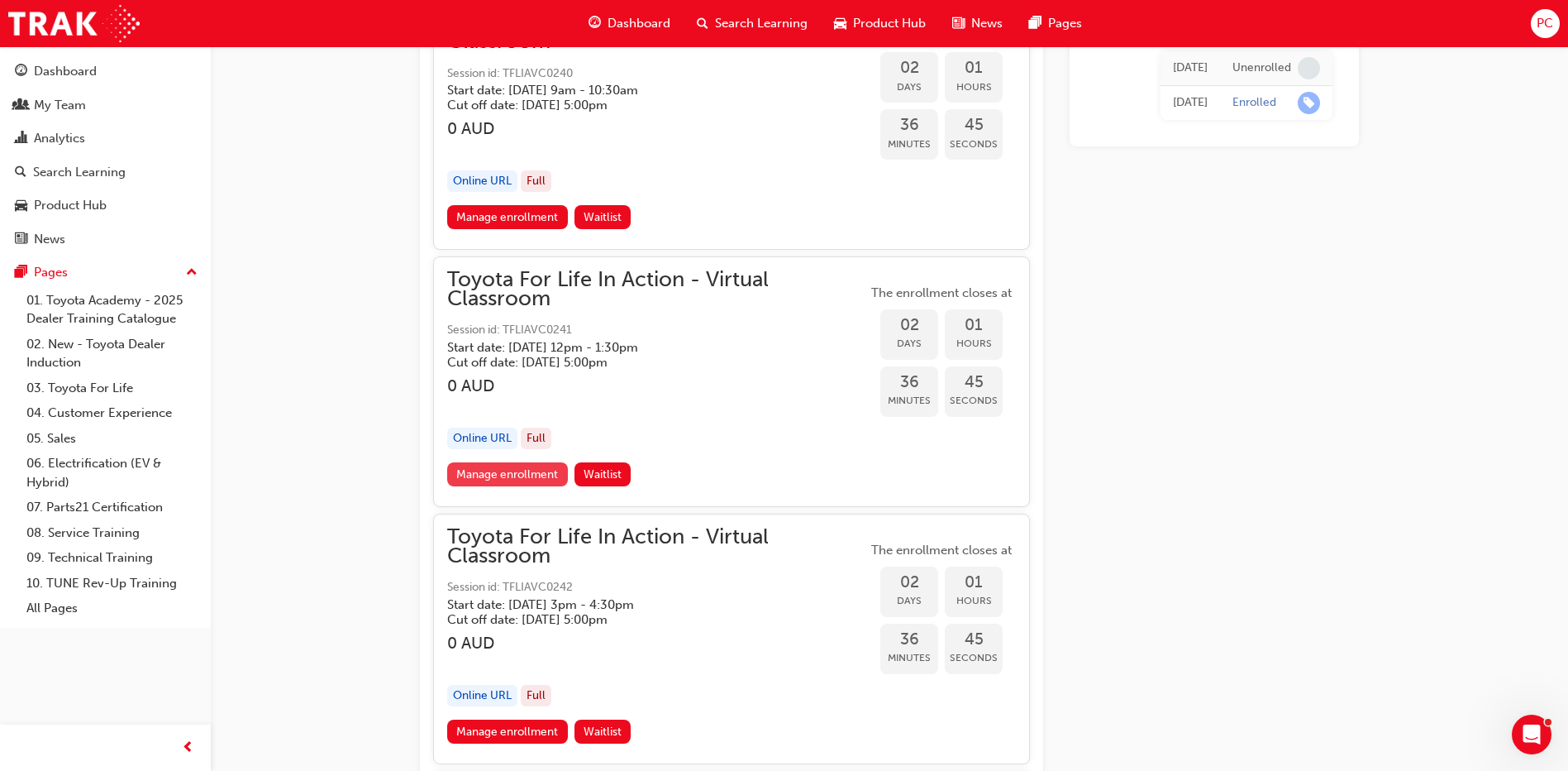
click at [525, 467] on link "Manage enrollment" at bounding box center [507, 474] width 120 height 24
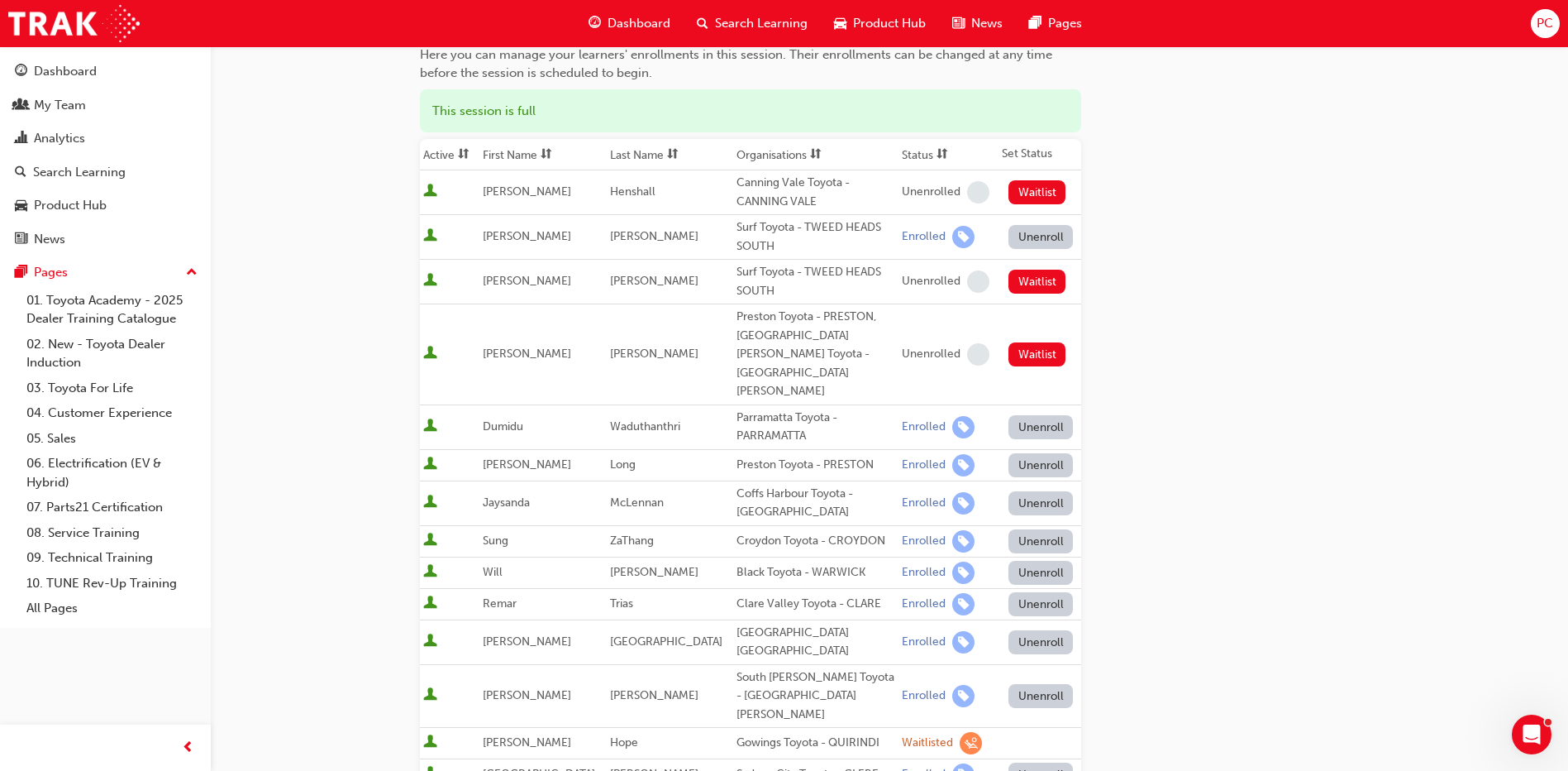
scroll to position [166, 0]
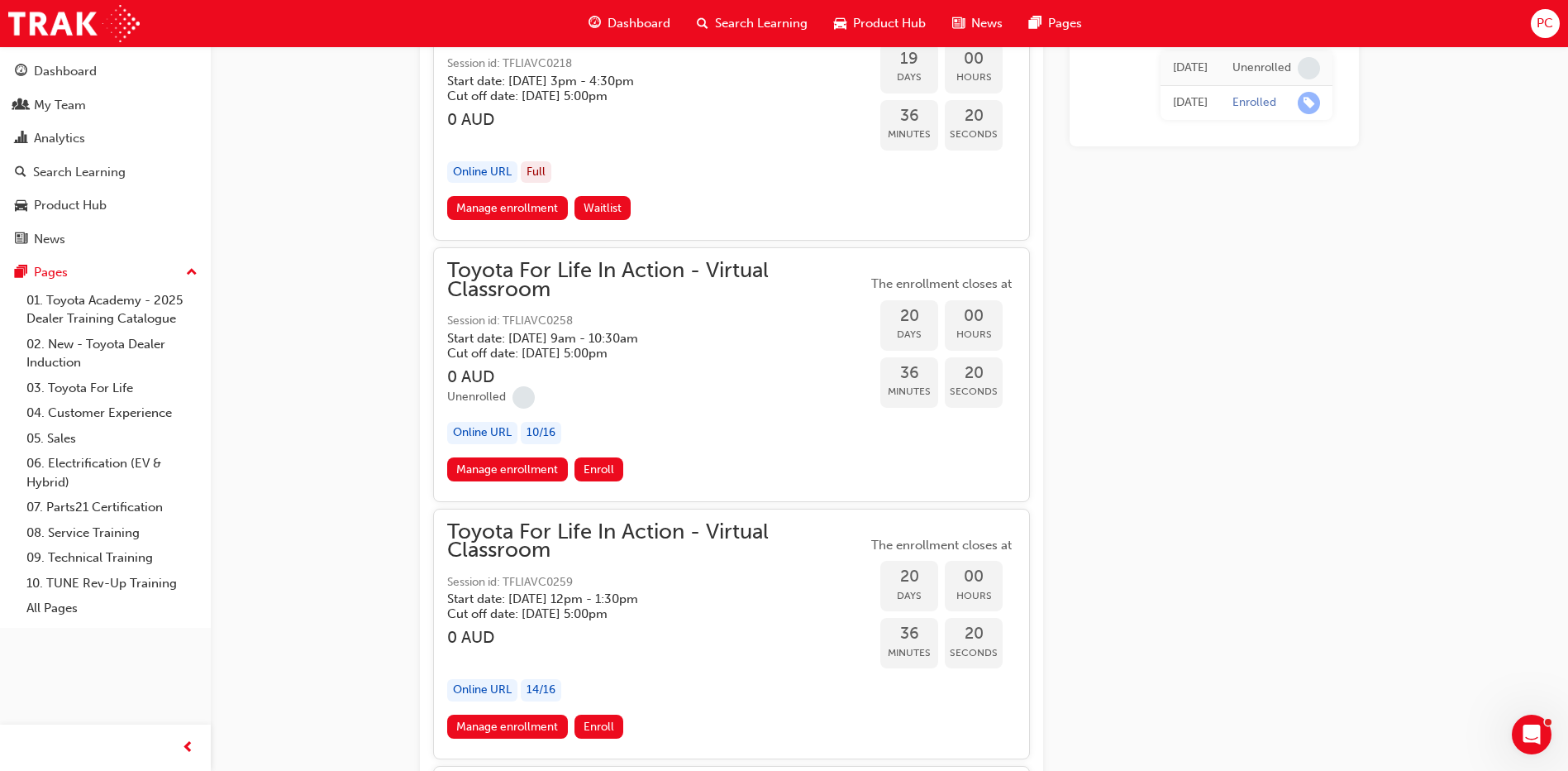
scroll to position [11178, 0]
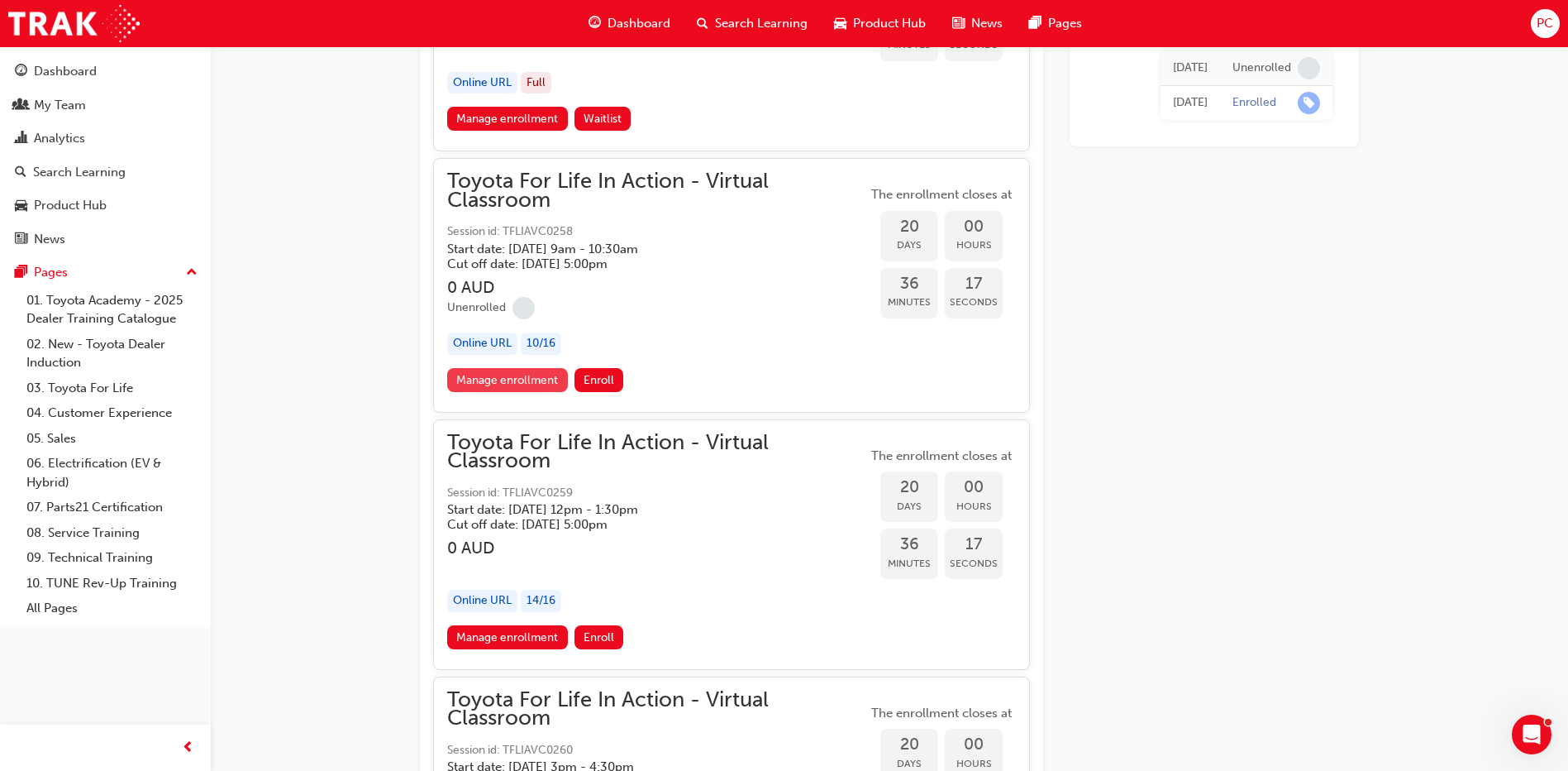
click at [535, 373] on link "Manage enrollment" at bounding box center [507, 380] width 120 height 24
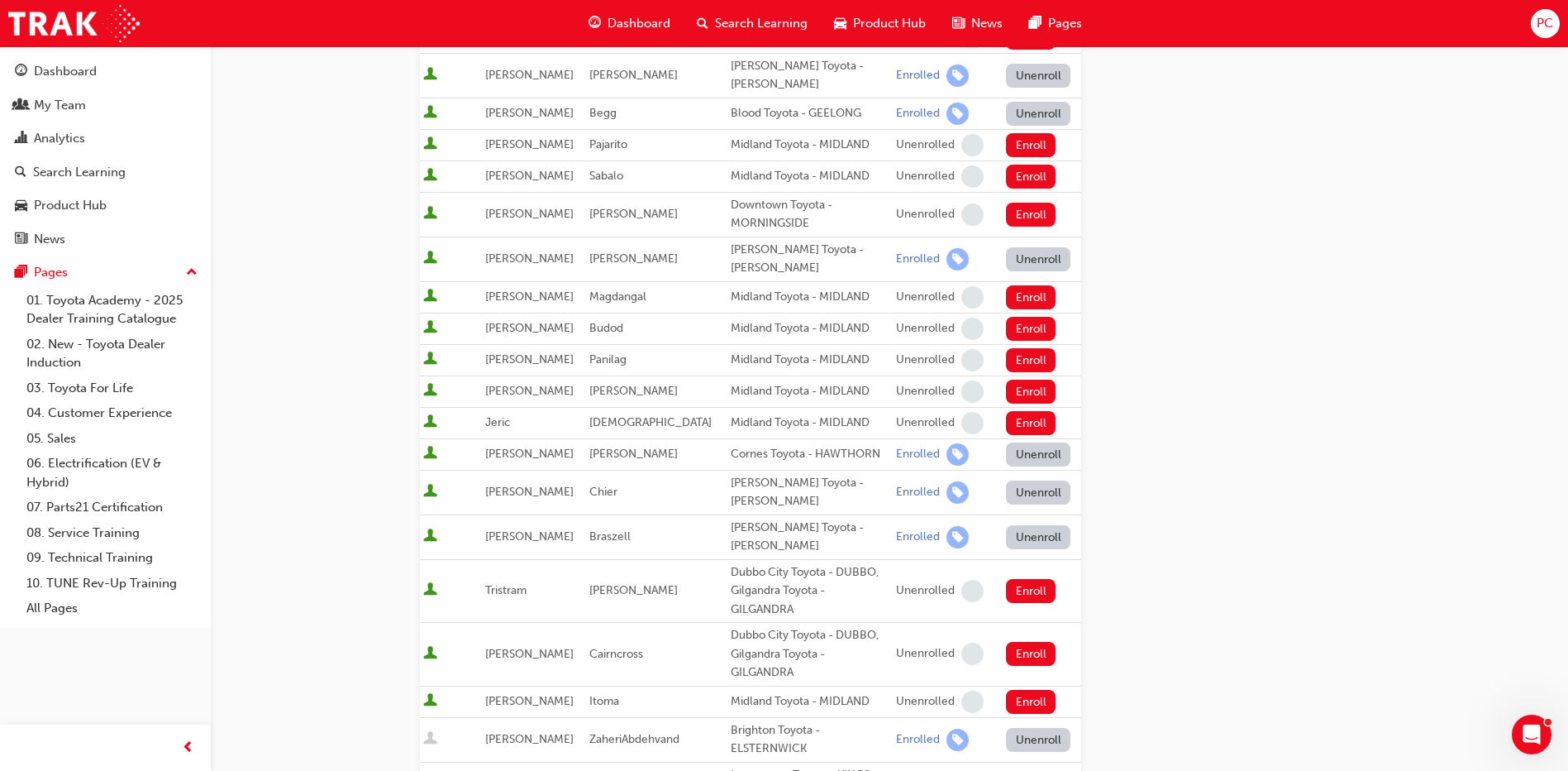
scroll to position [661, 0]
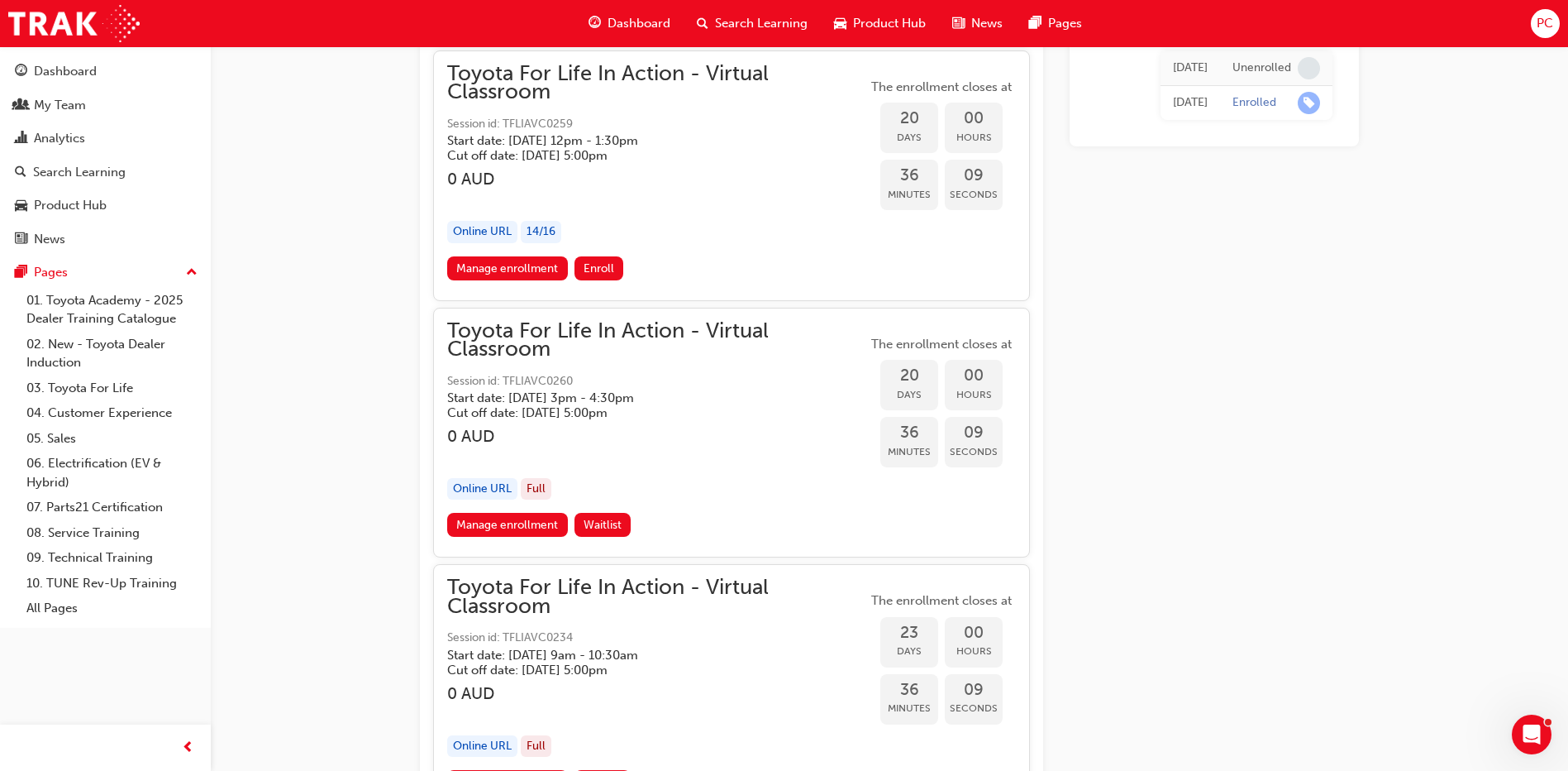
scroll to position [11592, 0]
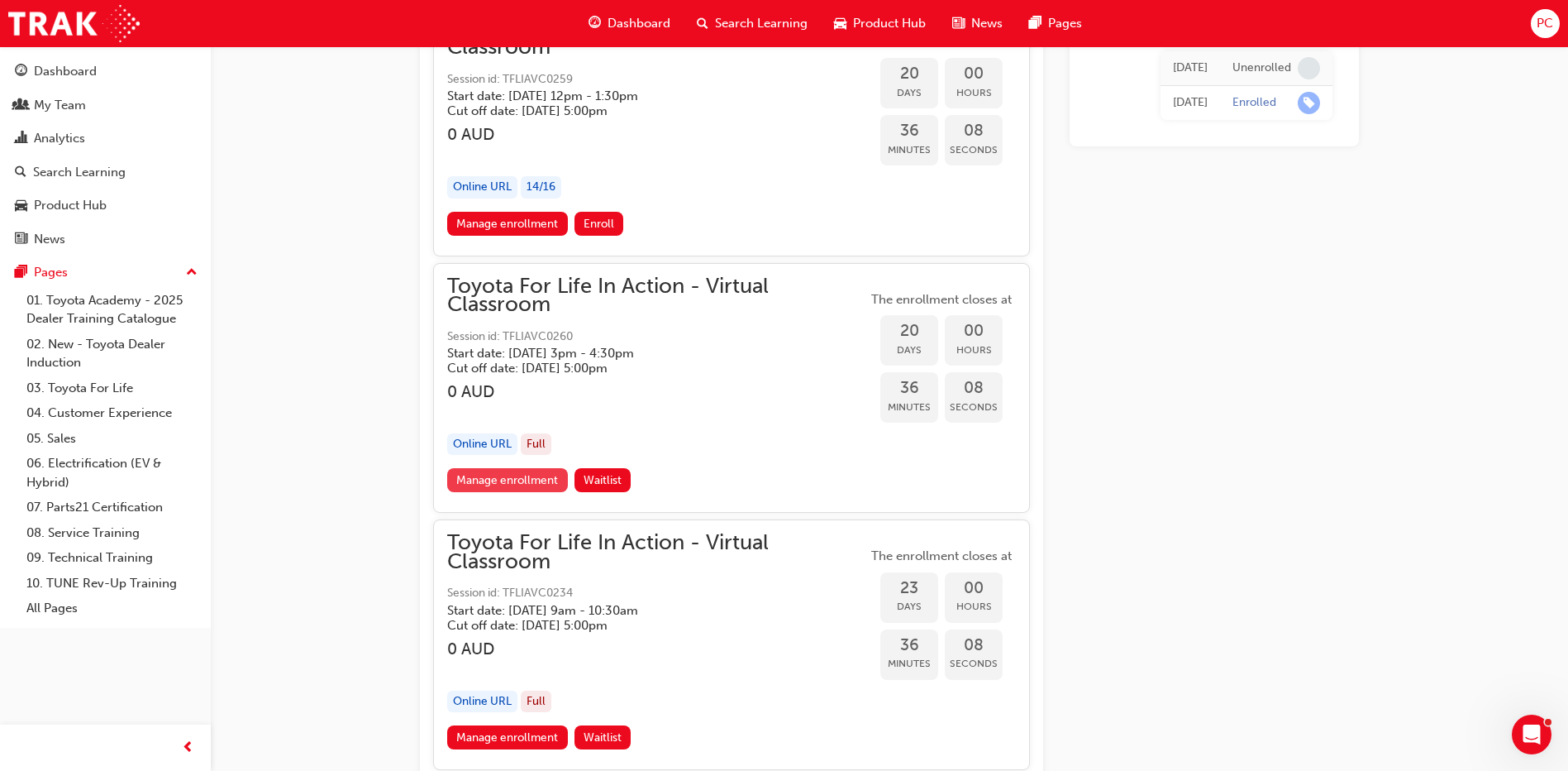
click at [532, 478] on link "Manage enrollment" at bounding box center [507, 480] width 120 height 24
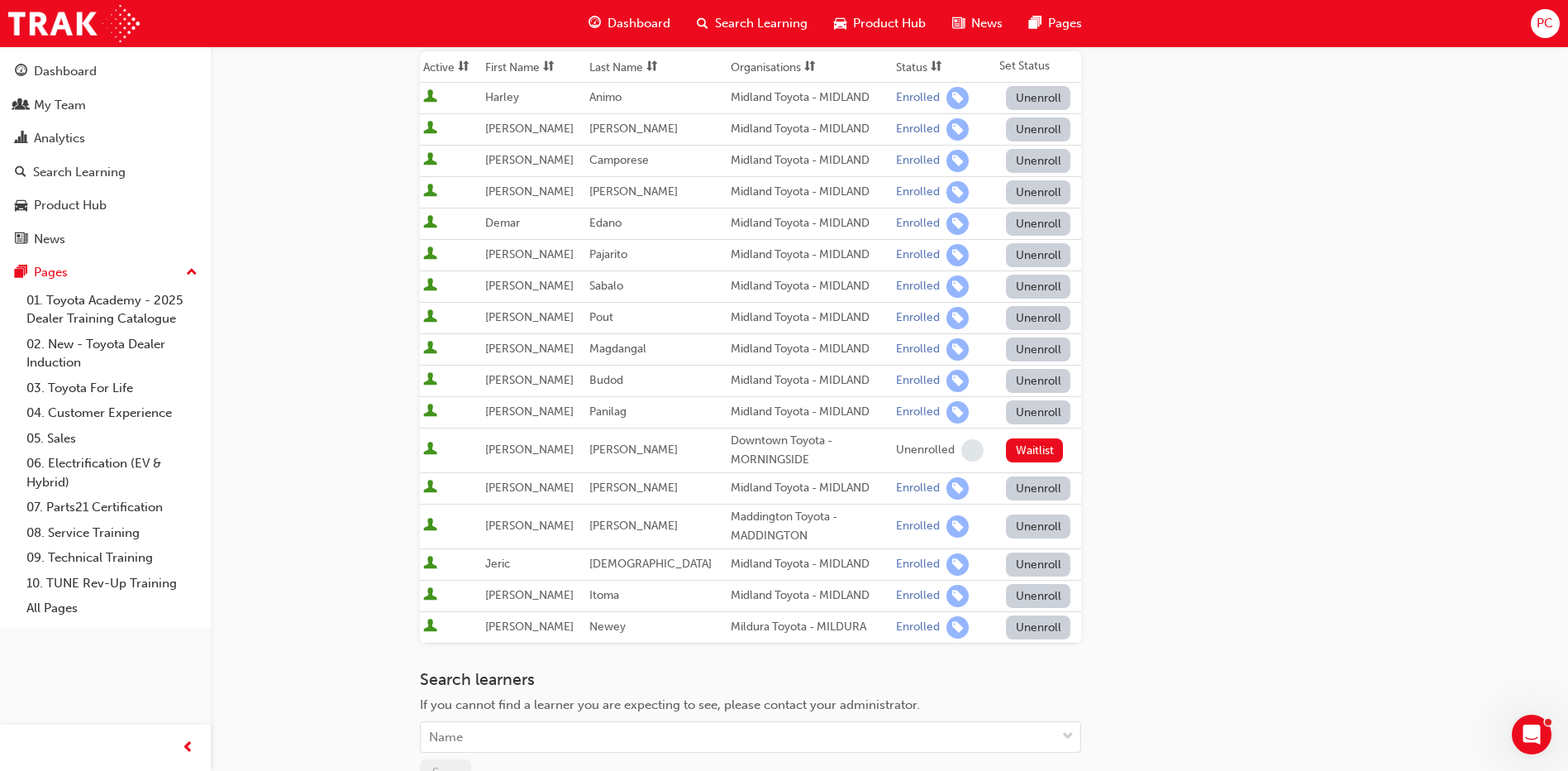
scroll to position [248, 0]
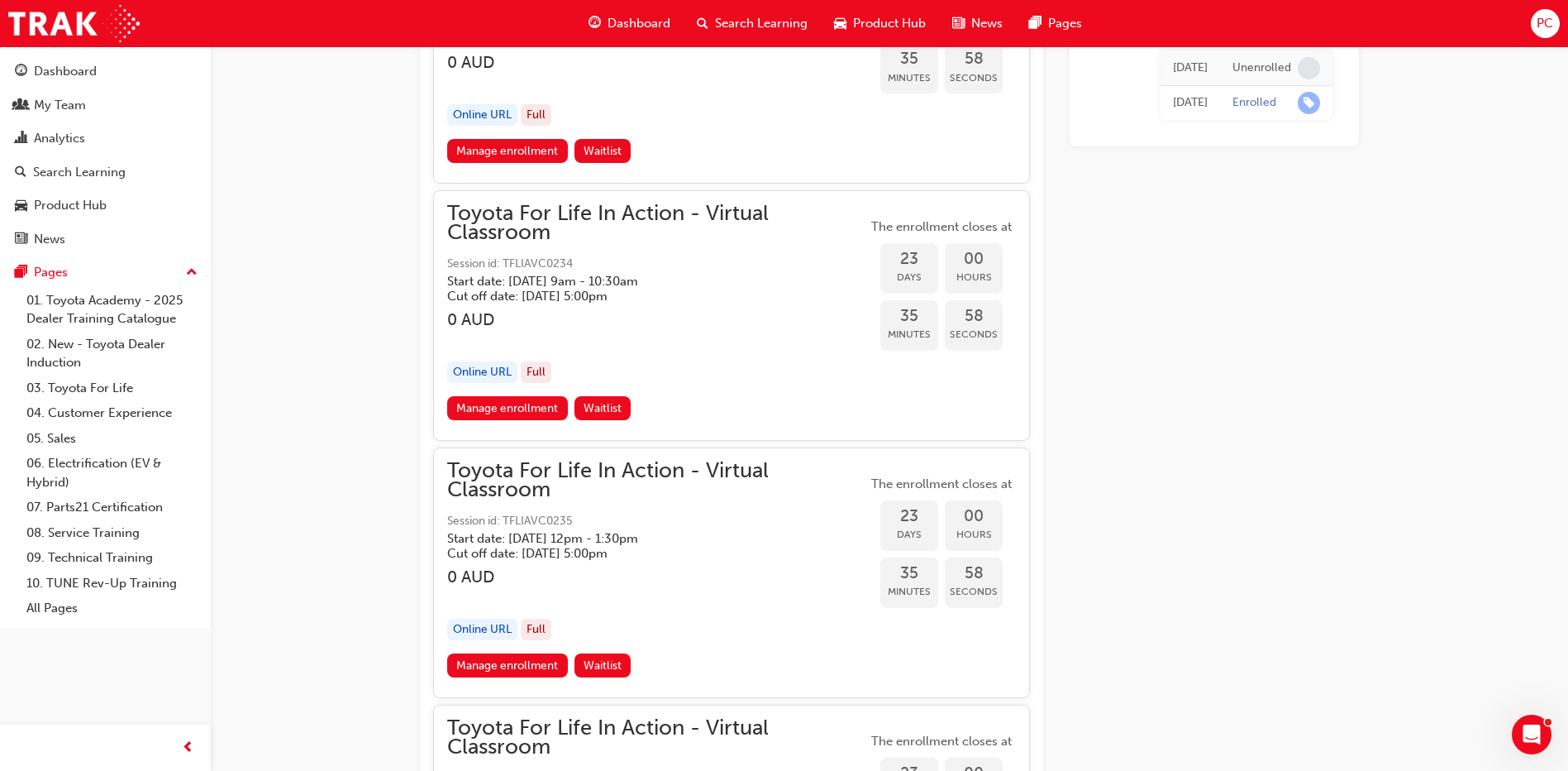
scroll to position [11922, 0]
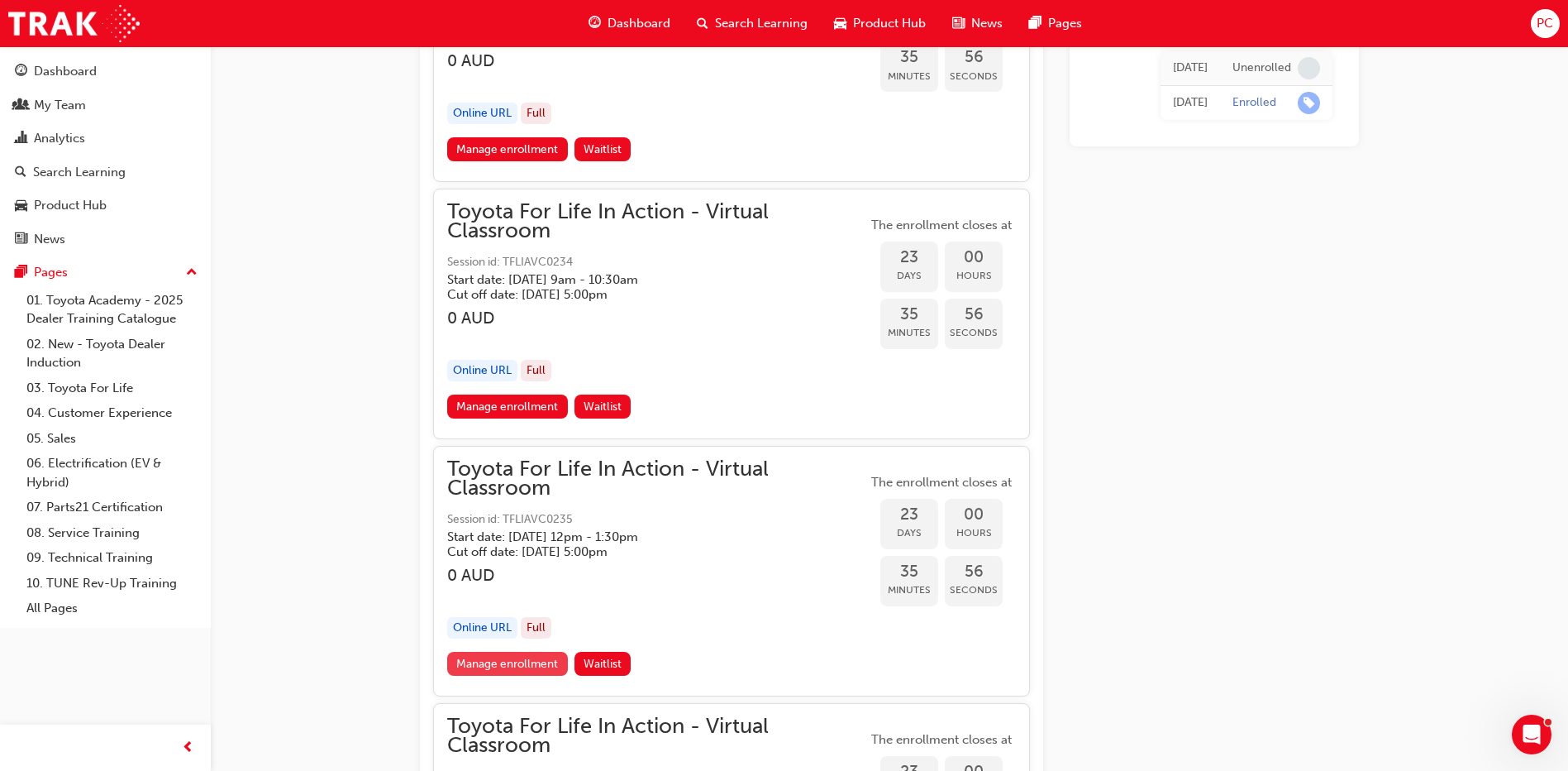
click at [512, 657] on link "Manage enrollment" at bounding box center [507, 663] width 120 height 24
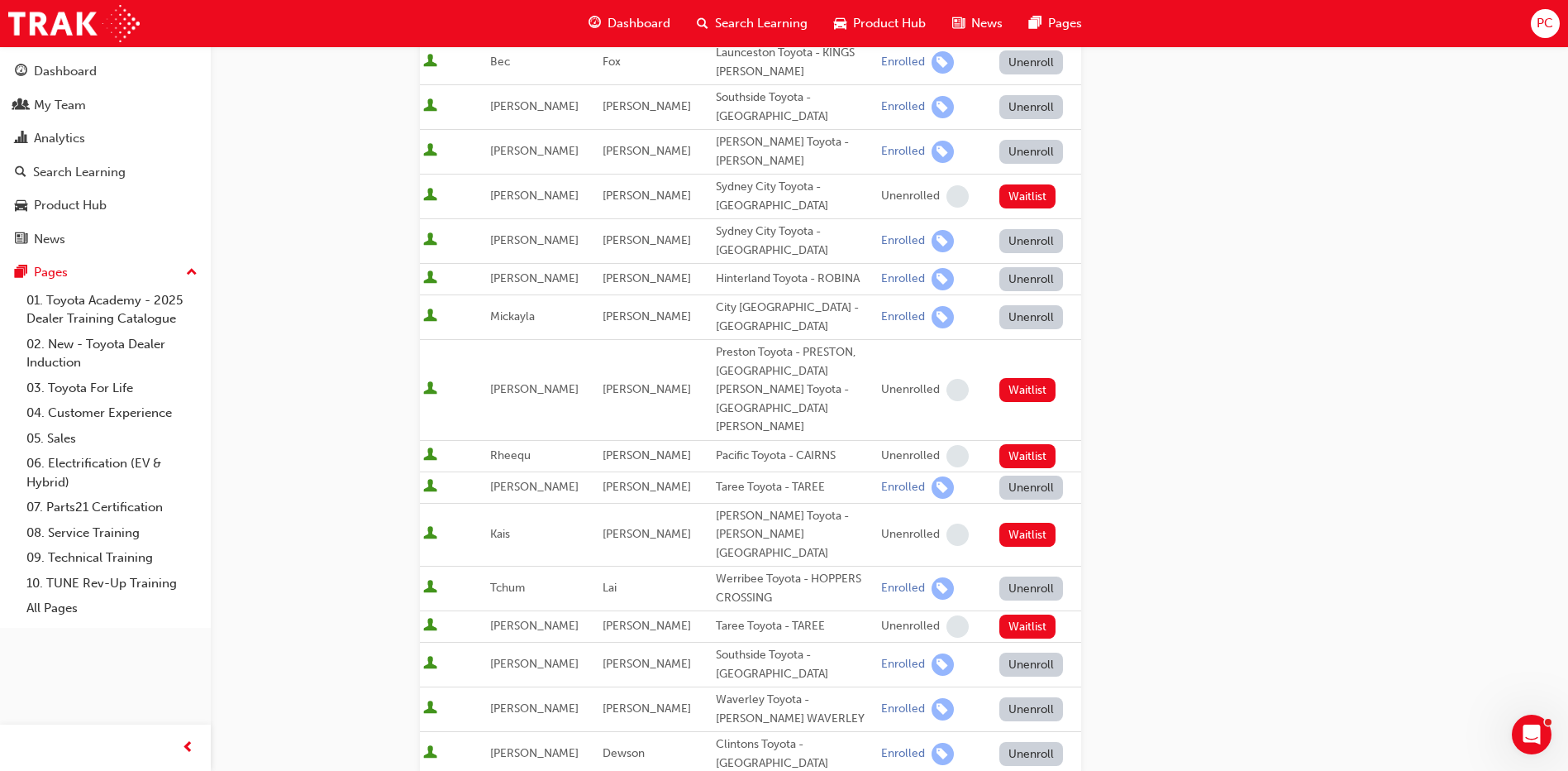
scroll to position [661, 0]
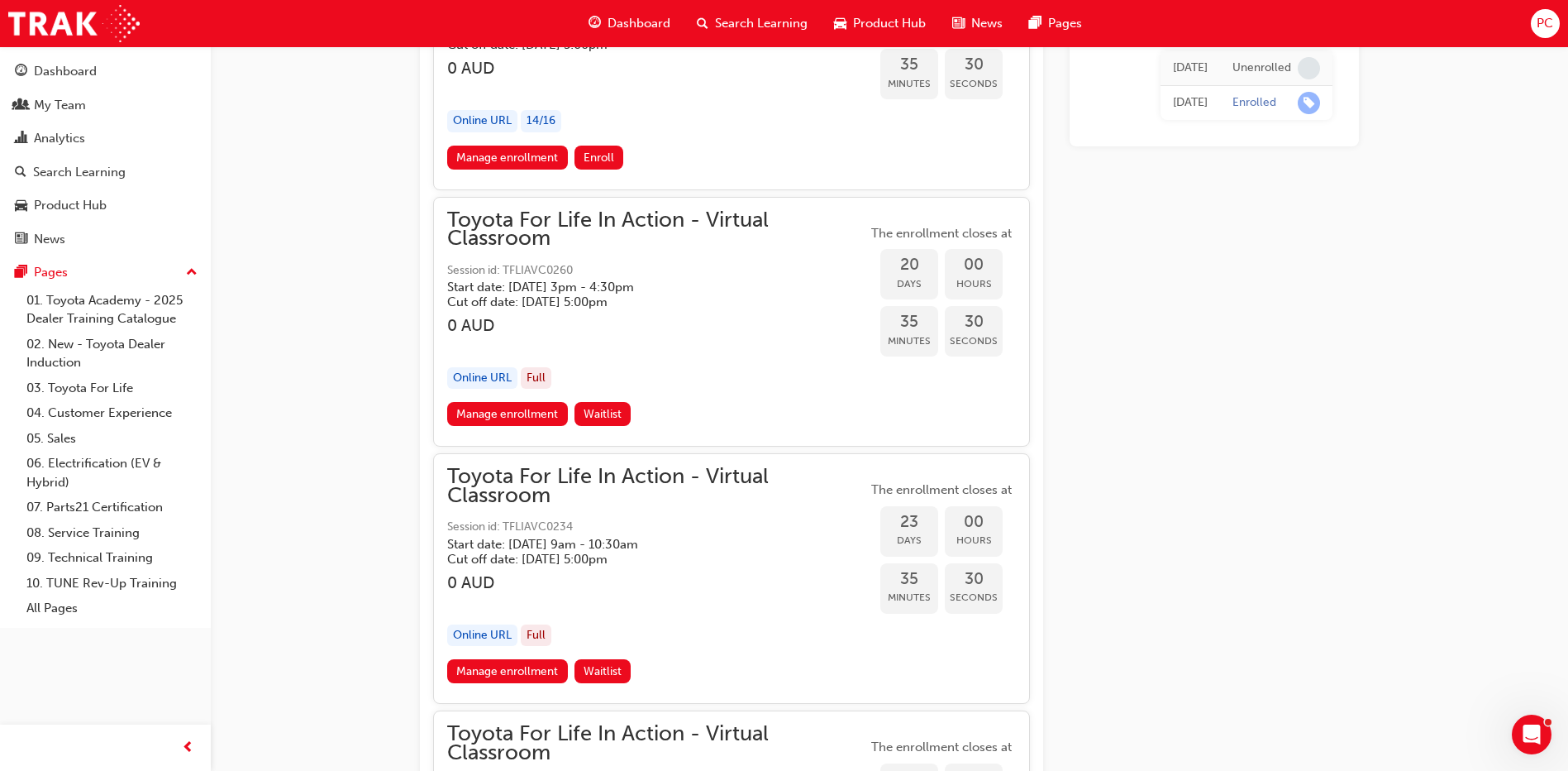
scroll to position [11592, 0]
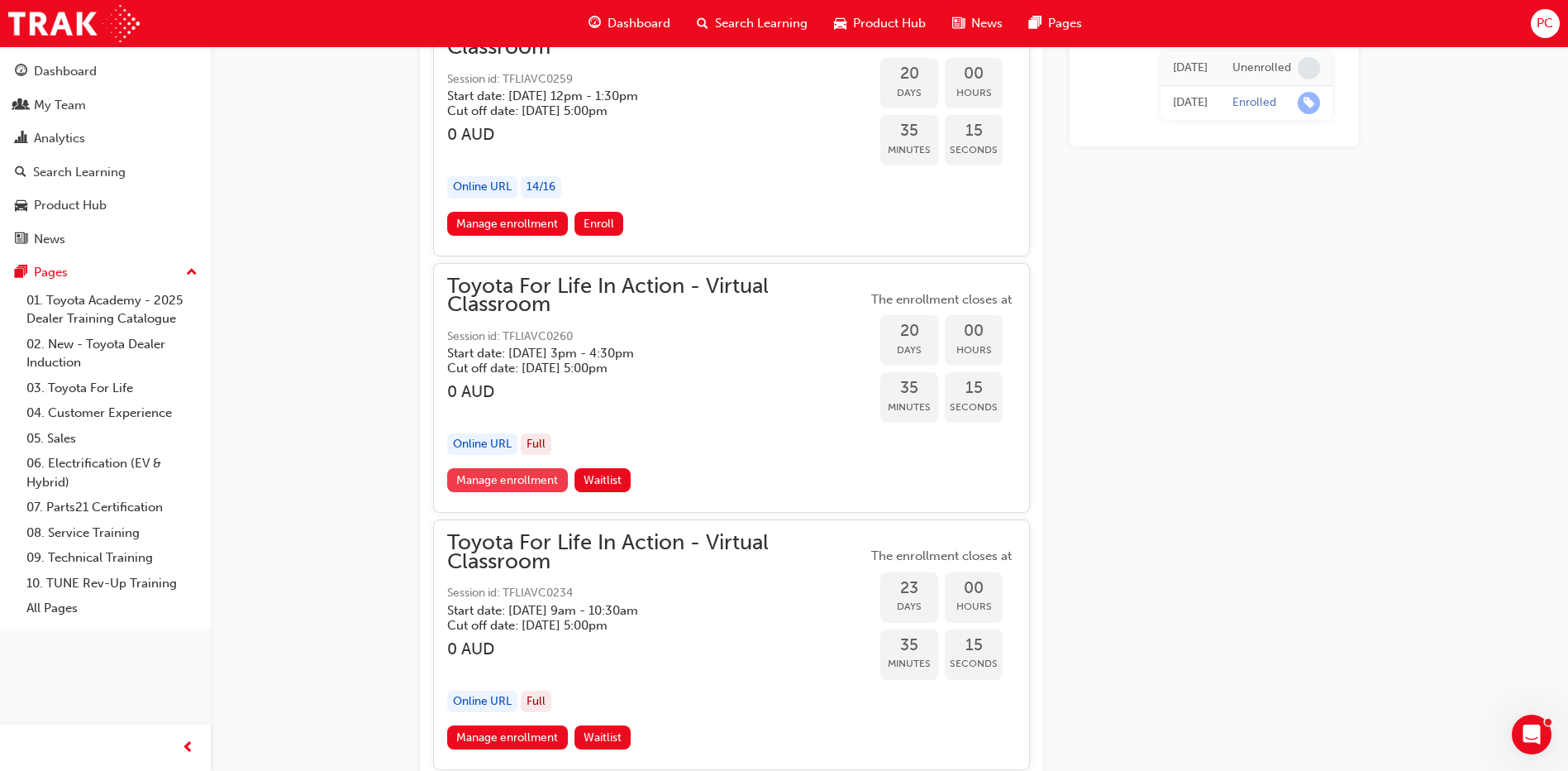
click at [540, 482] on link "Manage enrollment" at bounding box center [507, 480] width 120 height 24
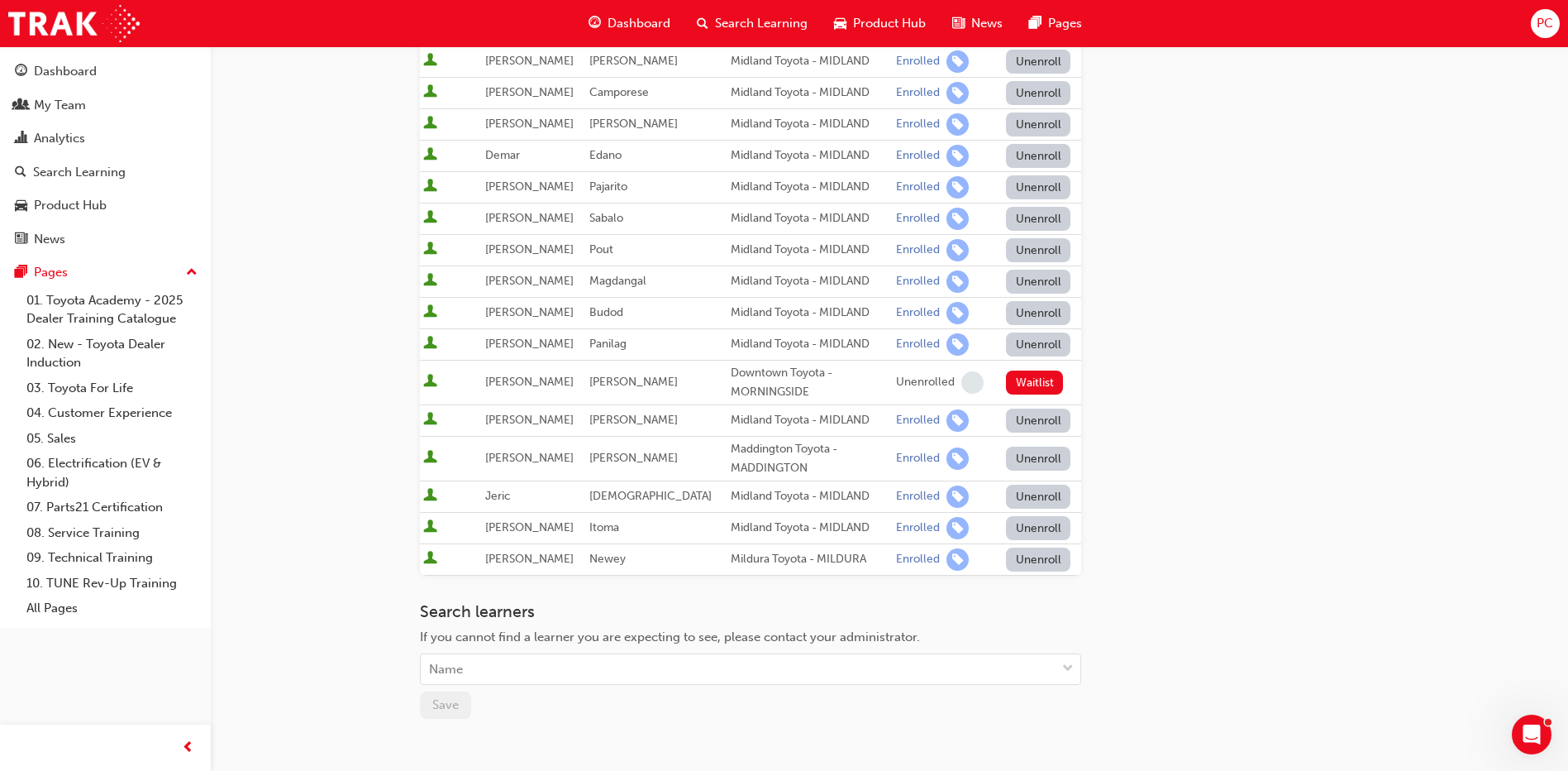
scroll to position [413, 0]
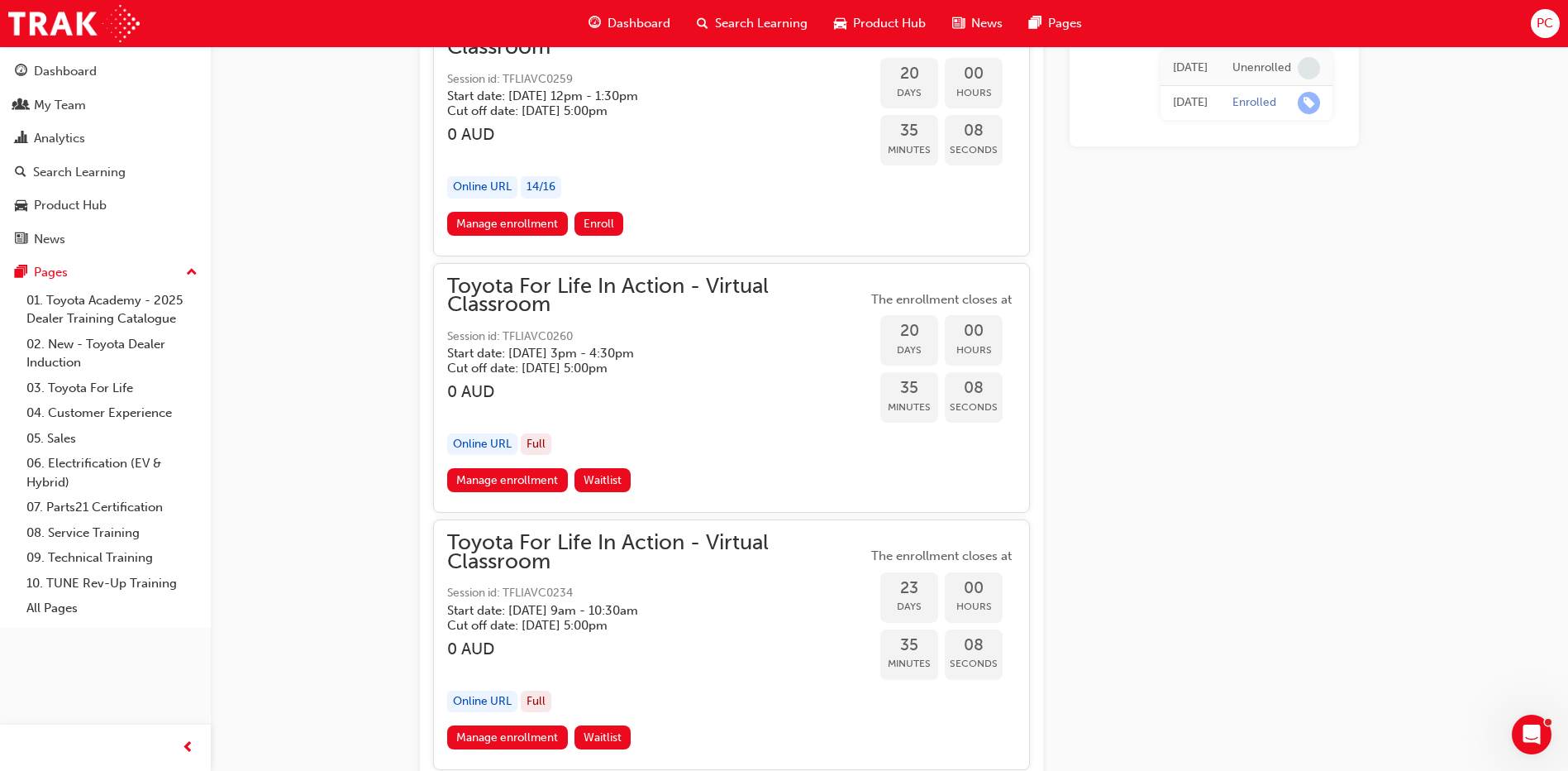
scroll to position [11509, 0]
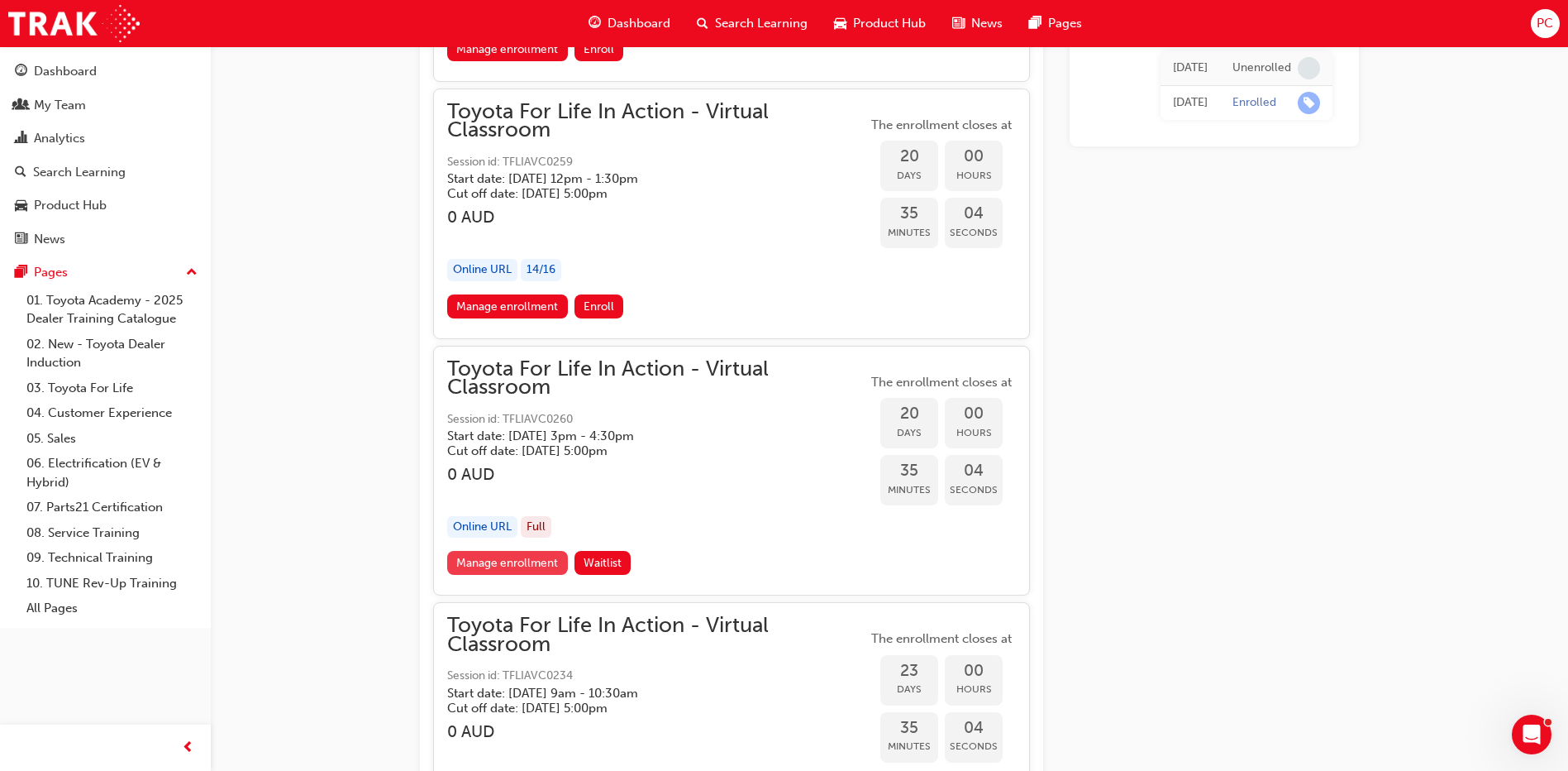
click at [551, 564] on link "Manage enrollment" at bounding box center [507, 563] width 120 height 24
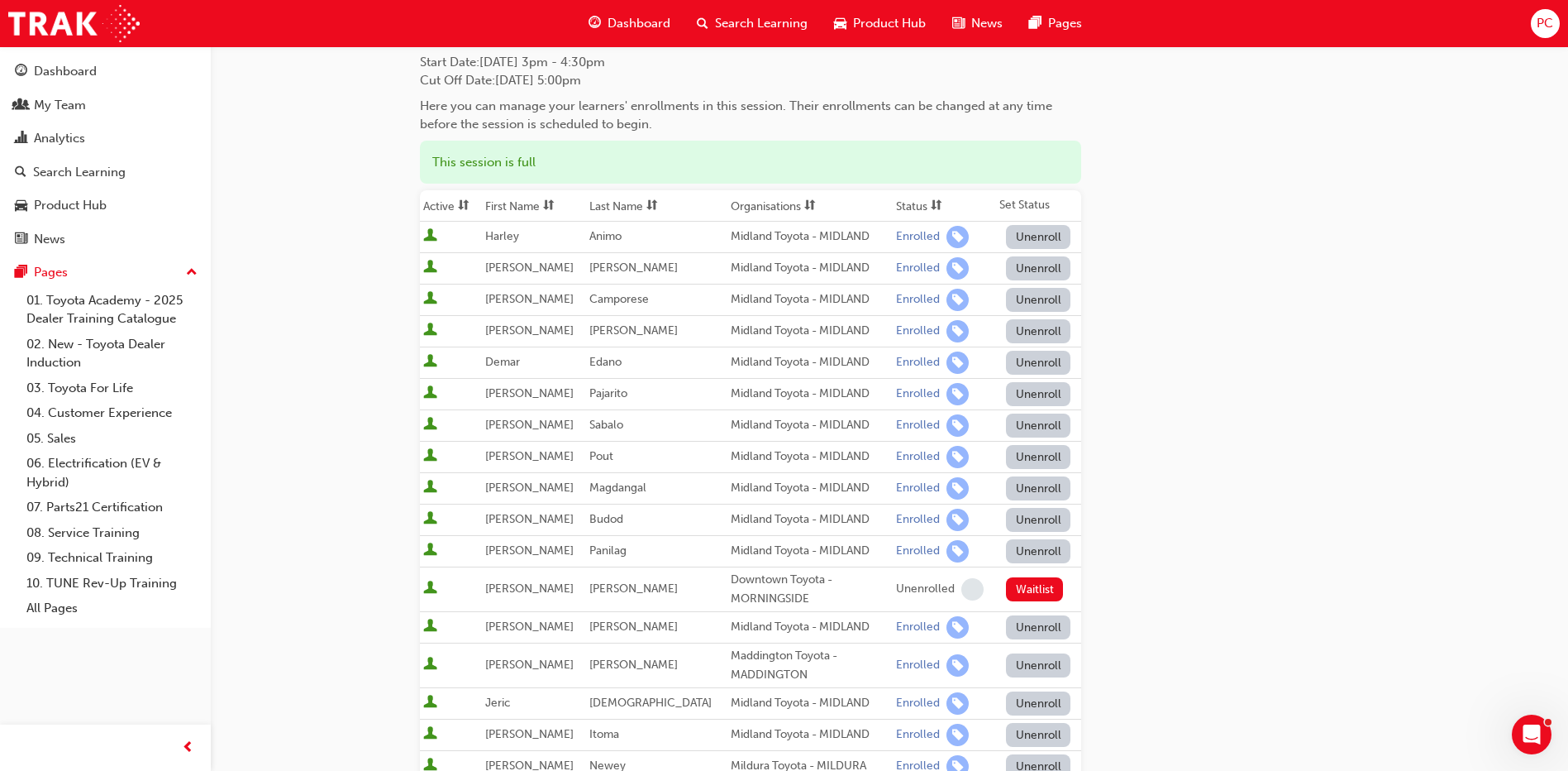
scroll to position [331, 0]
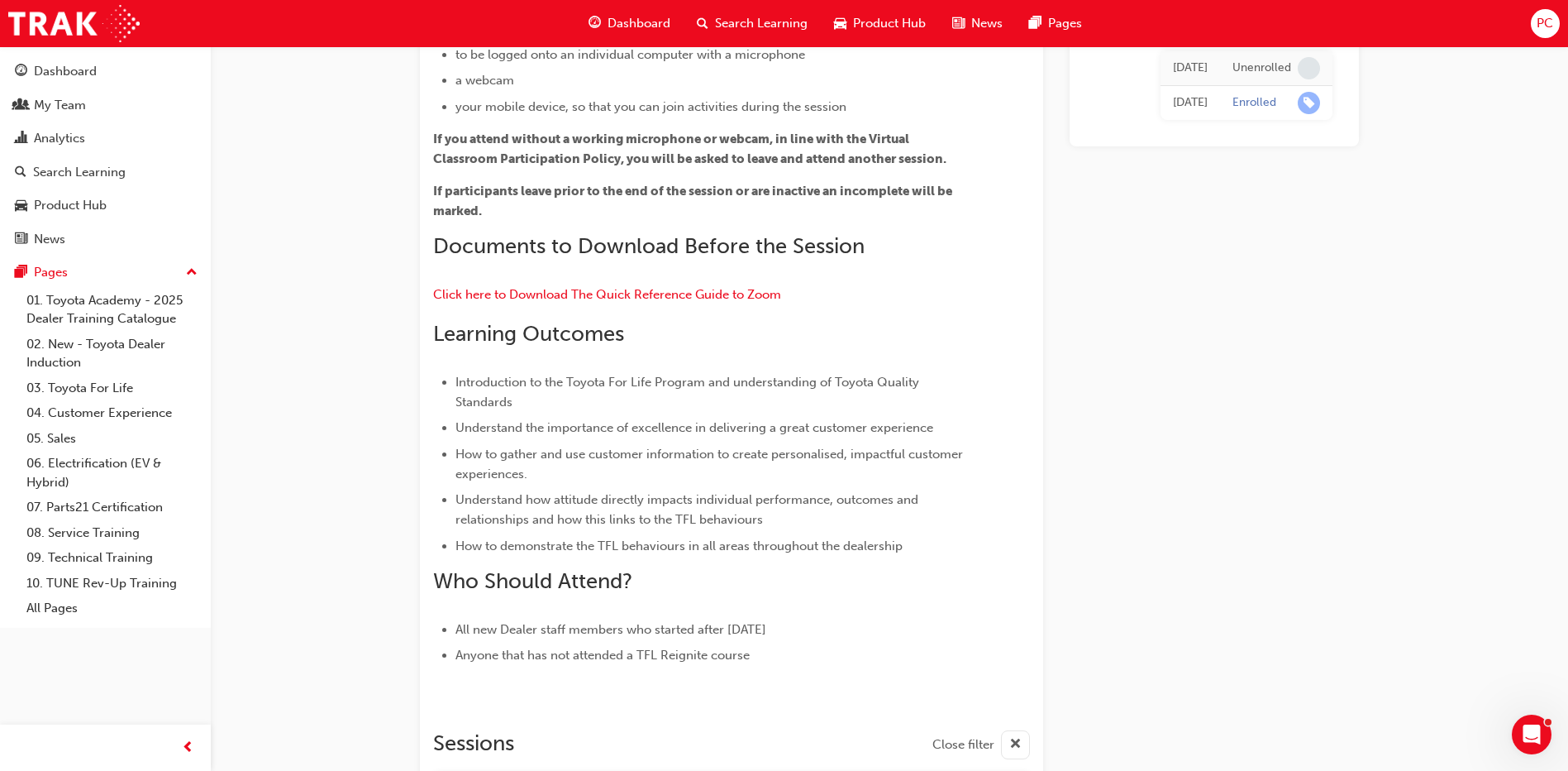
scroll to position [11509, 0]
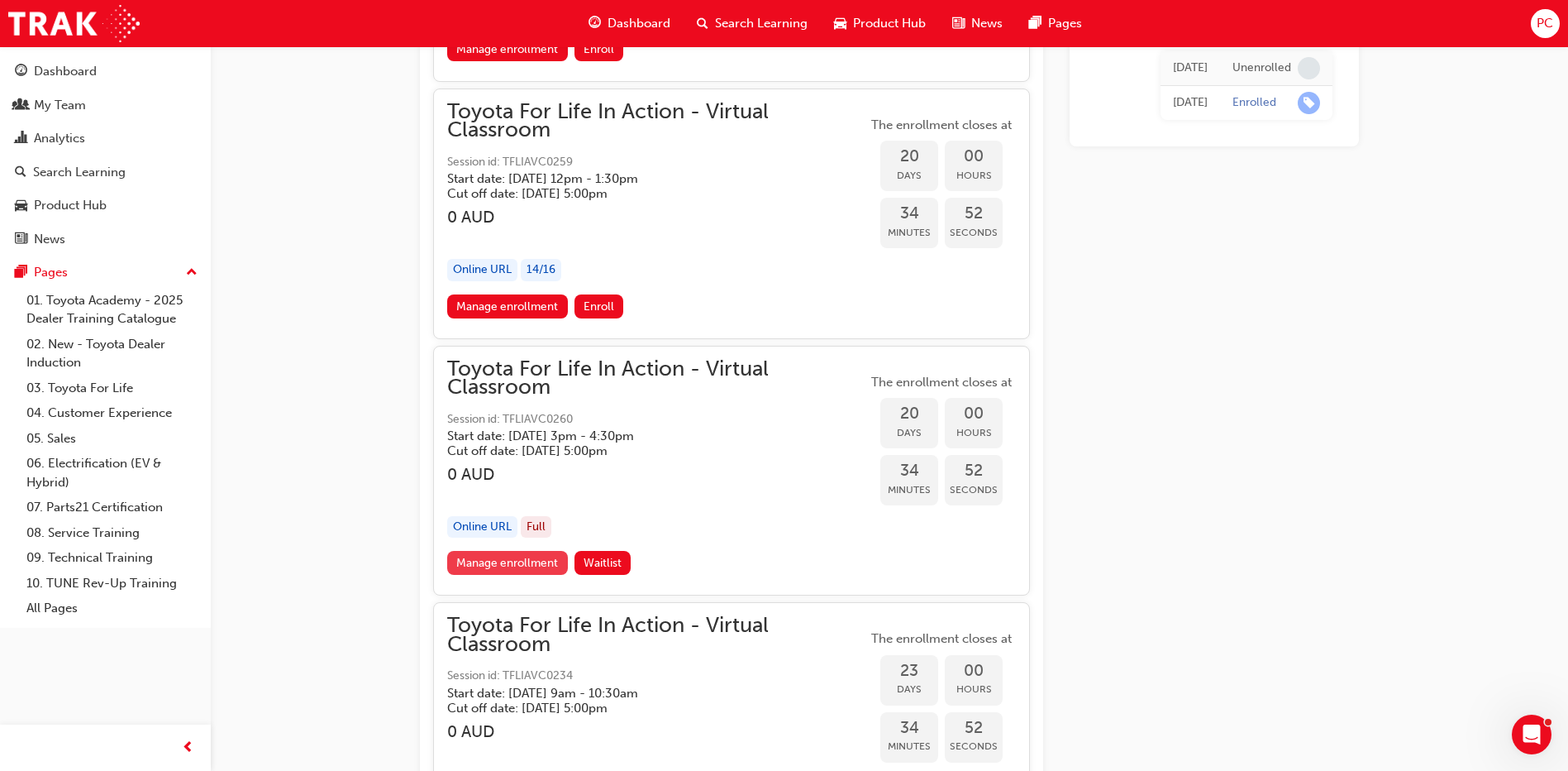
click at [532, 564] on link "Manage enrollment" at bounding box center [507, 563] width 120 height 24
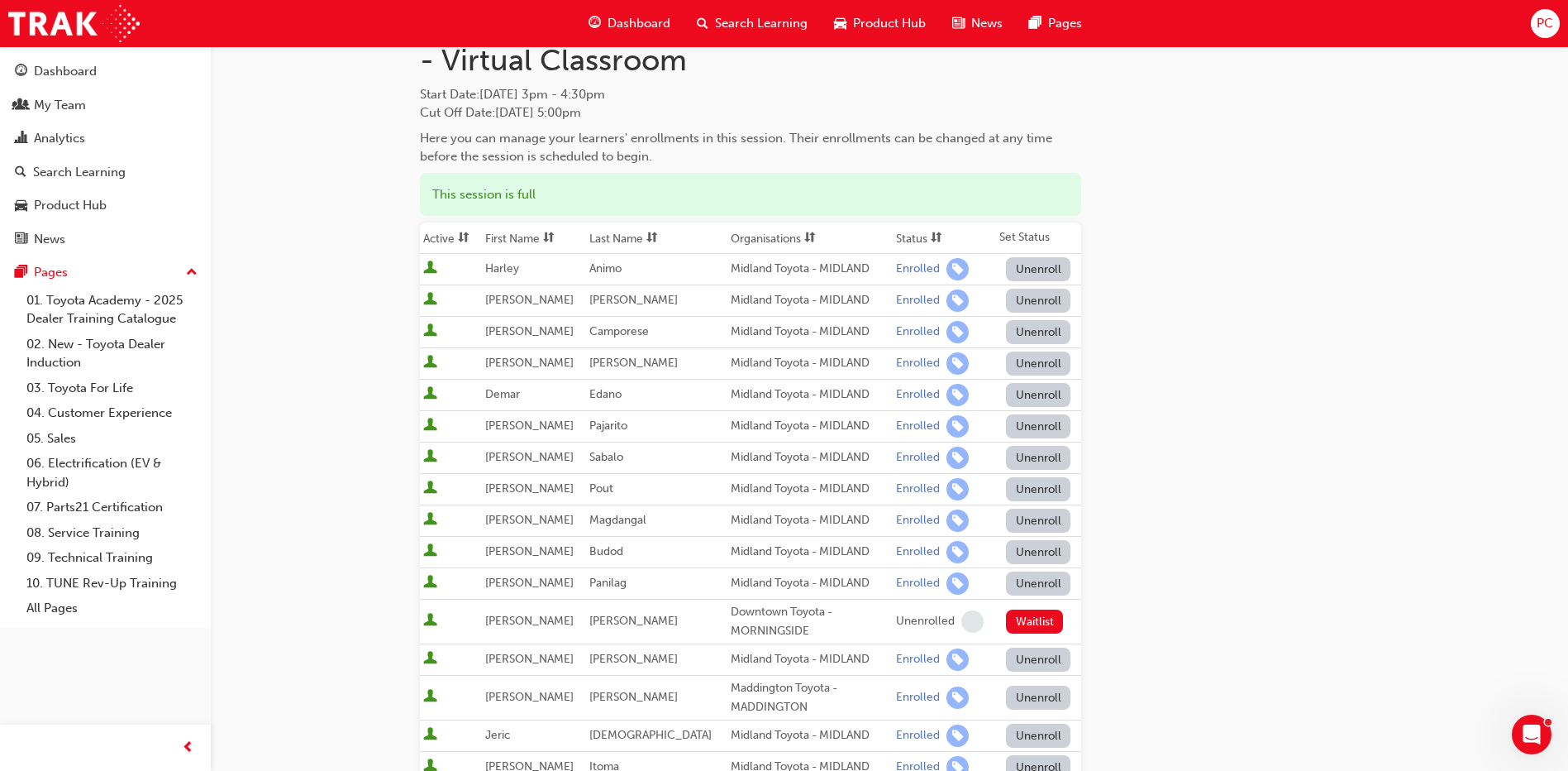
scroll to position [248, 0]
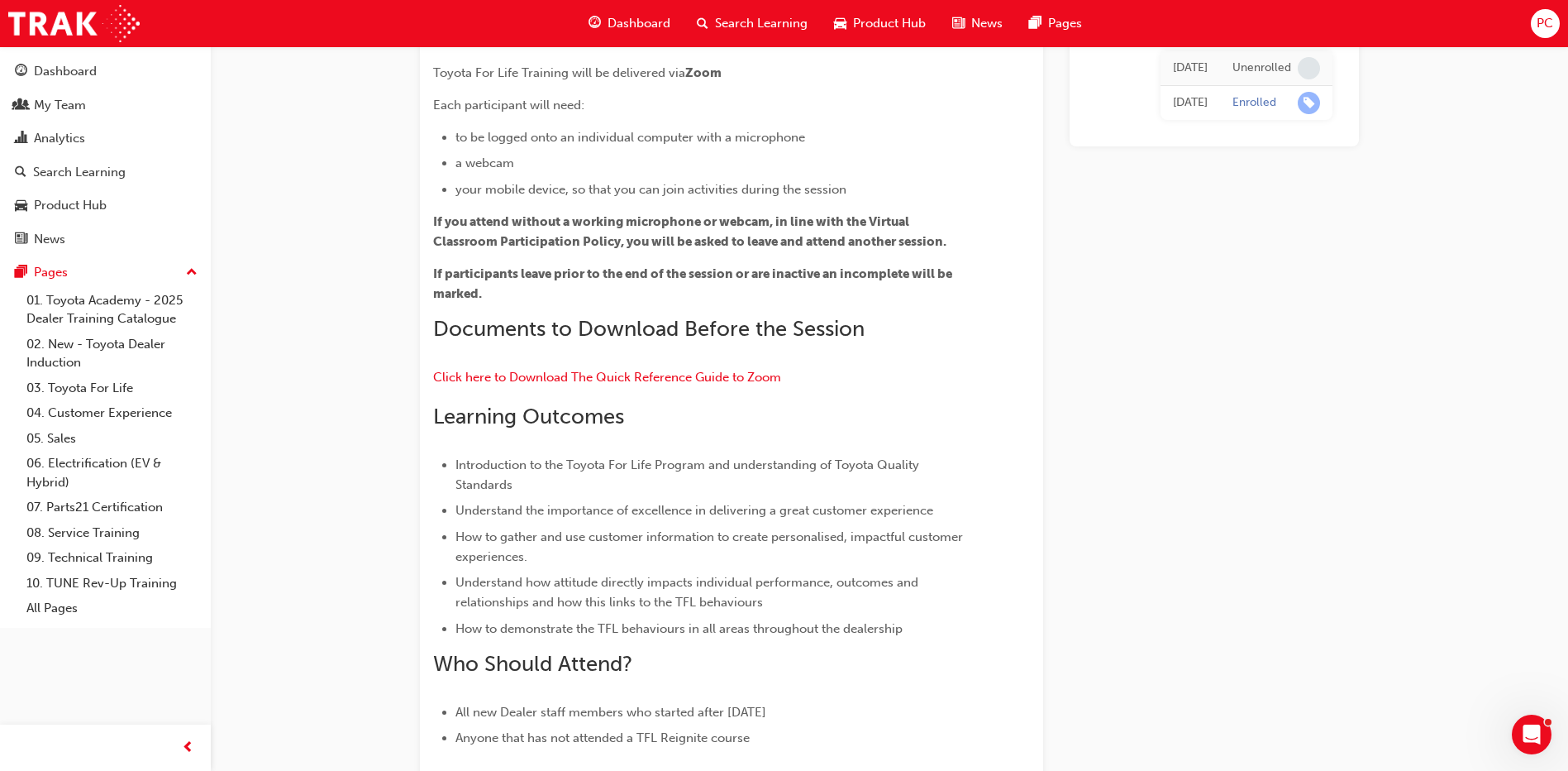
scroll to position [11509, 0]
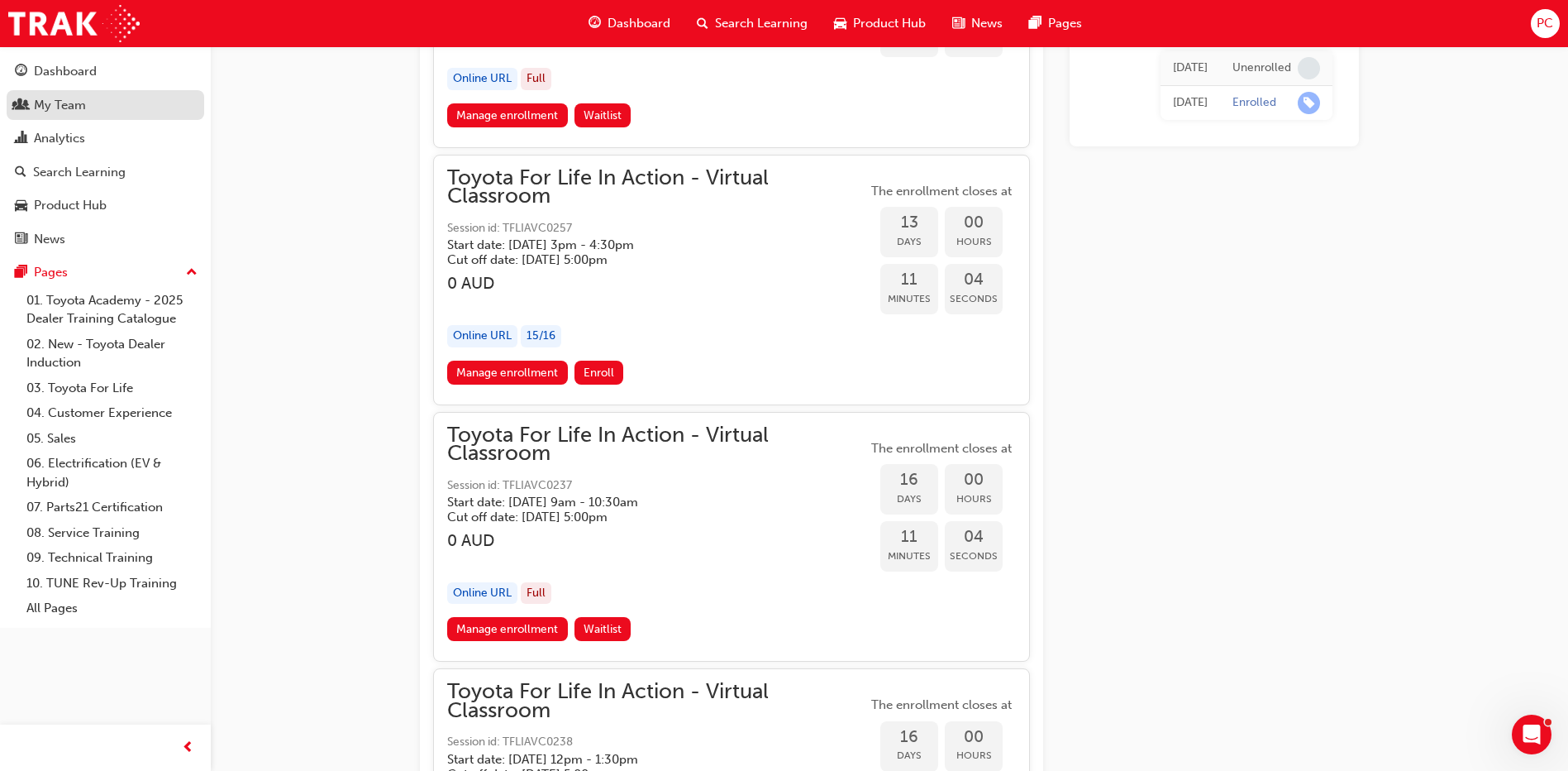
scroll to position [7457, 0]
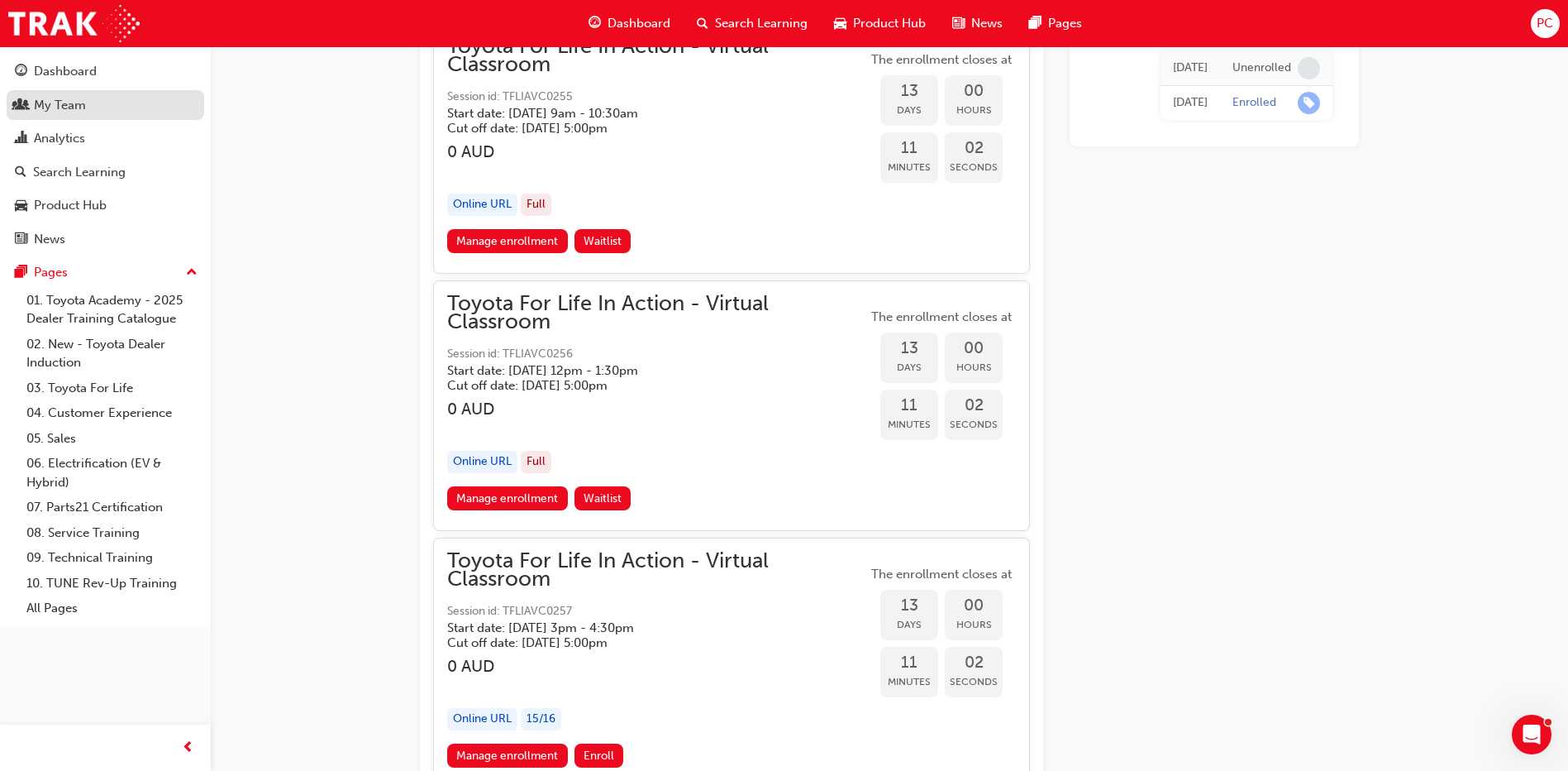
click at [53, 105] on div "My Team" at bounding box center [60, 105] width 52 height 19
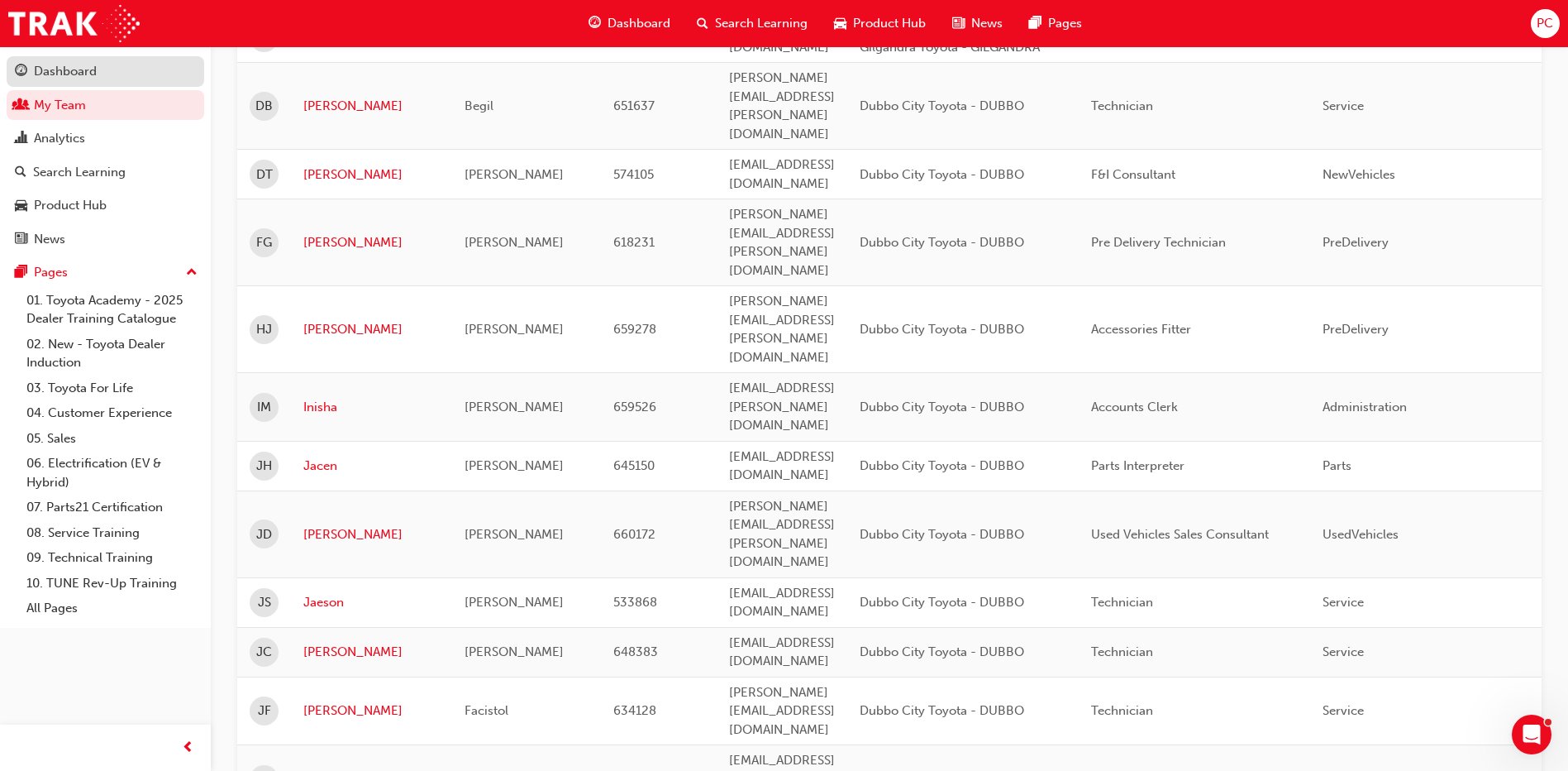
scroll to position [1357, 0]
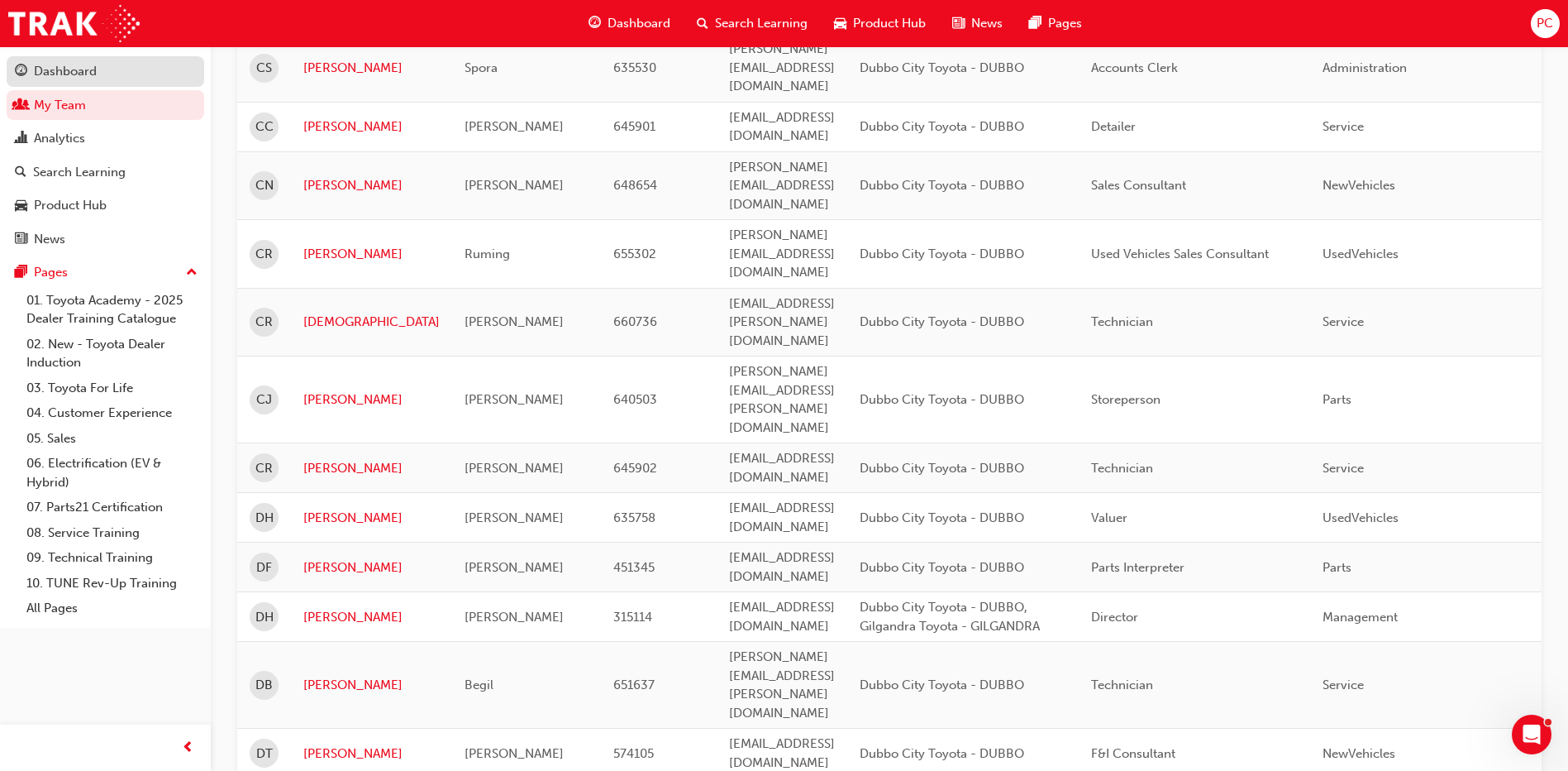
click at [98, 66] on div "Dashboard" at bounding box center [105, 71] width 181 height 21
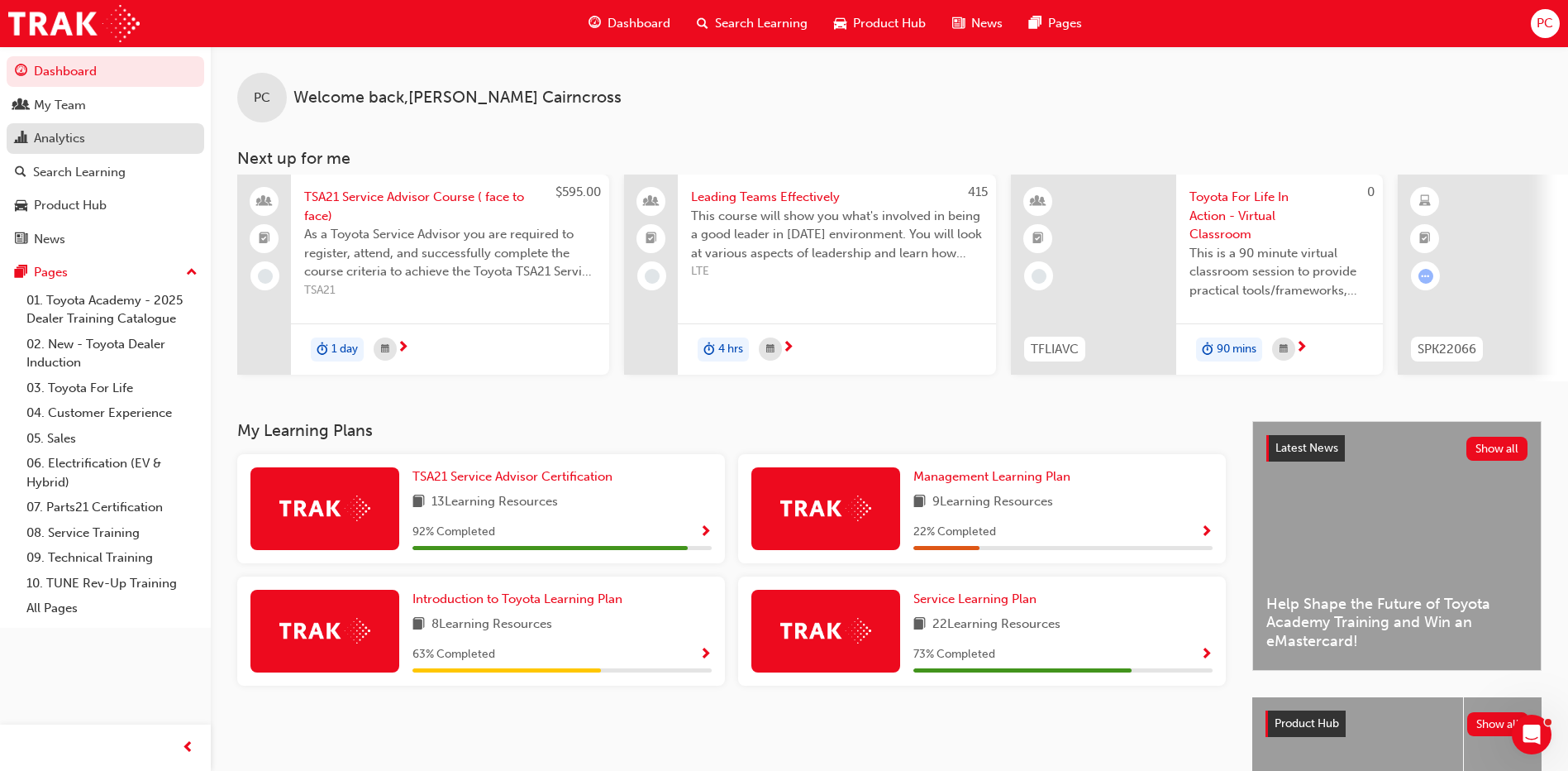
click at [95, 138] on div "Analytics" at bounding box center [105, 138] width 181 height 21
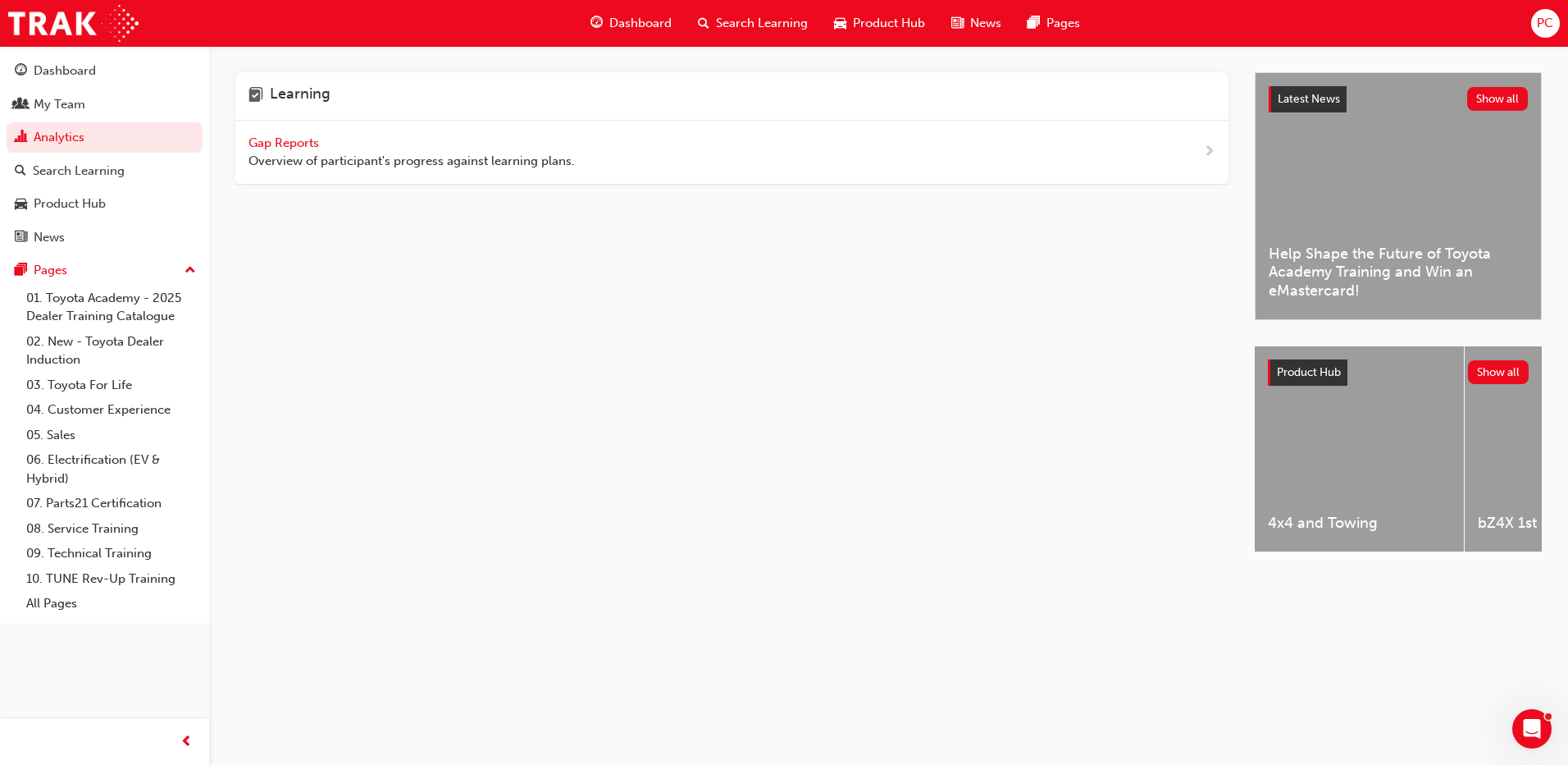
click at [318, 144] on span "Gap Reports" at bounding box center [285, 143] width 74 height 15
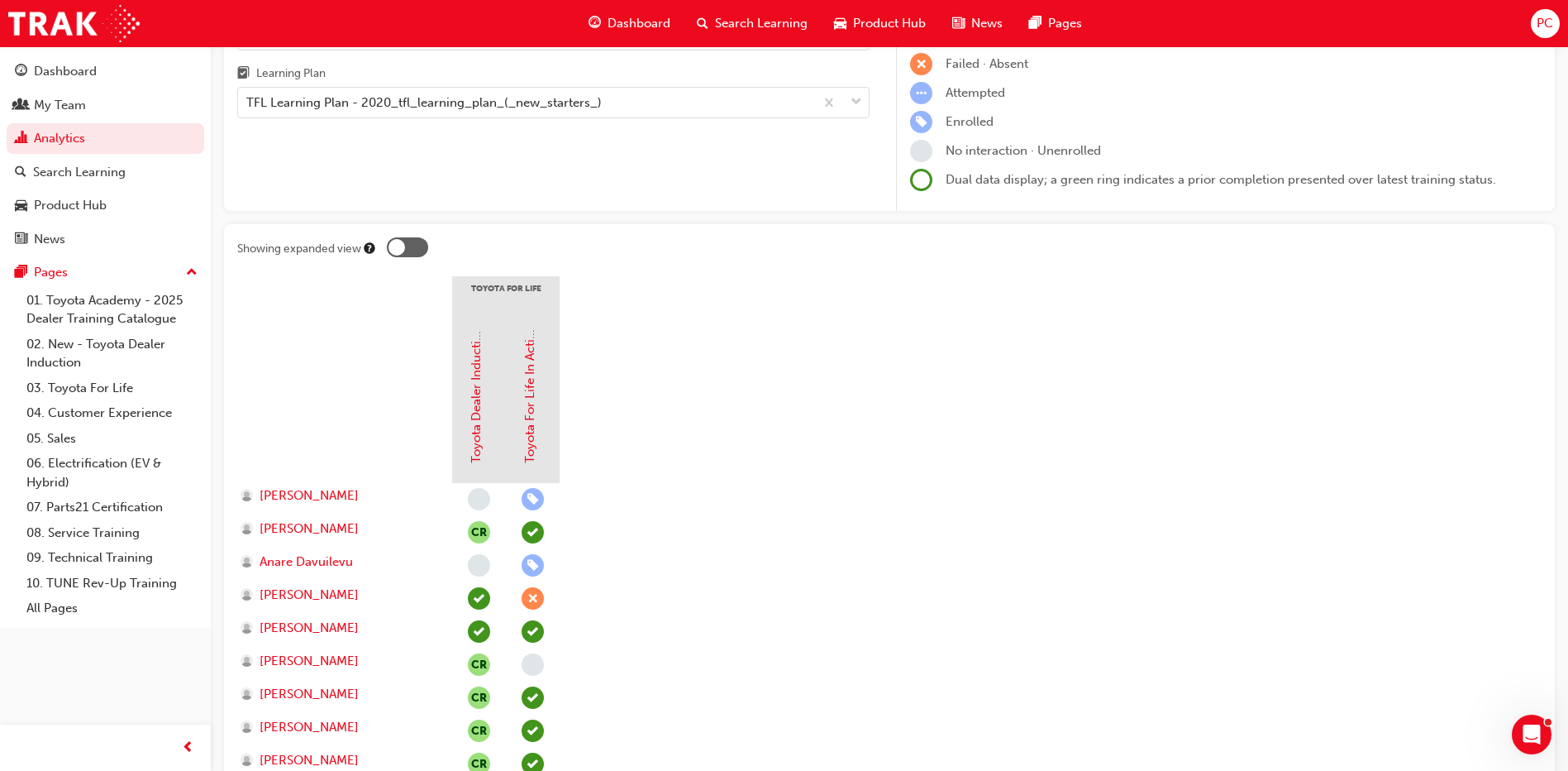
scroll to position [413, 0]
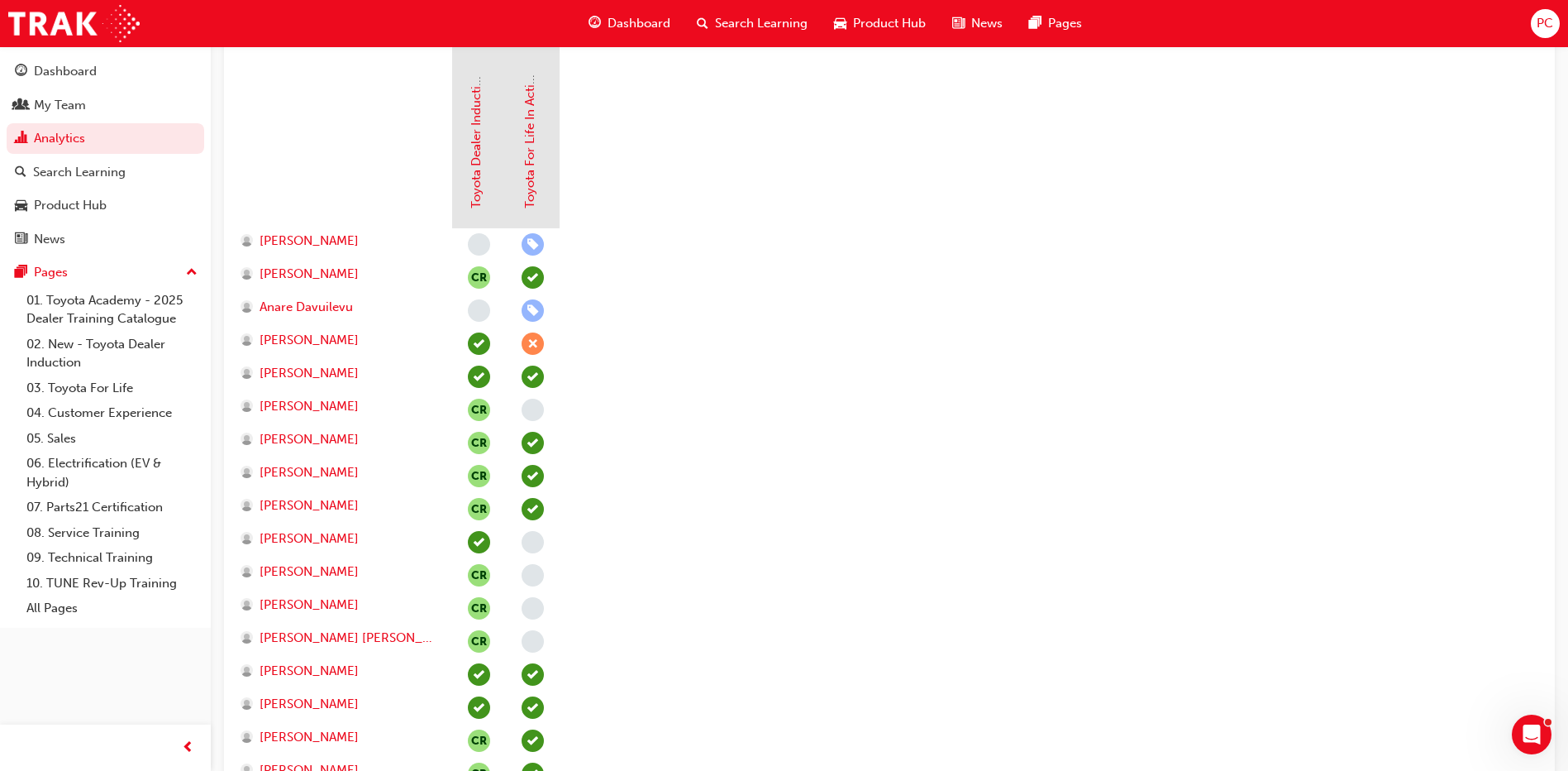
click at [538, 239] on span "learningRecordVerb_ENROLL-icon" at bounding box center [532, 244] width 23 height 23
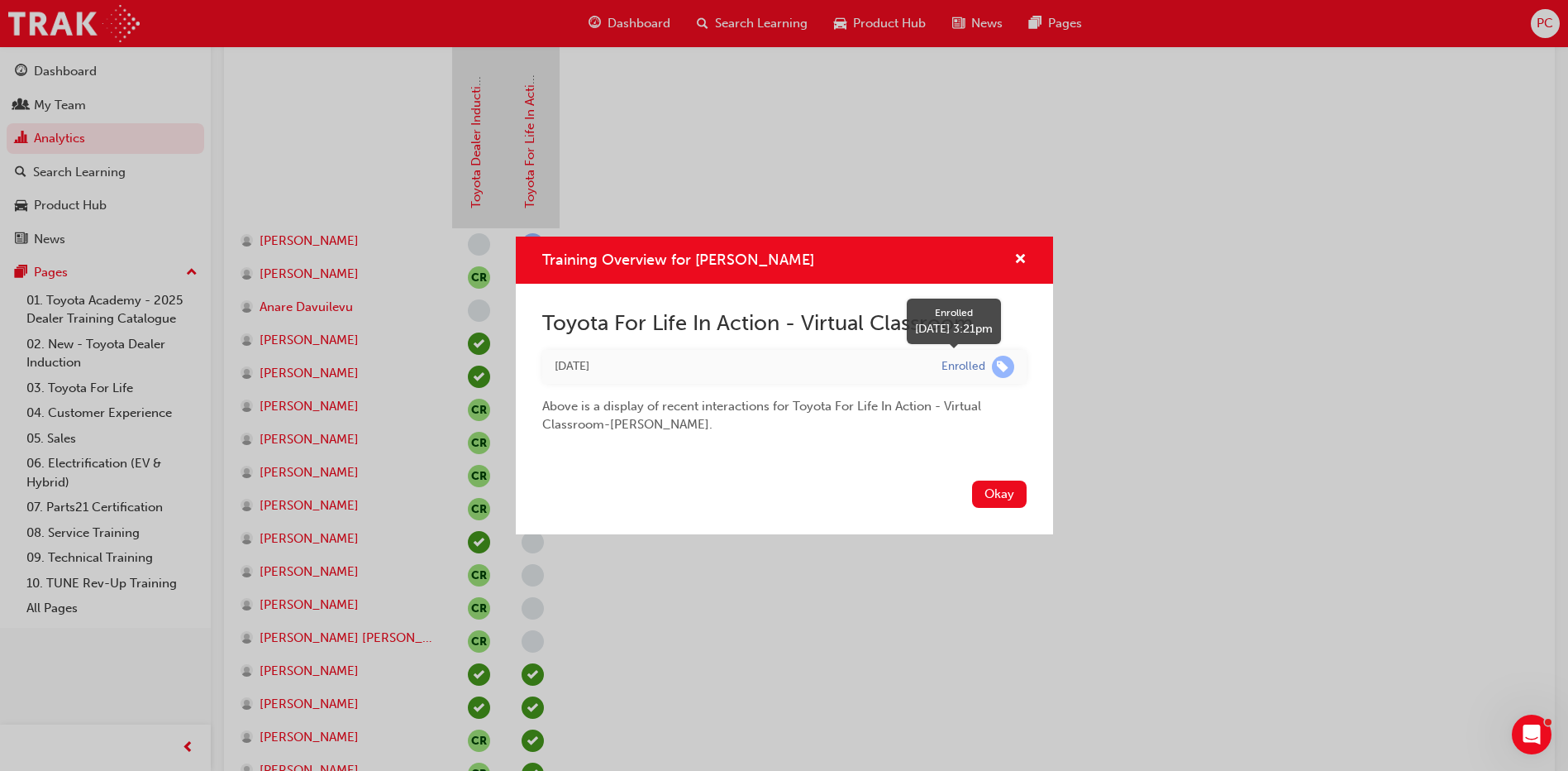
click at [990, 365] on div "Enrolled" at bounding box center [977, 366] width 73 height 23
click at [568, 361] on div "[DATE]" at bounding box center [736, 366] width 362 height 19
click at [1023, 255] on span "cross-icon" at bounding box center [1020, 261] width 13 height 15
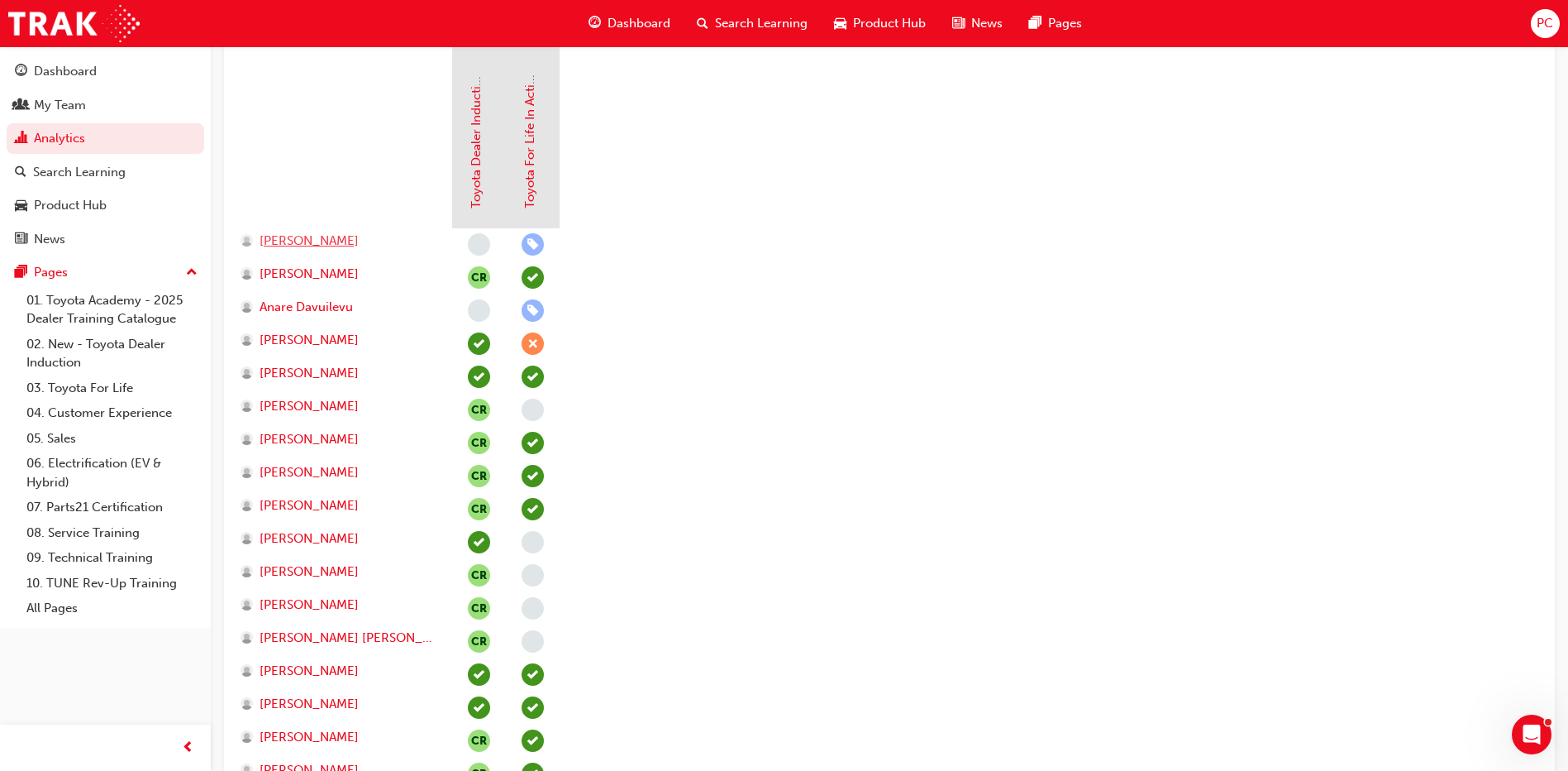
click at [288, 243] on span "[PERSON_NAME]" at bounding box center [309, 241] width 99 height 19
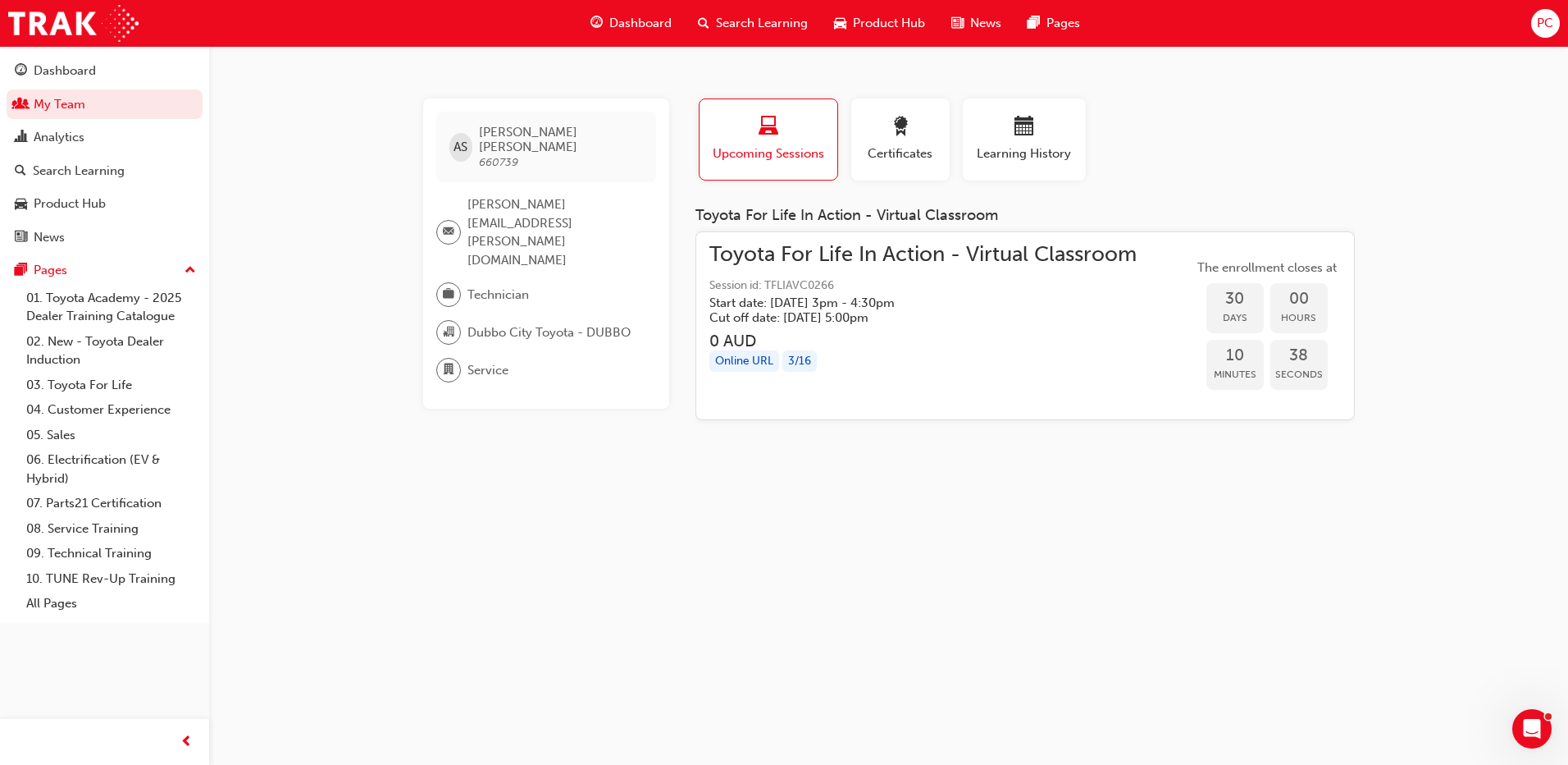
click at [956, 331] on h3 "0 AUD" at bounding box center [922, 340] width 427 height 19
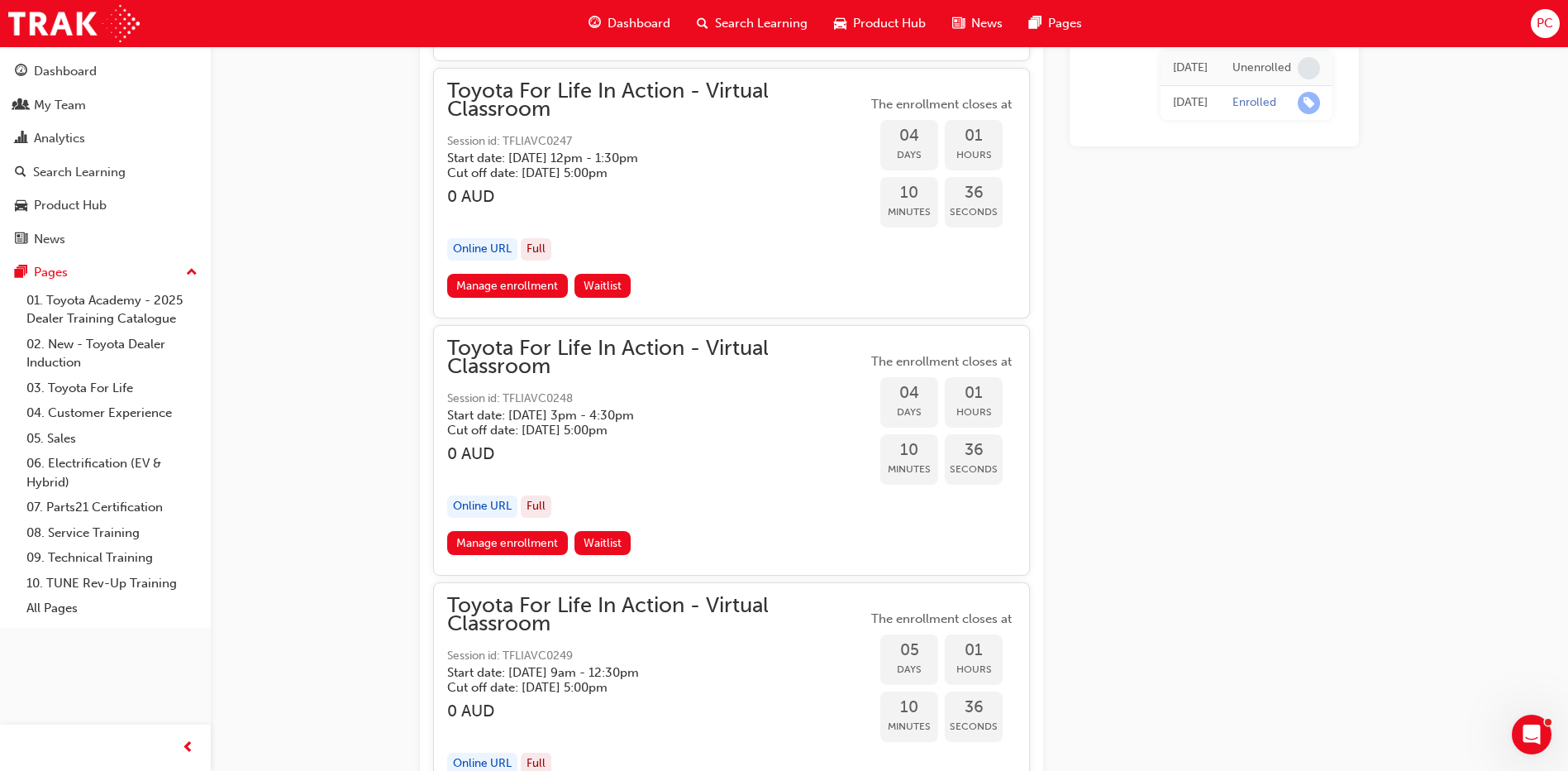
scroll to position [1310, 0]
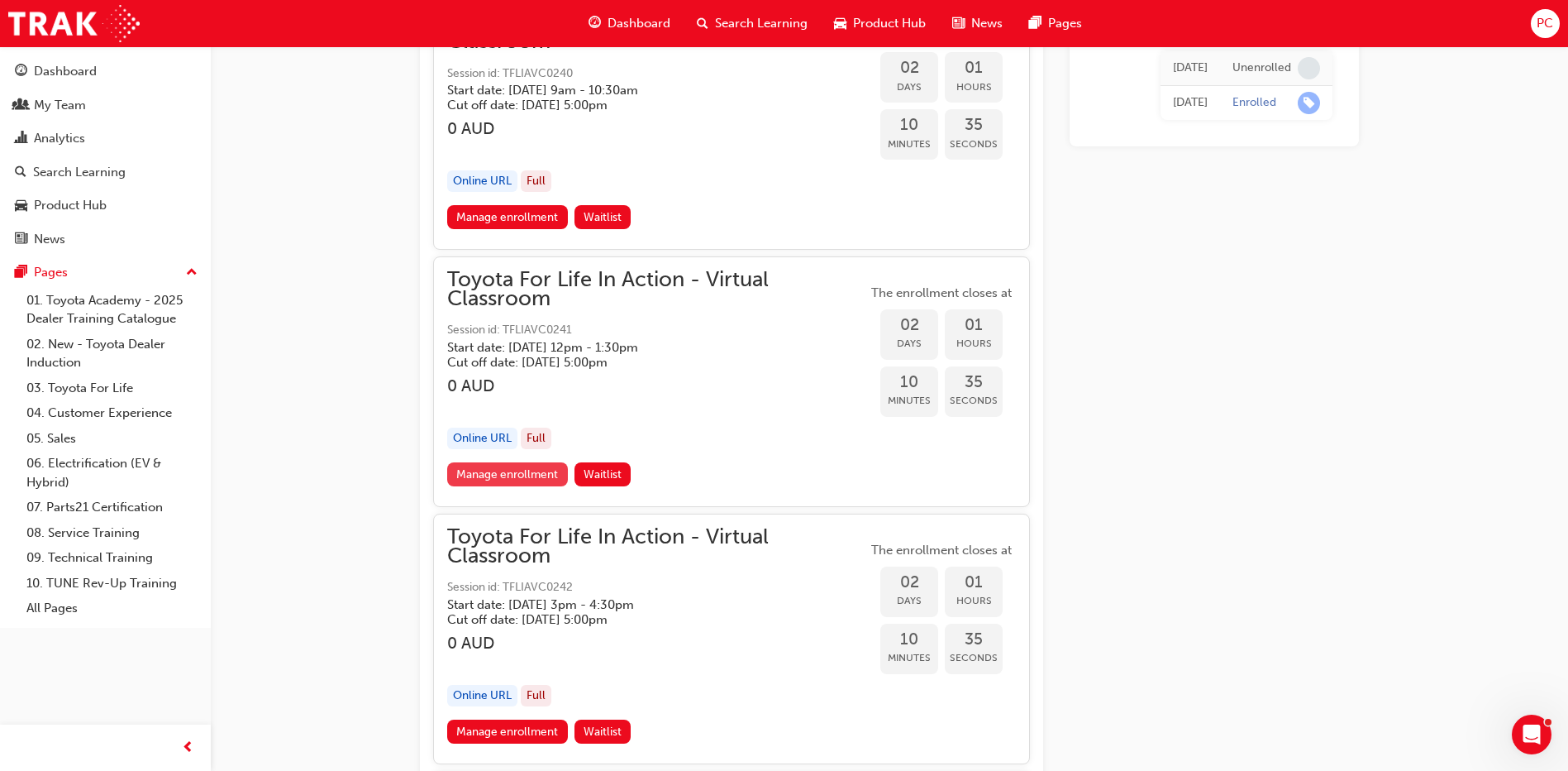
click at [540, 473] on link "Manage enrollment" at bounding box center [507, 474] width 120 height 24
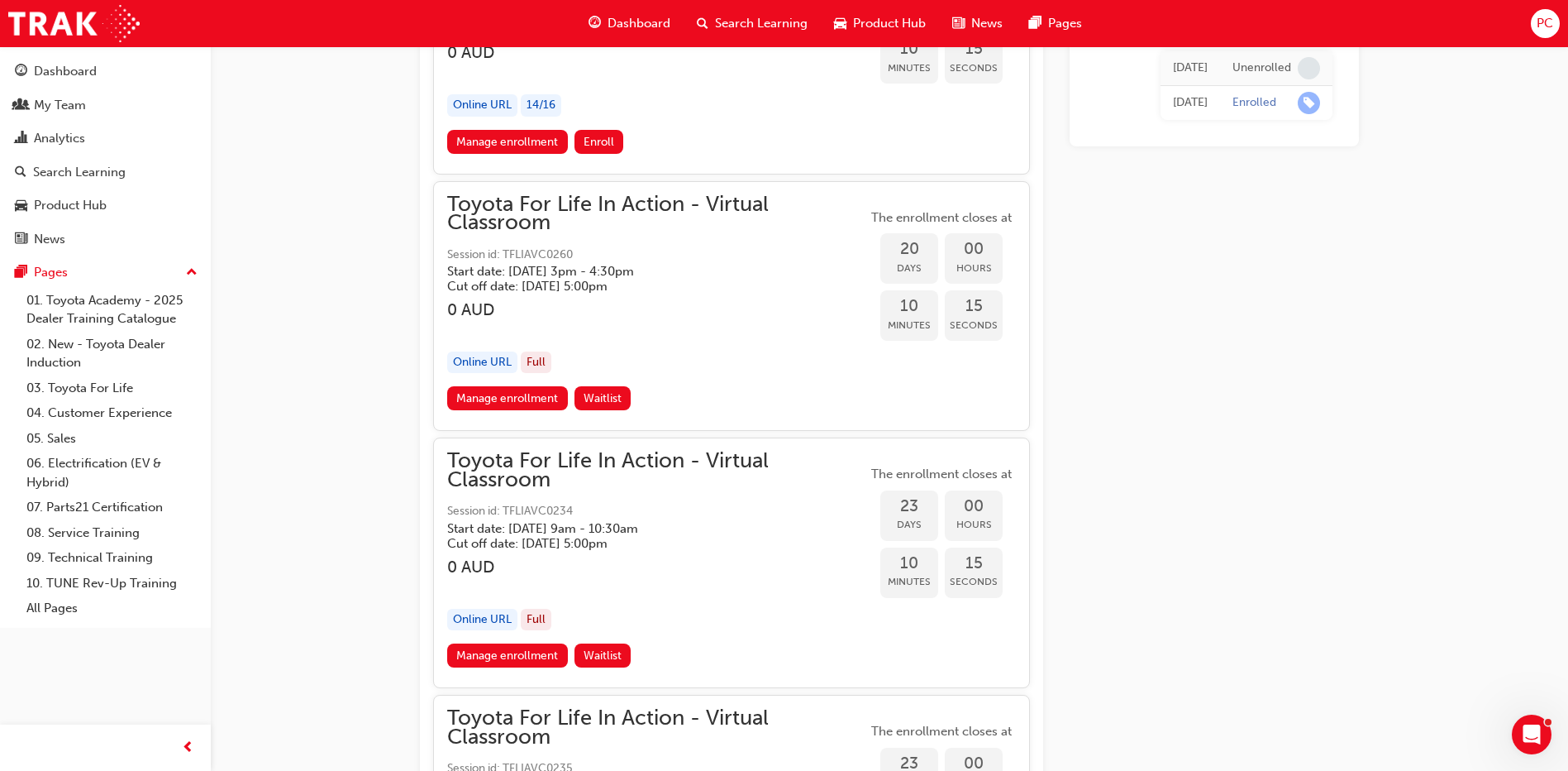
scroll to position [11650, 0]
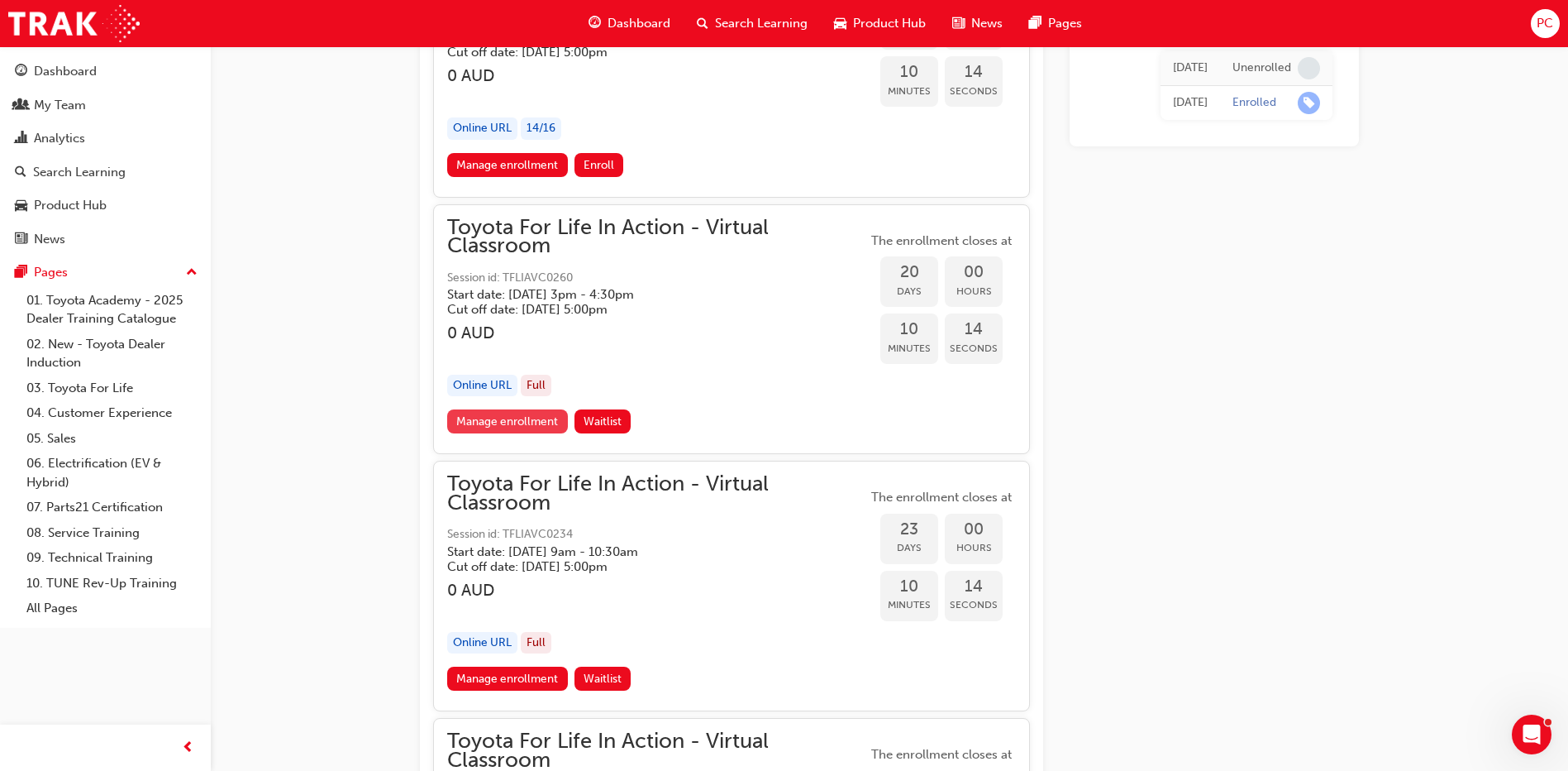
click at [521, 416] on link "Manage enrollment" at bounding box center [507, 421] width 120 height 24
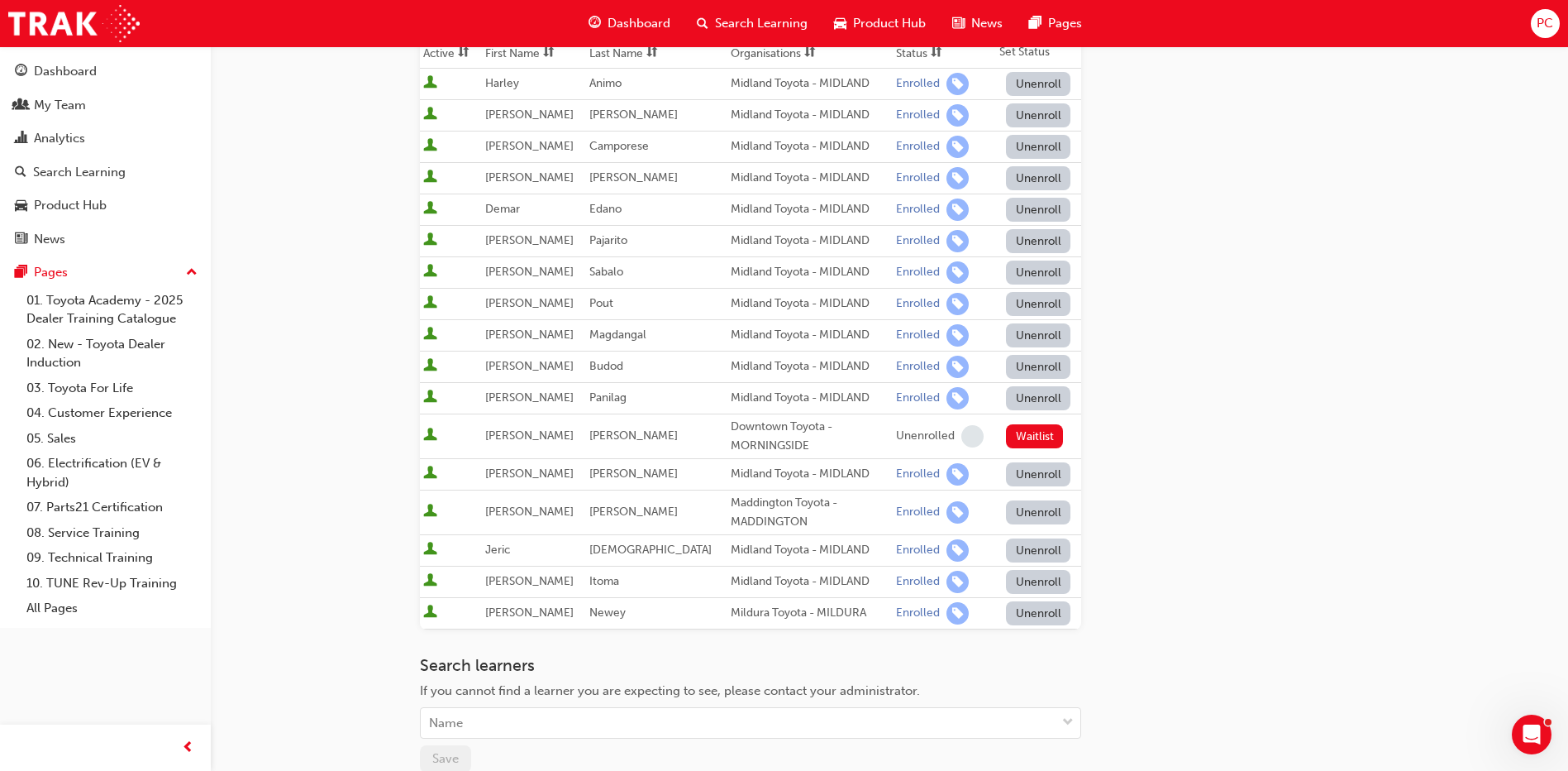
scroll to position [253, 0]
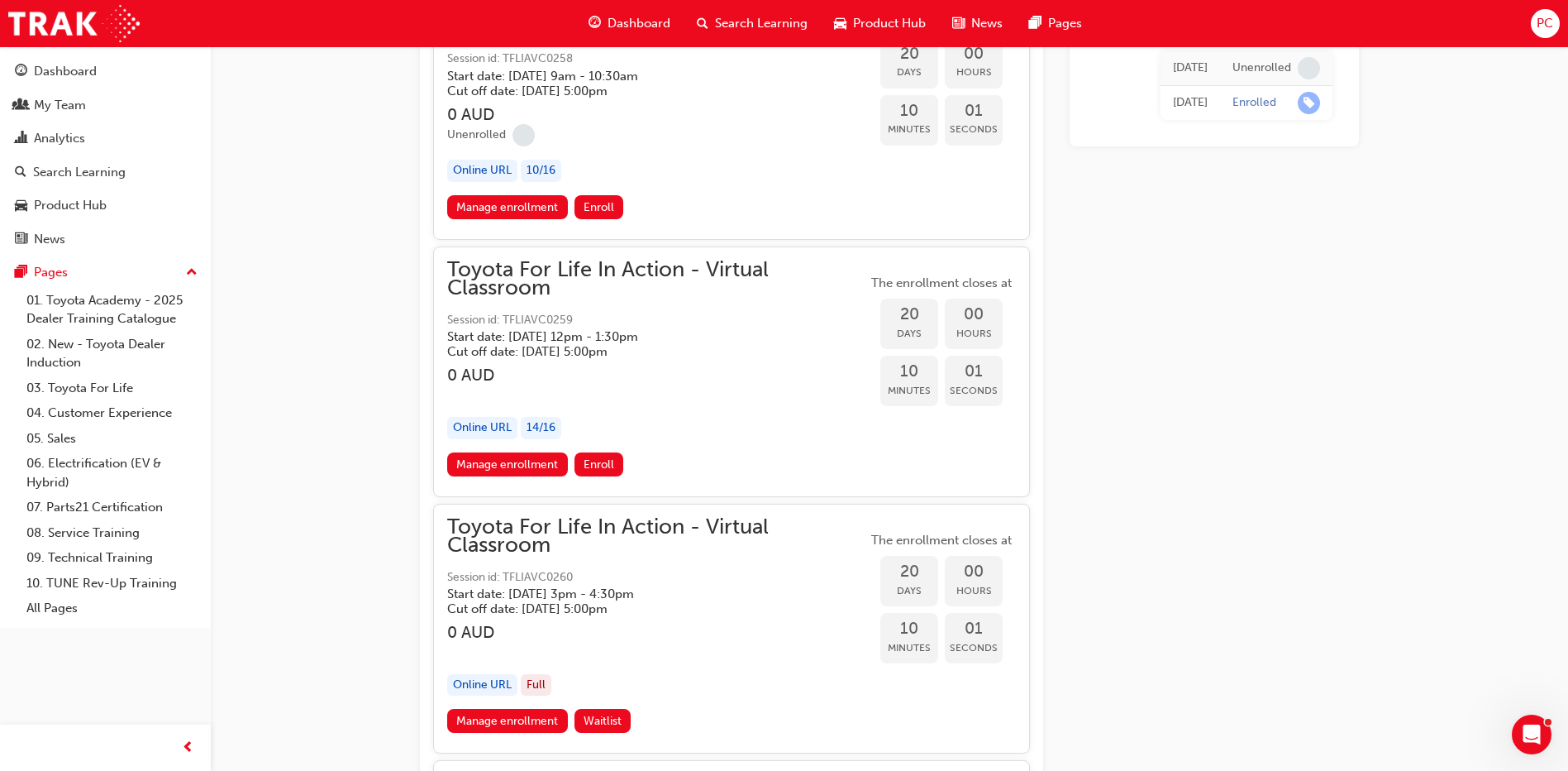
scroll to position [11319, 0]
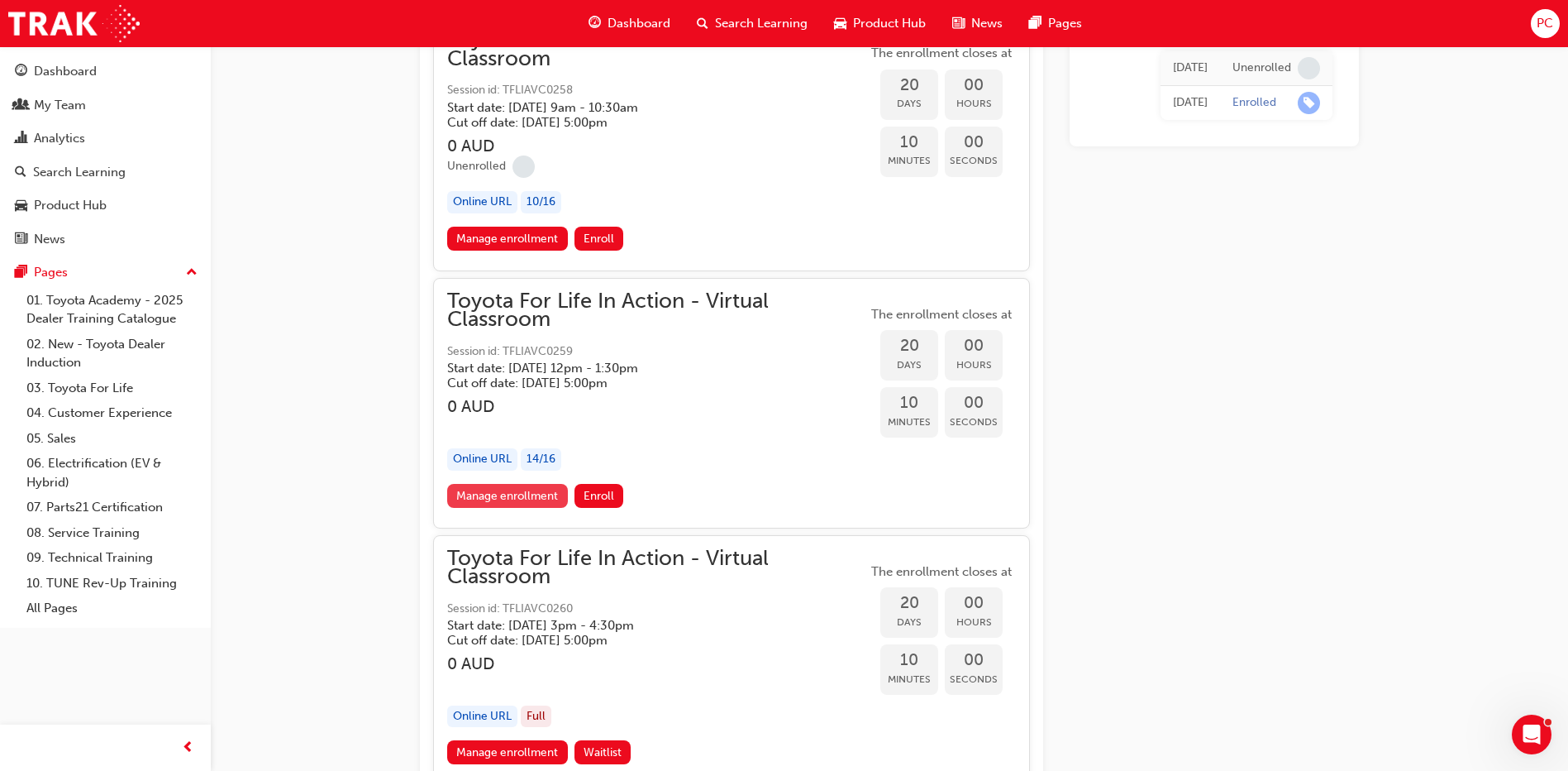
click at [532, 495] on link "Manage enrollment" at bounding box center [507, 495] width 120 height 24
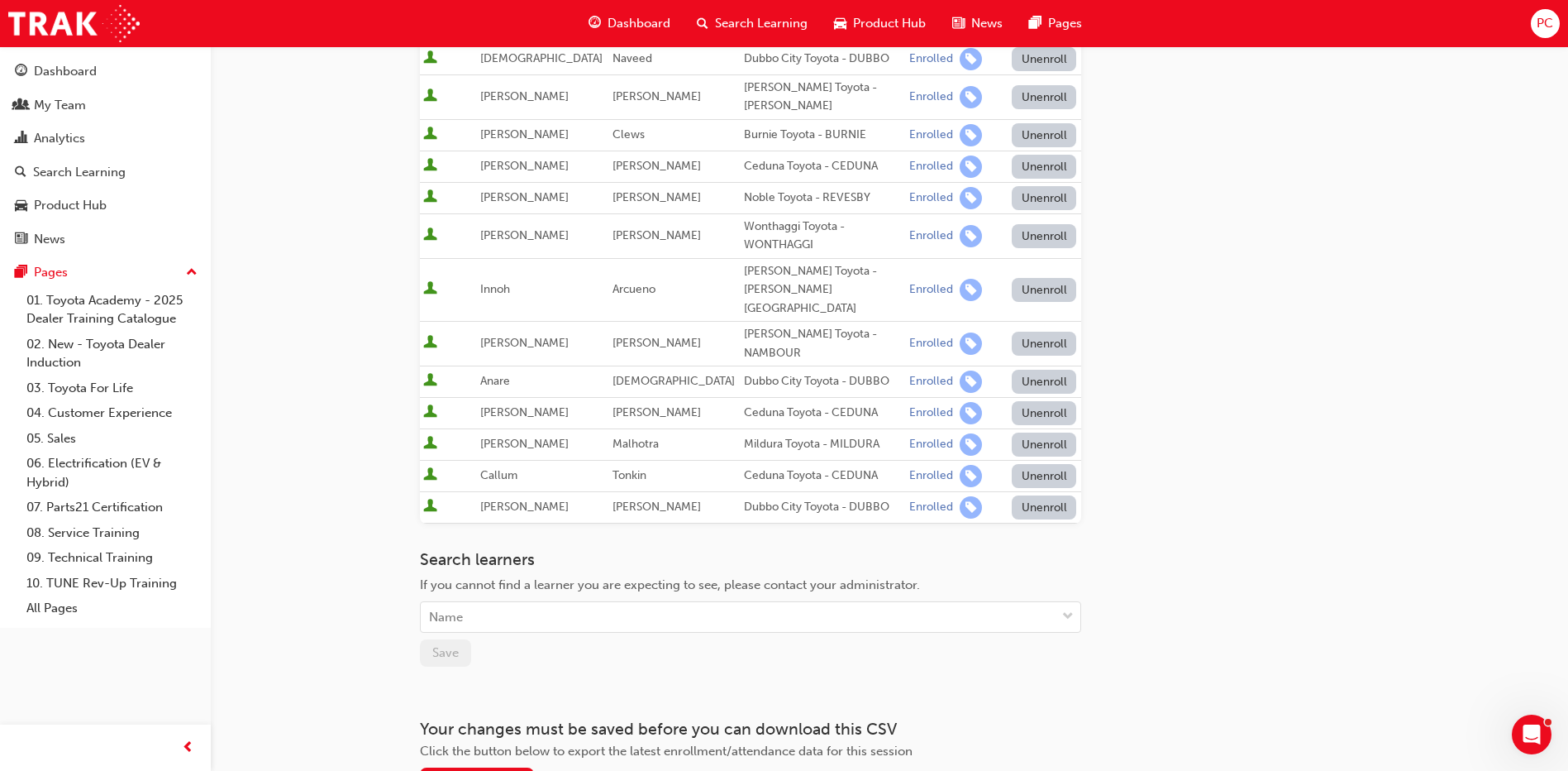
scroll to position [496, 0]
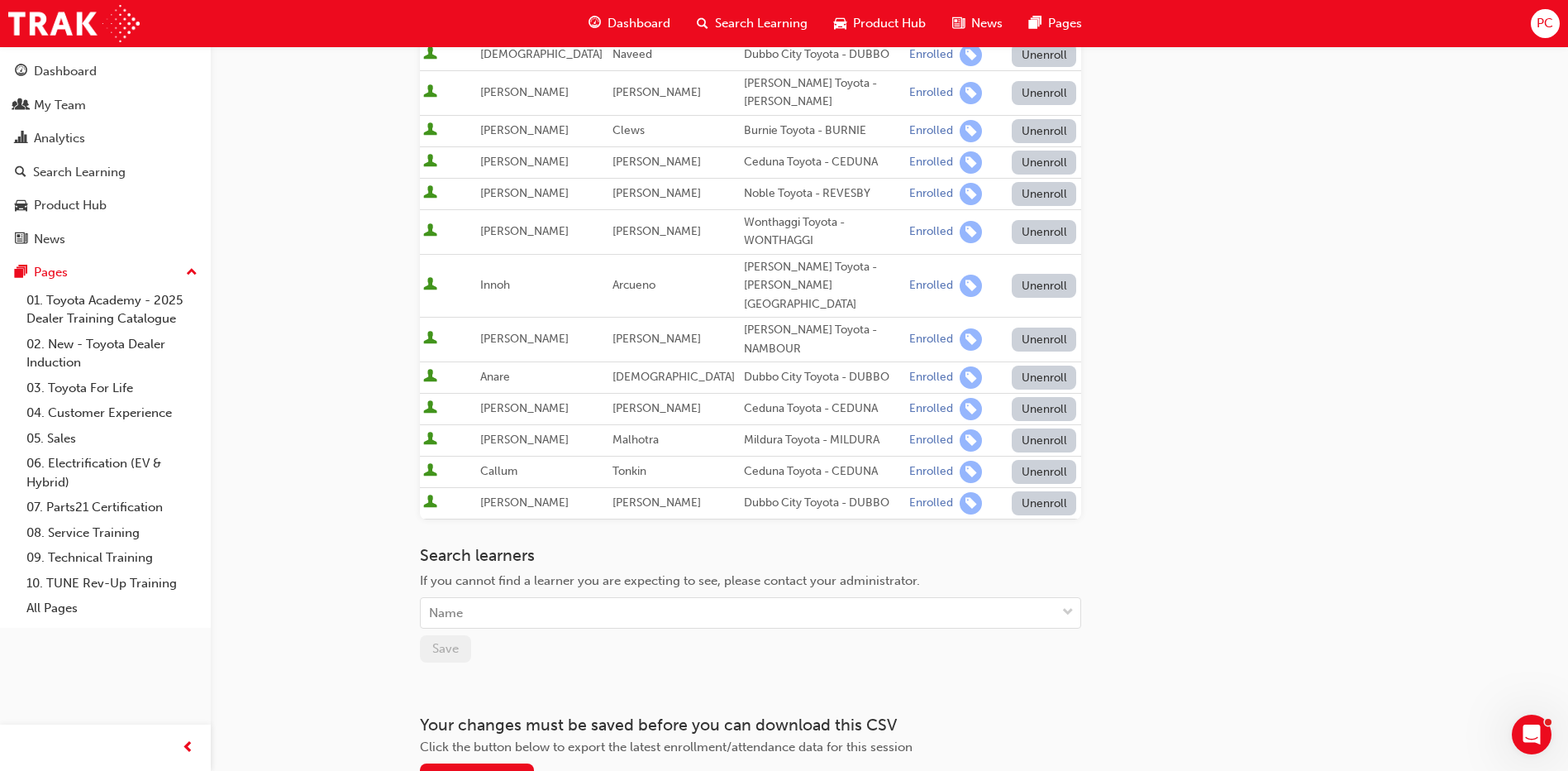
click at [1015, 491] on button "Unenroll" at bounding box center [1043, 503] width 64 height 24
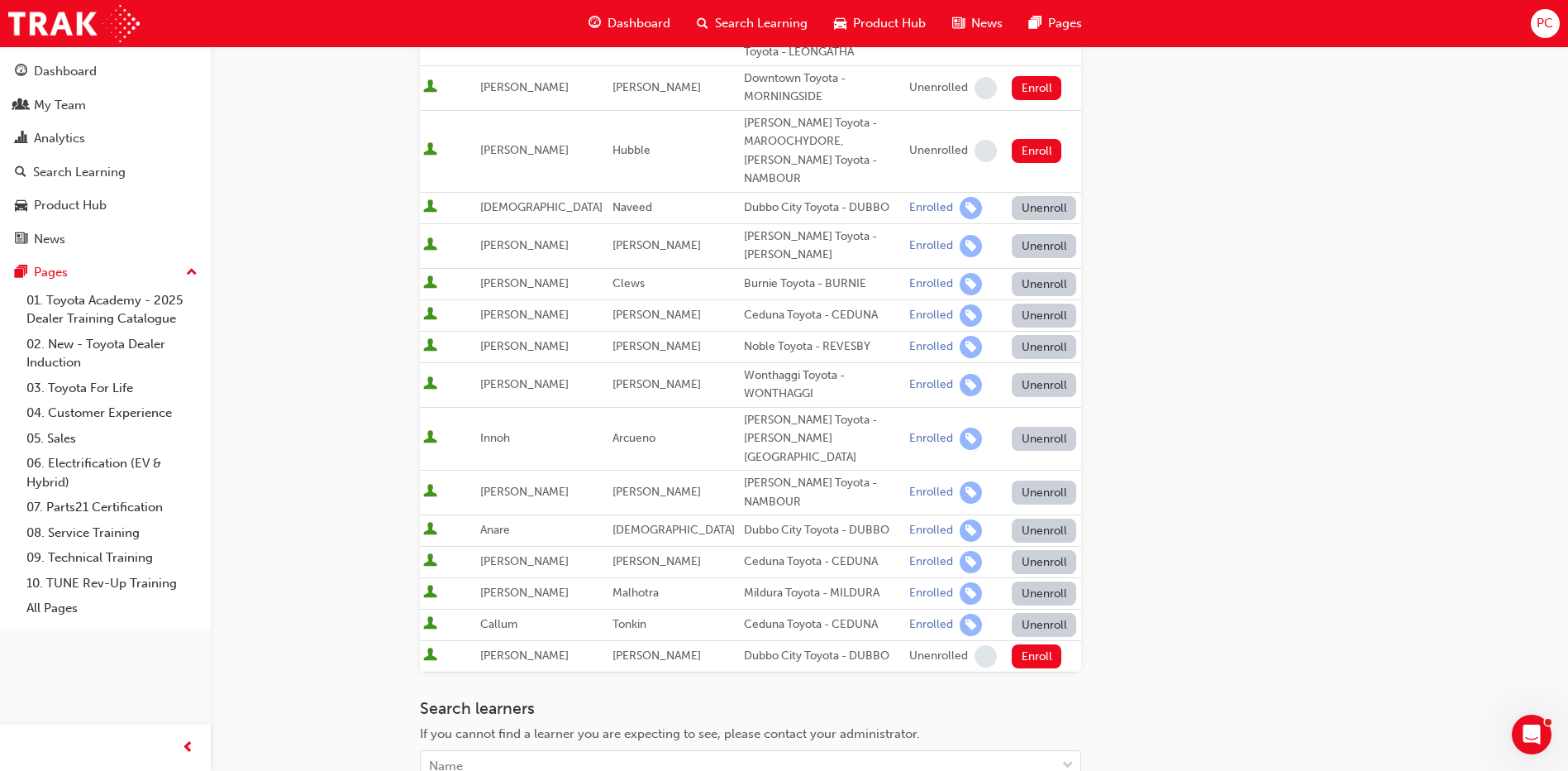
scroll to position [331, 0]
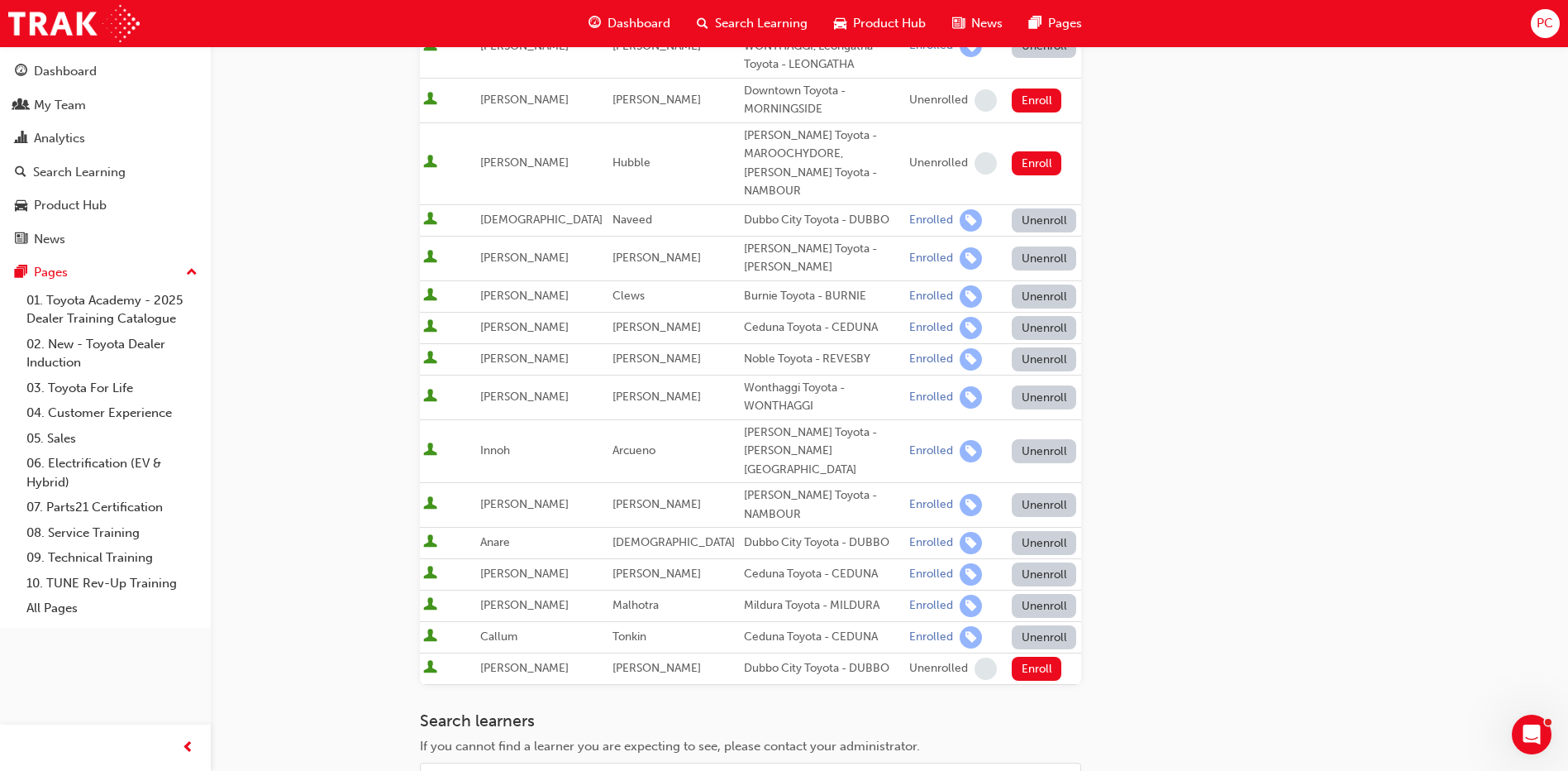
click at [1021, 208] on button "Unenroll" at bounding box center [1043, 220] width 64 height 24
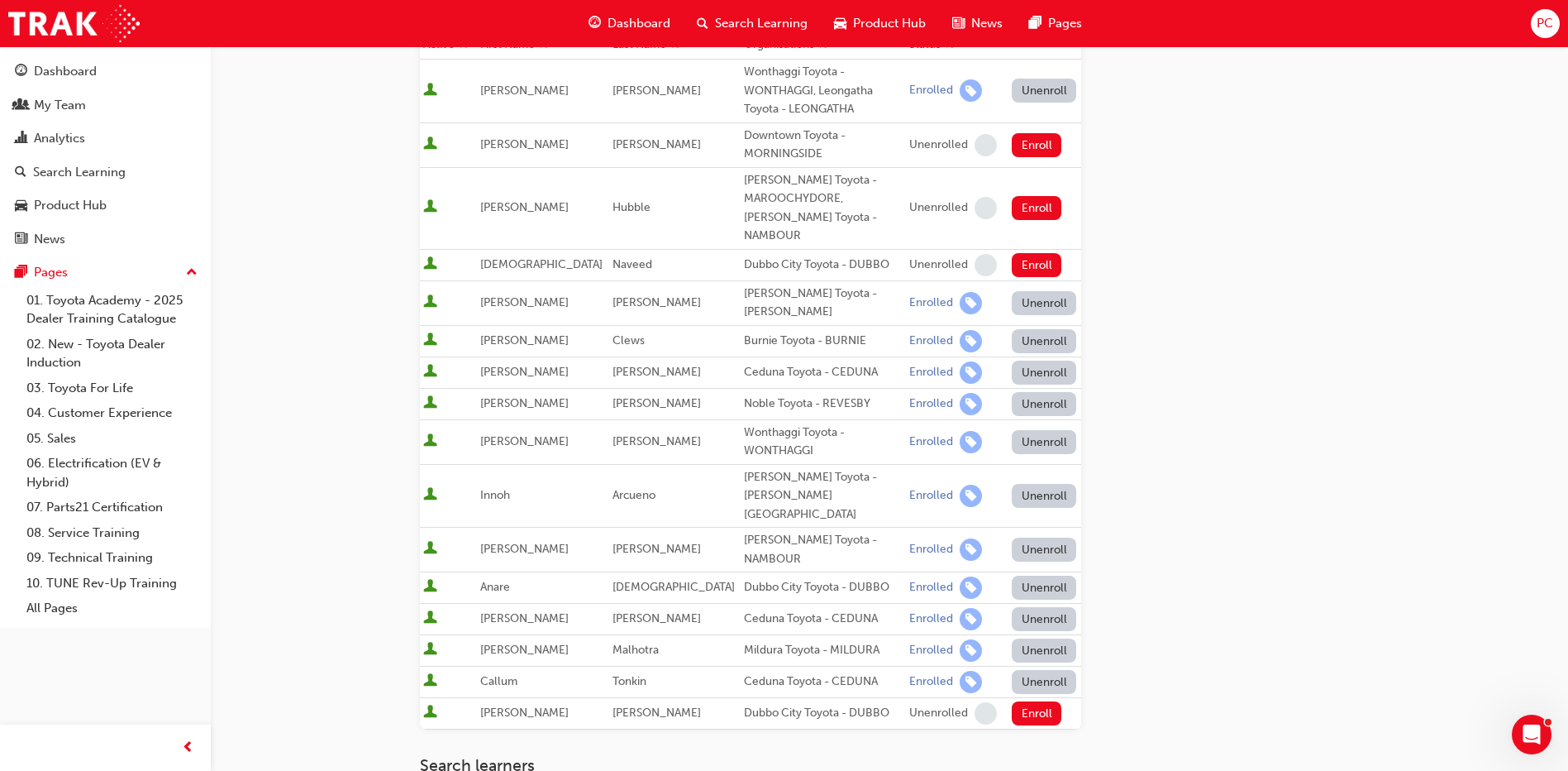
scroll to position [248, 0]
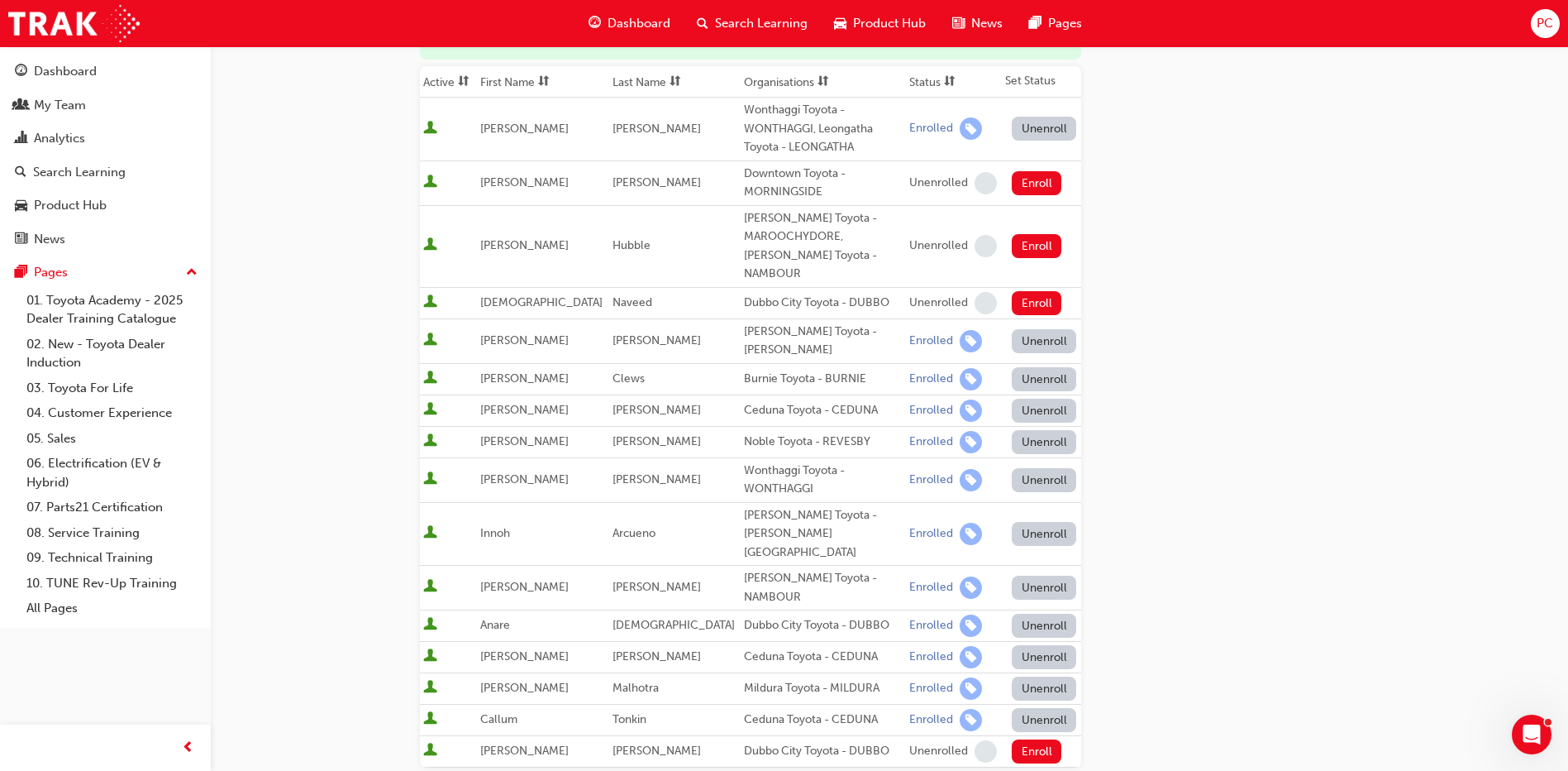
click at [1032, 614] on button "Unenroll" at bounding box center [1043, 625] width 64 height 24
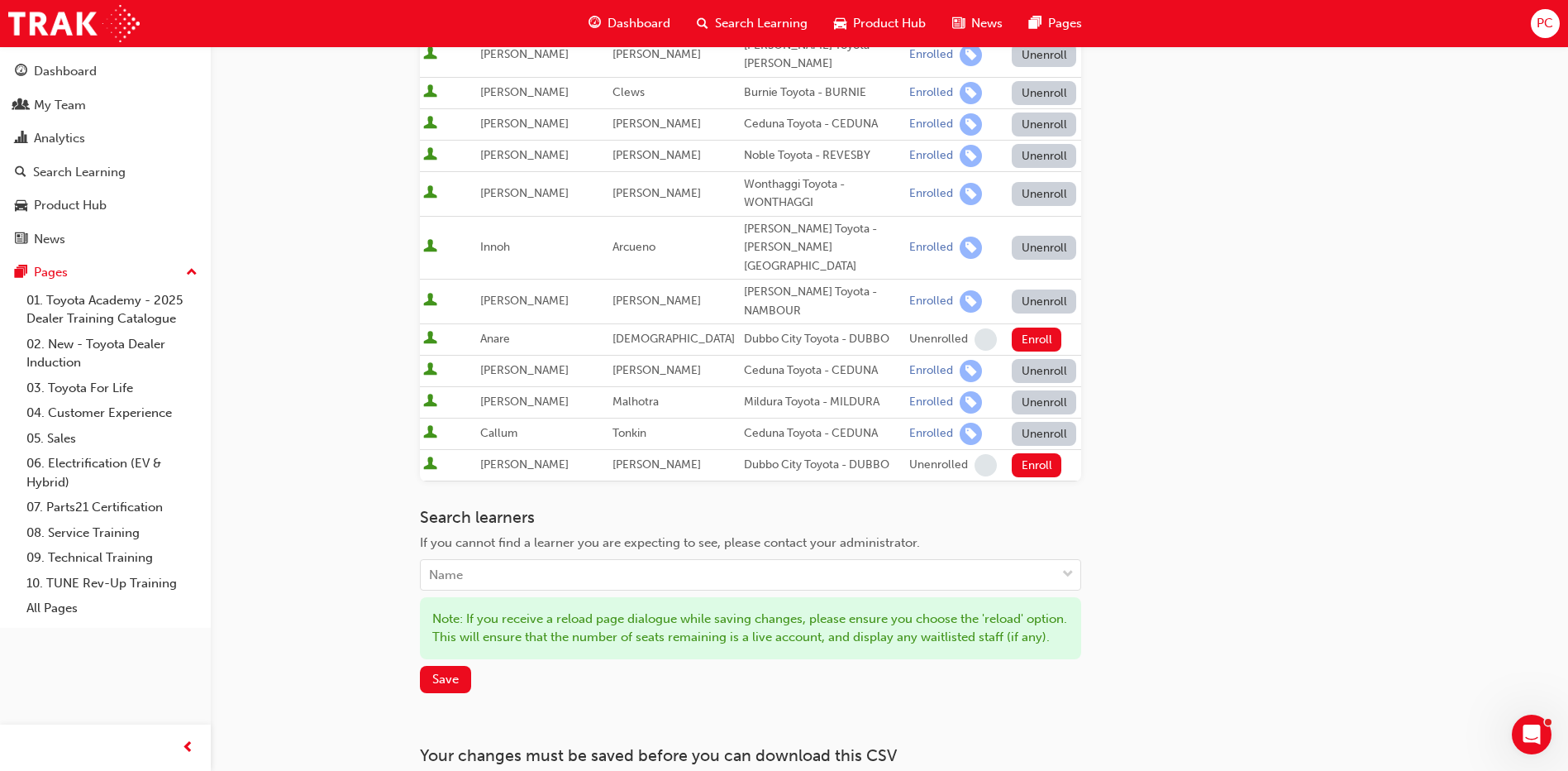
scroll to position [633, 0]
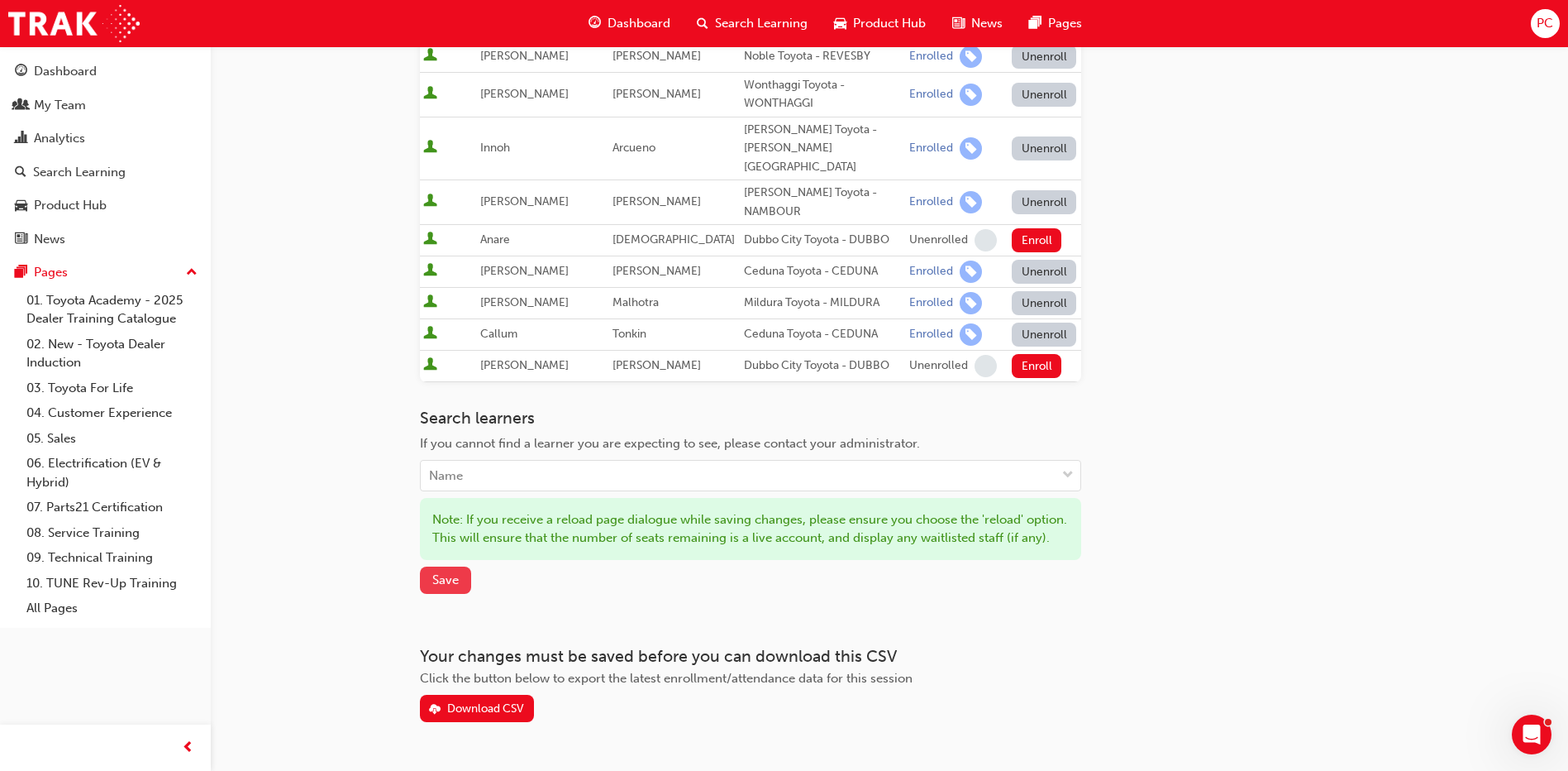
click at [444, 572] on span "Save" at bounding box center [445, 580] width 27 height 15
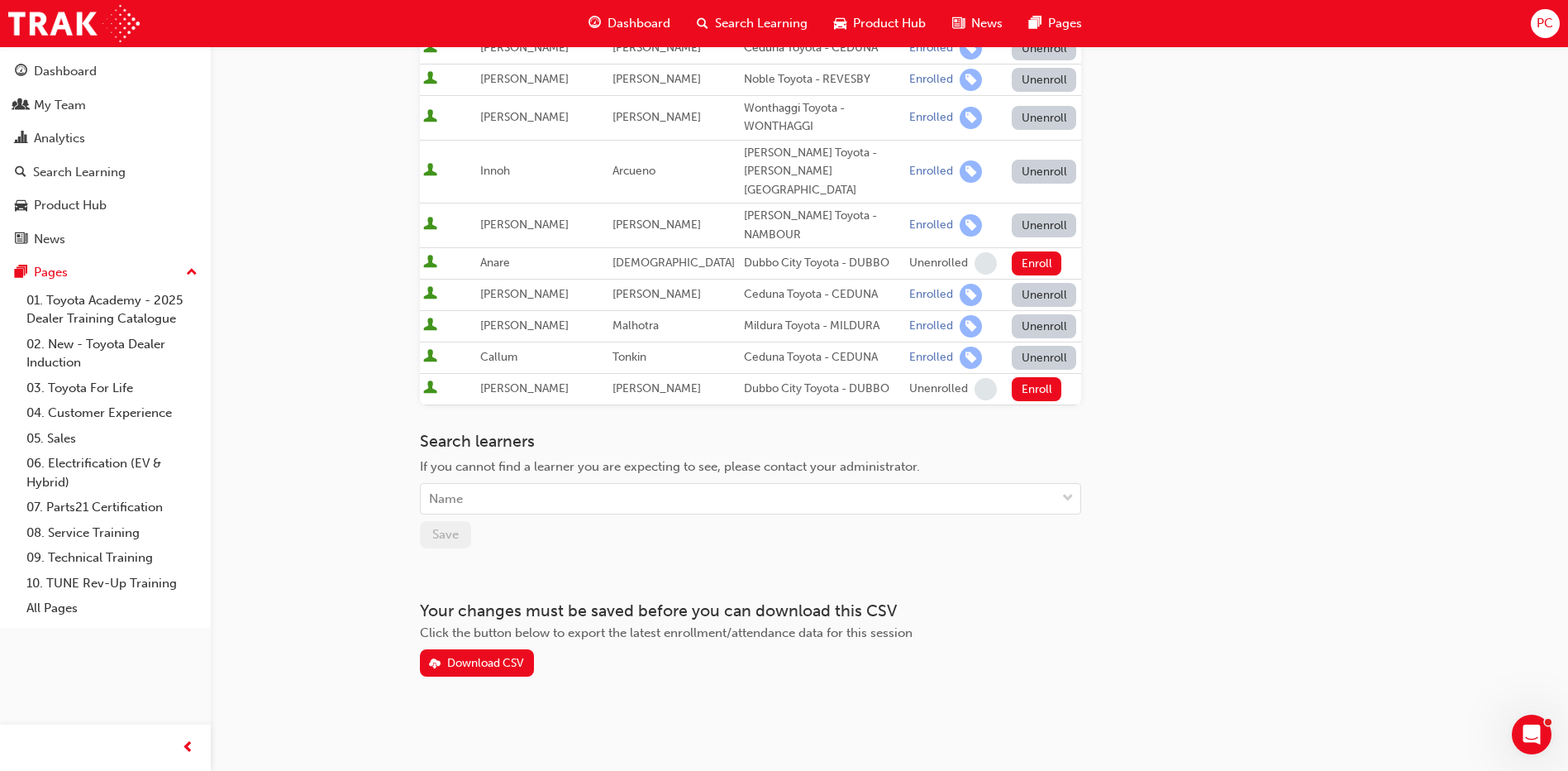
scroll to position [547, 0]
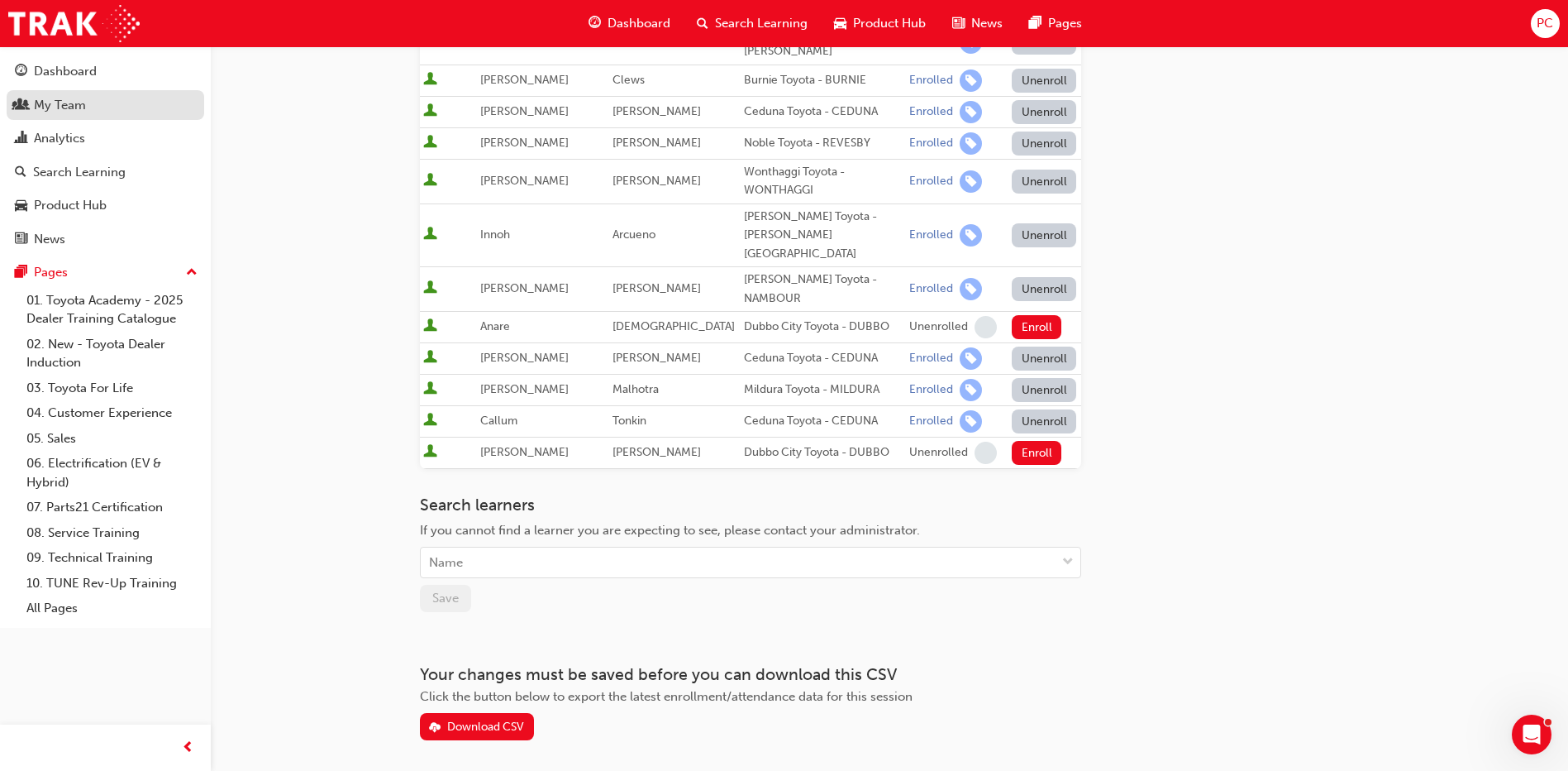
click at [66, 100] on div "My Team" at bounding box center [60, 105] width 52 height 19
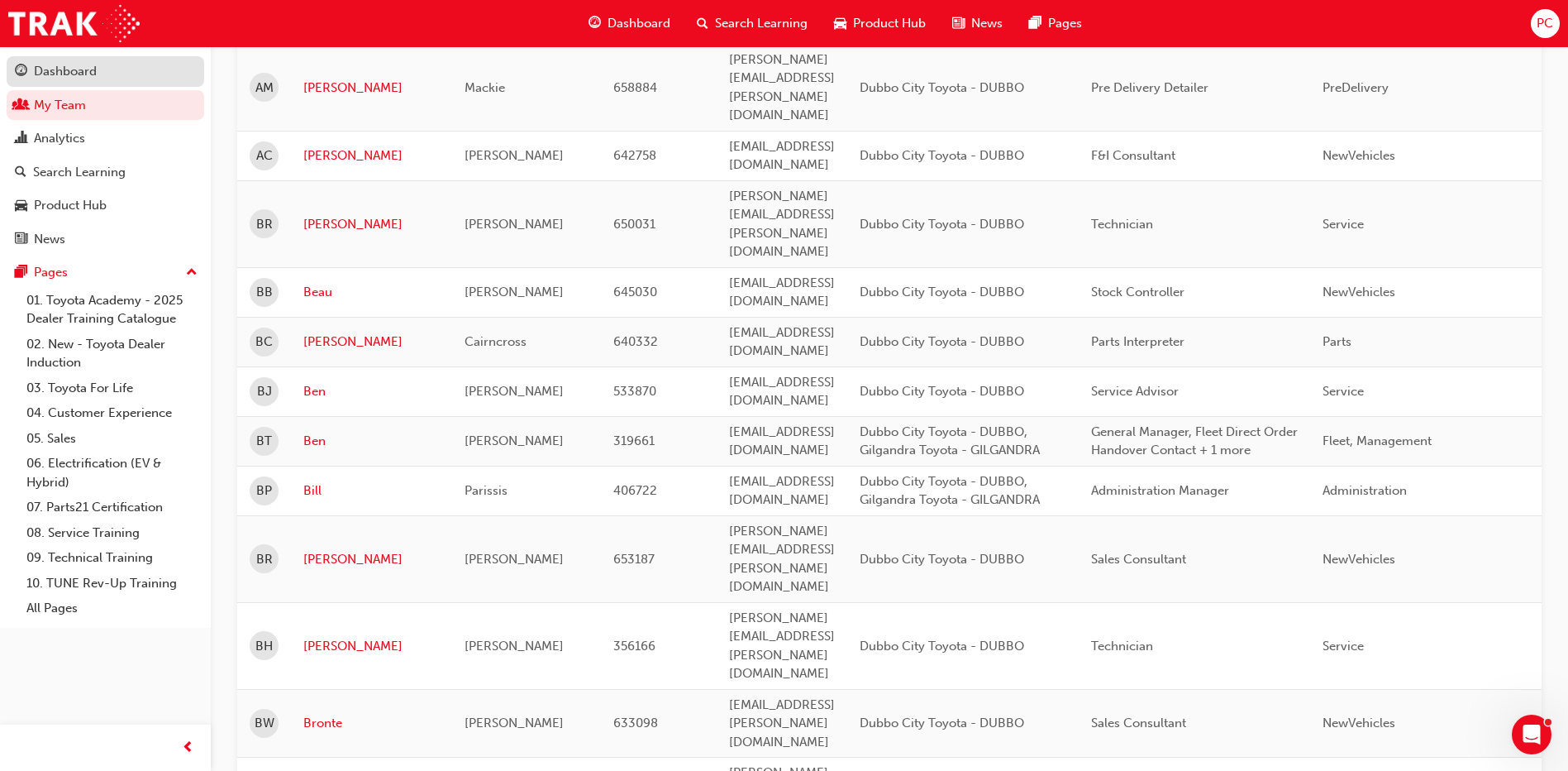
click at [71, 78] on div "Dashboard" at bounding box center [65, 71] width 63 height 19
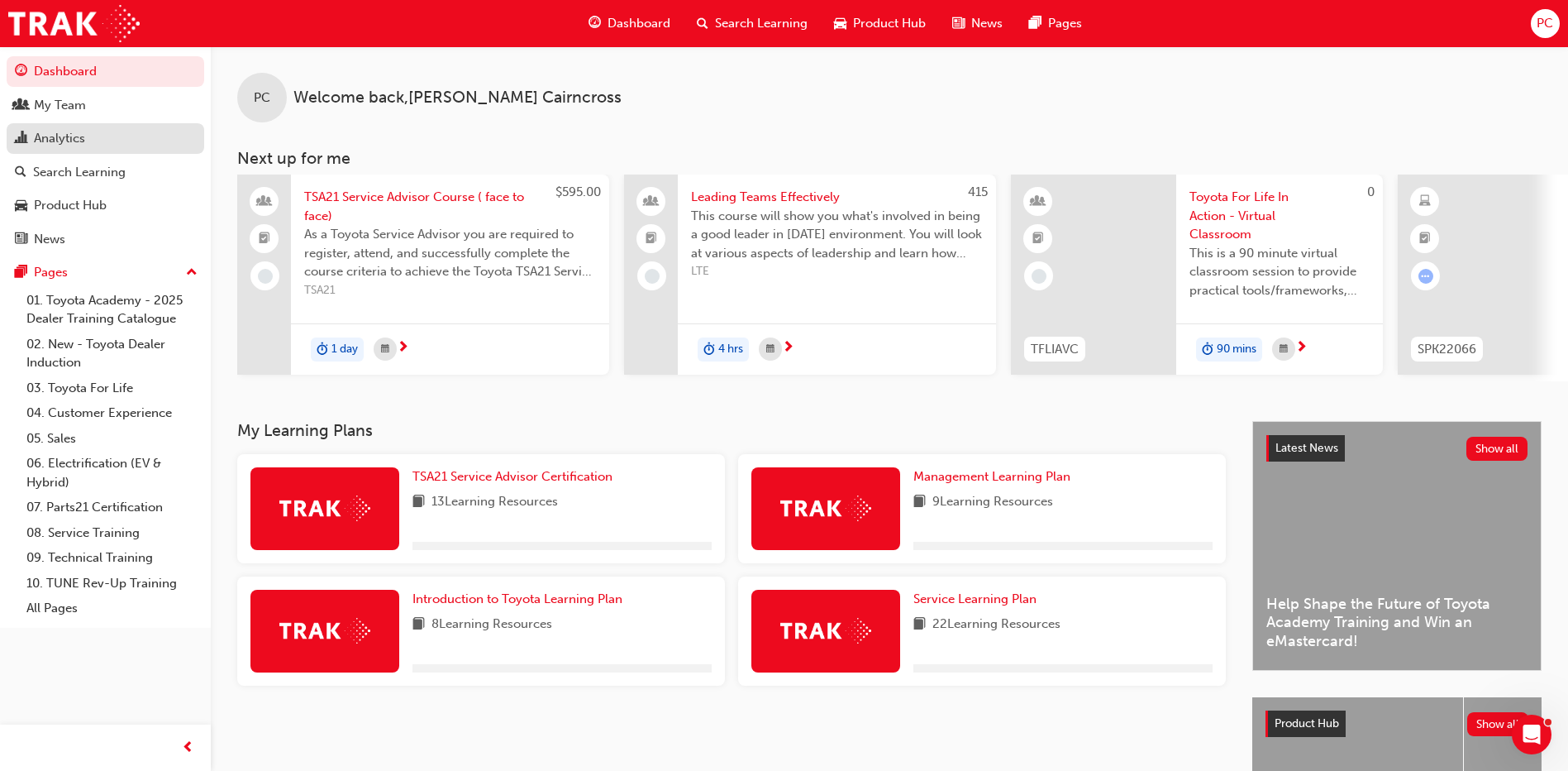
click at [72, 136] on div "Analytics" at bounding box center [59, 138] width 51 height 19
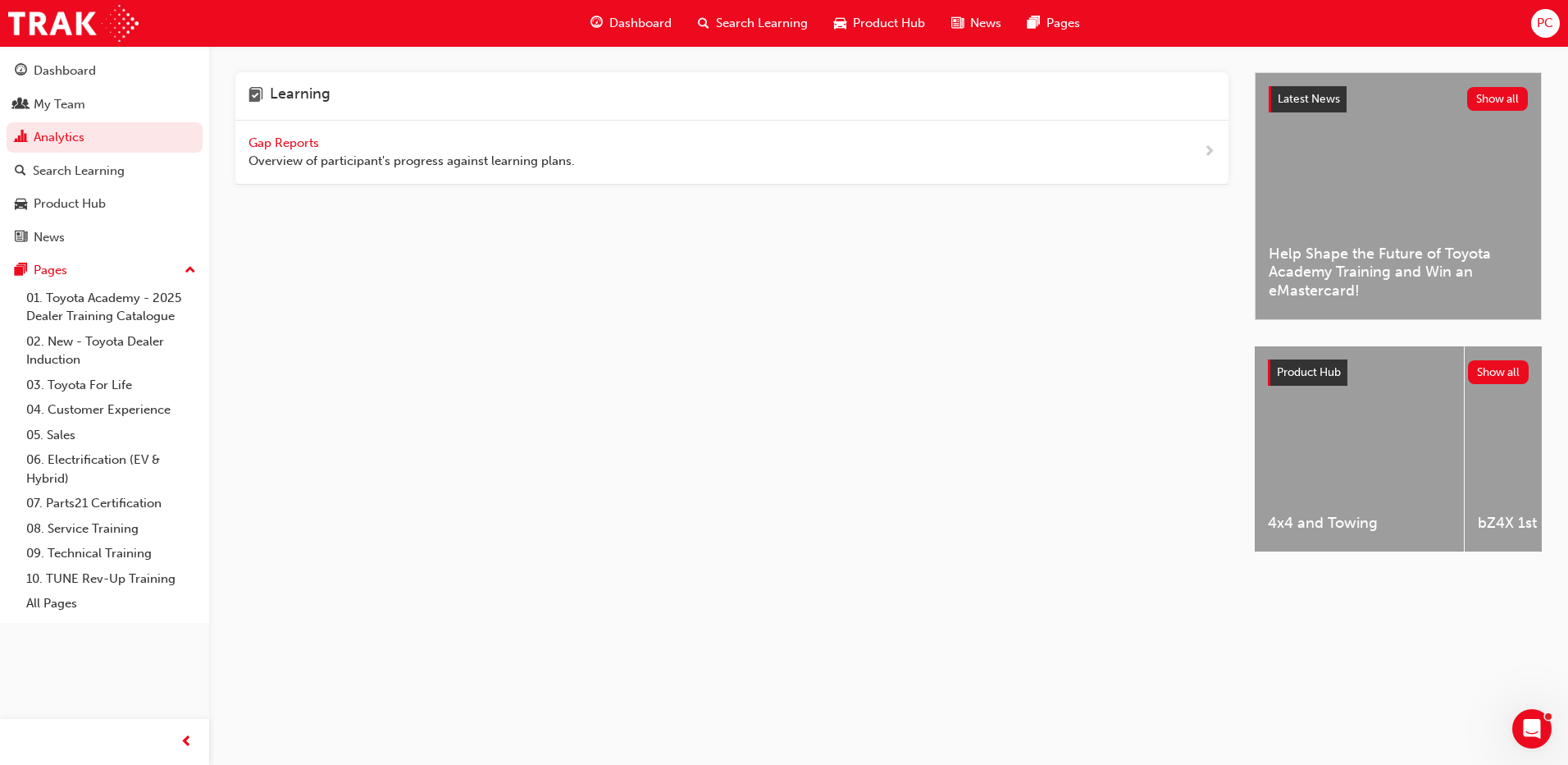
click at [298, 140] on span "Gap Reports" at bounding box center [285, 143] width 74 height 15
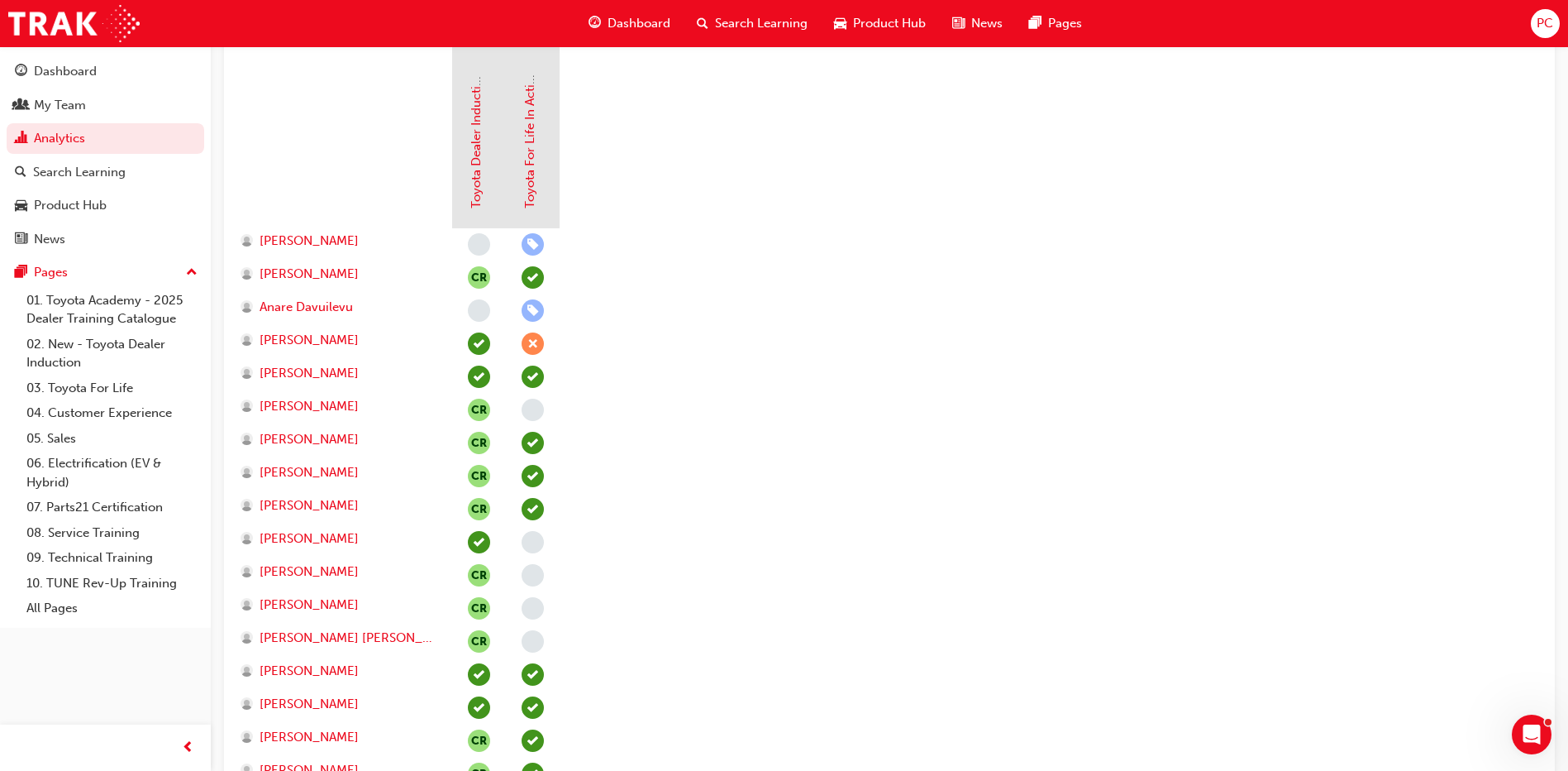
scroll to position [166, 0]
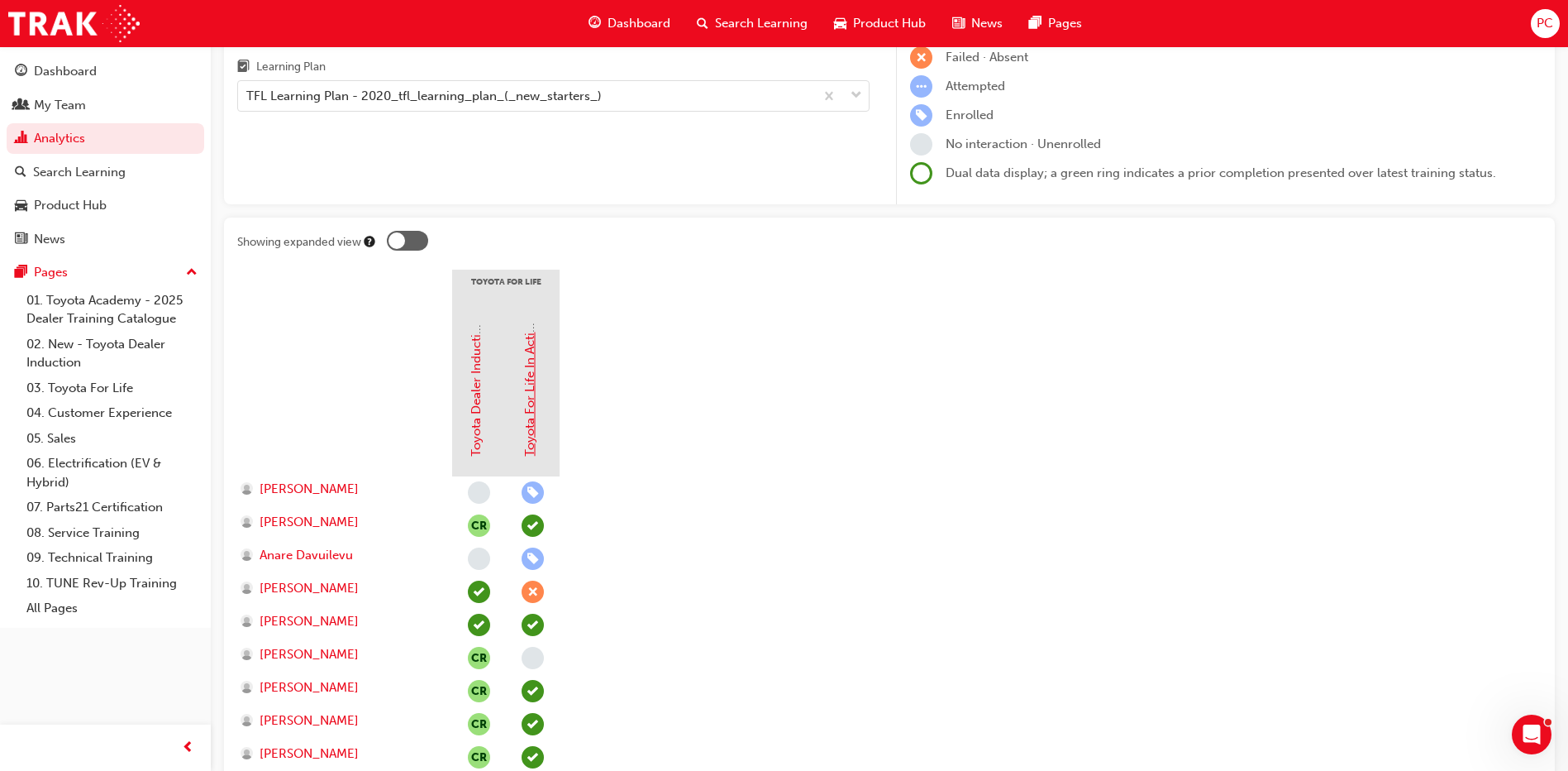
click at [535, 404] on link "Toyota For Life In Action - Virtual Classroom" at bounding box center [530, 329] width 15 height 254
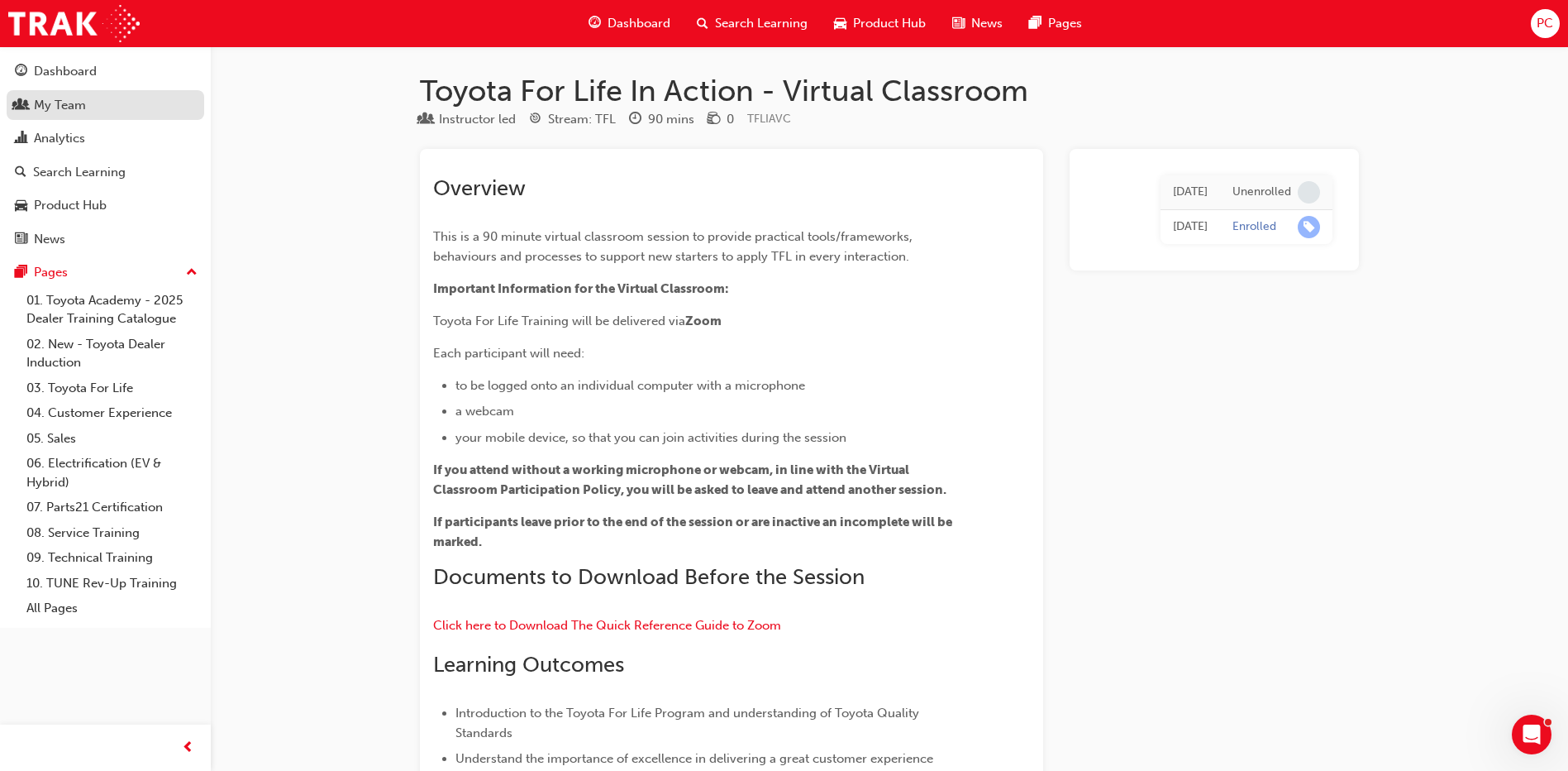
click at [76, 96] on div "My Team" at bounding box center [60, 105] width 52 height 19
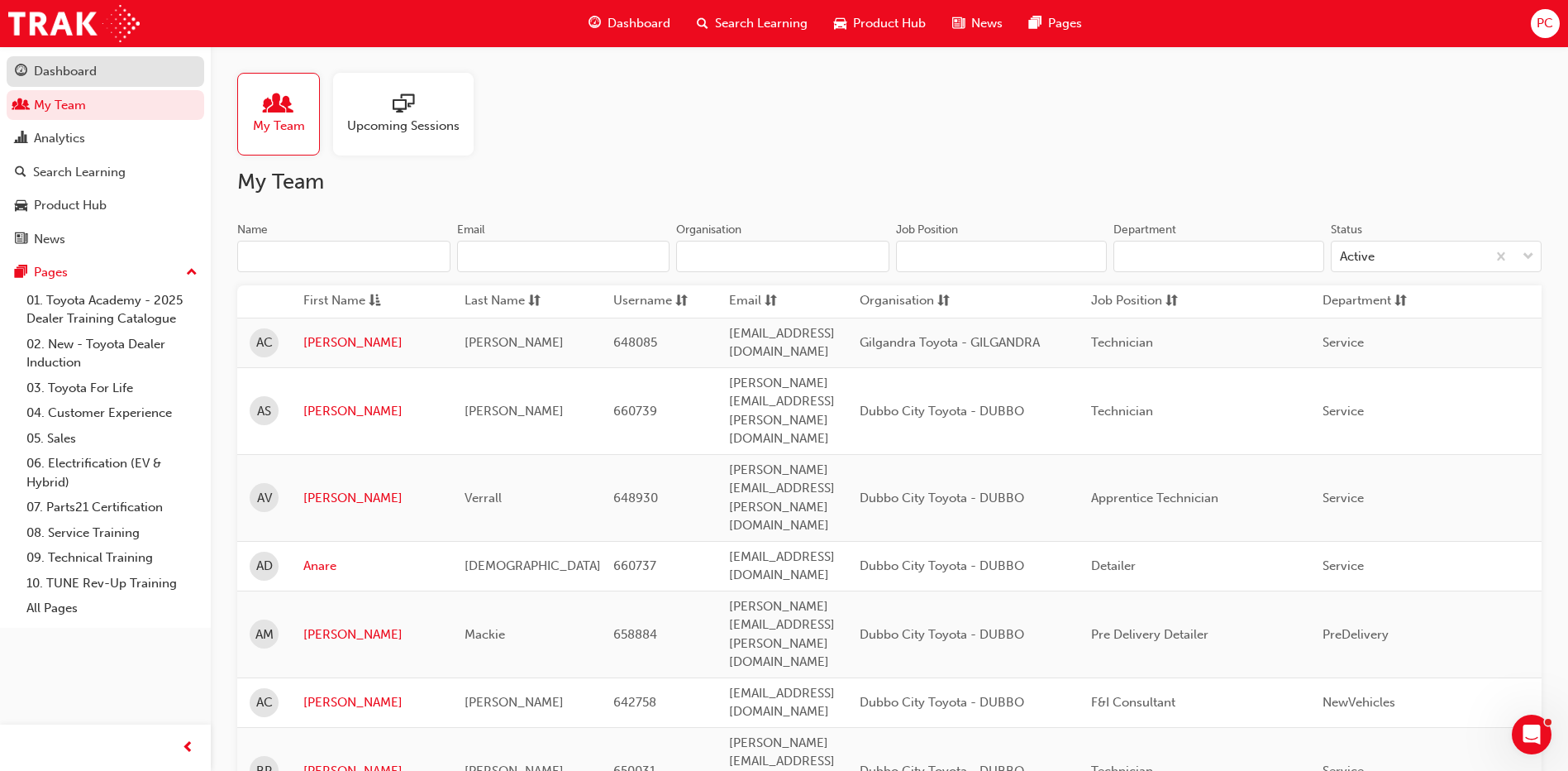
click at [76, 67] on div "Dashboard" at bounding box center [65, 71] width 63 height 19
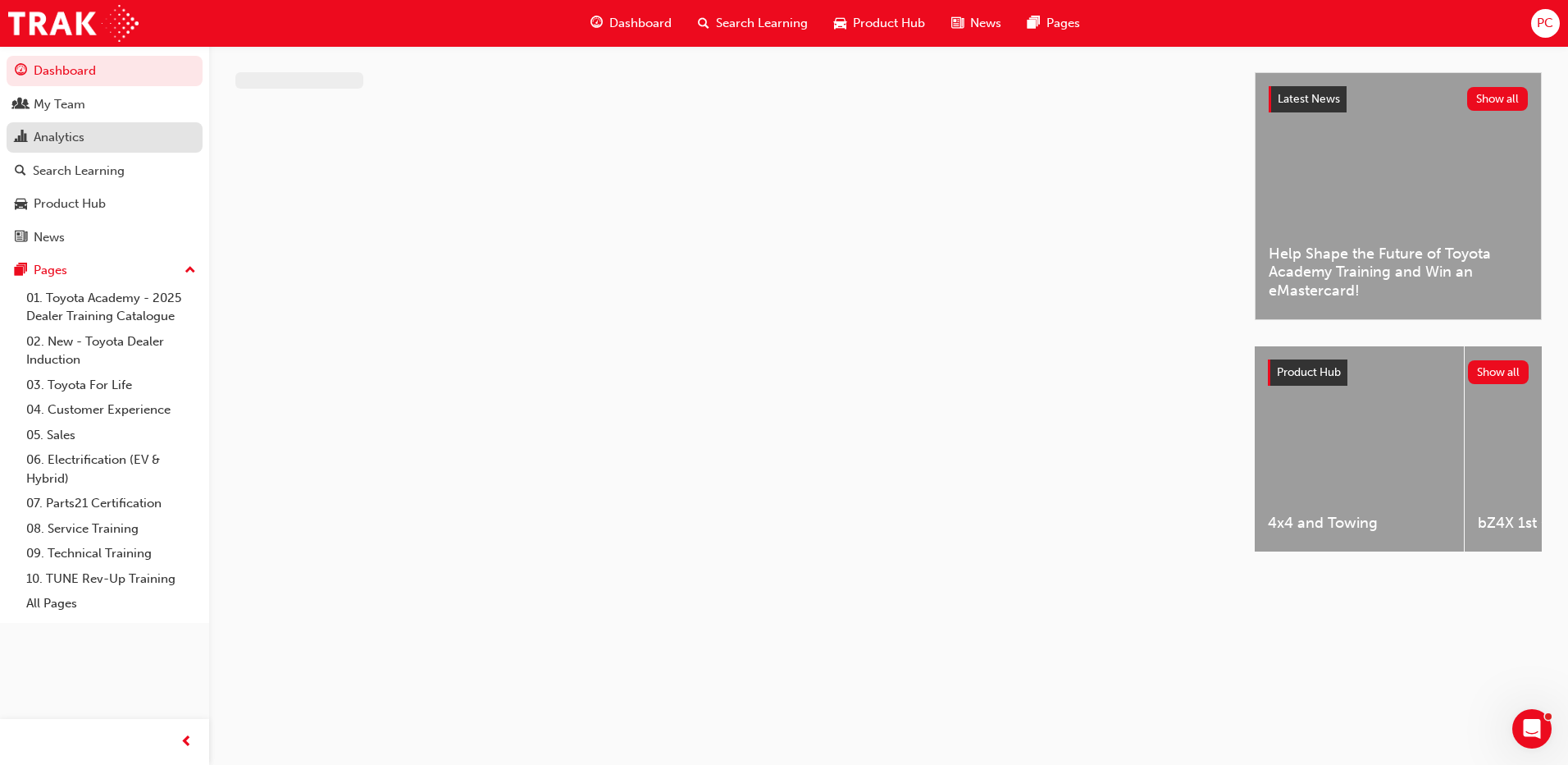
click at [65, 128] on div "Analytics" at bounding box center [59, 137] width 51 height 19
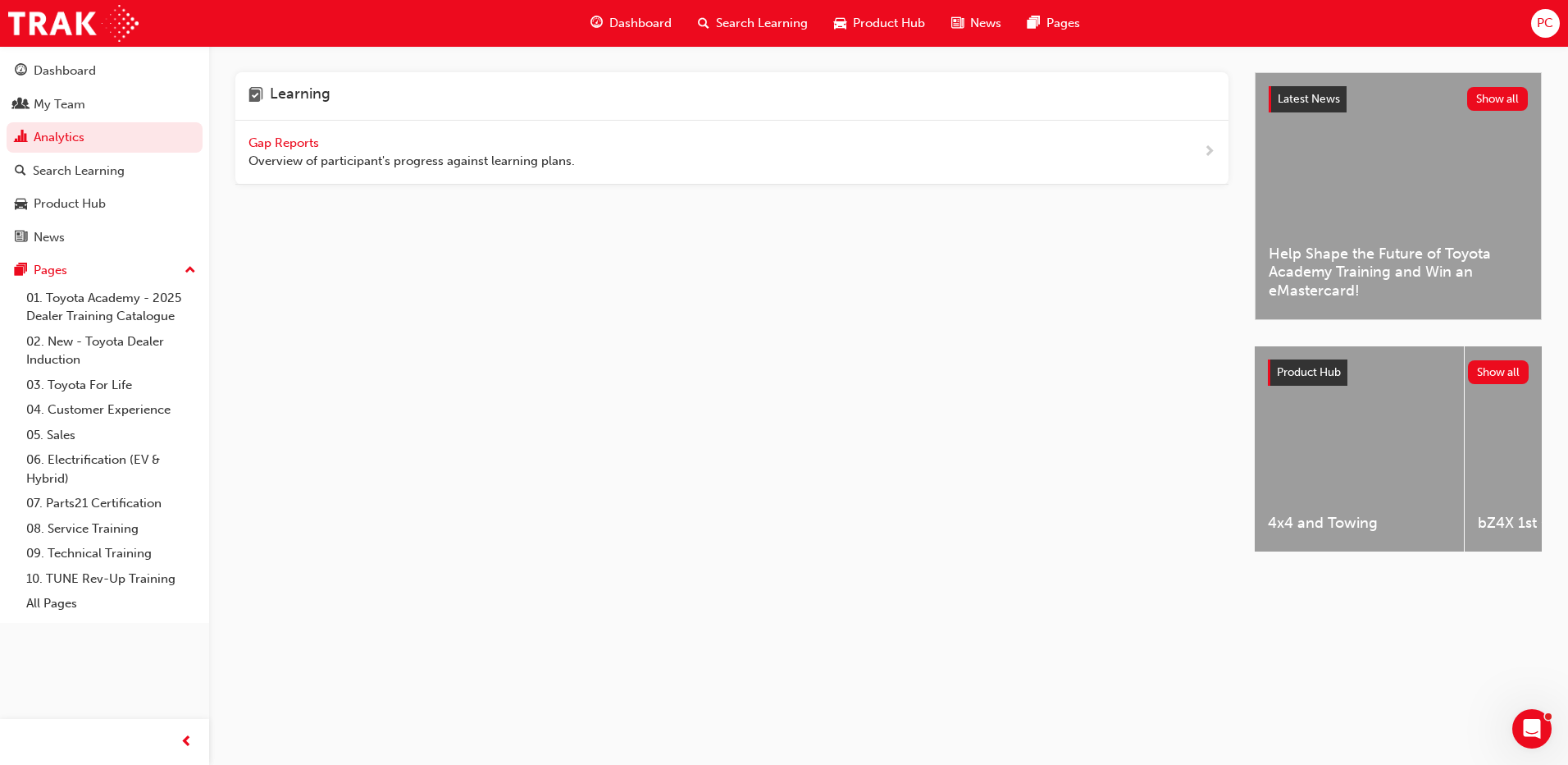
click at [299, 144] on span "Gap Reports" at bounding box center [285, 143] width 74 height 15
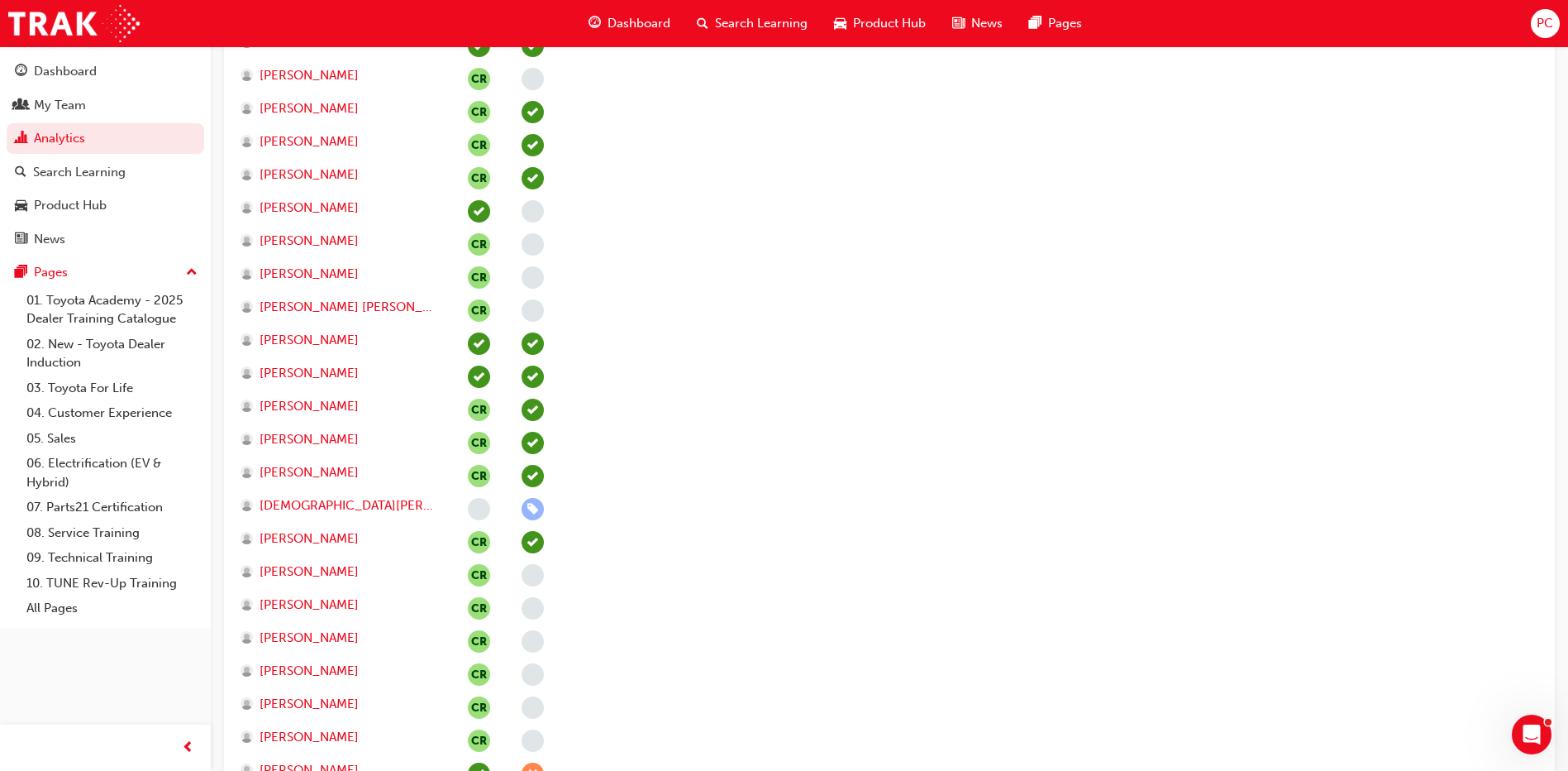
scroll to position [248, 0]
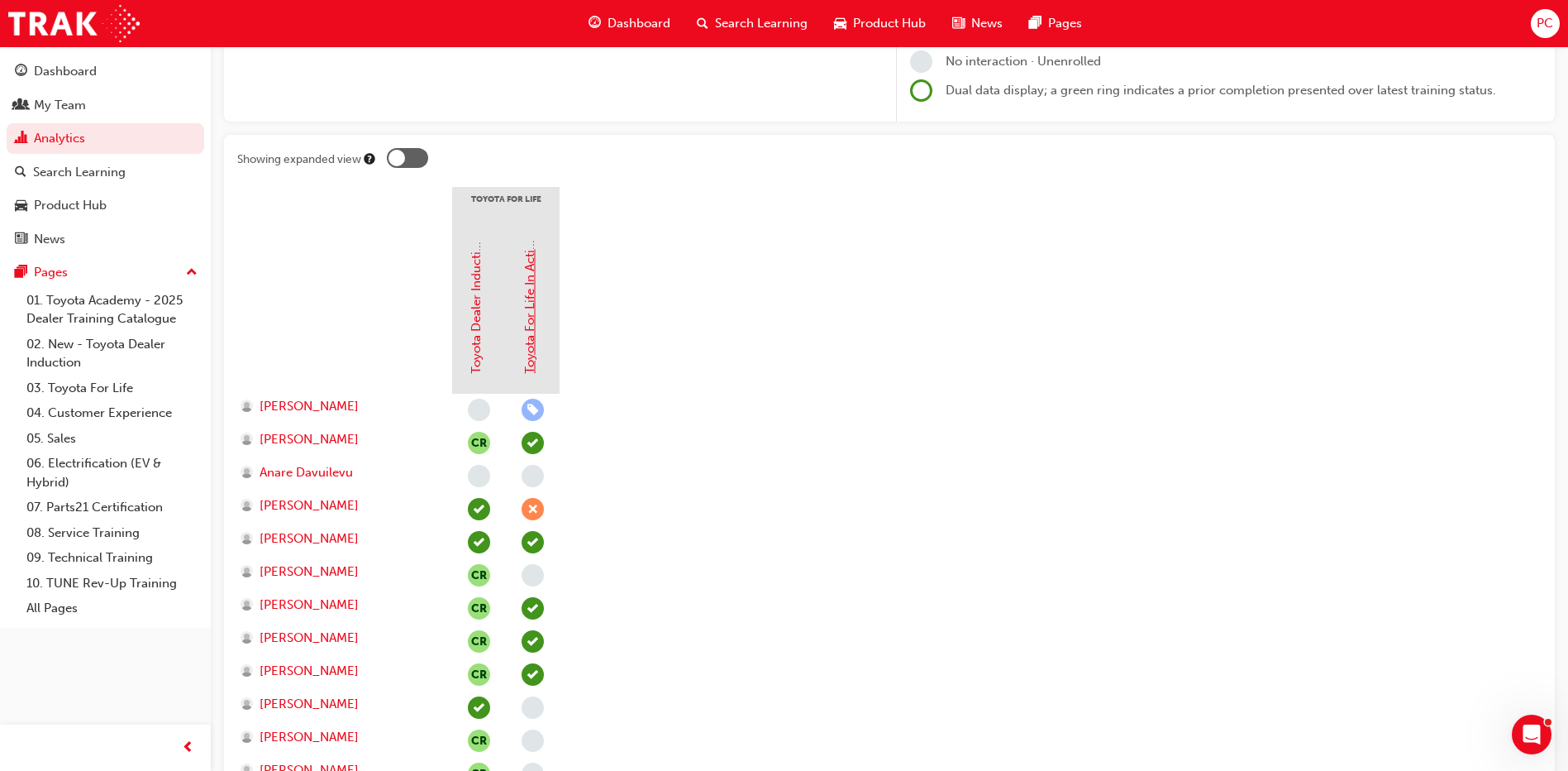
click at [528, 329] on link "Toyota For Life In Action - Virtual Classroom" at bounding box center [530, 247] width 15 height 254
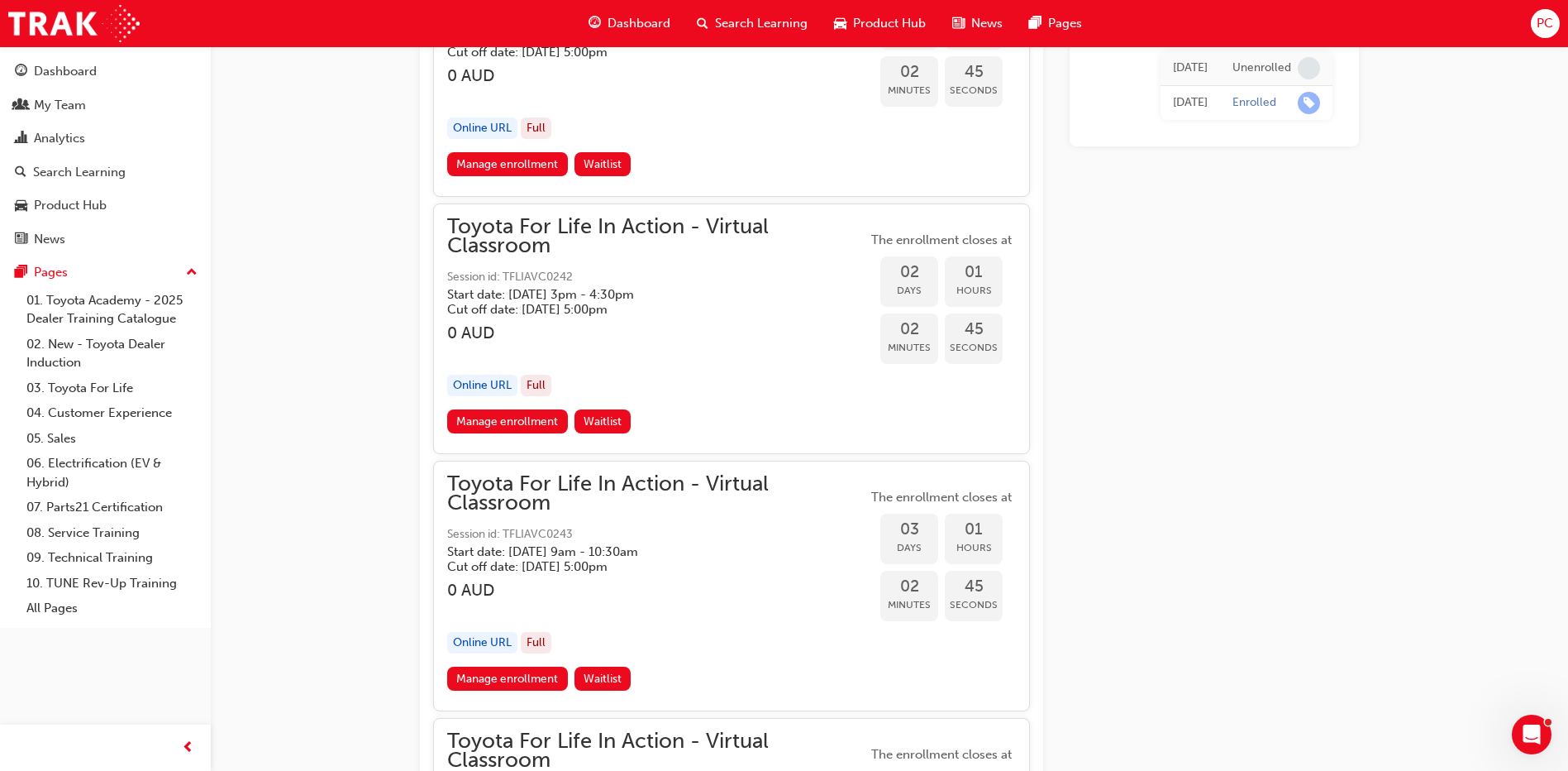
scroll to position [1807, 0]
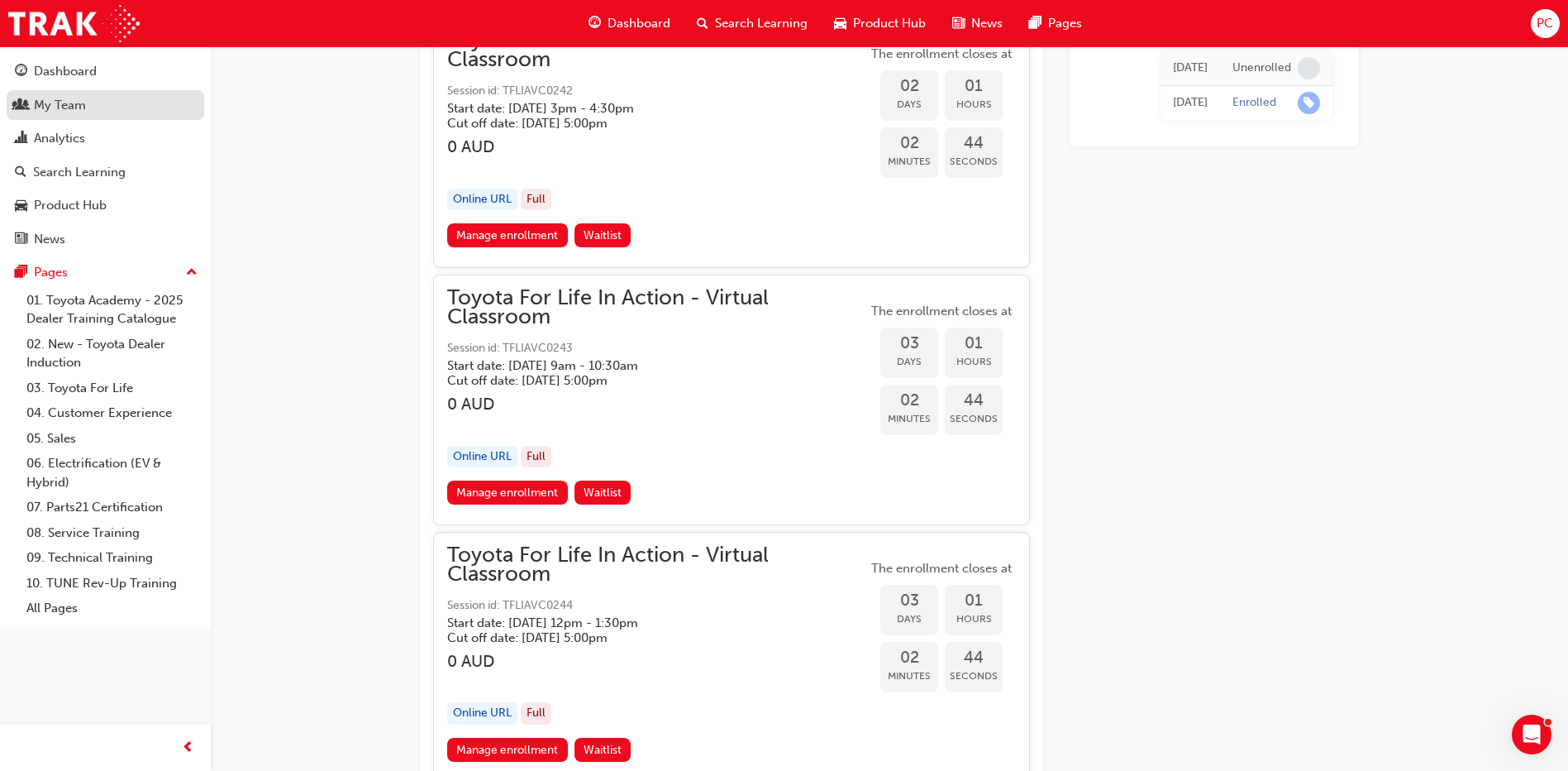
click at [70, 100] on div "My Team" at bounding box center [60, 105] width 52 height 19
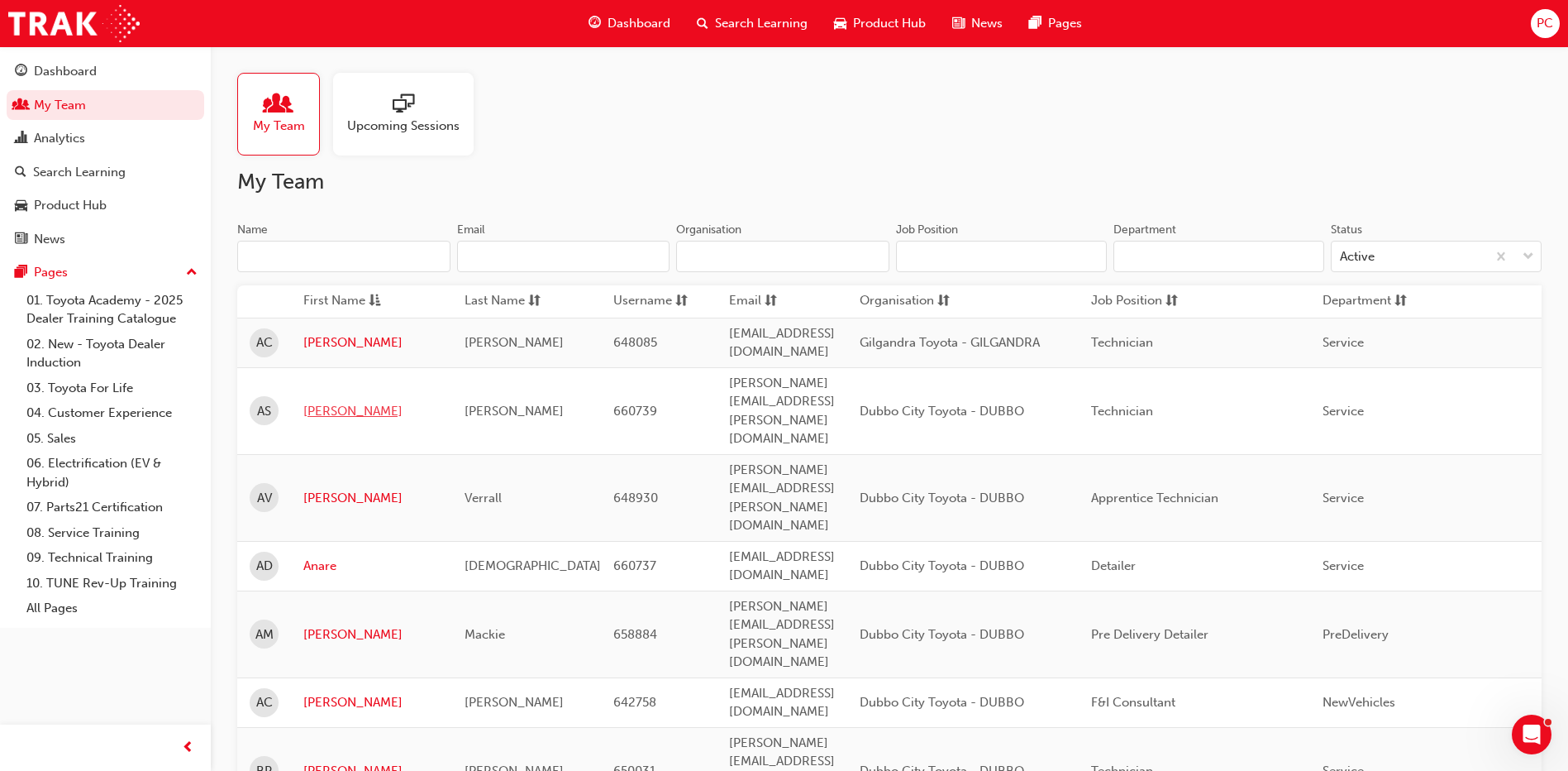
click at [330, 402] on link "[PERSON_NAME]" at bounding box center [371, 411] width 136 height 19
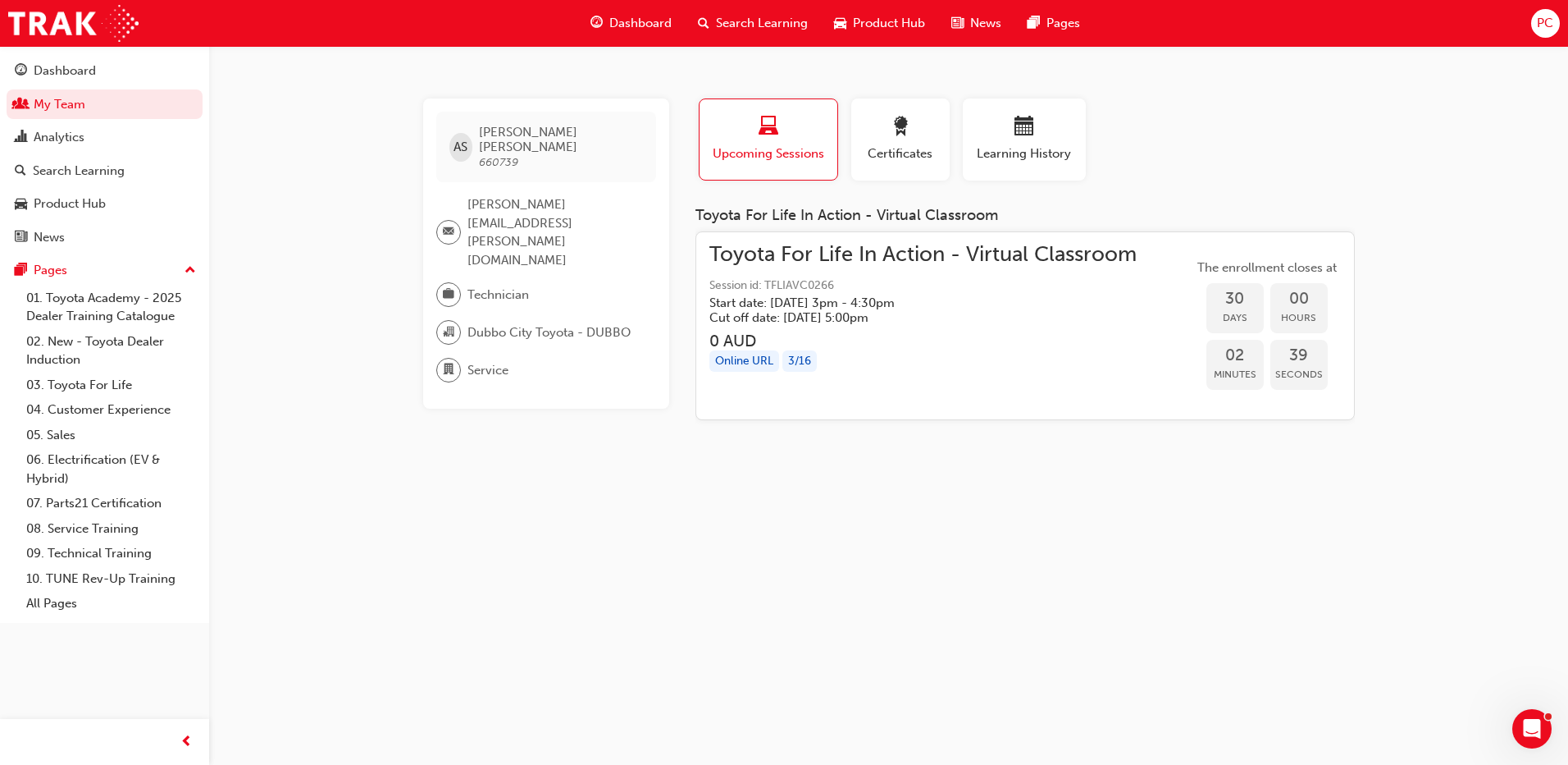
click at [954, 324] on h5 "Cut off date: [DATE] 5:00pm" at bounding box center [910, 318] width 401 height 15
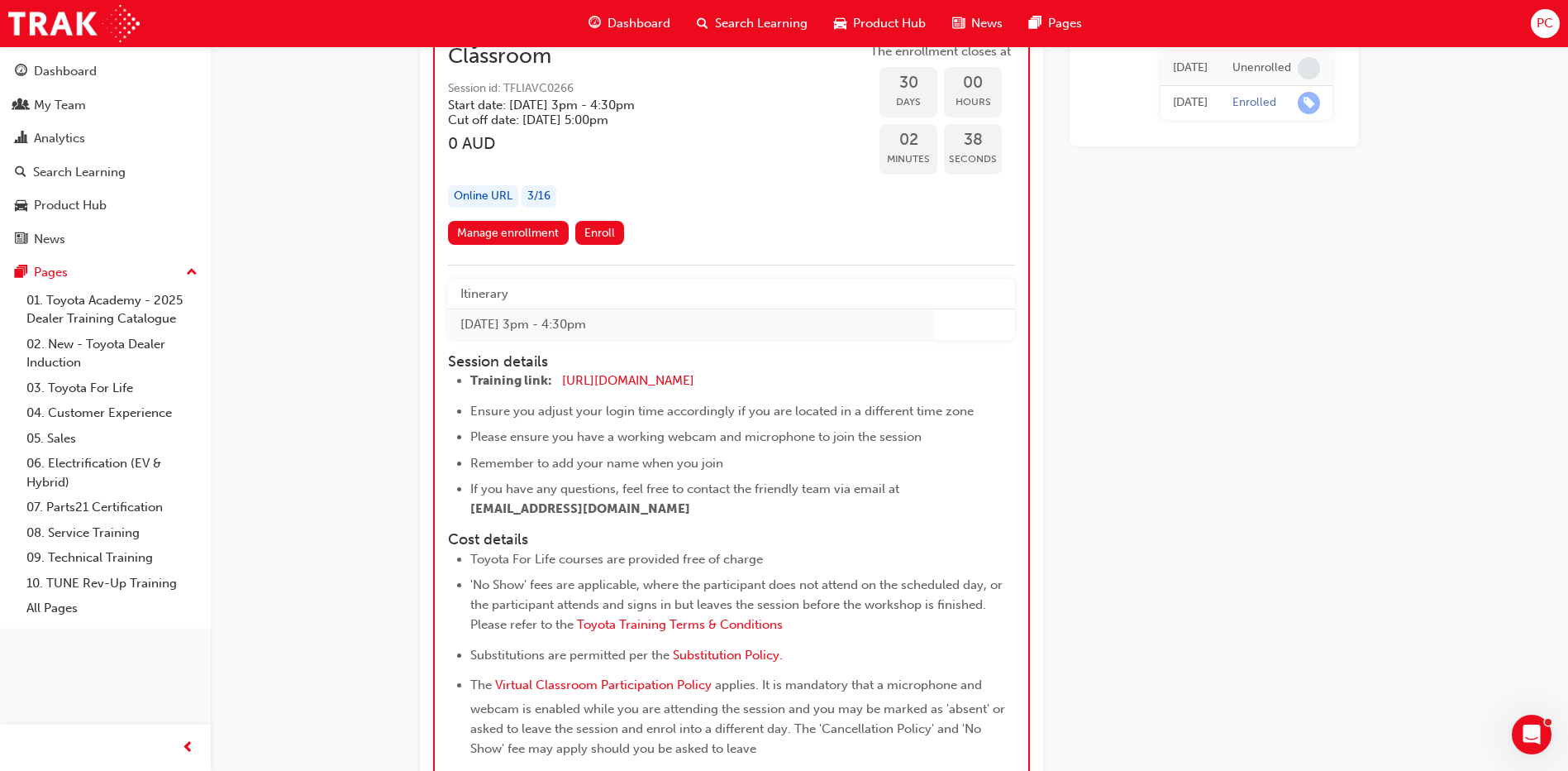
scroll to position [1310, 0]
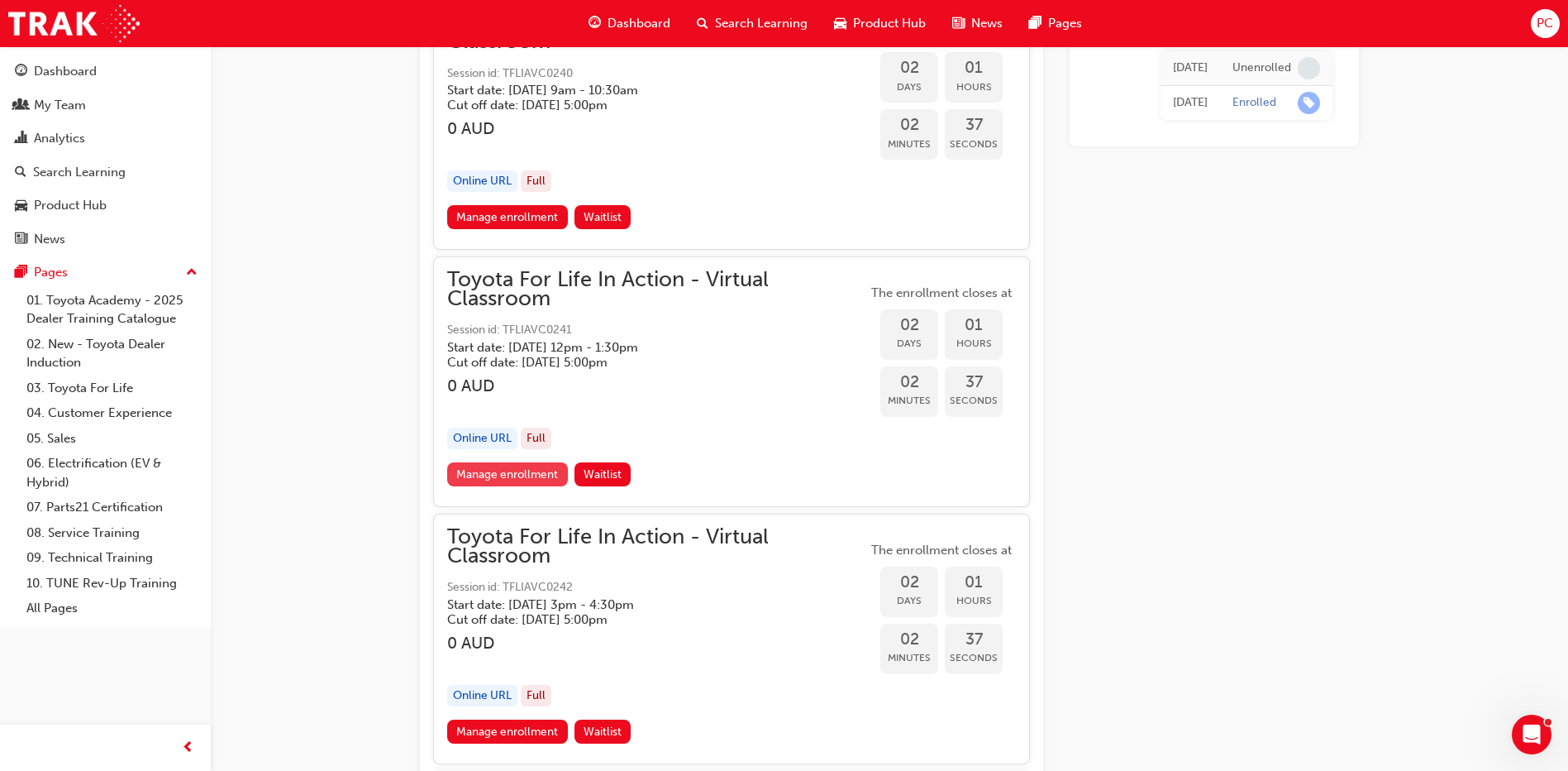
click at [517, 478] on link "Manage enrollment" at bounding box center [507, 474] width 120 height 24
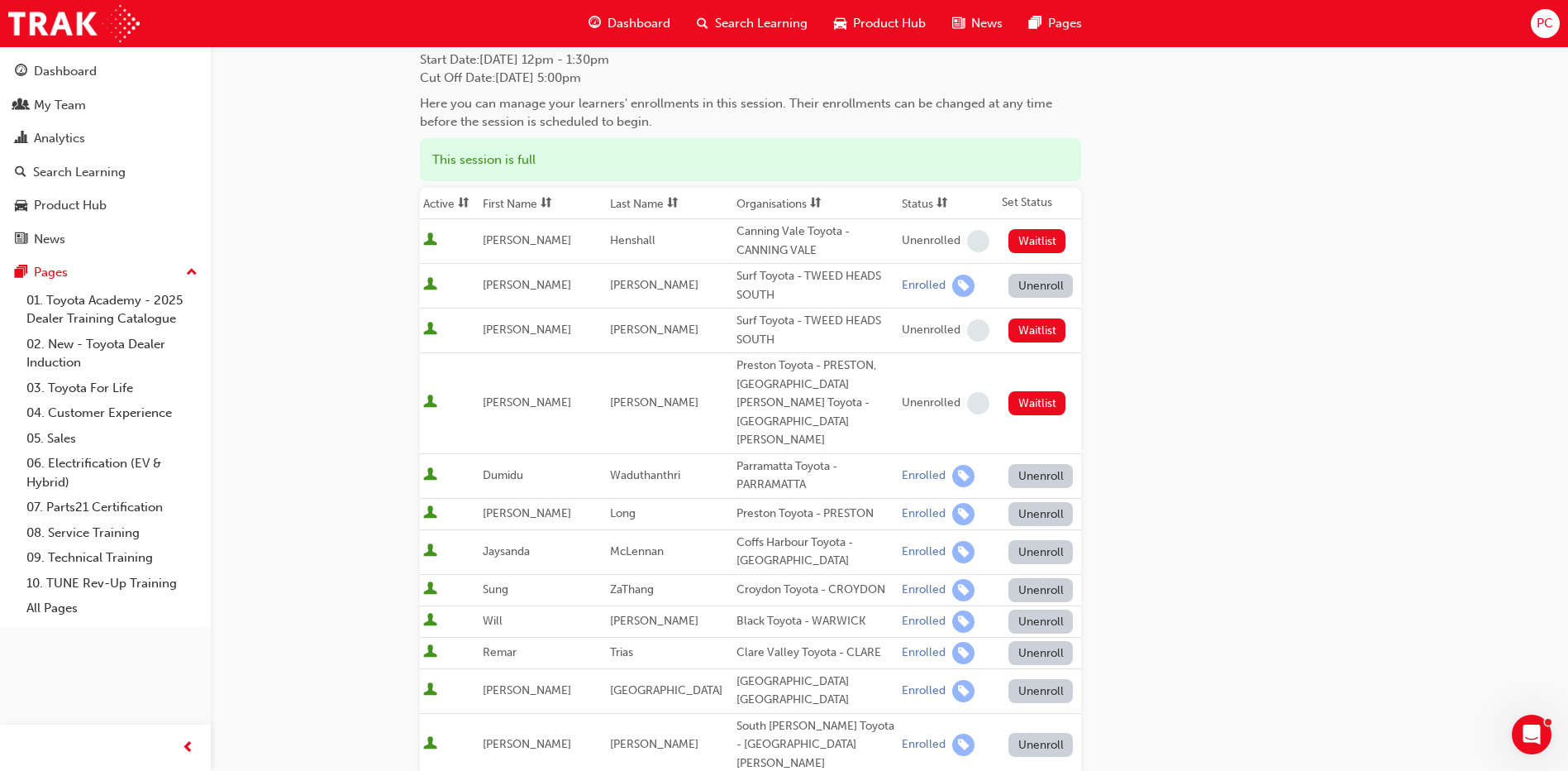
scroll to position [83, 0]
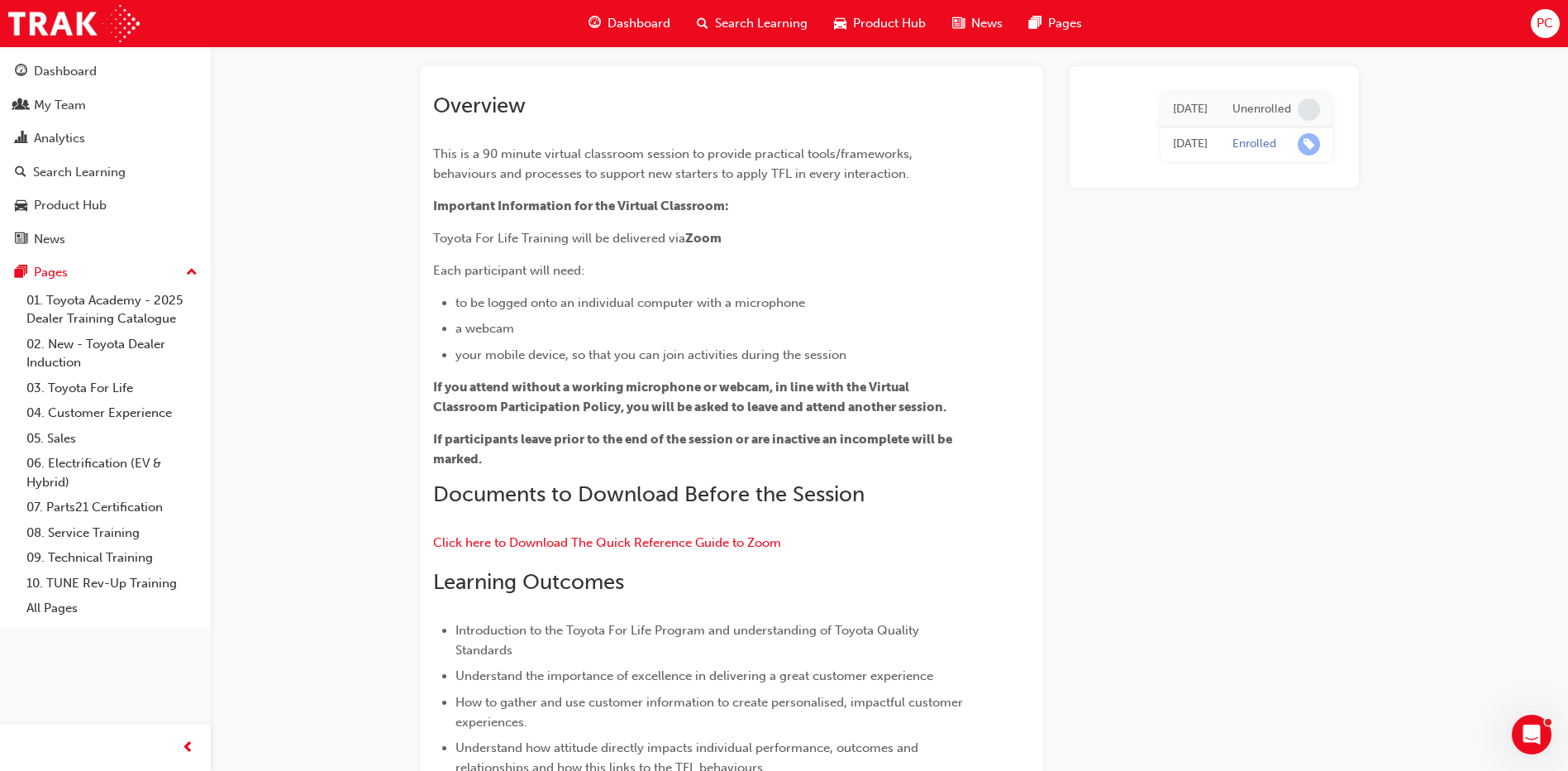
scroll to position [1310, 0]
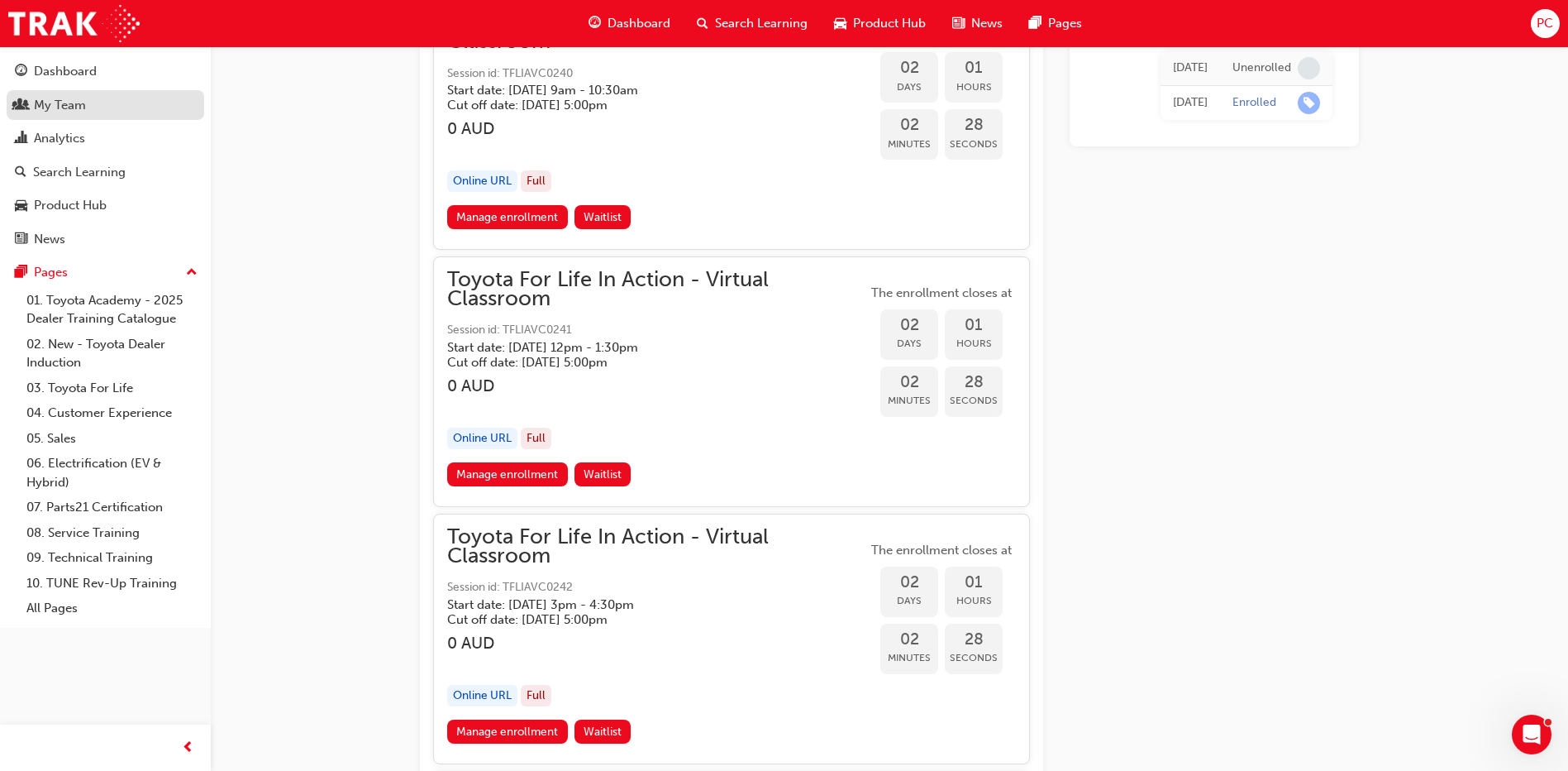
click at [63, 100] on div "My Team" at bounding box center [60, 105] width 52 height 19
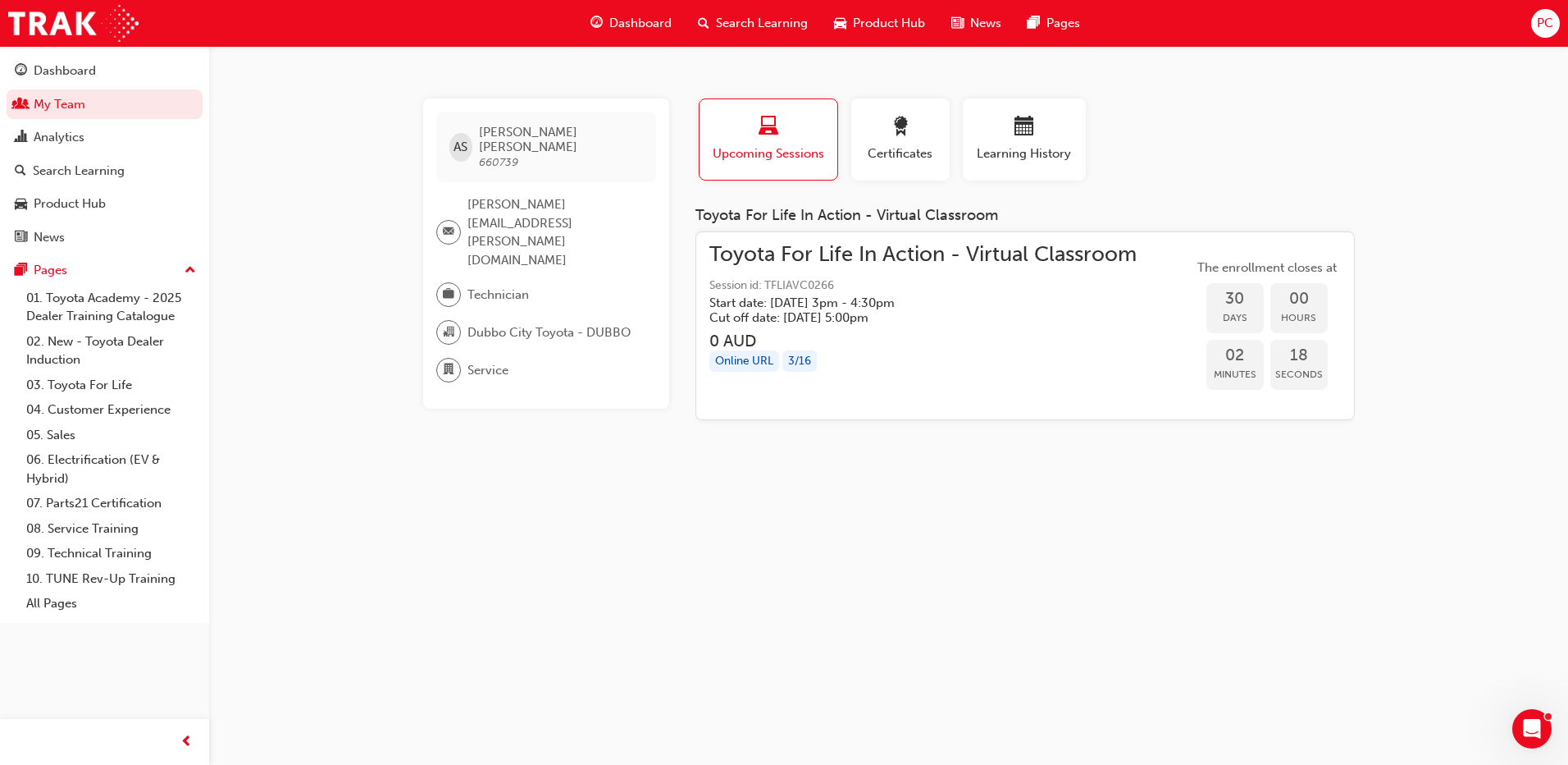
click at [916, 323] on h5 "Cut off date: [DATE] 5:00pm" at bounding box center [910, 318] width 401 height 15
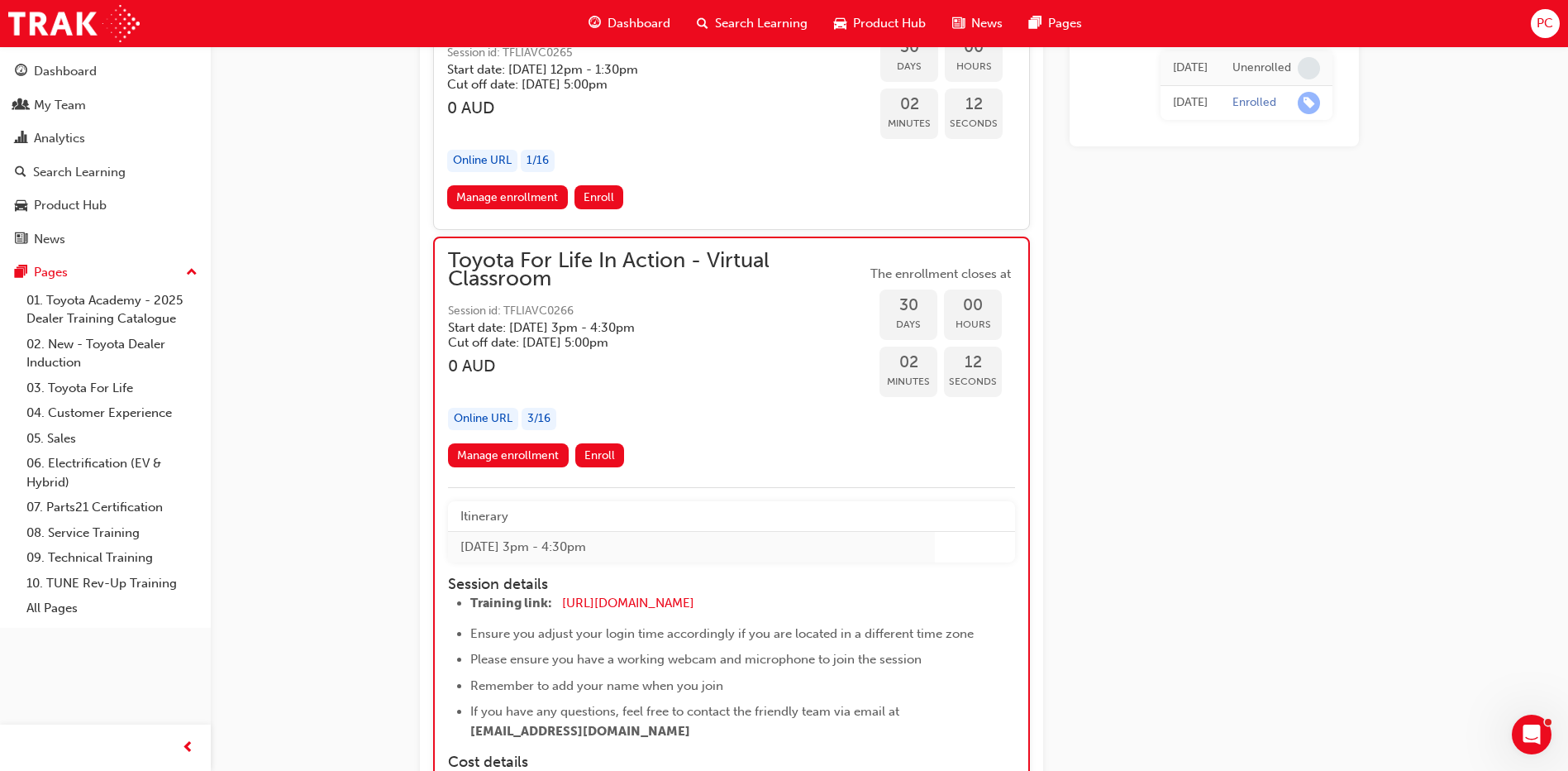
scroll to position [15940, 0]
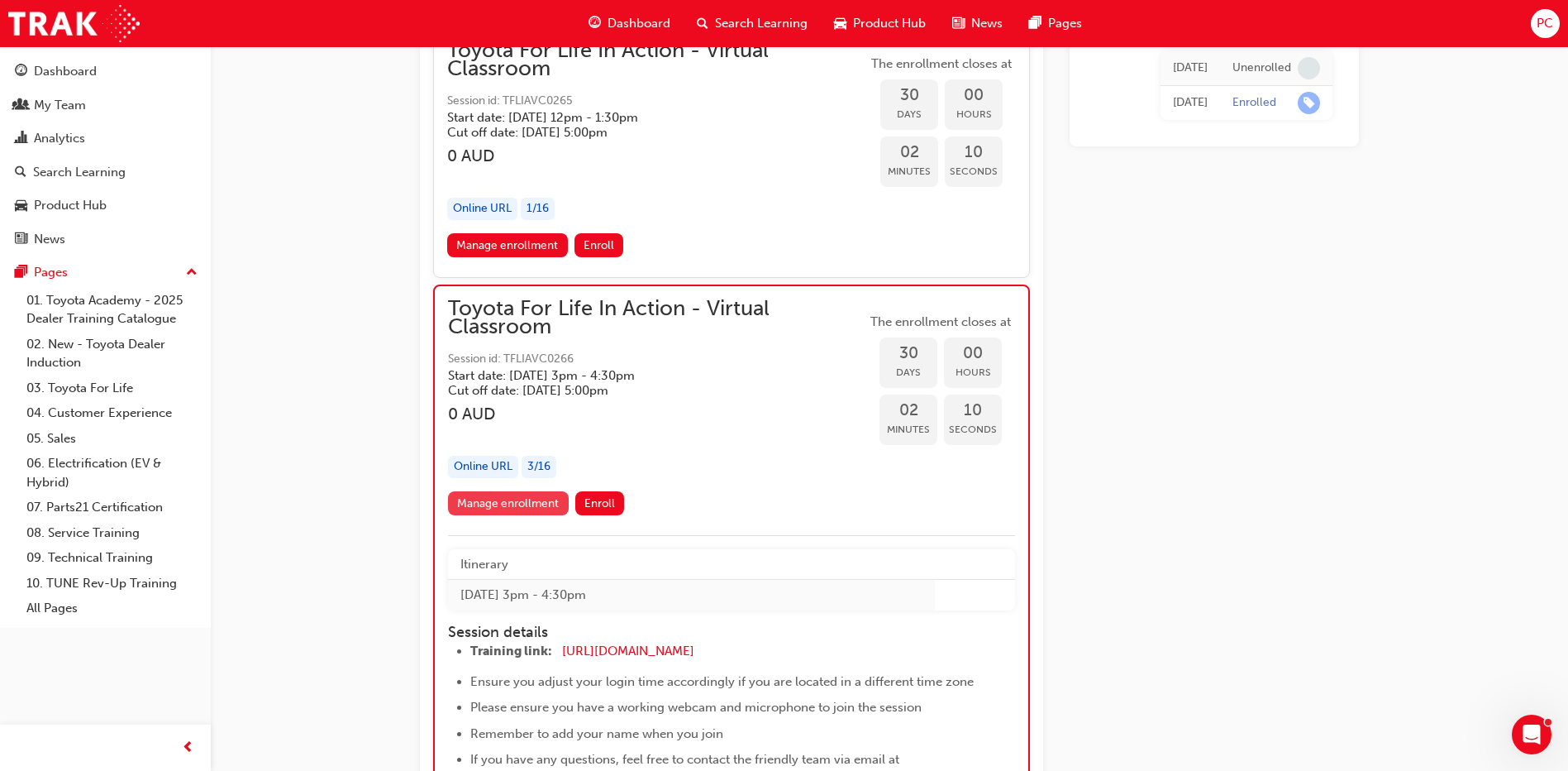
click at [512, 493] on link "Manage enrollment" at bounding box center [508, 503] width 120 height 24
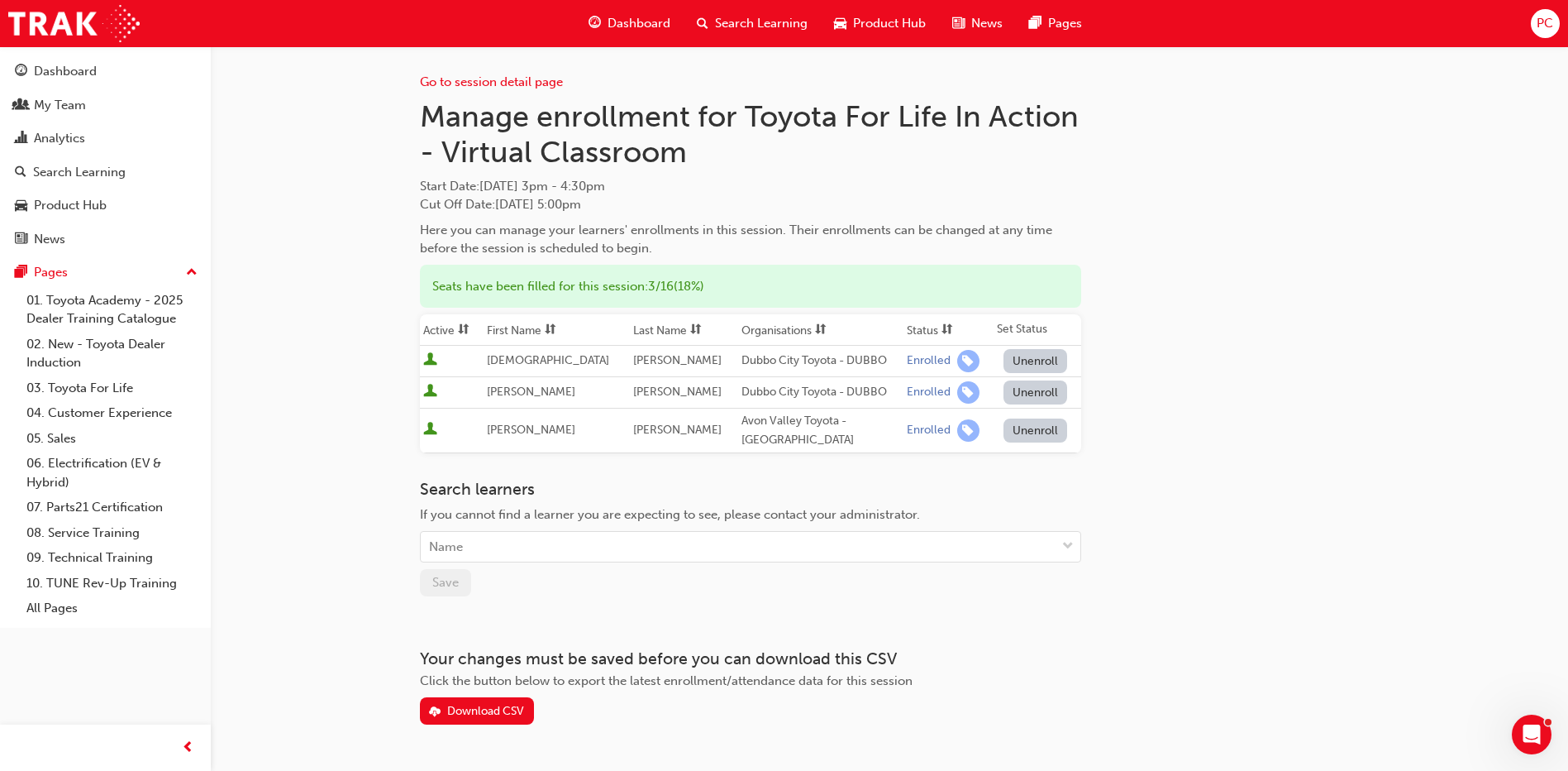
click at [1017, 360] on button "Unenroll" at bounding box center [1035, 360] width 64 height 24
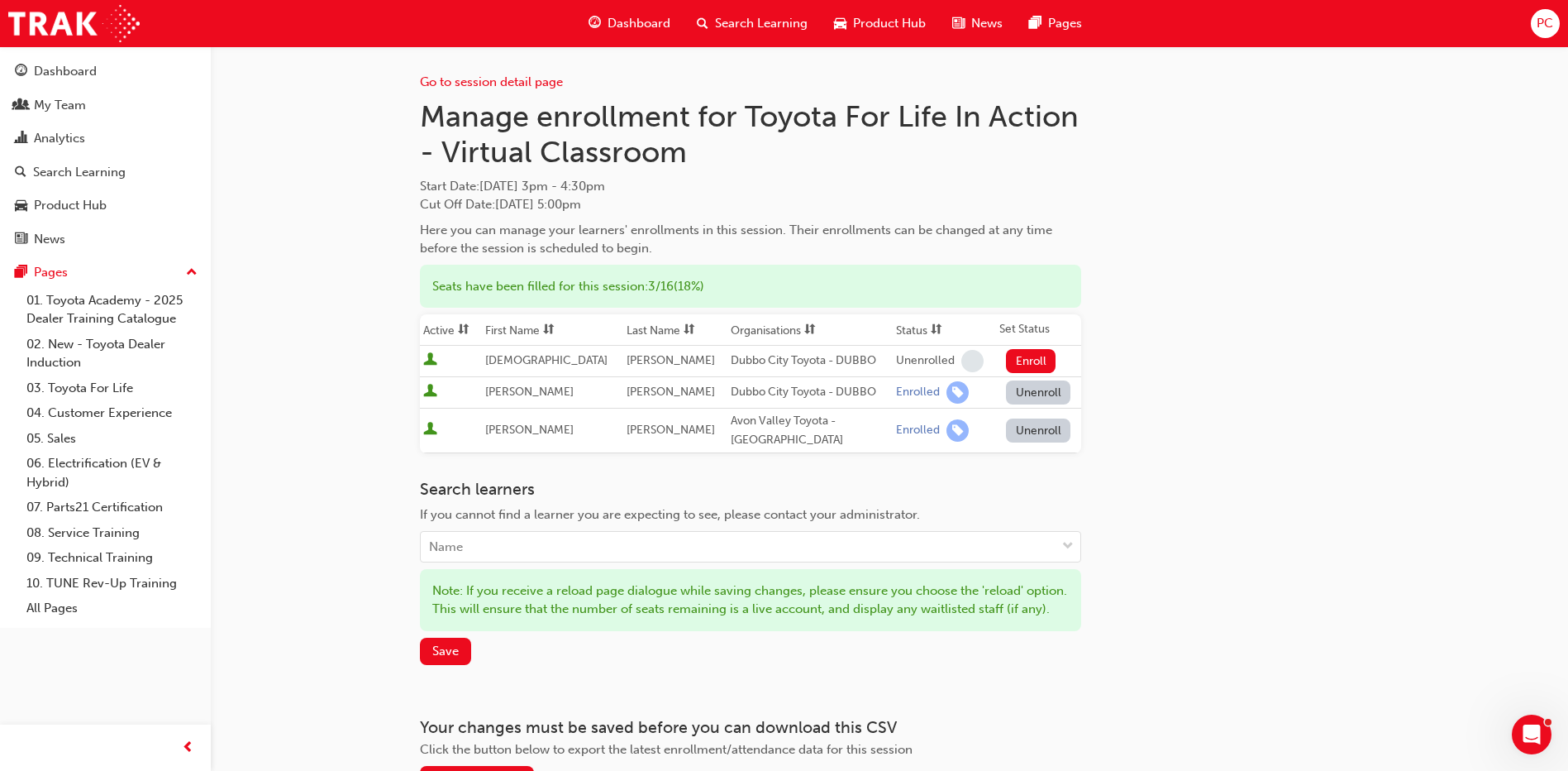
click at [1021, 384] on button "Unenroll" at bounding box center [1037, 392] width 64 height 24
click at [1023, 421] on button "Unenroll" at bounding box center [1037, 430] width 64 height 24
click at [449, 658] on span "Save" at bounding box center [445, 651] width 27 height 15
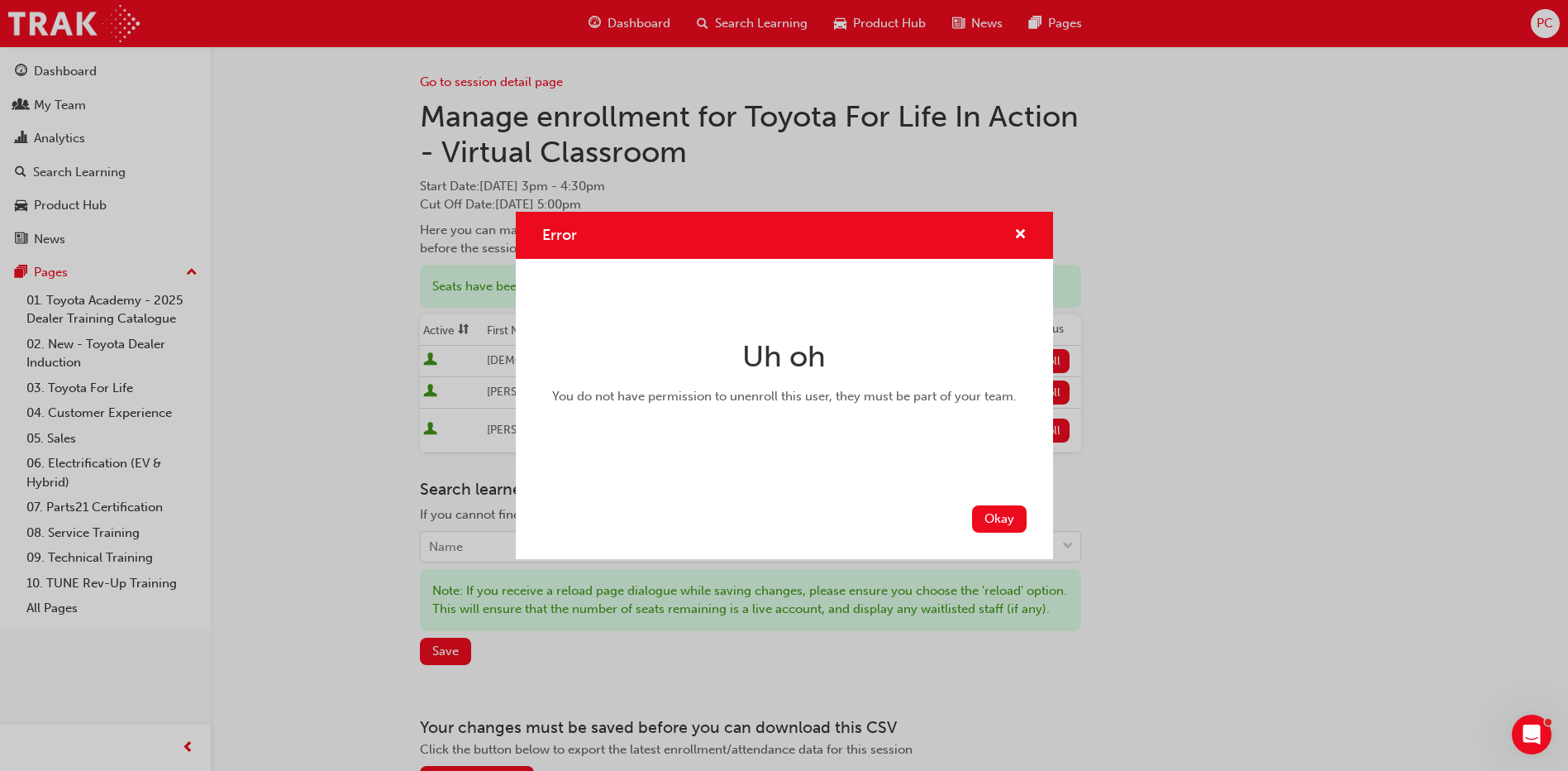
click at [1186, 254] on div "Error Uh oh You do not have permission to unenroll this user, they must be part…" at bounding box center [784, 386] width 1568 height 771
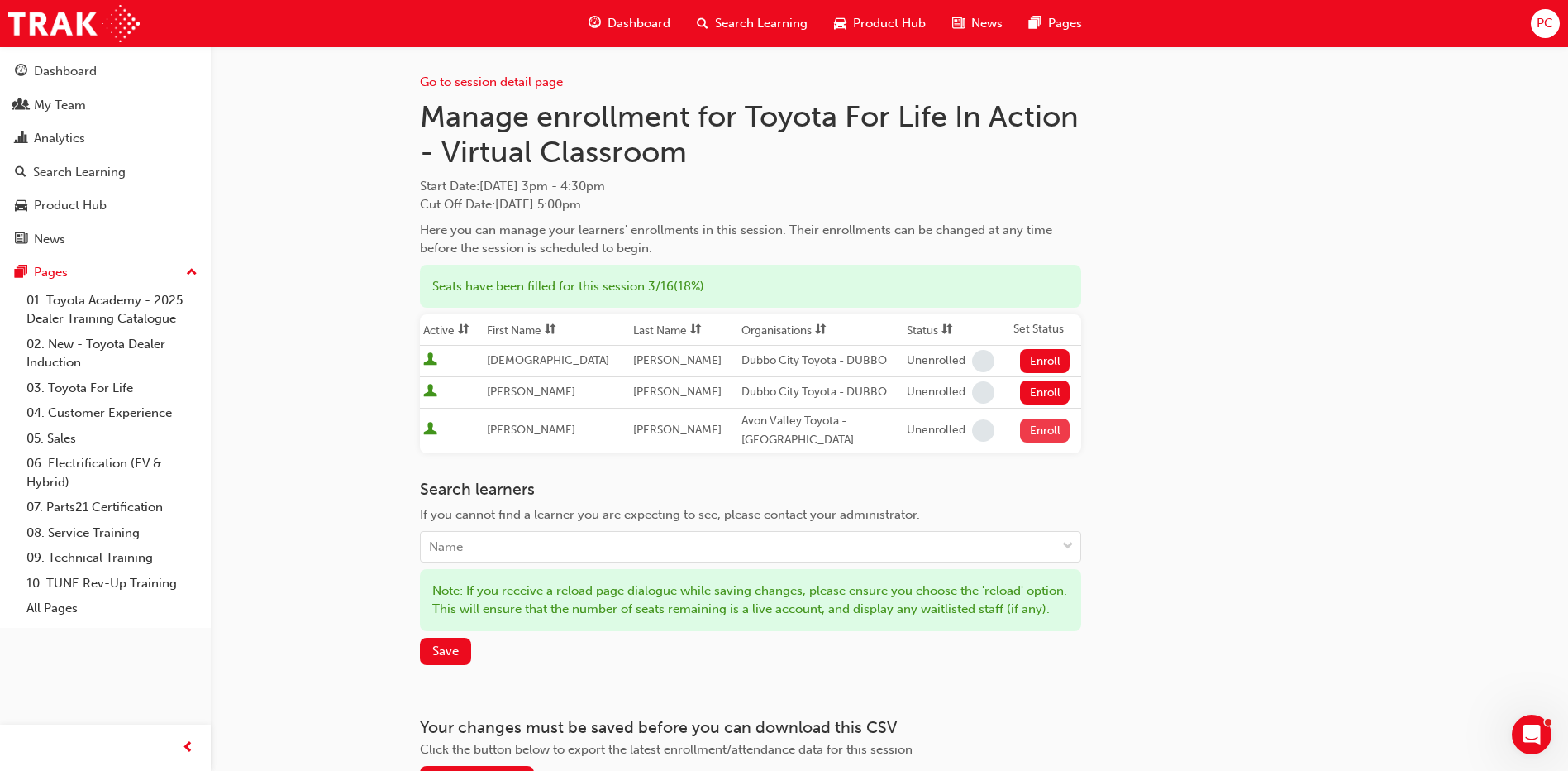
click at [1035, 424] on button "Enroll" at bounding box center [1044, 430] width 49 height 24
click at [453, 658] on span "Save" at bounding box center [445, 651] width 27 height 15
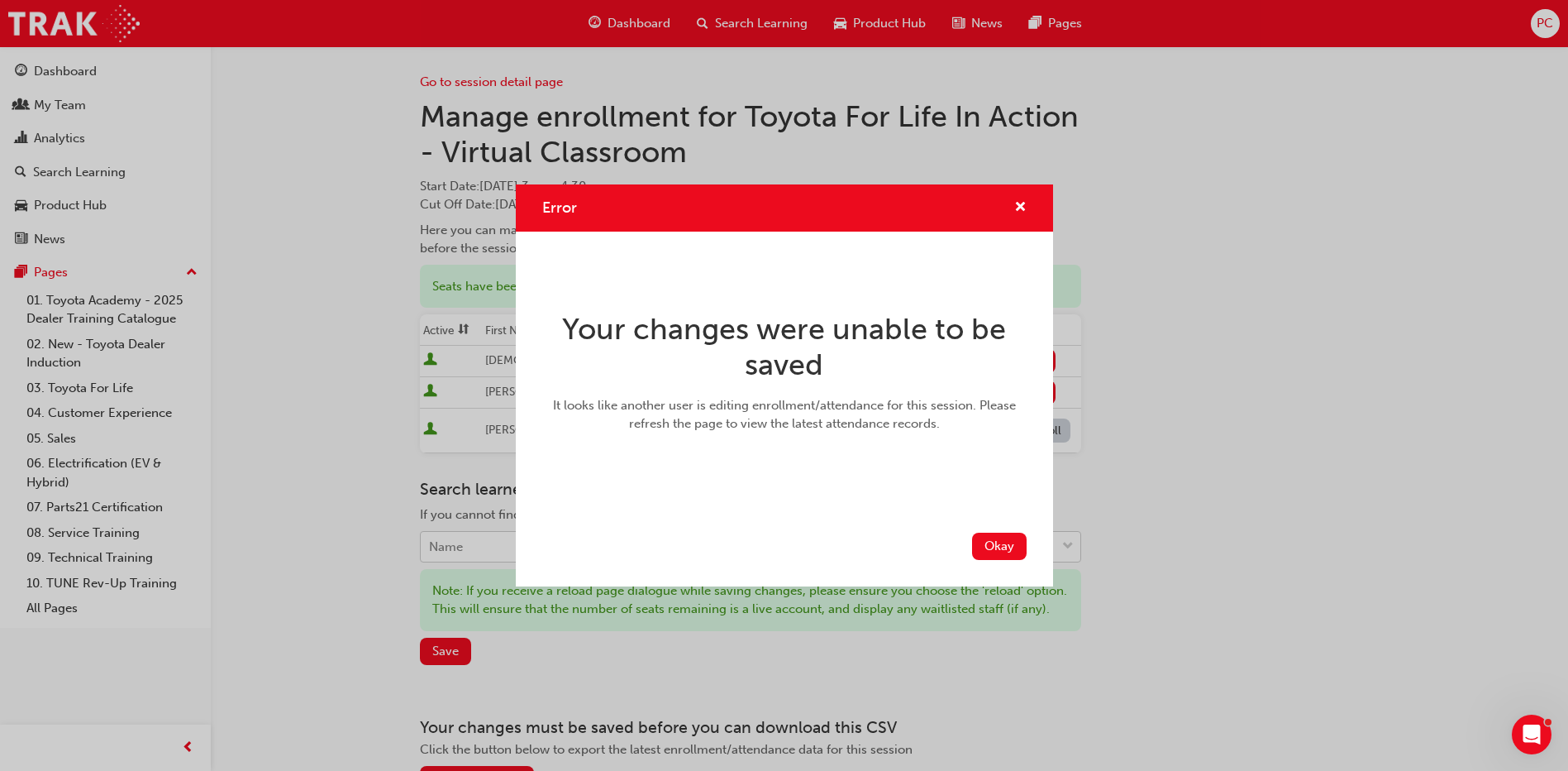
click at [1011, 548] on button "Okay" at bounding box center [999, 546] width 54 height 28
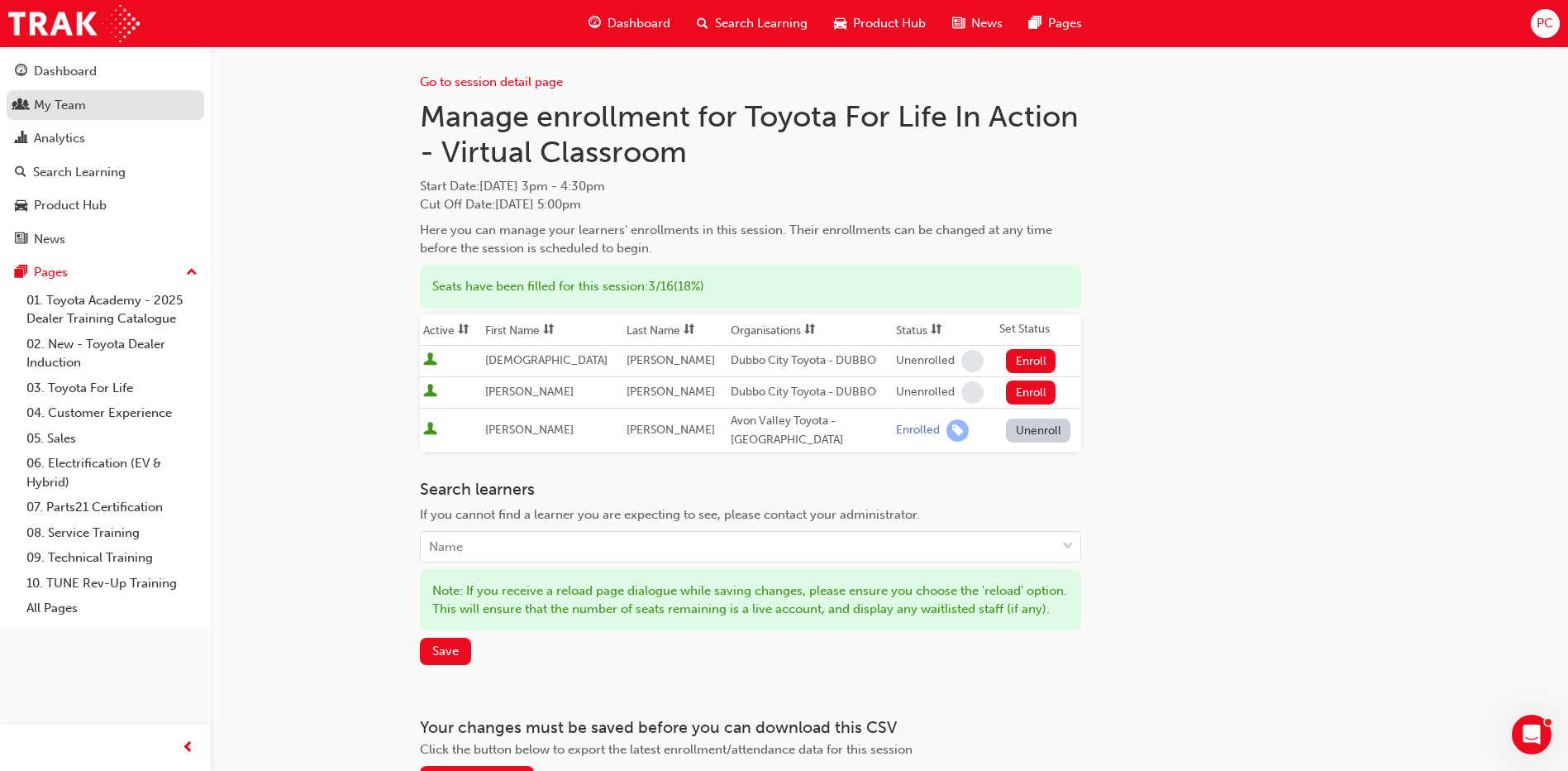
click at [64, 113] on div "My Team" at bounding box center [60, 105] width 52 height 19
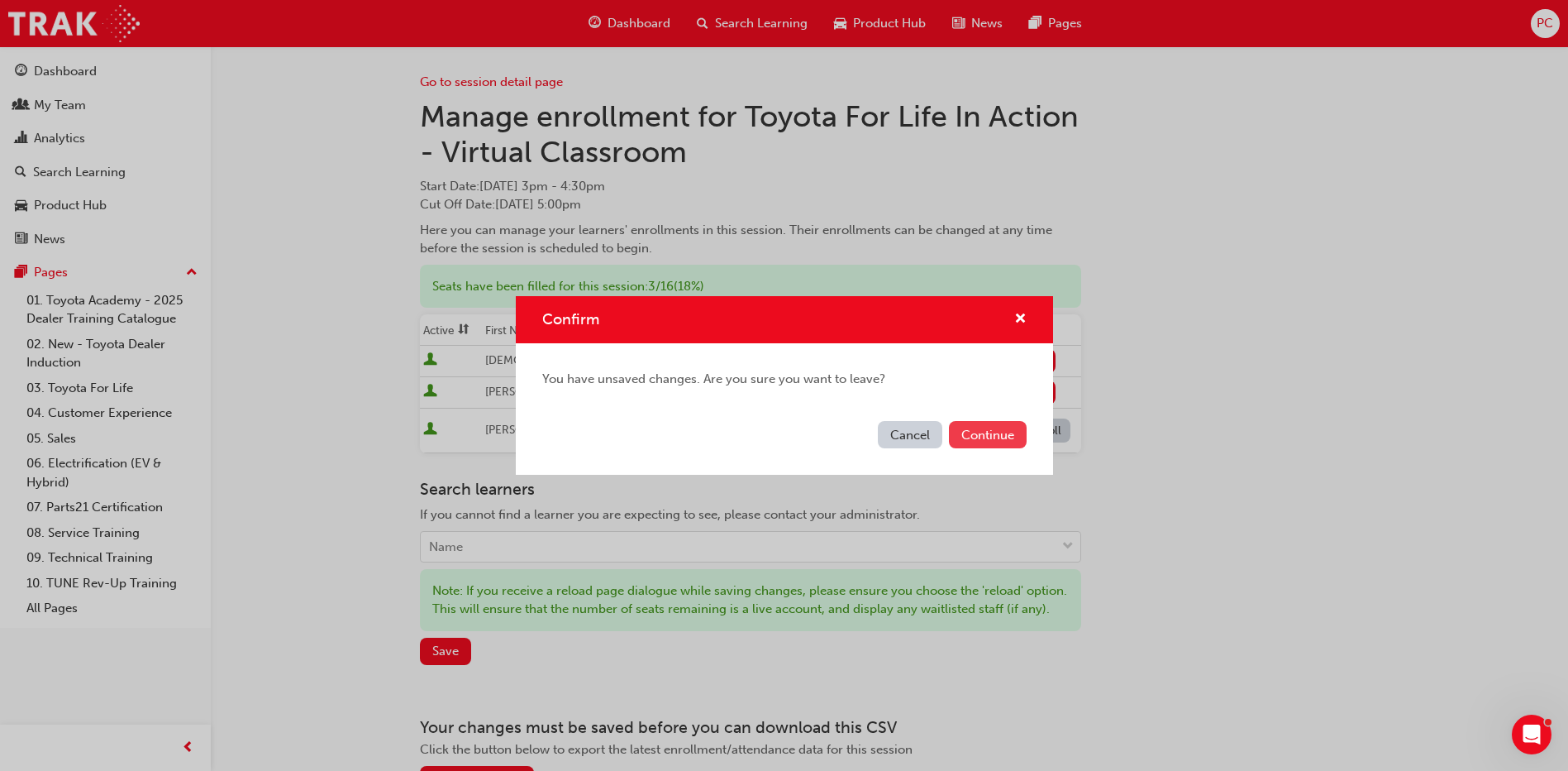
click at [972, 437] on button "Continue" at bounding box center [987, 434] width 78 height 28
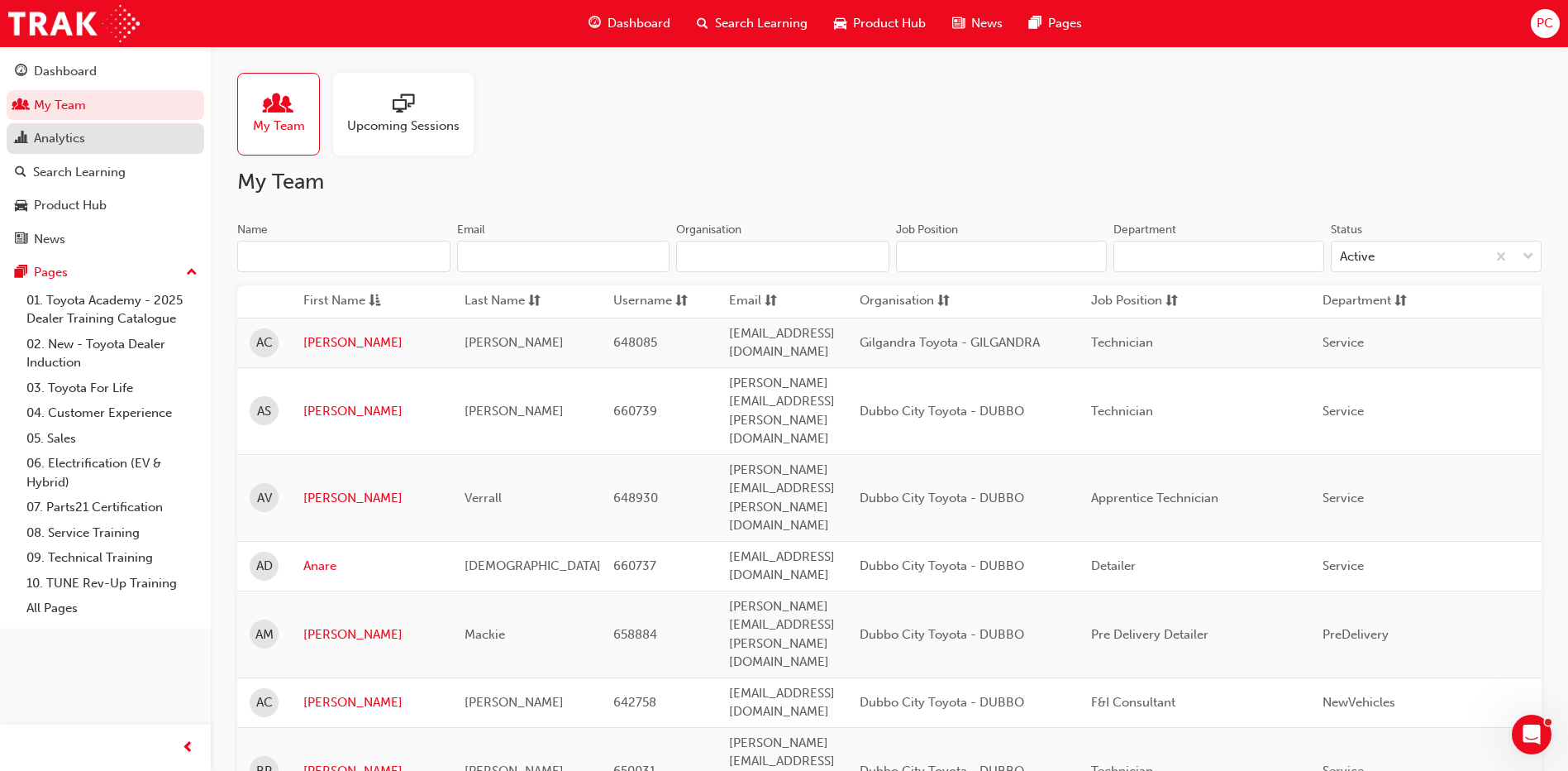
click at [69, 151] on link "Analytics" at bounding box center [105, 138] width 197 height 31
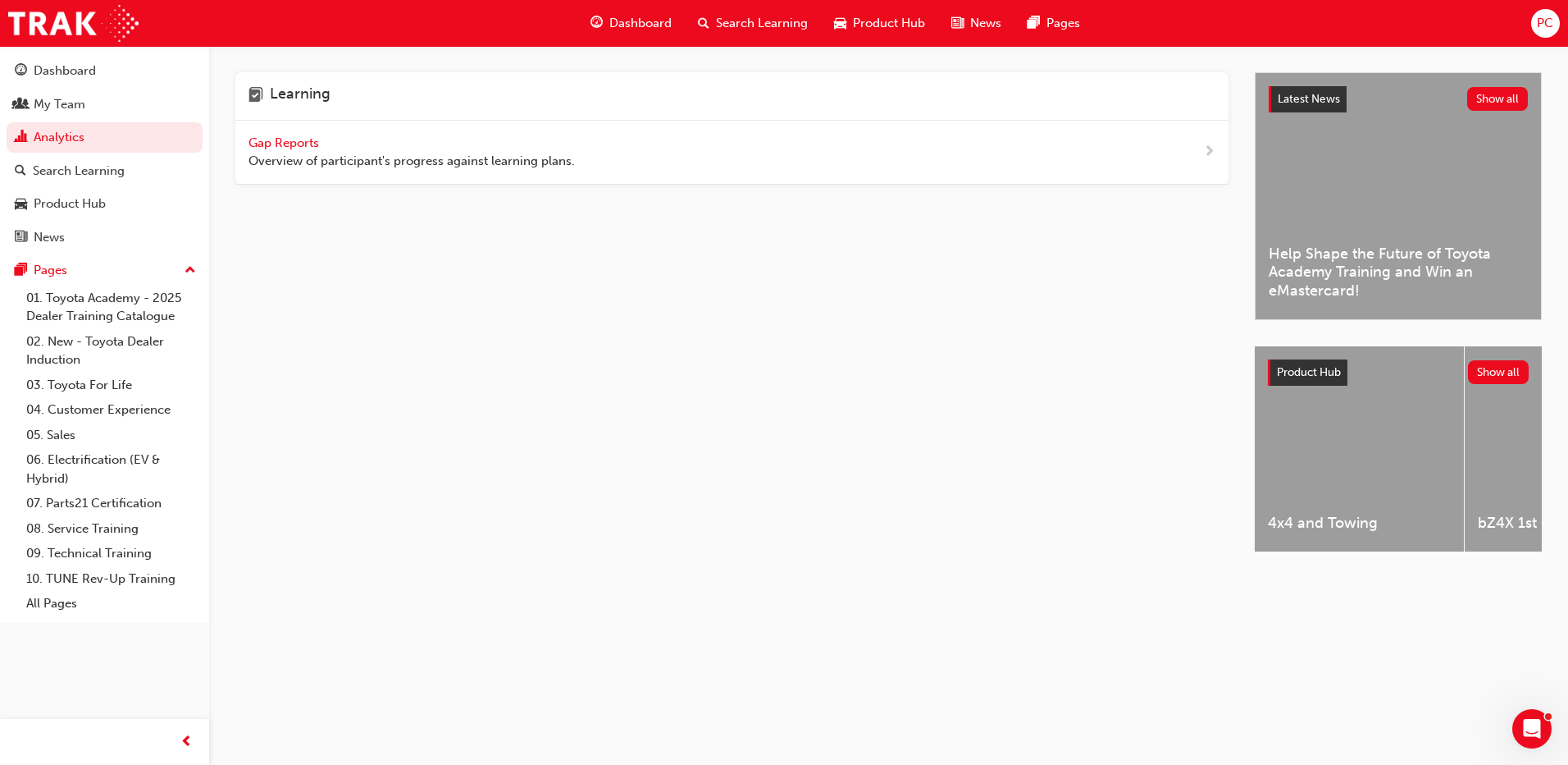
click at [258, 144] on span "Gap Reports" at bounding box center [285, 143] width 74 height 15
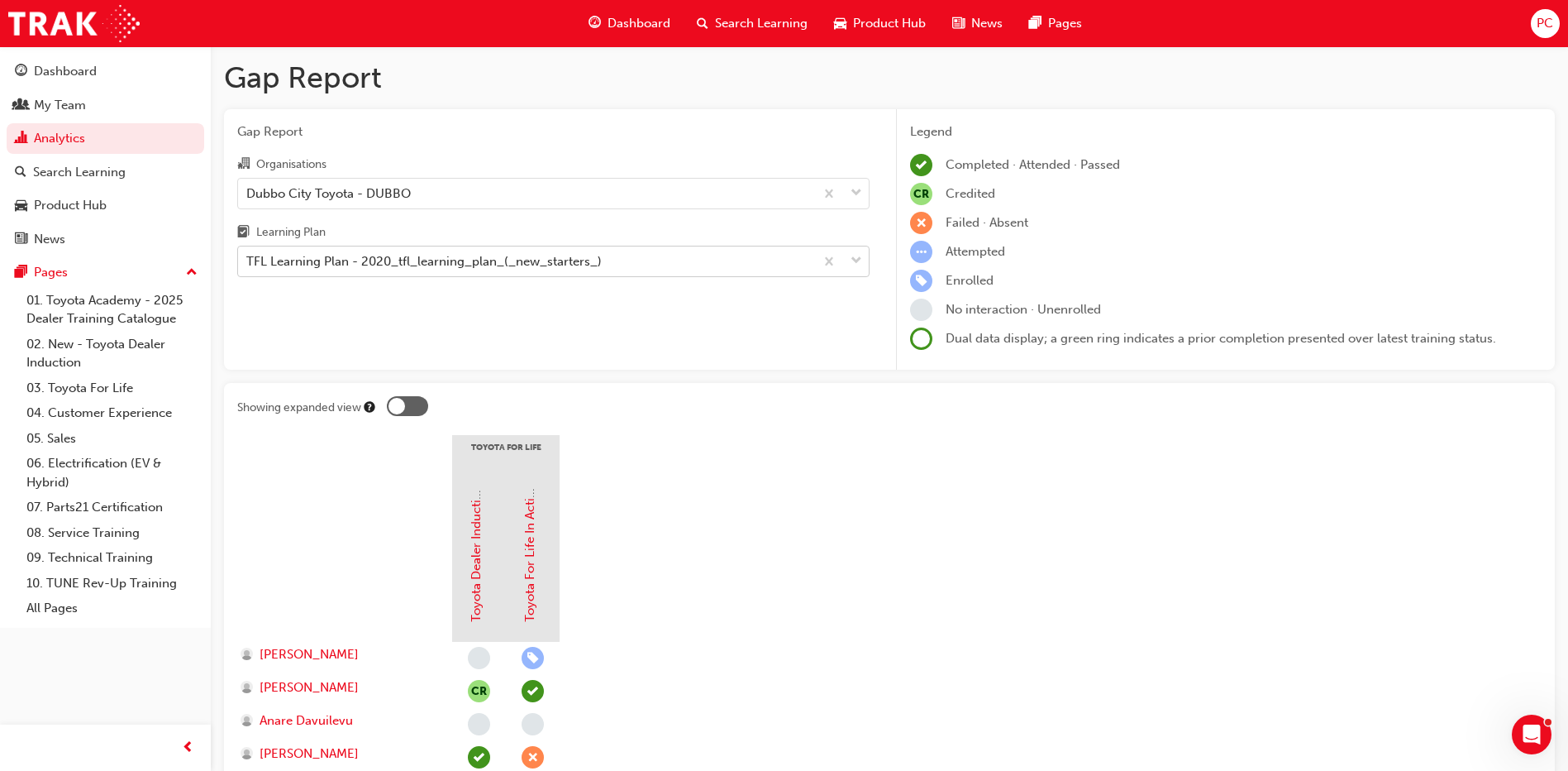
click at [608, 252] on div "TFL Learning Plan - 2020_tfl_learning_plan_(_new_starters_)" at bounding box center [526, 262] width 576 height 29
click at [248, 254] on input "Learning Plan TFL Learning Plan - 2020_tfl_learning_plan_(_new_starters_)" at bounding box center [247, 261] width 2 height 14
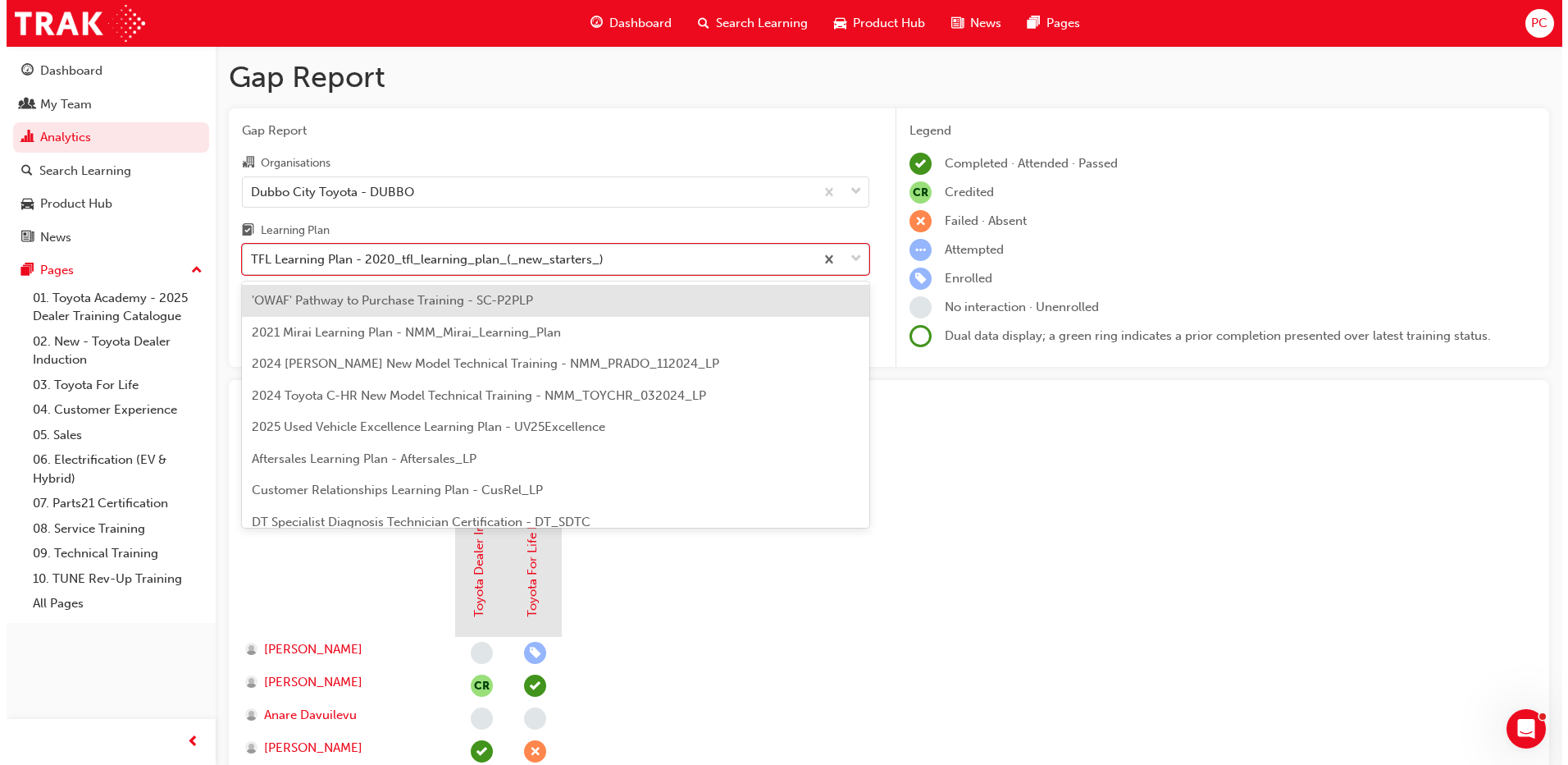
scroll to position [558, 0]
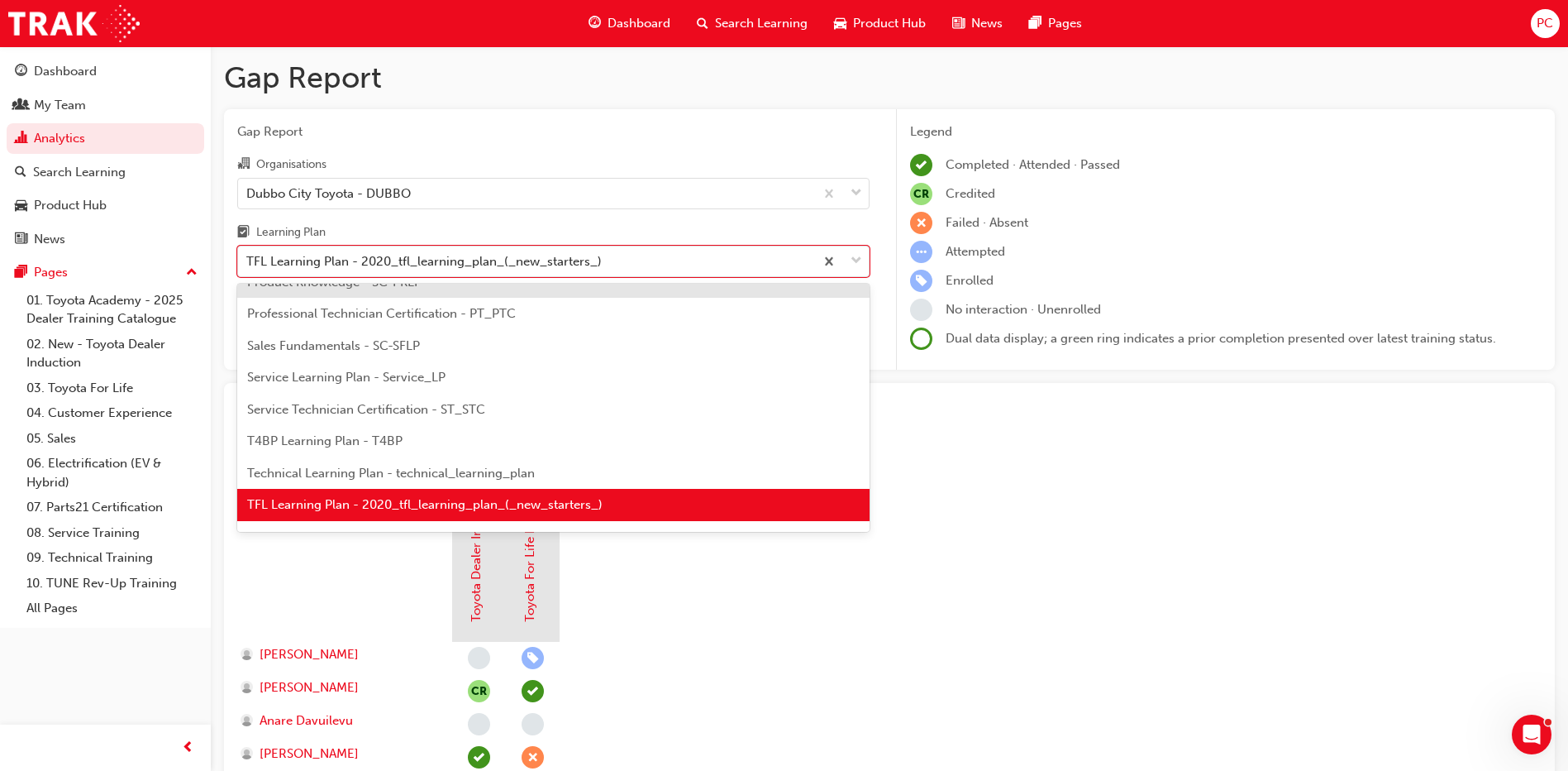
click at [587, 294] on div "Product Knowledge - SC-PKLP" at bounding box center [553, 282] width 632 height 33
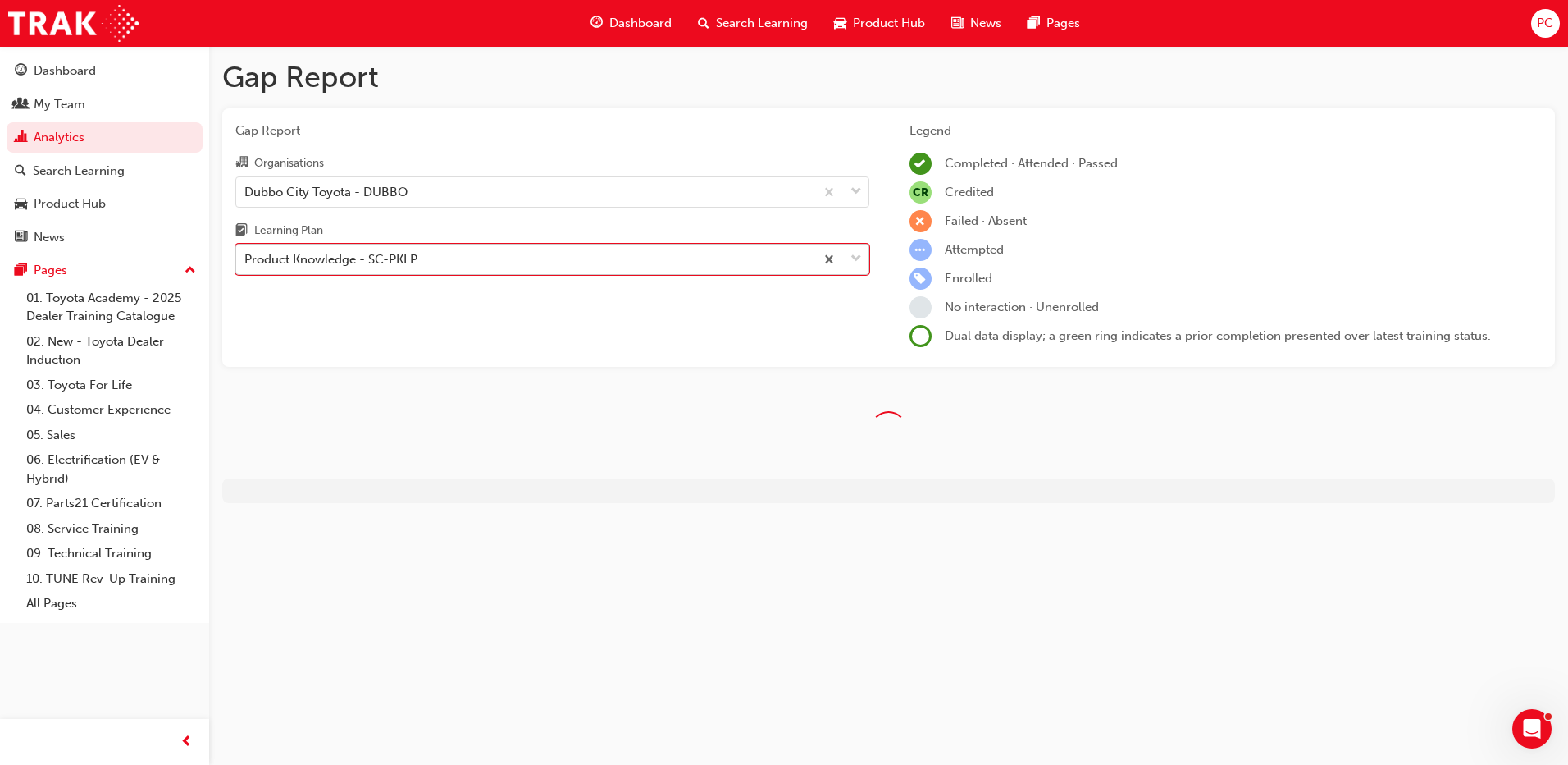
click at [577, 254] on div "Product Knowledge - SC-PKLP" at bounding box center [525, 260] width 578 height 29
click at [246, 254] on input "Learning Plan option Product Knowledge - SC-PKLP, selected. 0 results available…" at bounding box center [245, 259] width 2 height 14
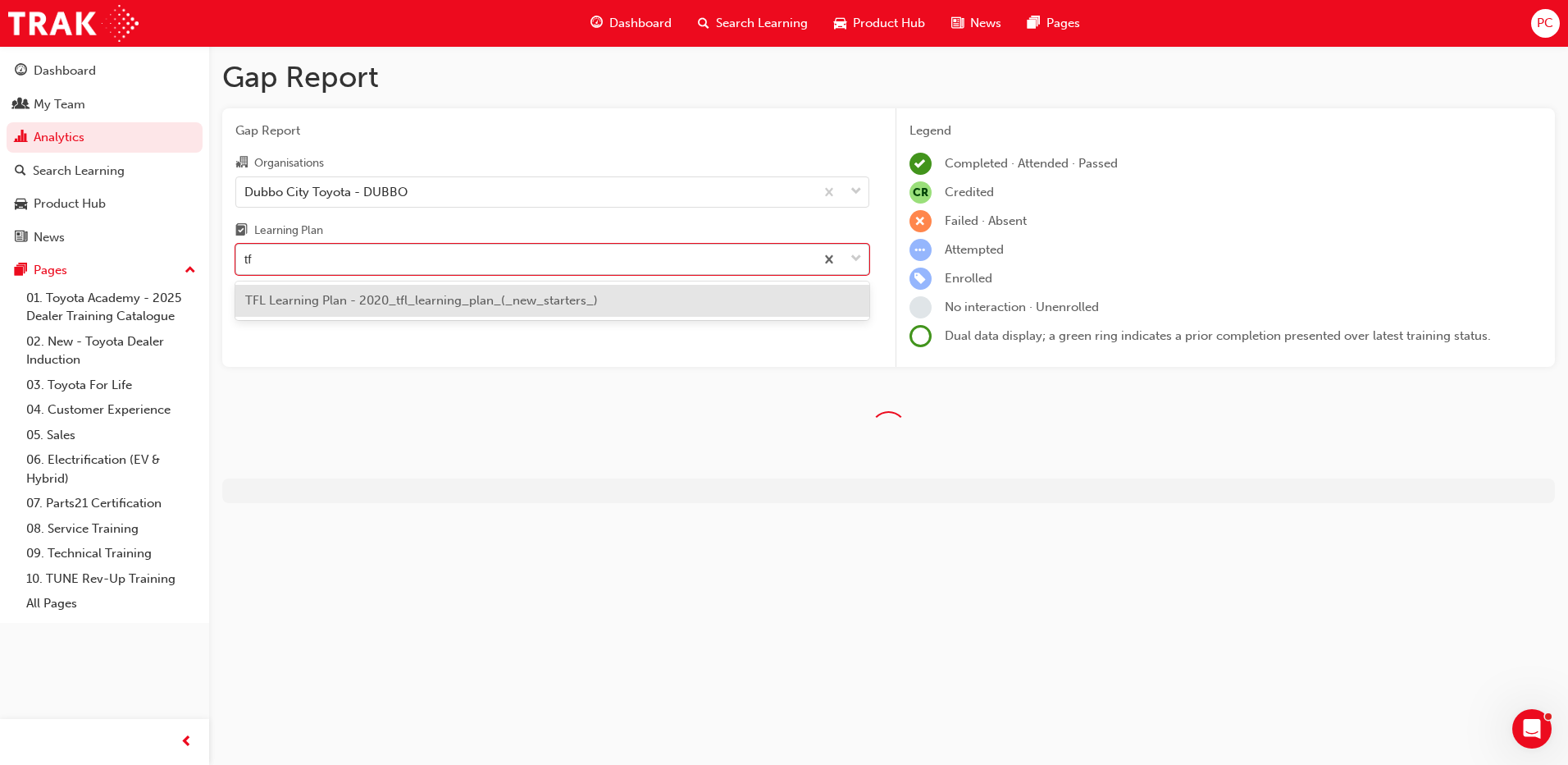
type input "tfl"
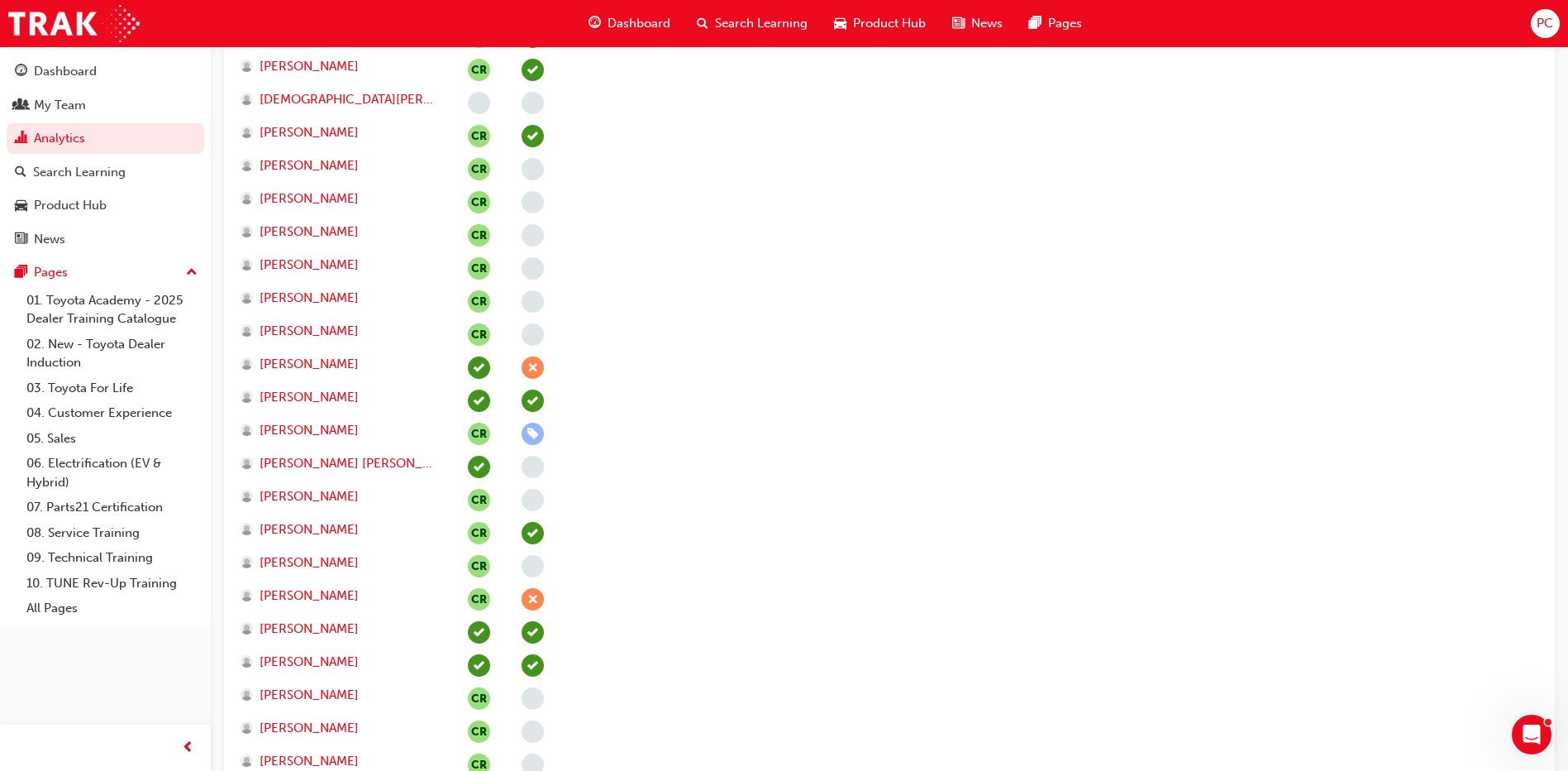
scroll to position [1157, 0]
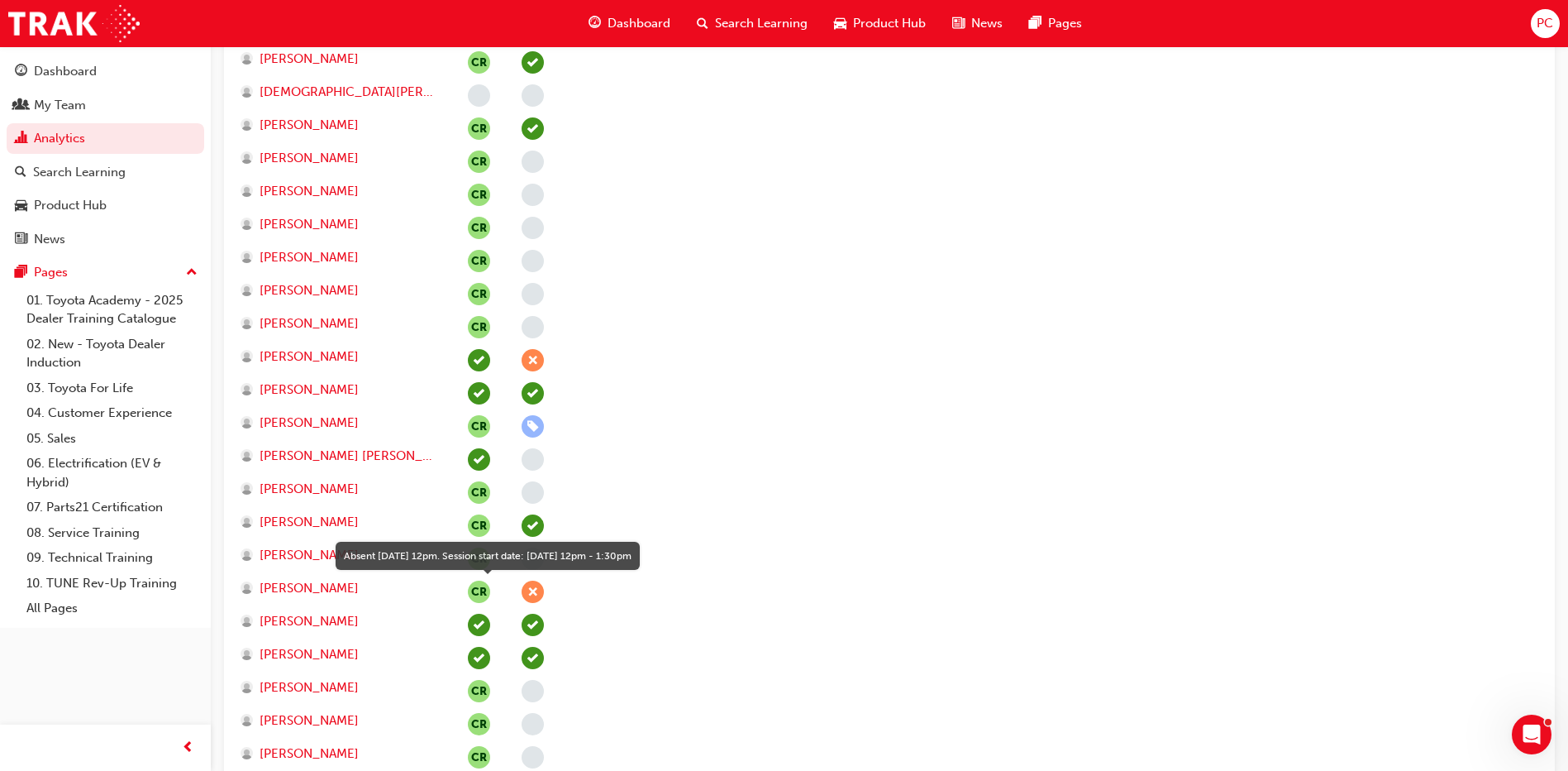
click at [534, 590] on span "learningRecordVerb_ABSENT-icon" at bounding box center [532, 591] width 23 height 23
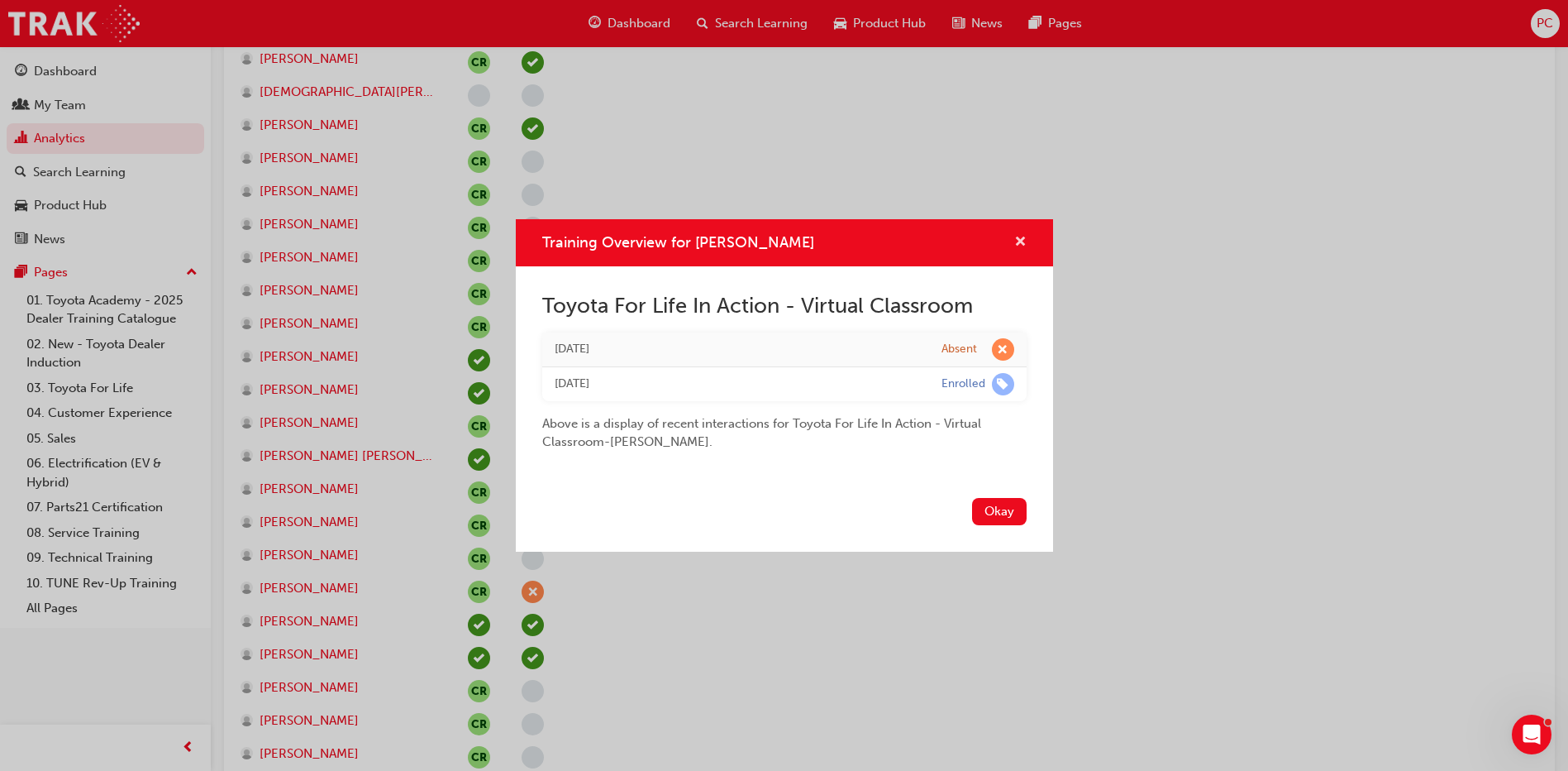
click at [1019, 243] on span "cross-icon" at bounding box center [1020, 243] width 13 height 15
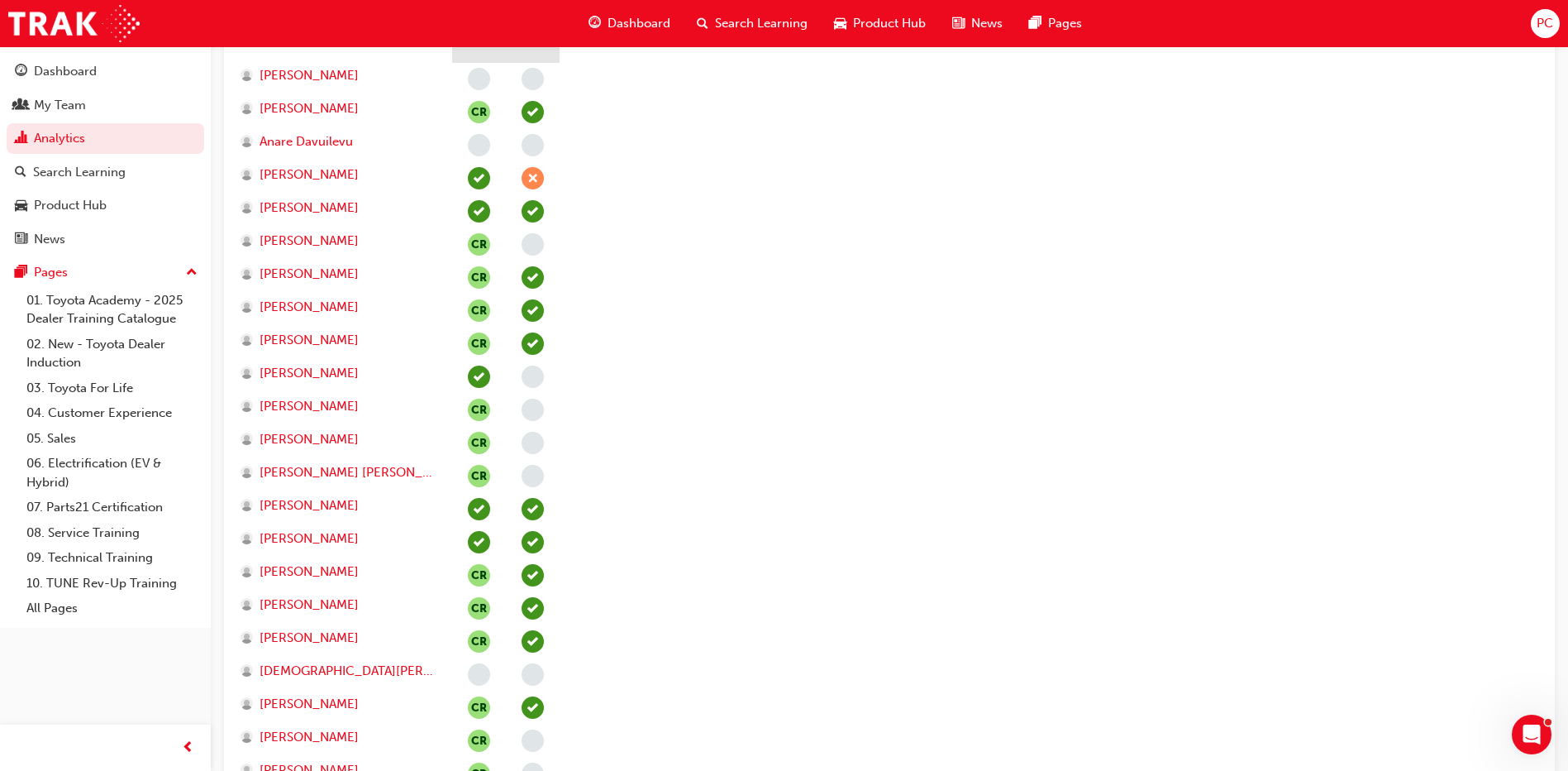
scroll to position [0, 0]
